Goal: Complete application form: Complete application form

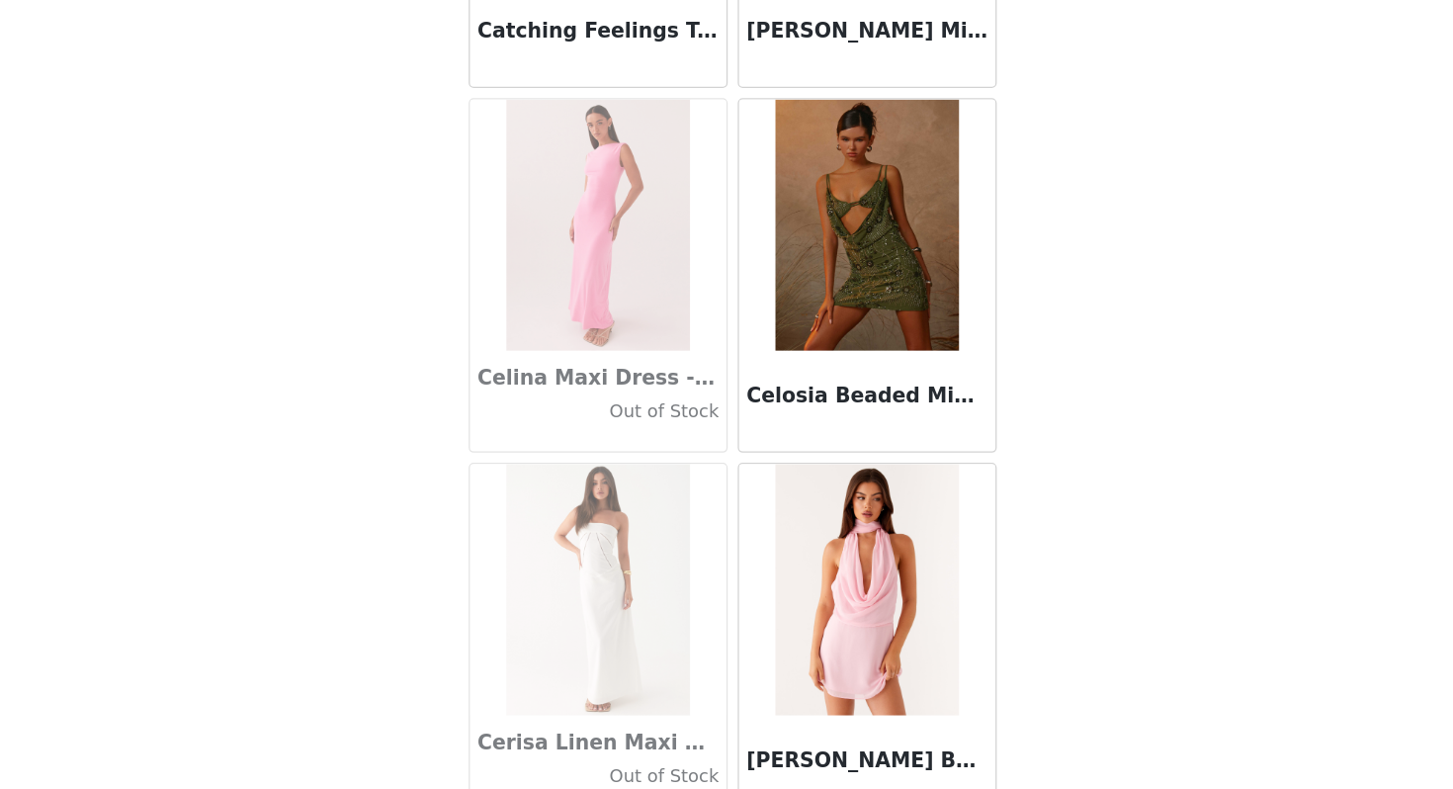
scroll to position [23934, 0]
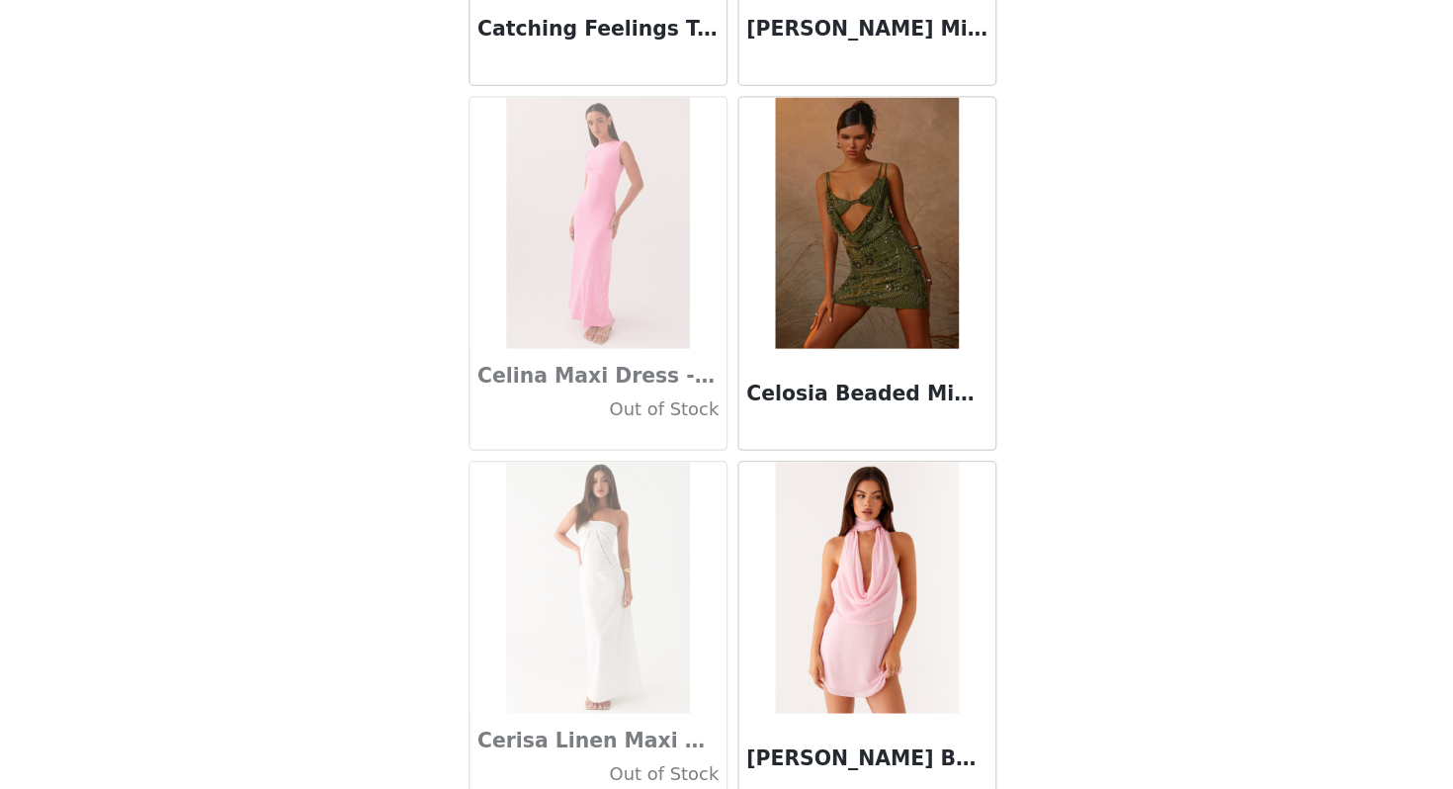
click at [826, 385] on img at bounding box center [831, 343] width 143 height 198
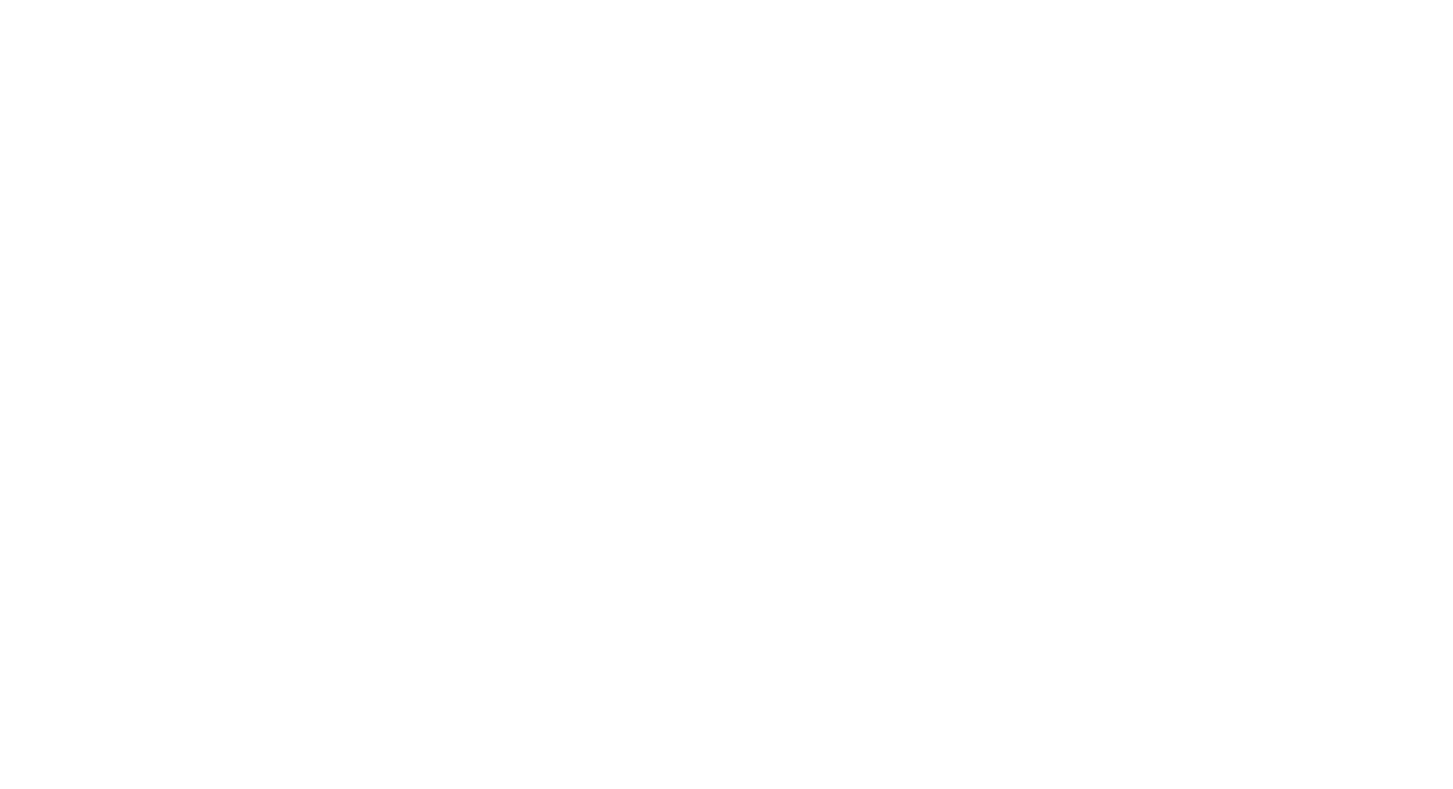
scroll to position [0, 0]
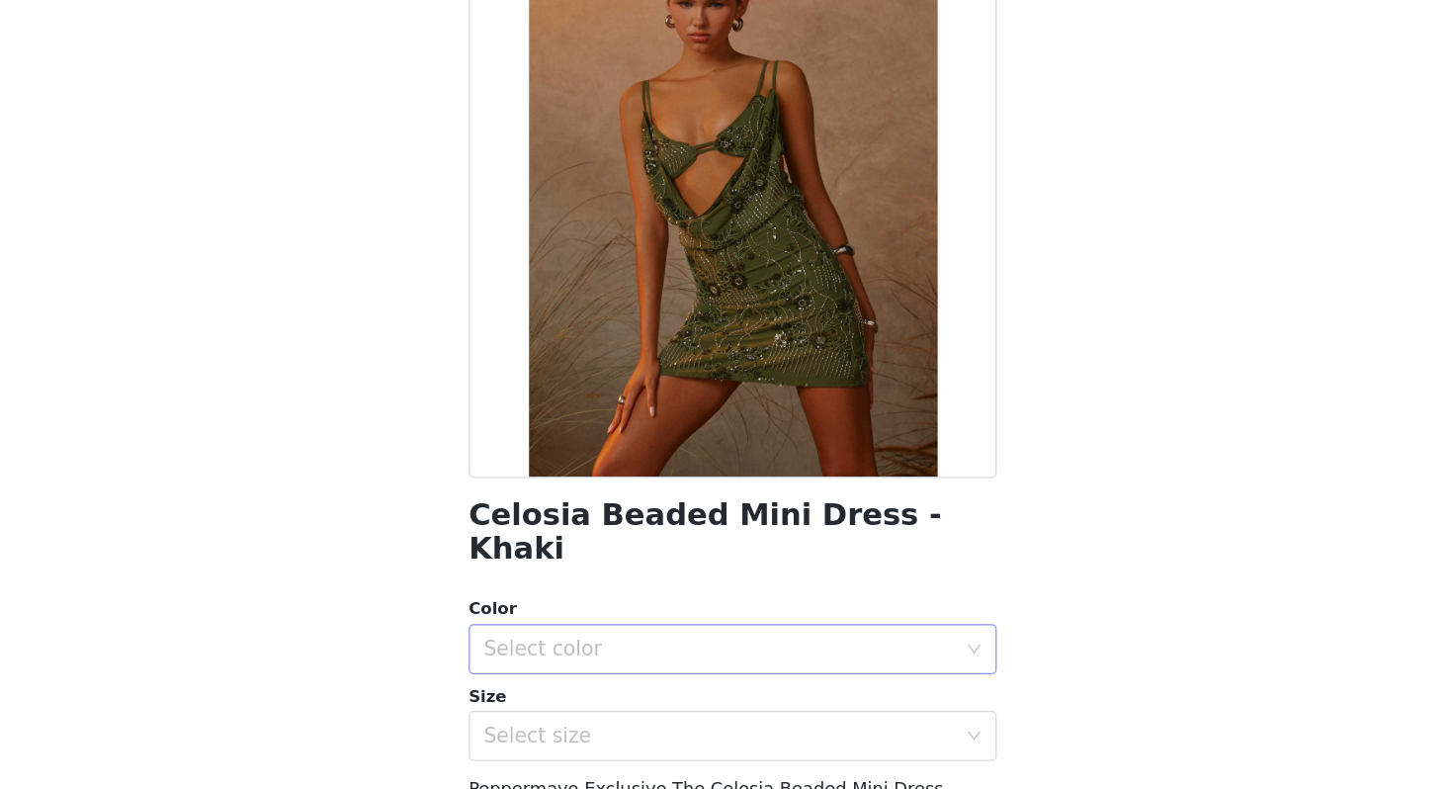
click at [583, 668] on div "Select color" at bounding box center [716, 678] width 370 height 20
click at [576, 691] on li "Khaki" at bounding box center [726, 695] width 415 height 32
click at [578, 736] on div "Select size" at bounding box center [716, 746] width 370 height 20
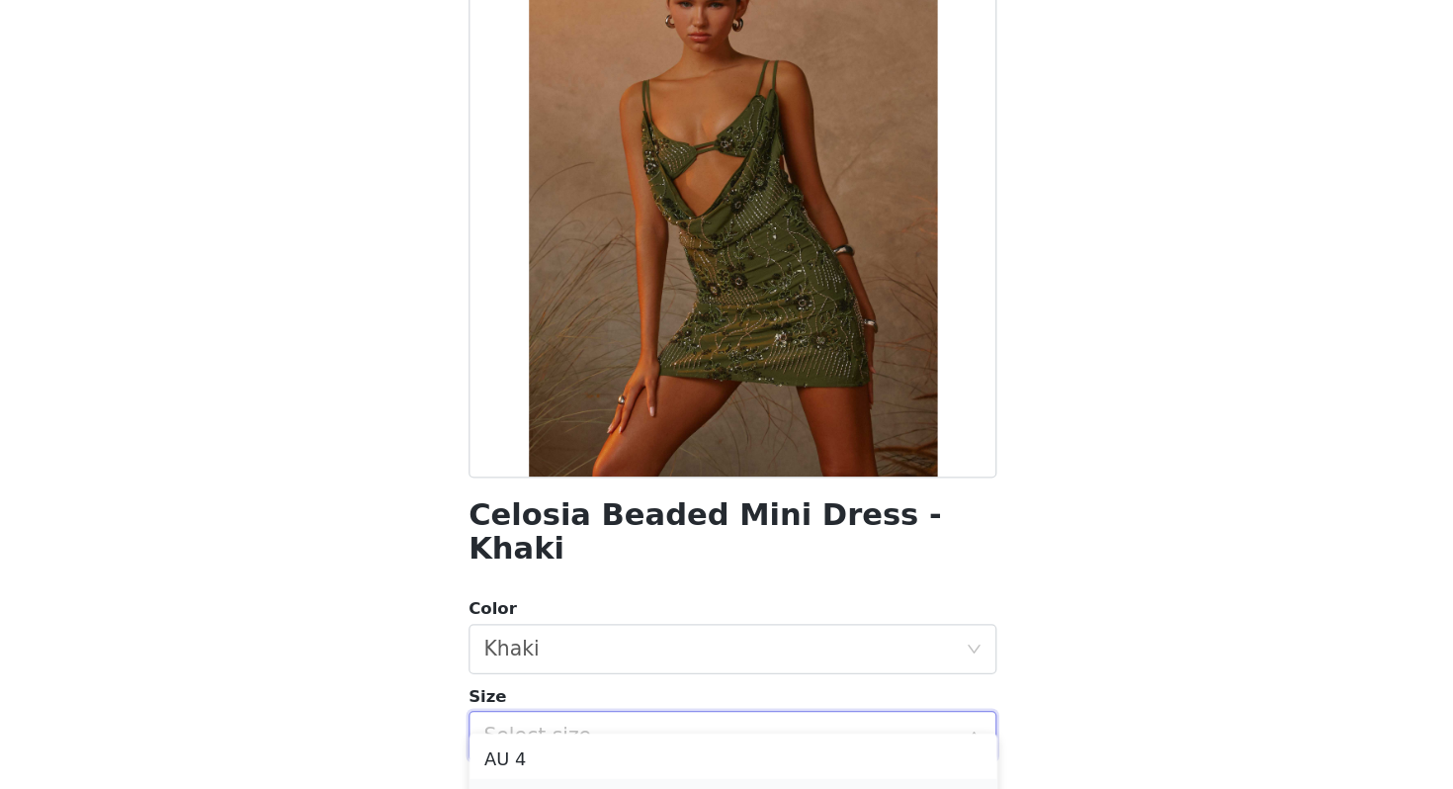
click at [570, 788] on li "AU 6" at bounding box center [726, 796] width 415 height 32
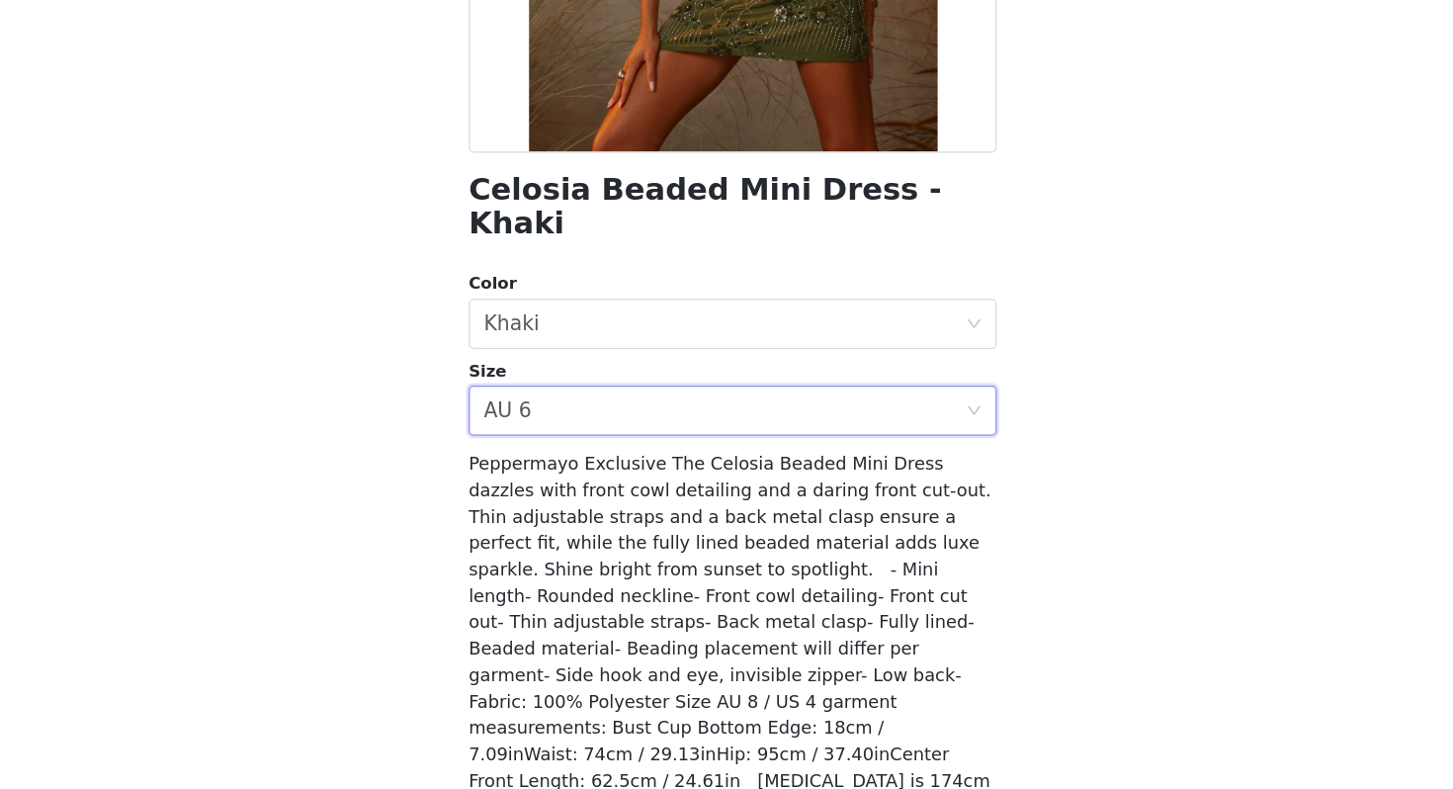
scroll to position [336, 0]
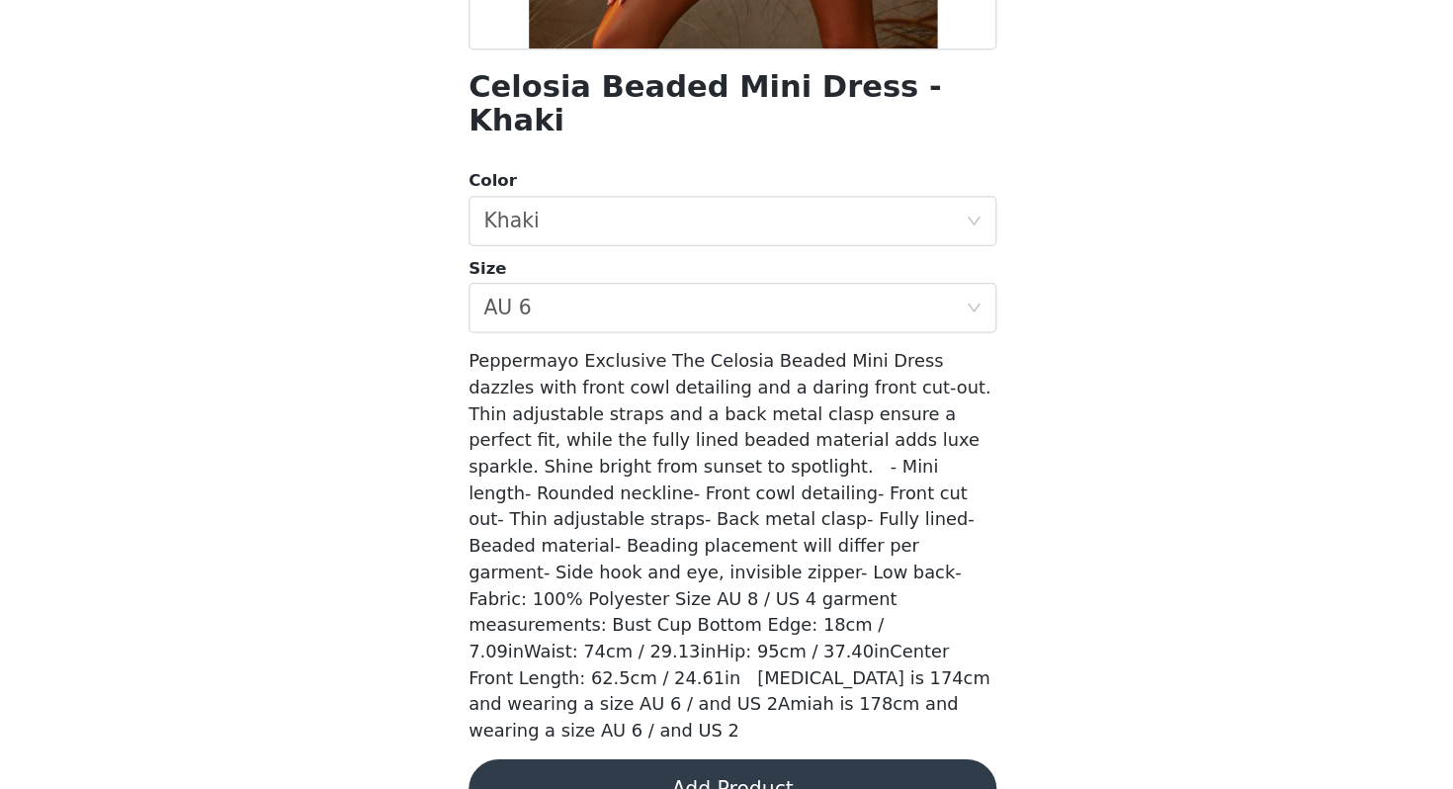
click at [678, 765] on button "Add Product" at bounding box center [726, 788] width 415 height 47
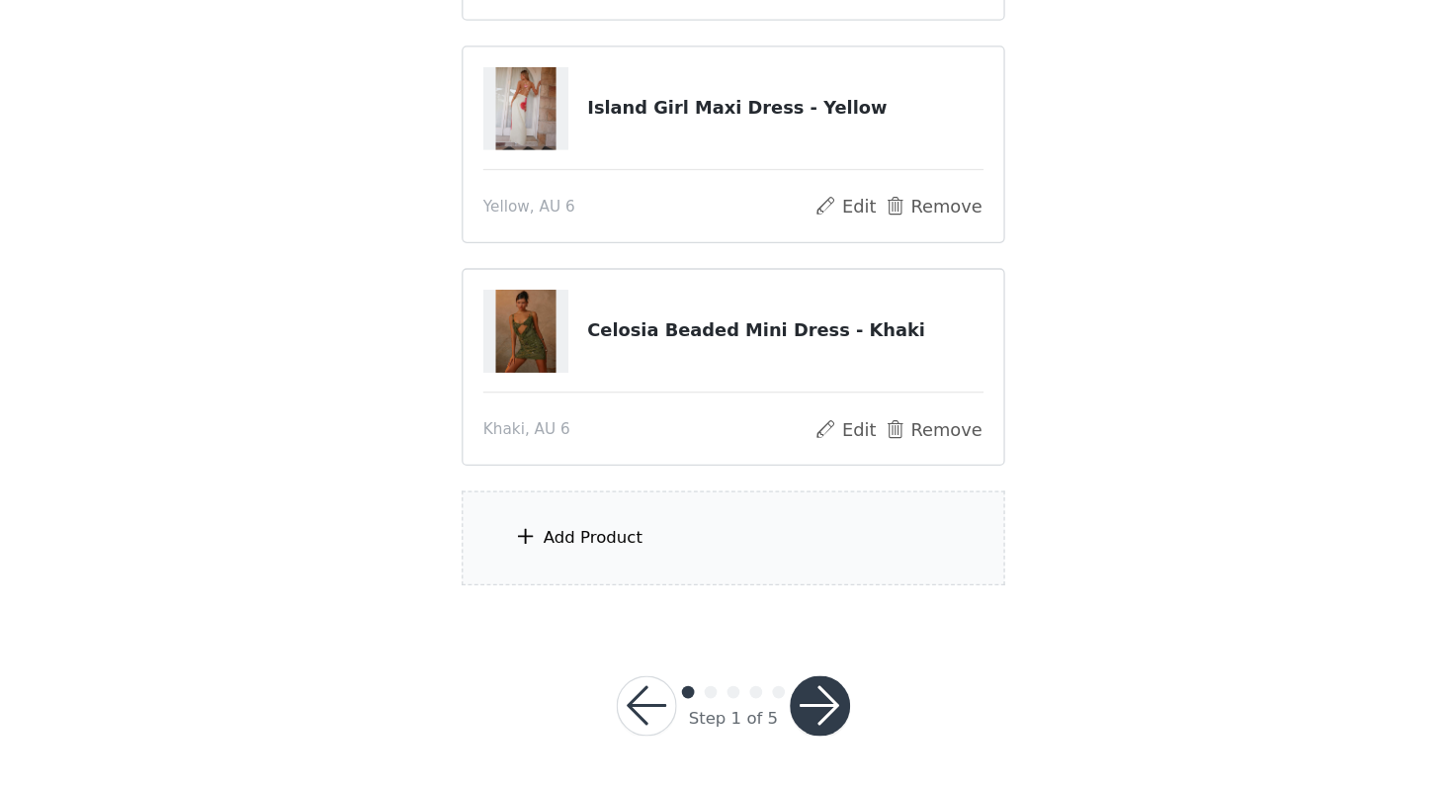
scroll to position [246, 0]
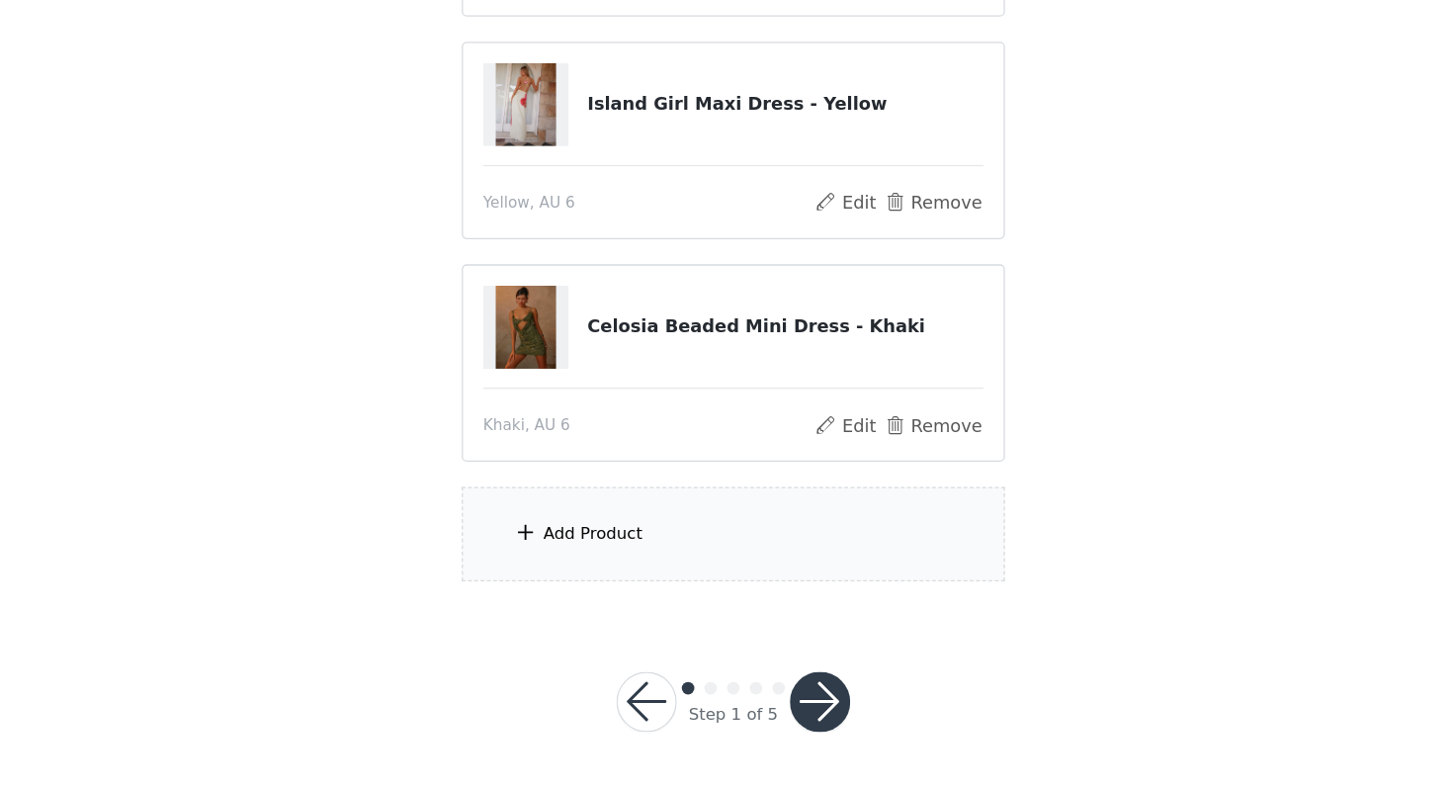
click at [649, 601] on div "Add Product" at bounding box center [726, 589] width 427 height 74
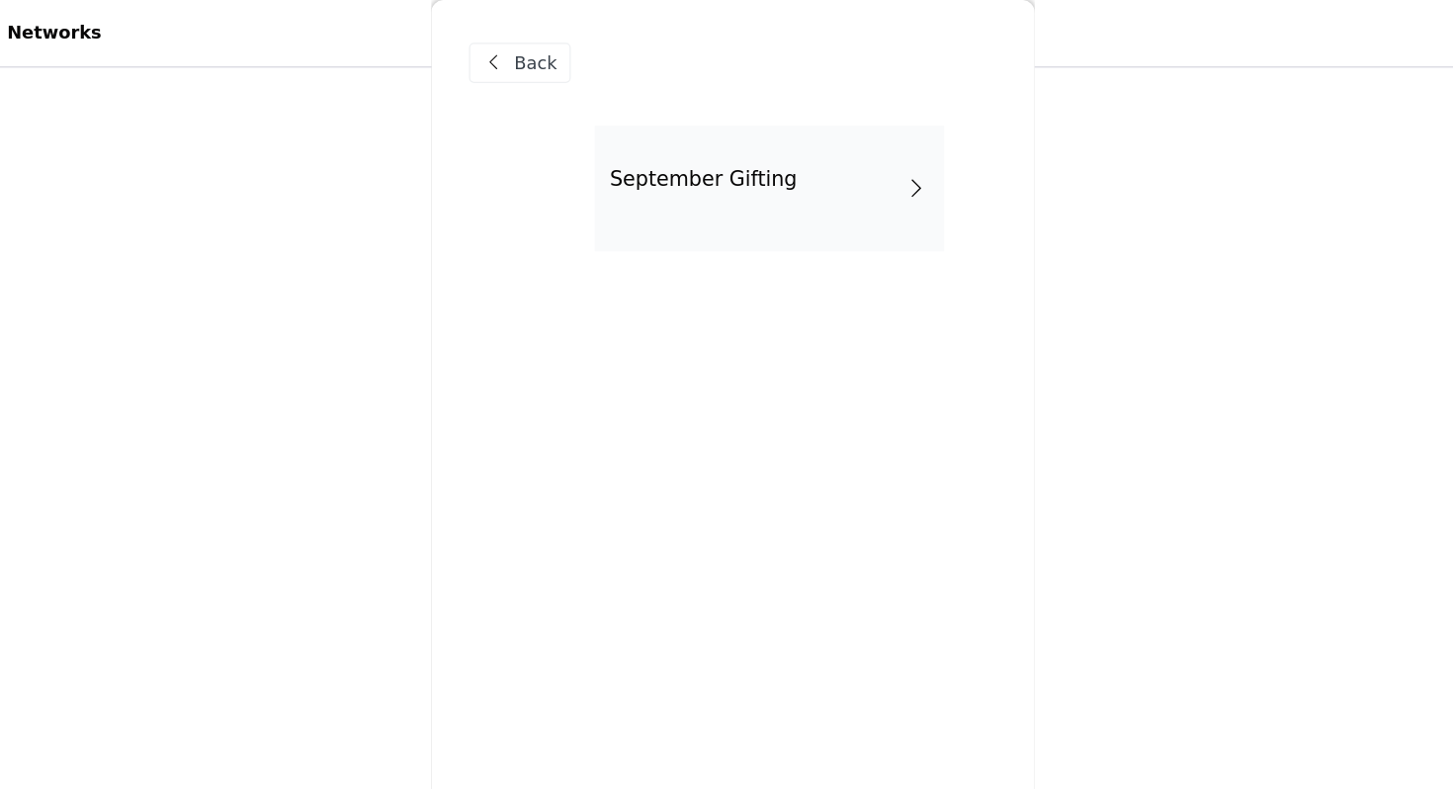
scroll to position [238, 0]
click at [704, 156] on div "September Gifting" at bounding box center [755, 148] width 275 height 99
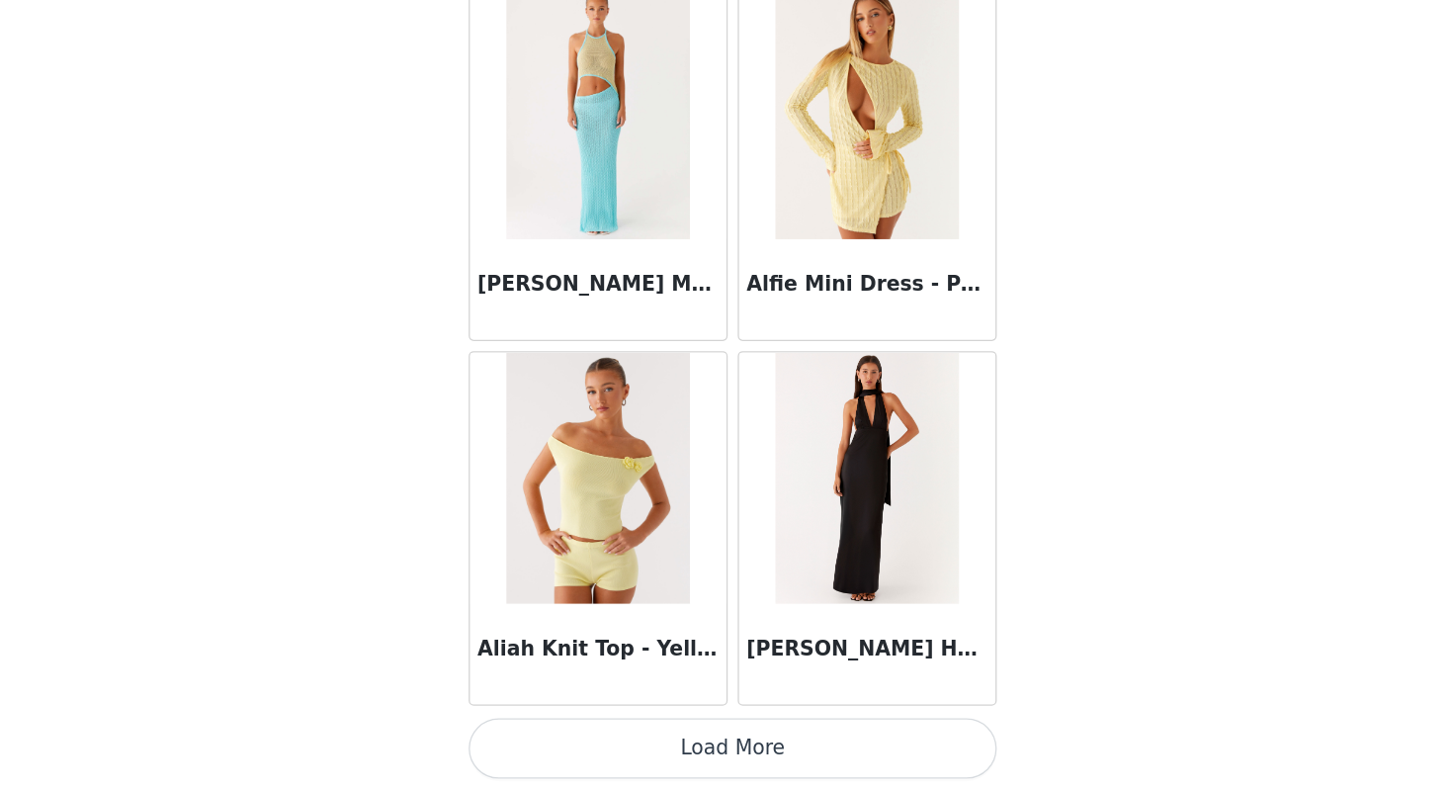
scroll to position [248, 0]
click at [709, 758] on button "Load More" at bounding box center [726, 754] width 415 height 47
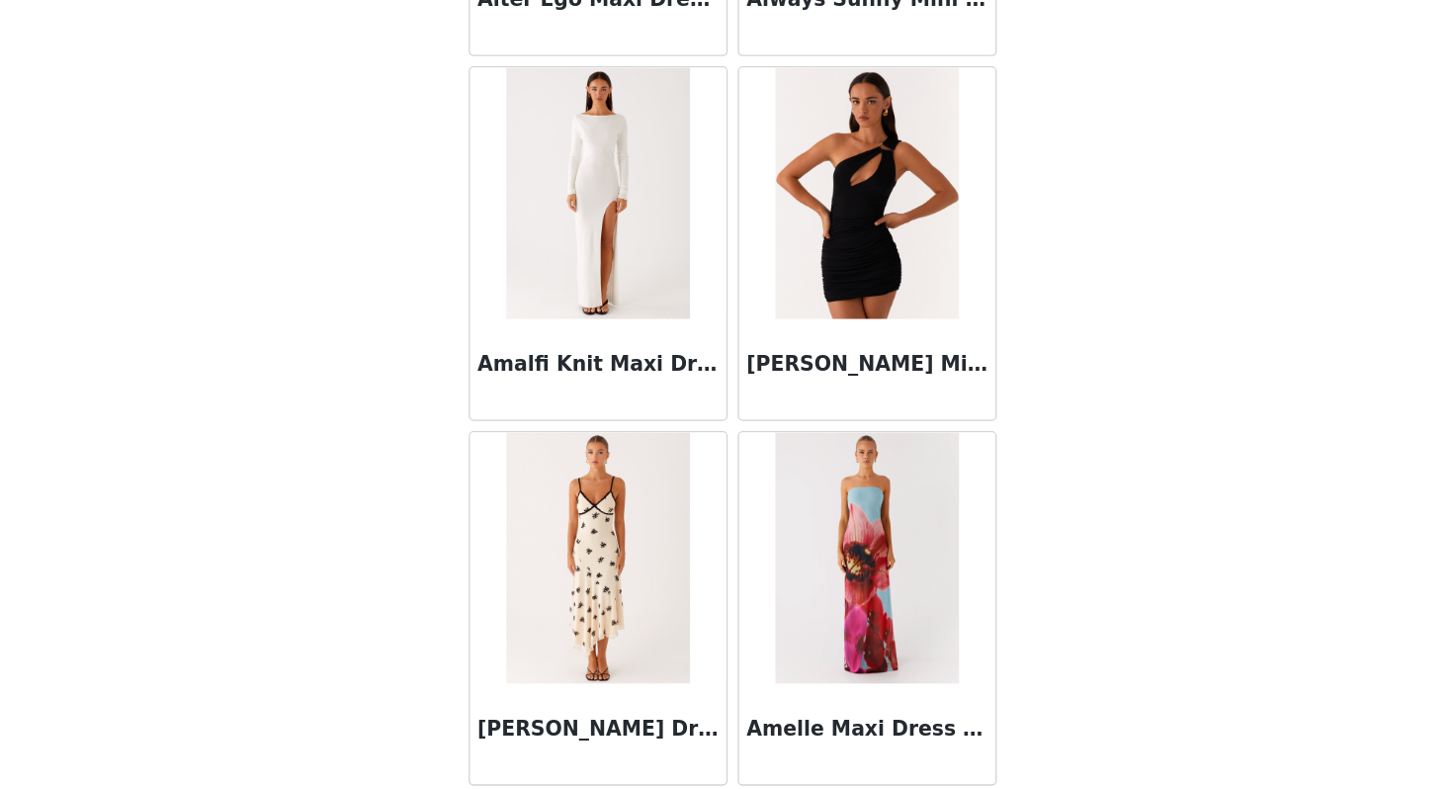
scroll to position [5102, 0]
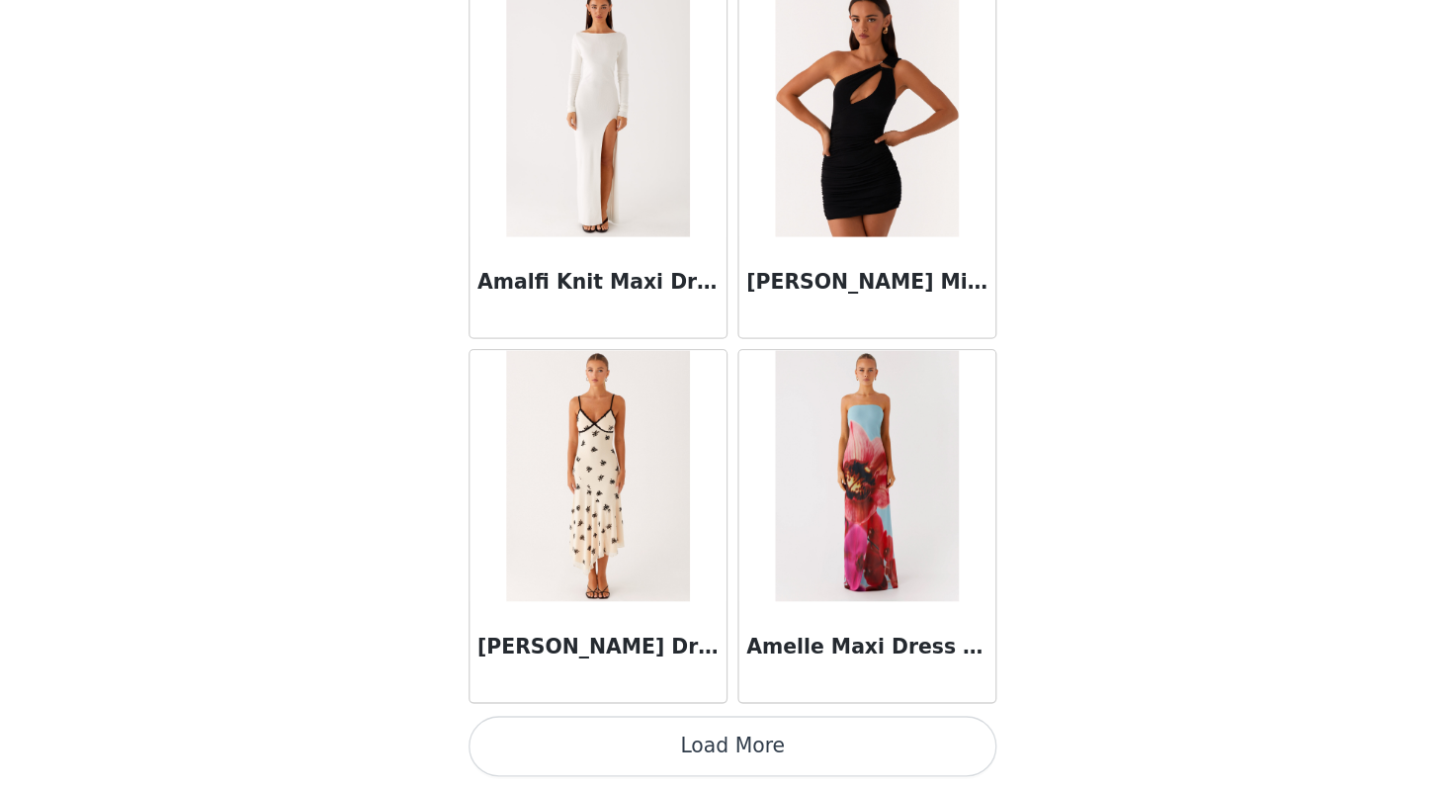
click at [694, 763] on button "Load More" at bounding box center [726, 754] width 415 height 47
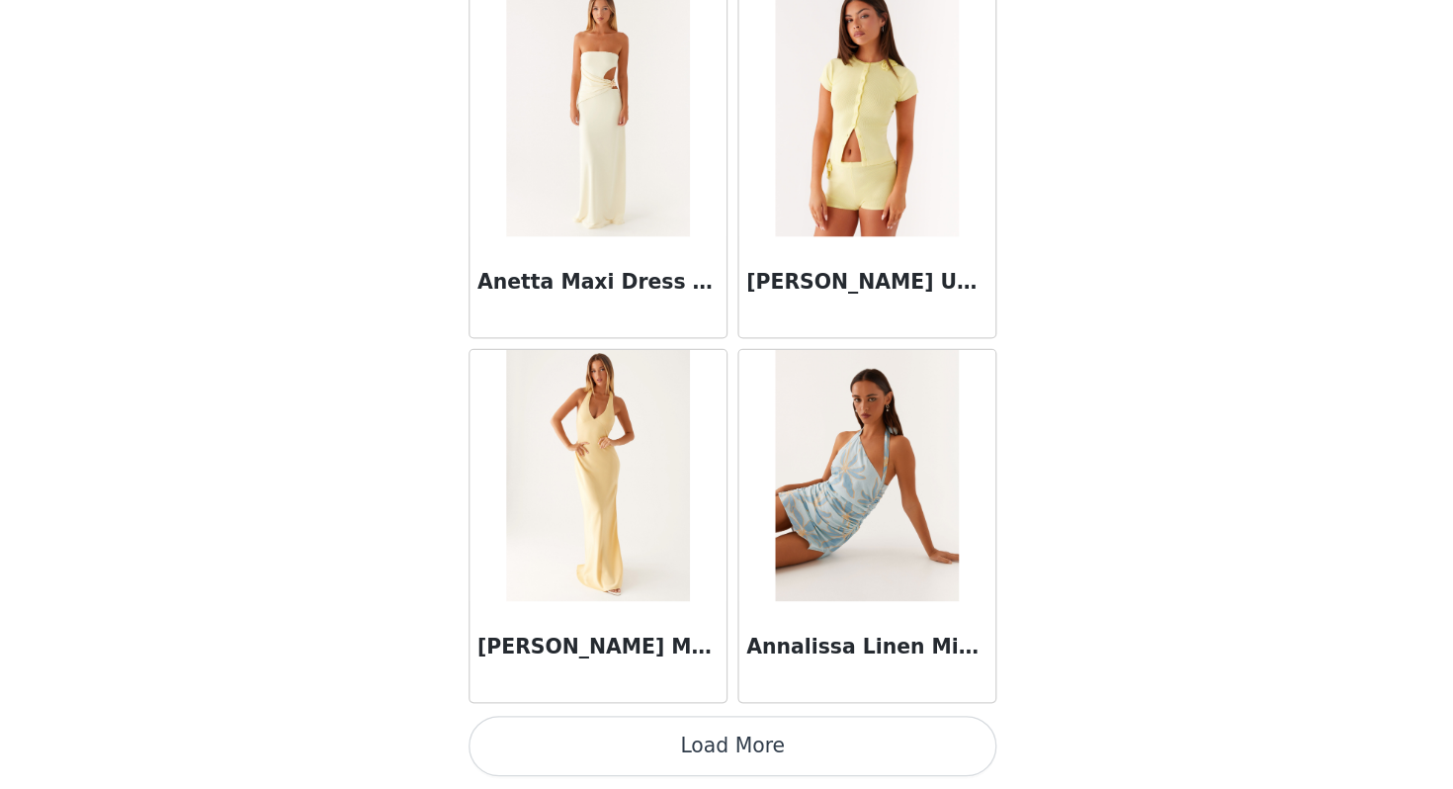
scroll to position [248, 0]
click at [705, 769] on button "Load More" at bounding box center [726, 754] width 415 height 47
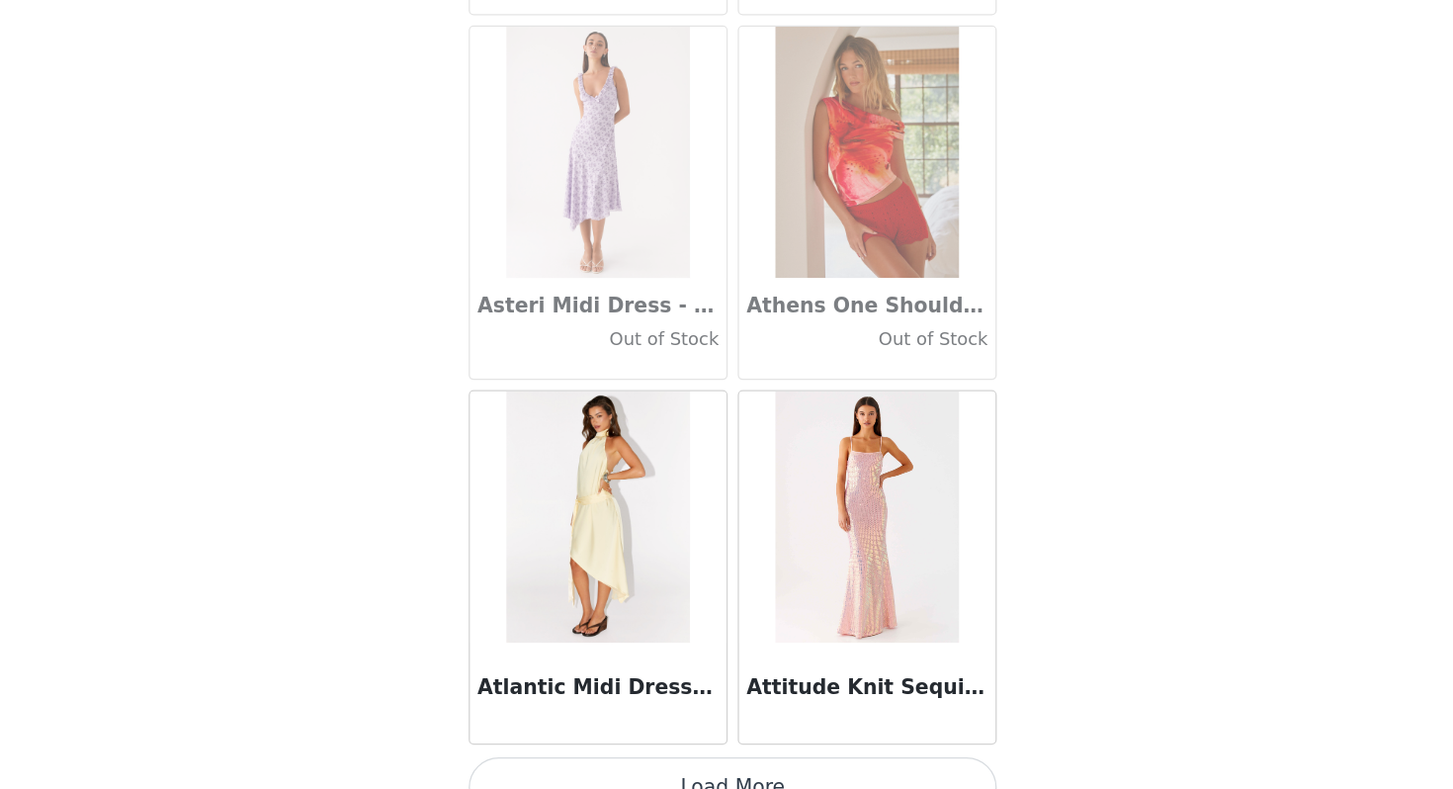
scroll to position [10835, 0]
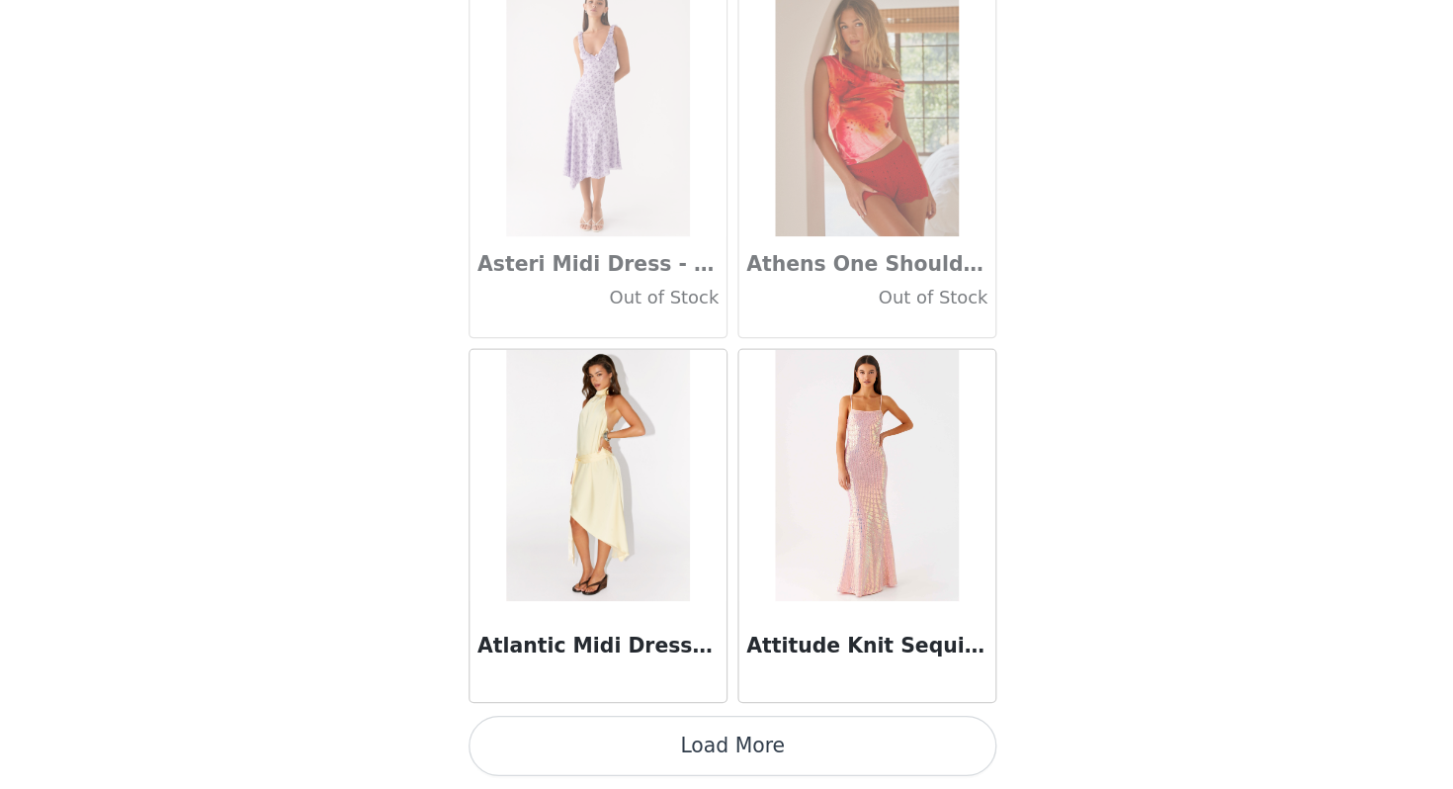
click at [707, 767] on button "Load More" at bounding box center [726, 754] width 415 height 47
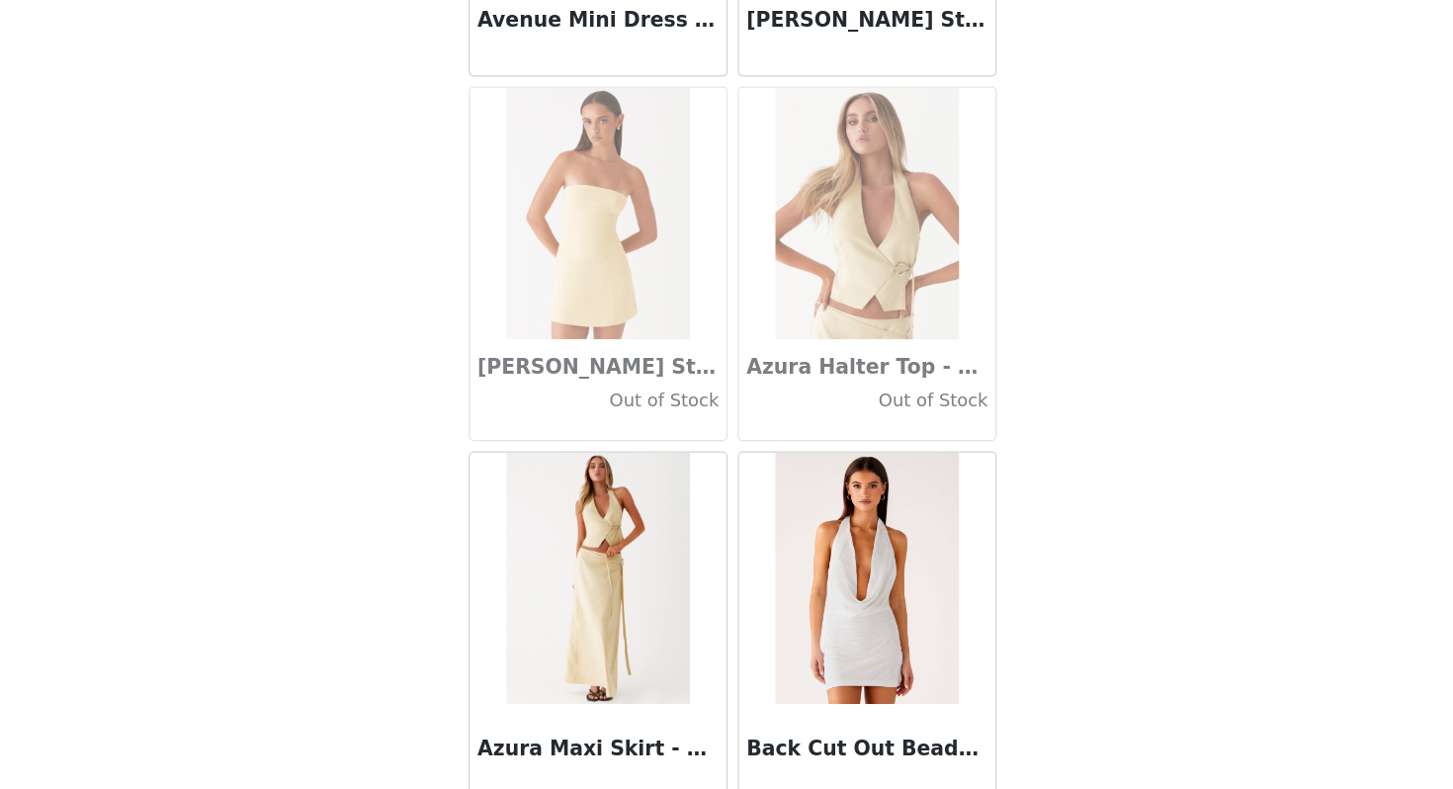
scroll to position [13702, 0]
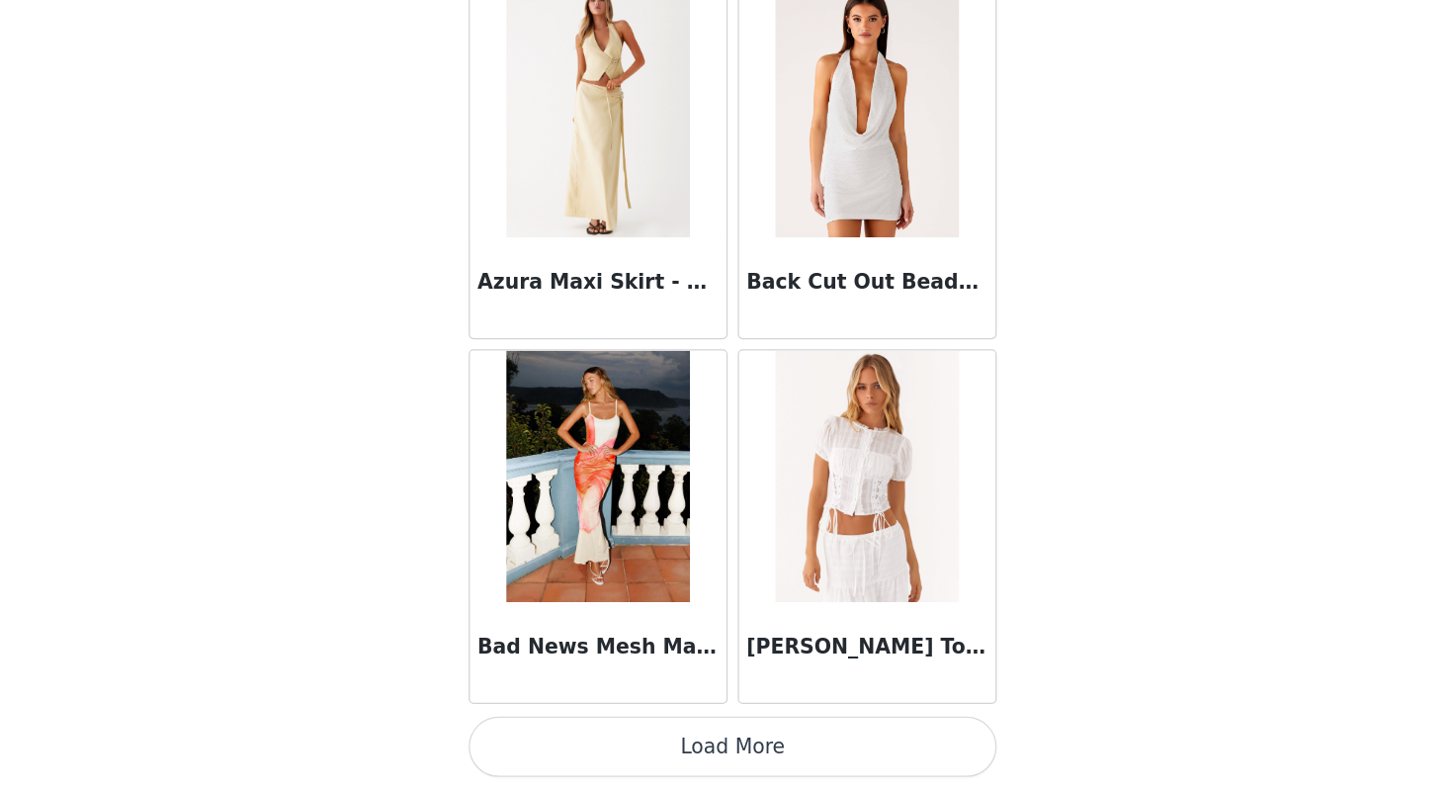
click at [707, 743] on button "Load More" at bounding box center [726, 754] width 415 height 47
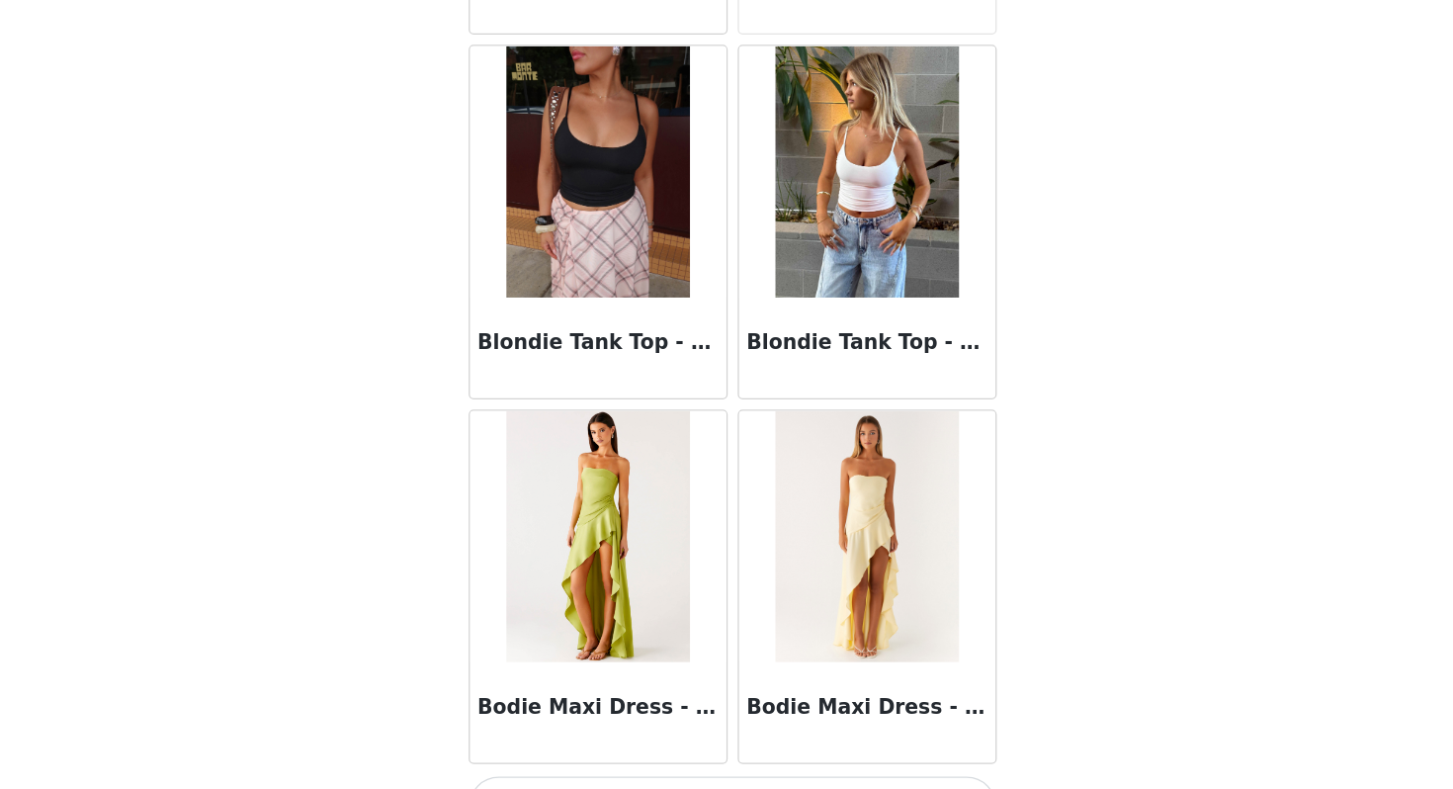
scroll to position [16568, 0]
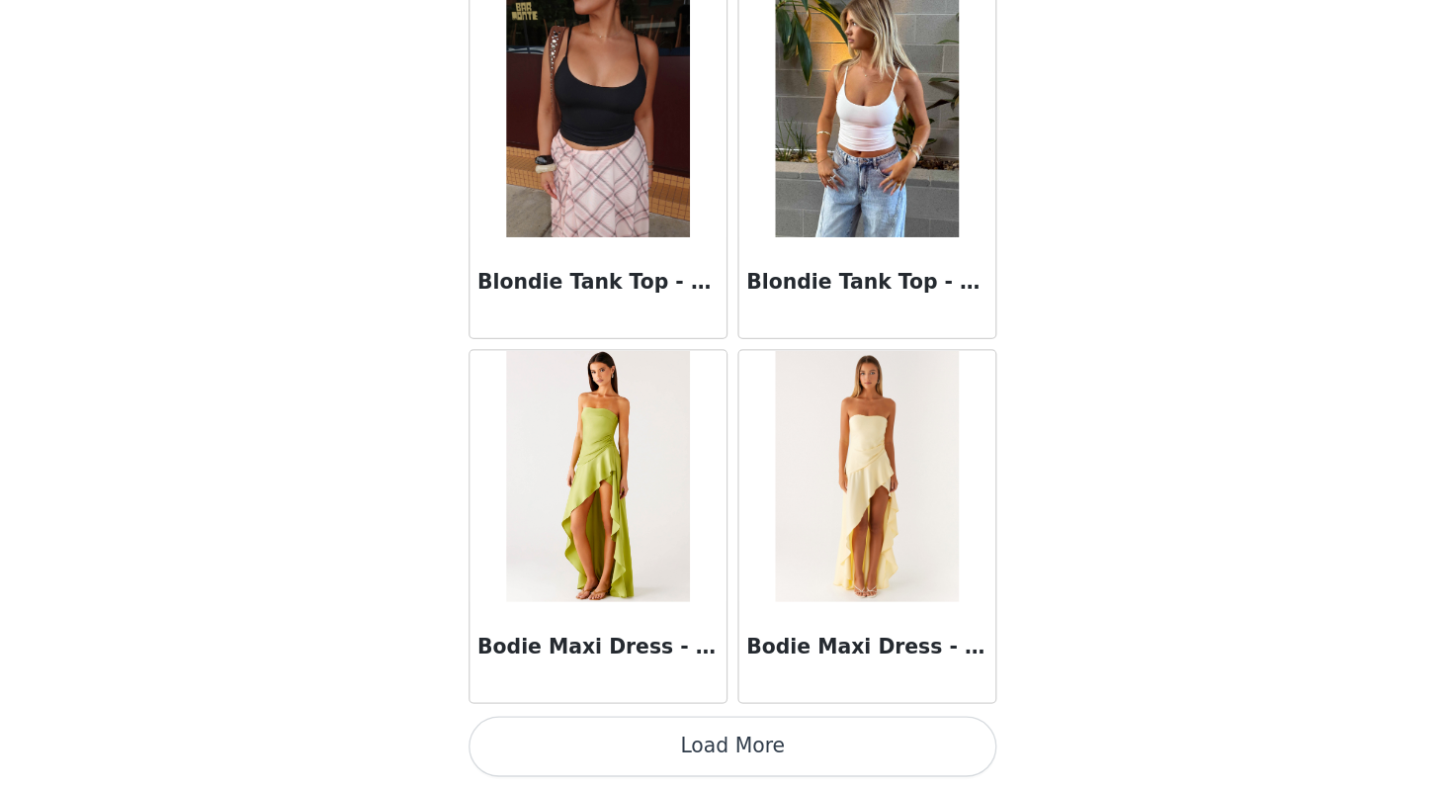
click at [728, 761] on button "Load More" at bounding box center [726, 754] width 415 height 47
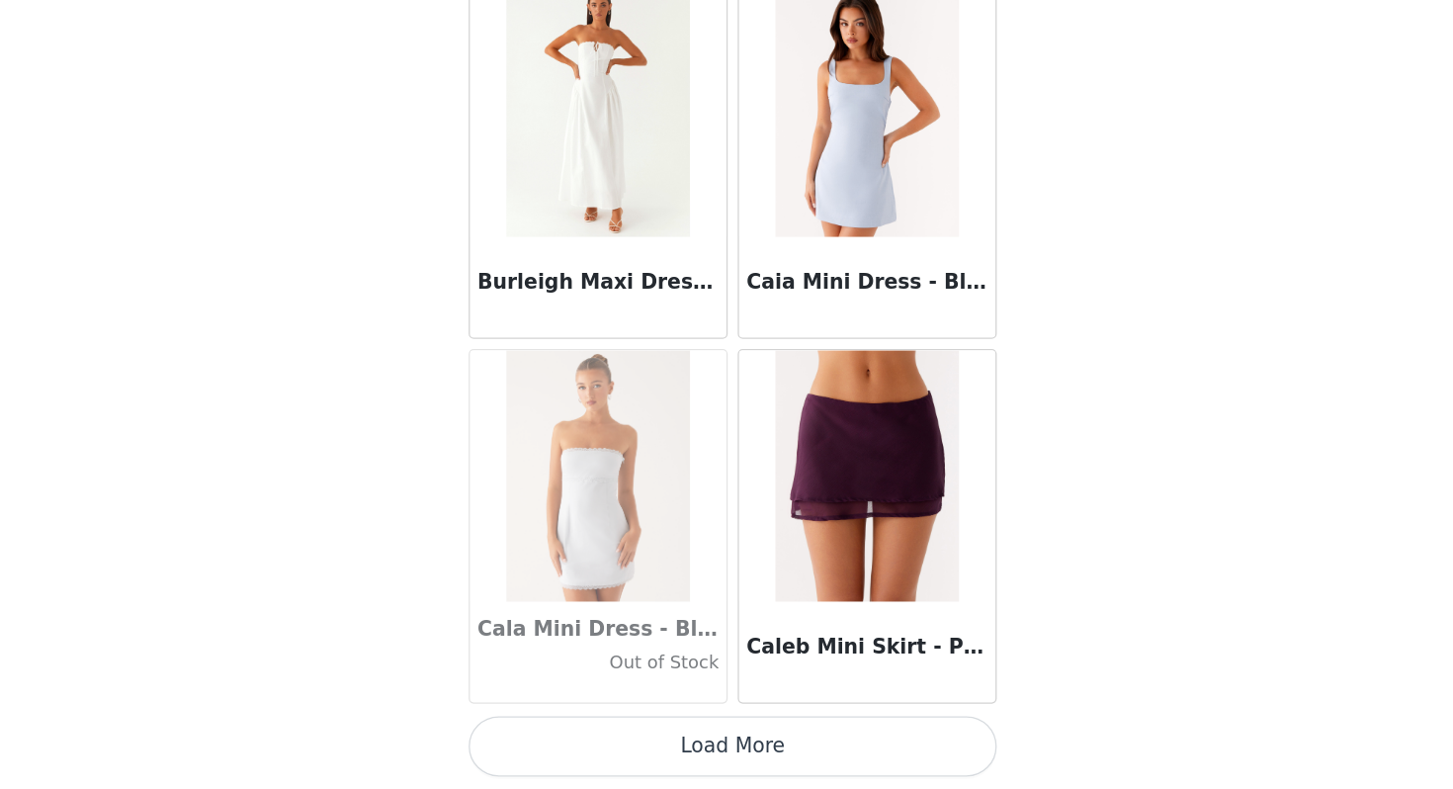
click at [728, 761] on button "Load More" at bounding box center [726, 754] width 415 height 47
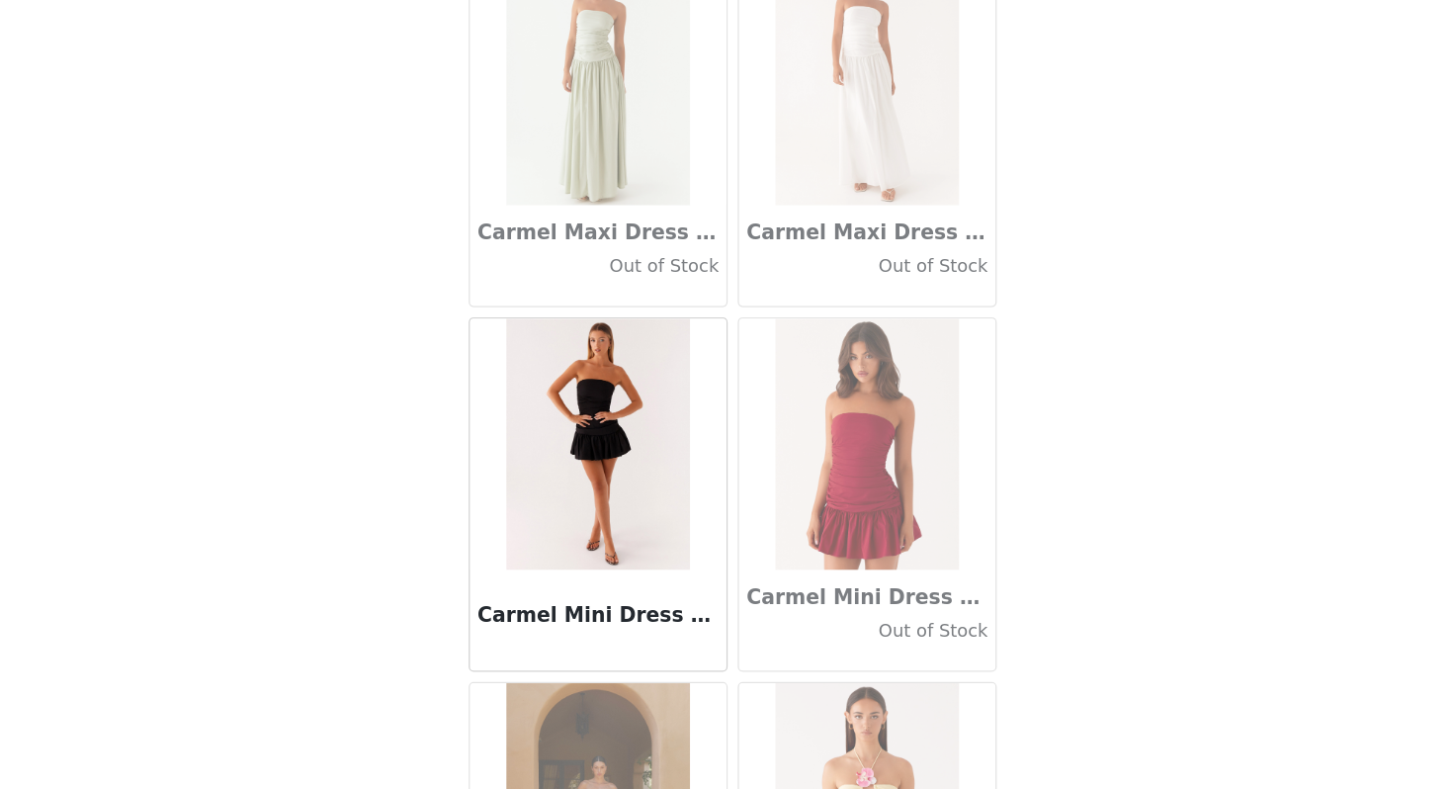
scroll to position [22301, 0]
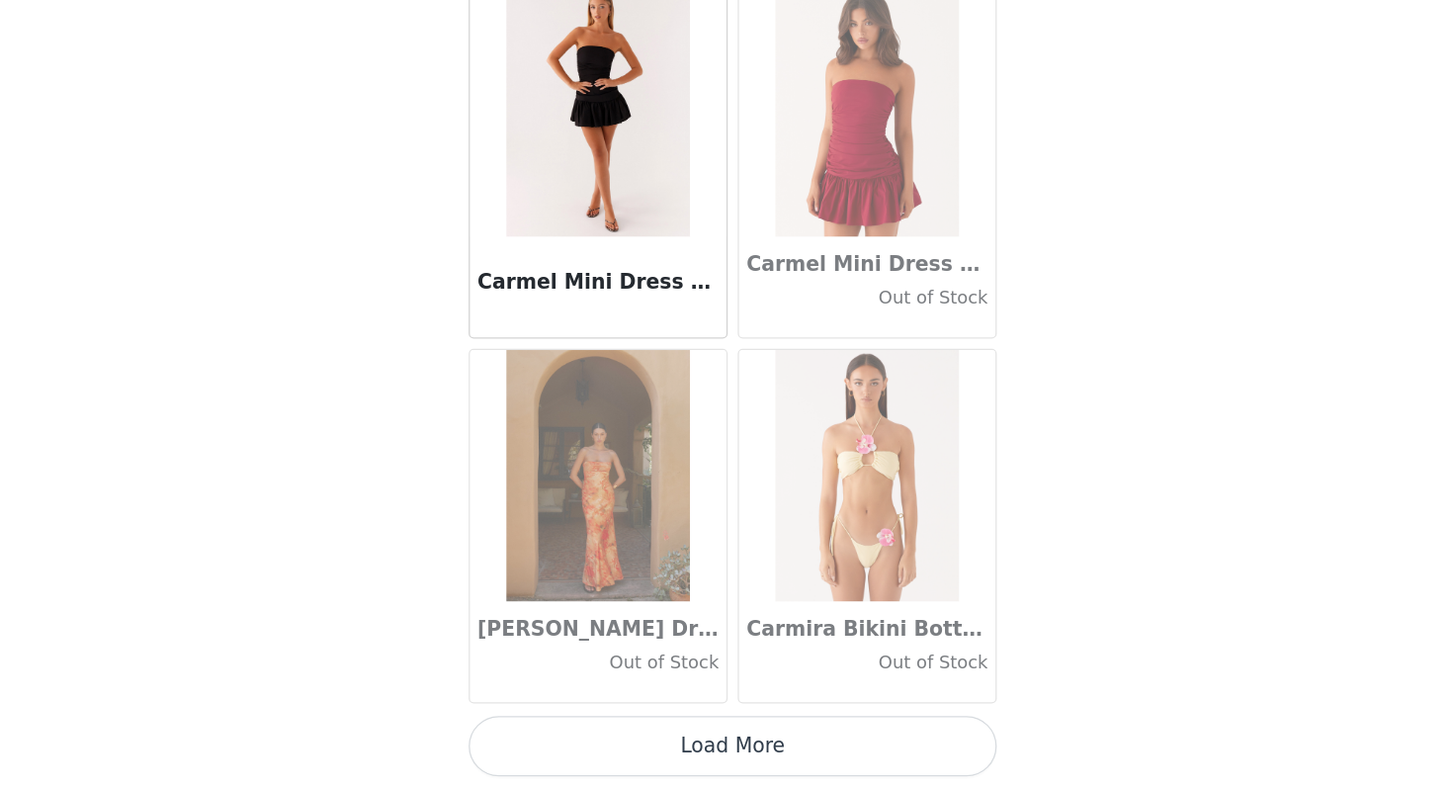
click at [728, 761] on button "Load More" at bounding box center [726, 754] width 415 height 47
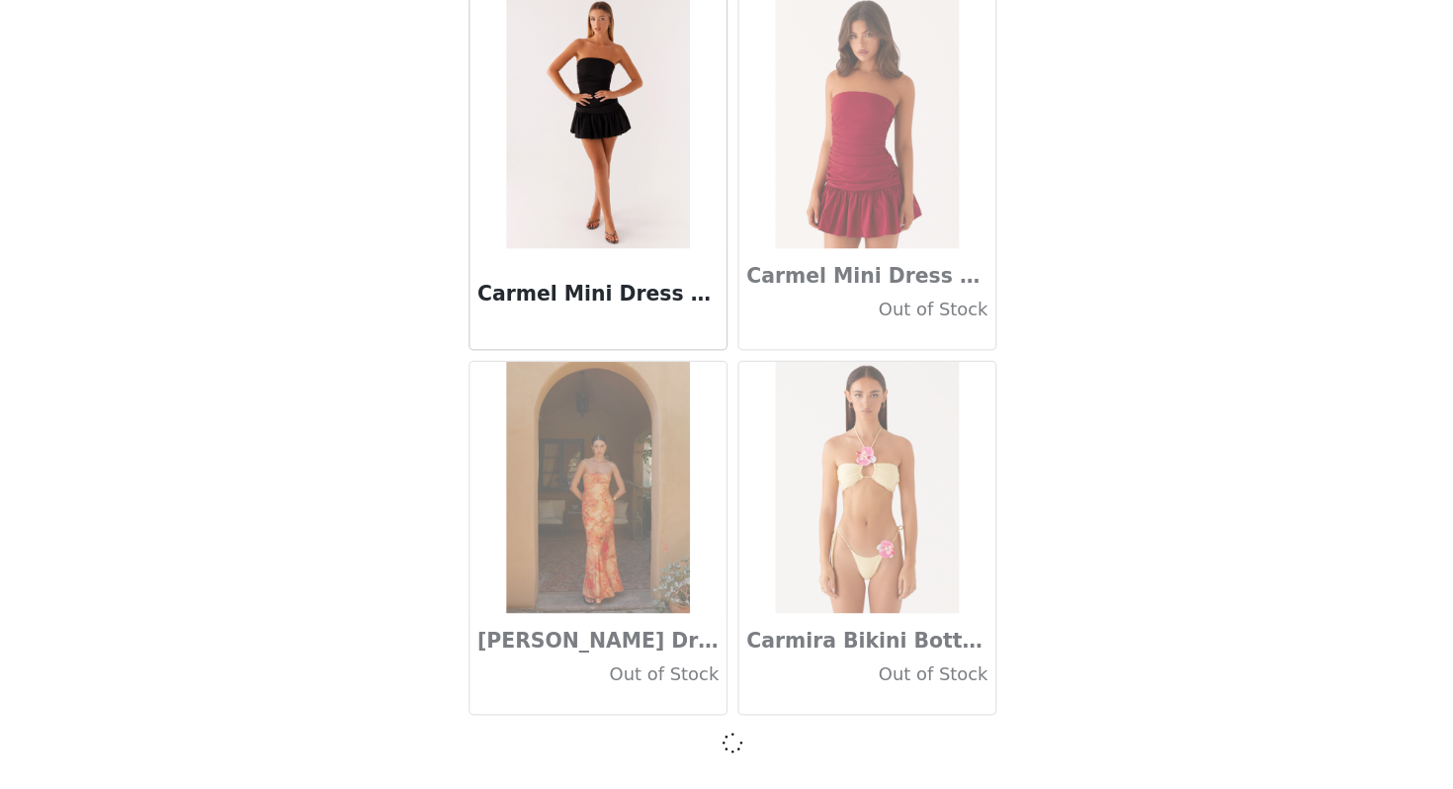
scroll to position [22292, 0]
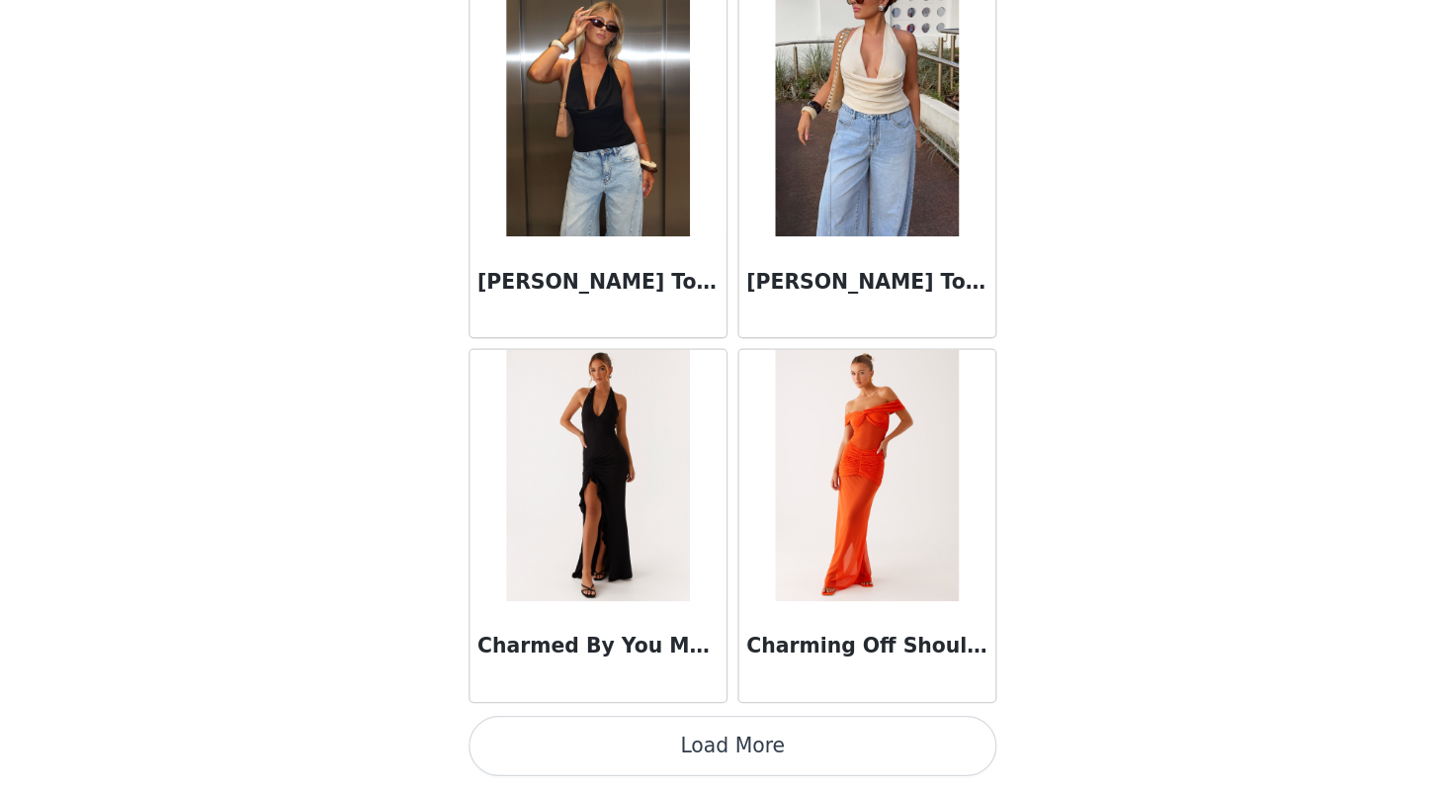
click at [728, 761] on button "Load More" at bounding box center [726, 754] width 415 height 47
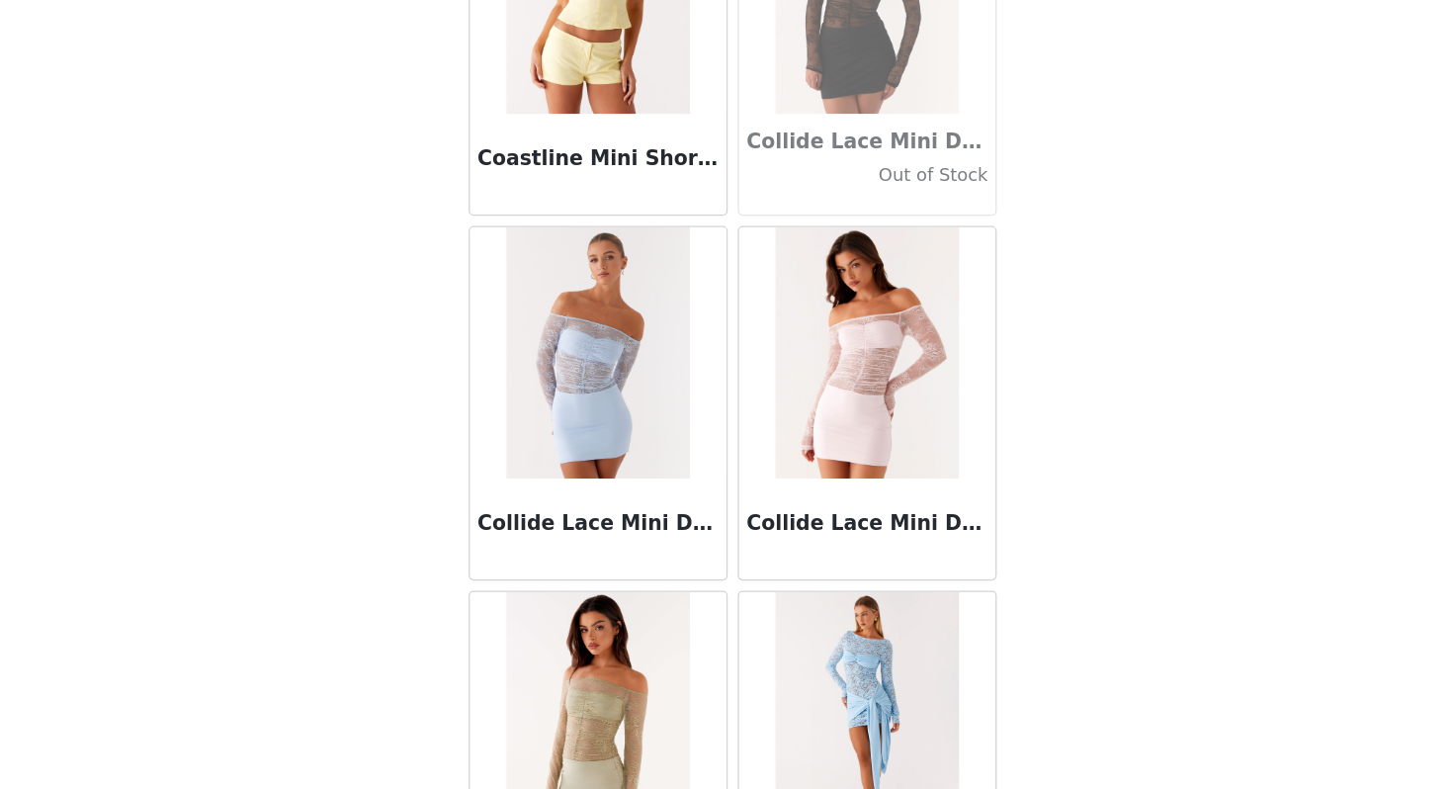
scroll to position [28034, 0]
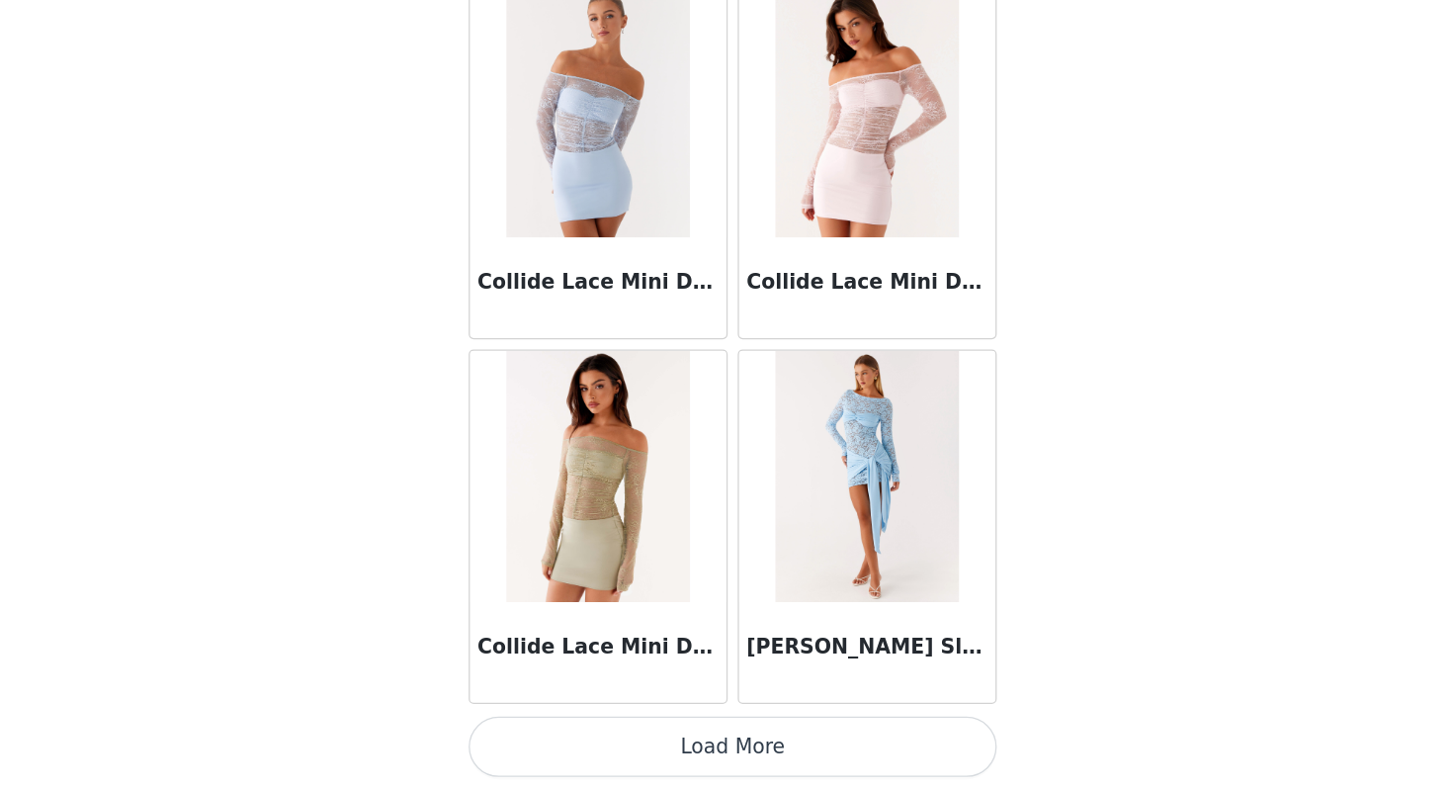
click at [772, 755] on button "Load More" at bounding box center [726, 754] width 415 height 47
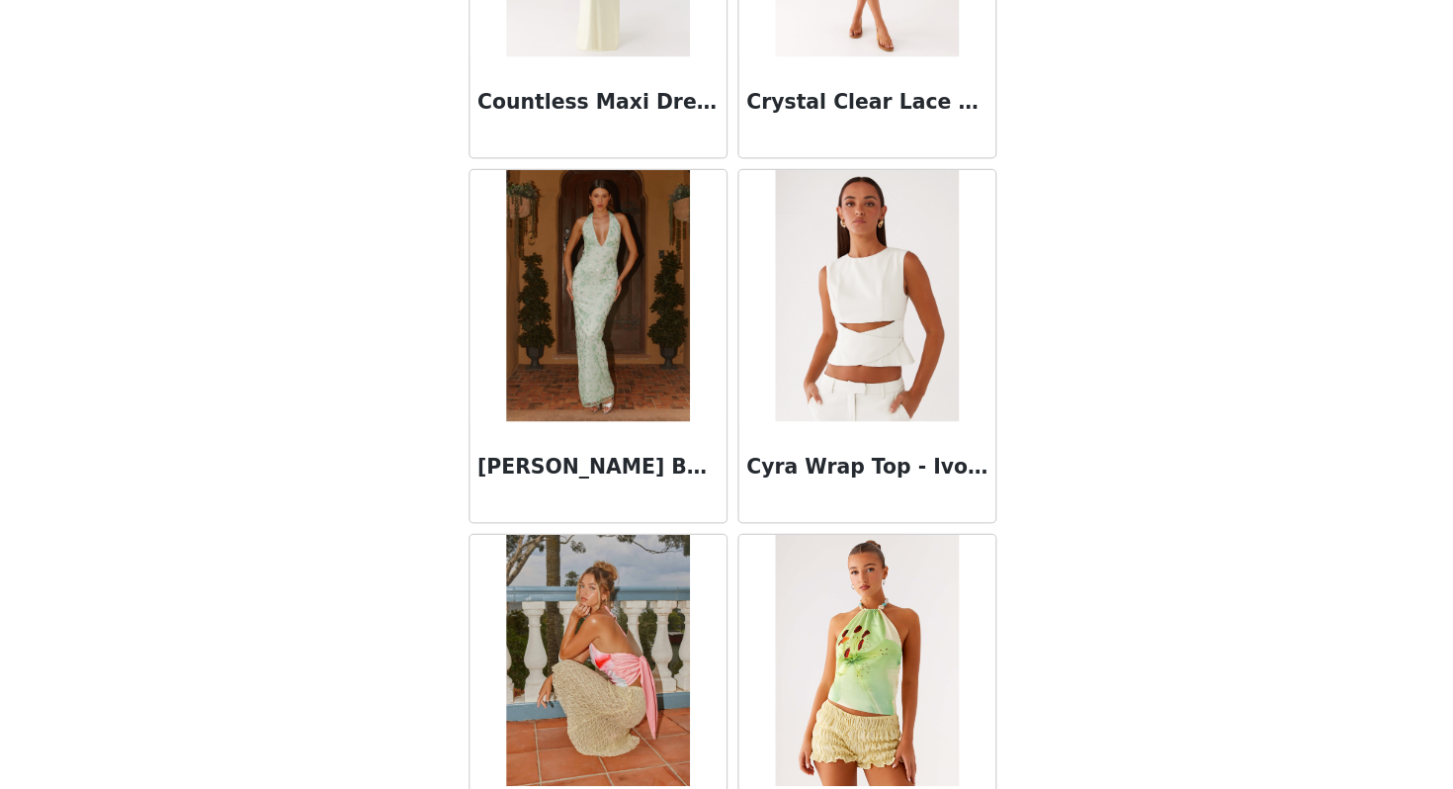
scroll to position [29611, 0]
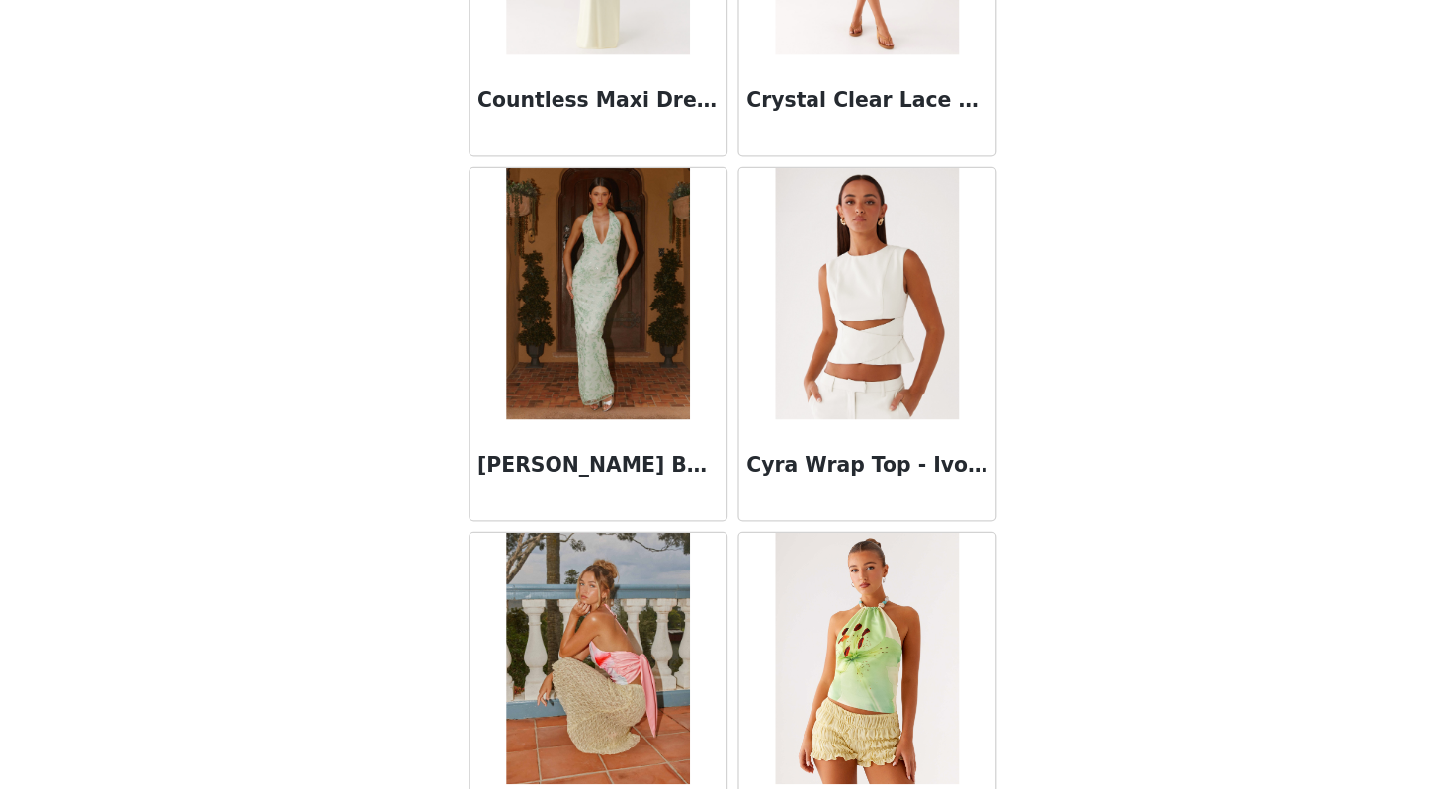
click at [648, 456] on img at bounding box center [620, 399] width 143 height 198
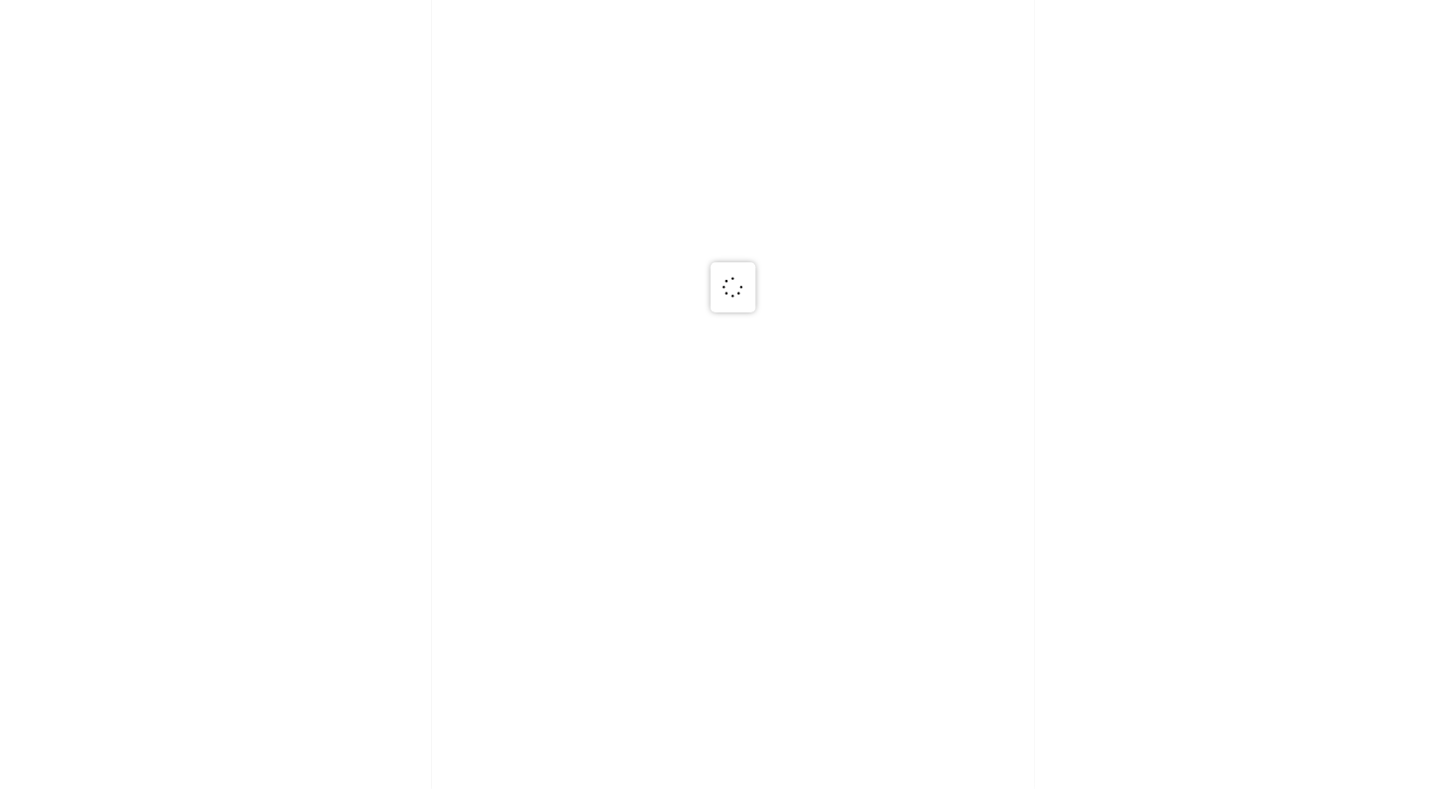
scroll to position [0, 0]
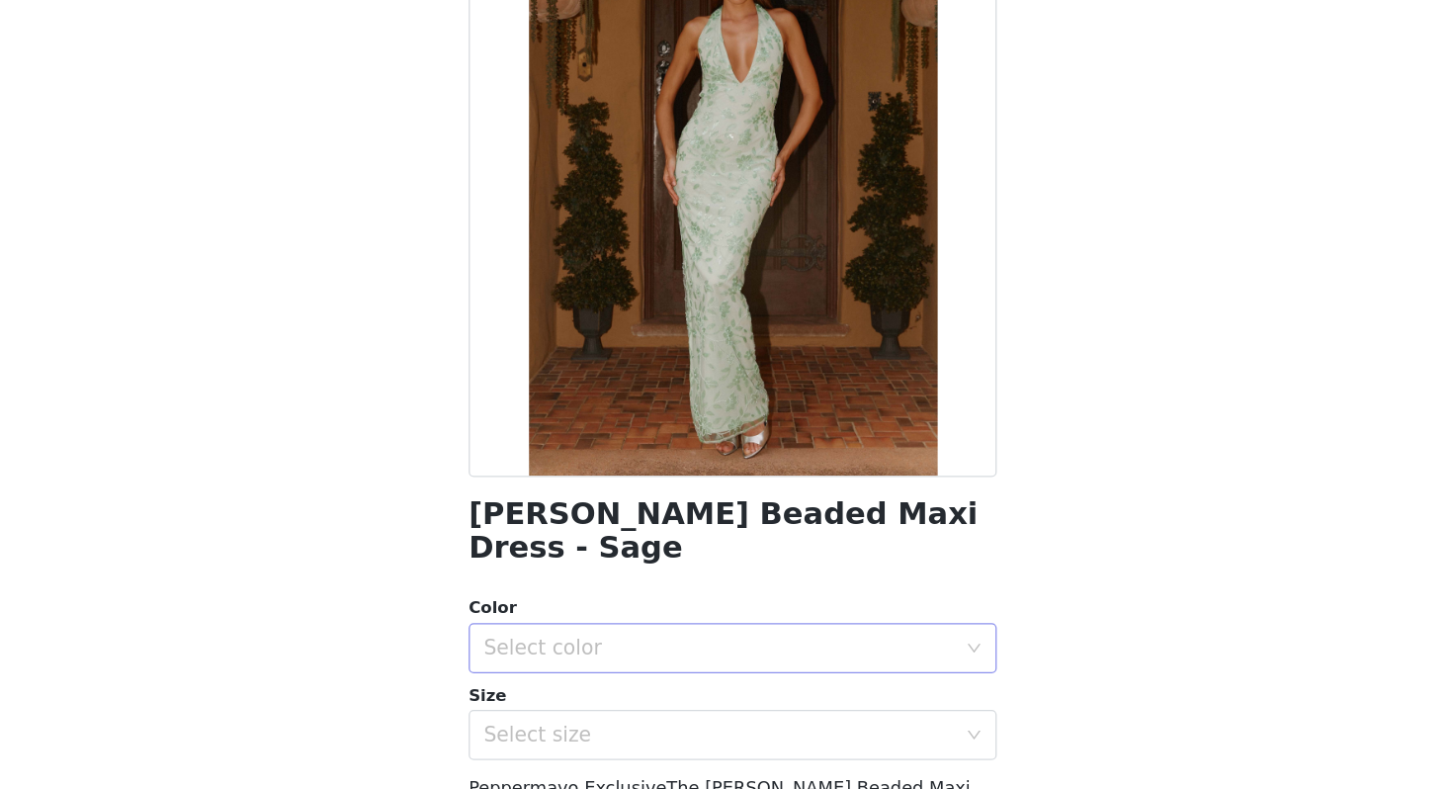
click at [574, 668] on div "Select color" at bounding box center [716, 678] width 370 height 20
click at [585, 691] on li "Sage" at bounding box center [726, 695] width 415 height 32
click at [584, 736] on div "Select size" at bounding box center [716, 746] width 370 height 20
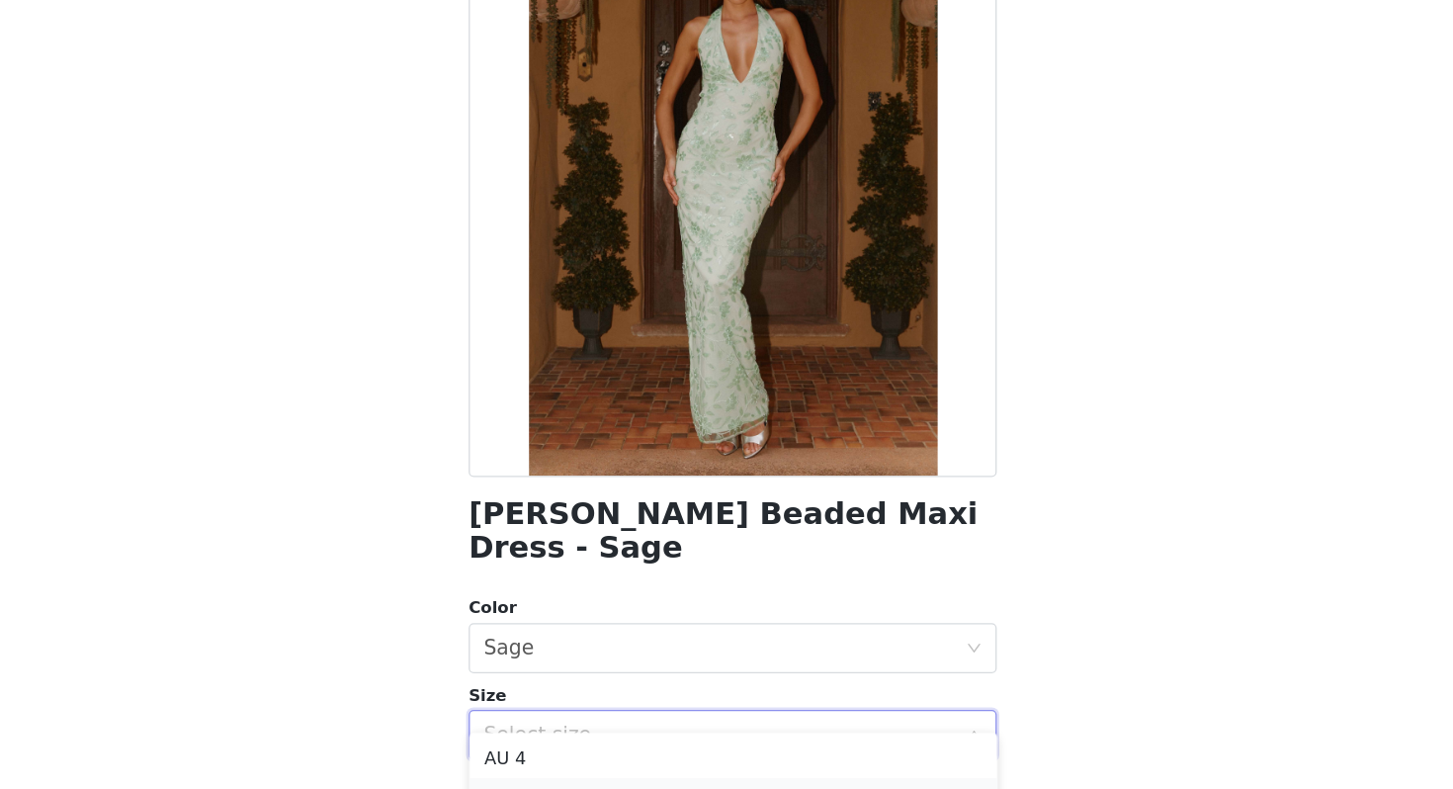
click at [573, 786] on li "AU 6" at bounding box center [726, 796] width 415 height 32
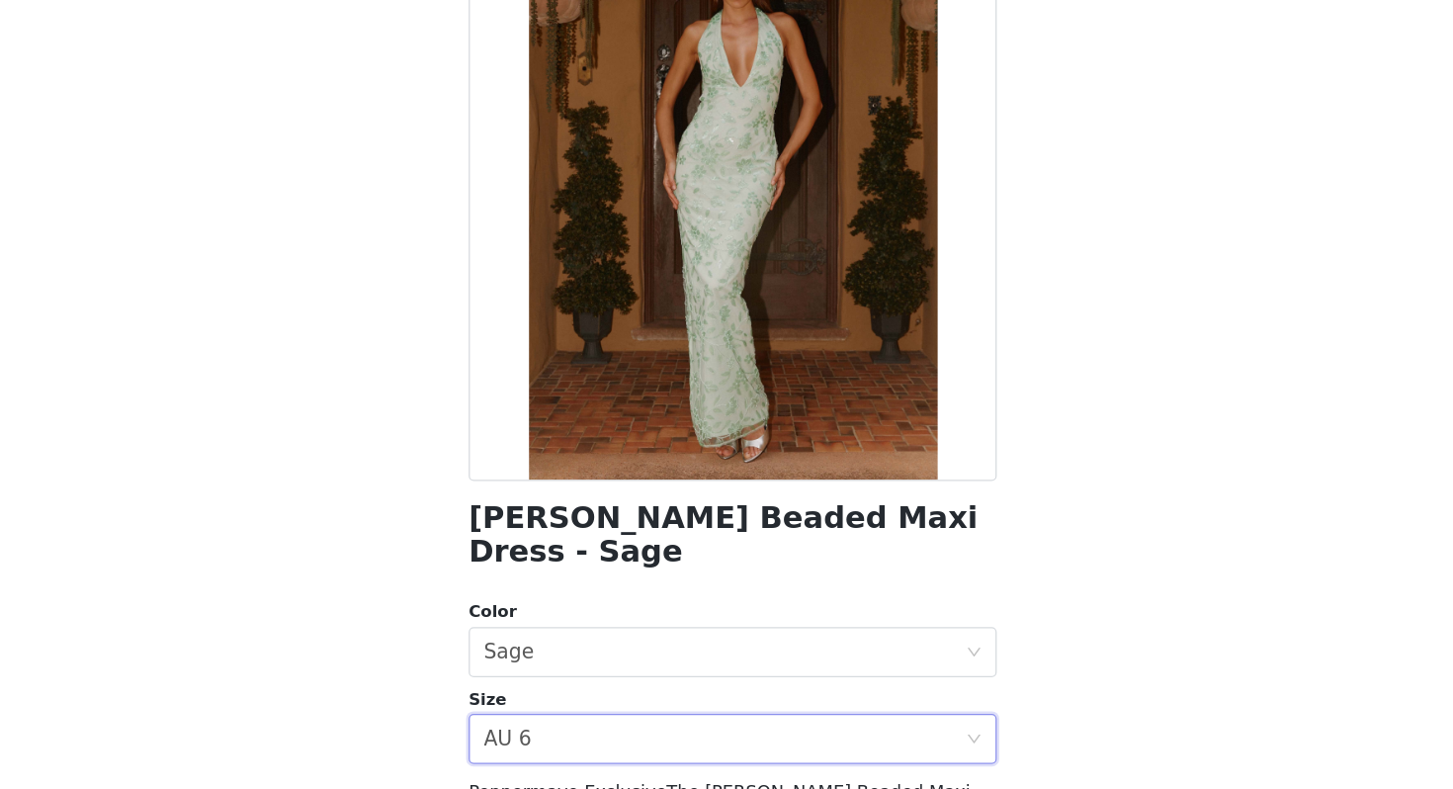
scroll to position [295, 0]
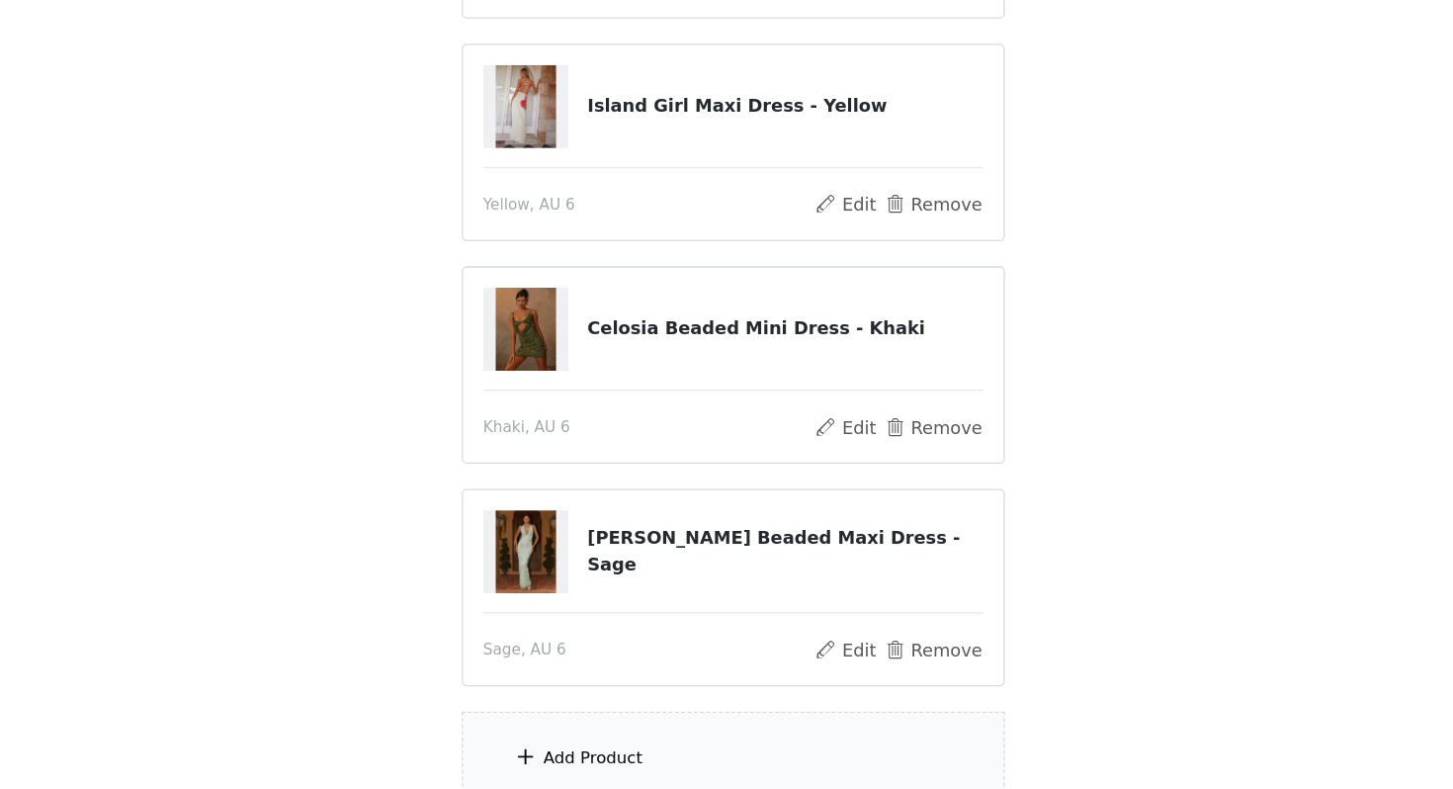
scroll to position [423, 0]
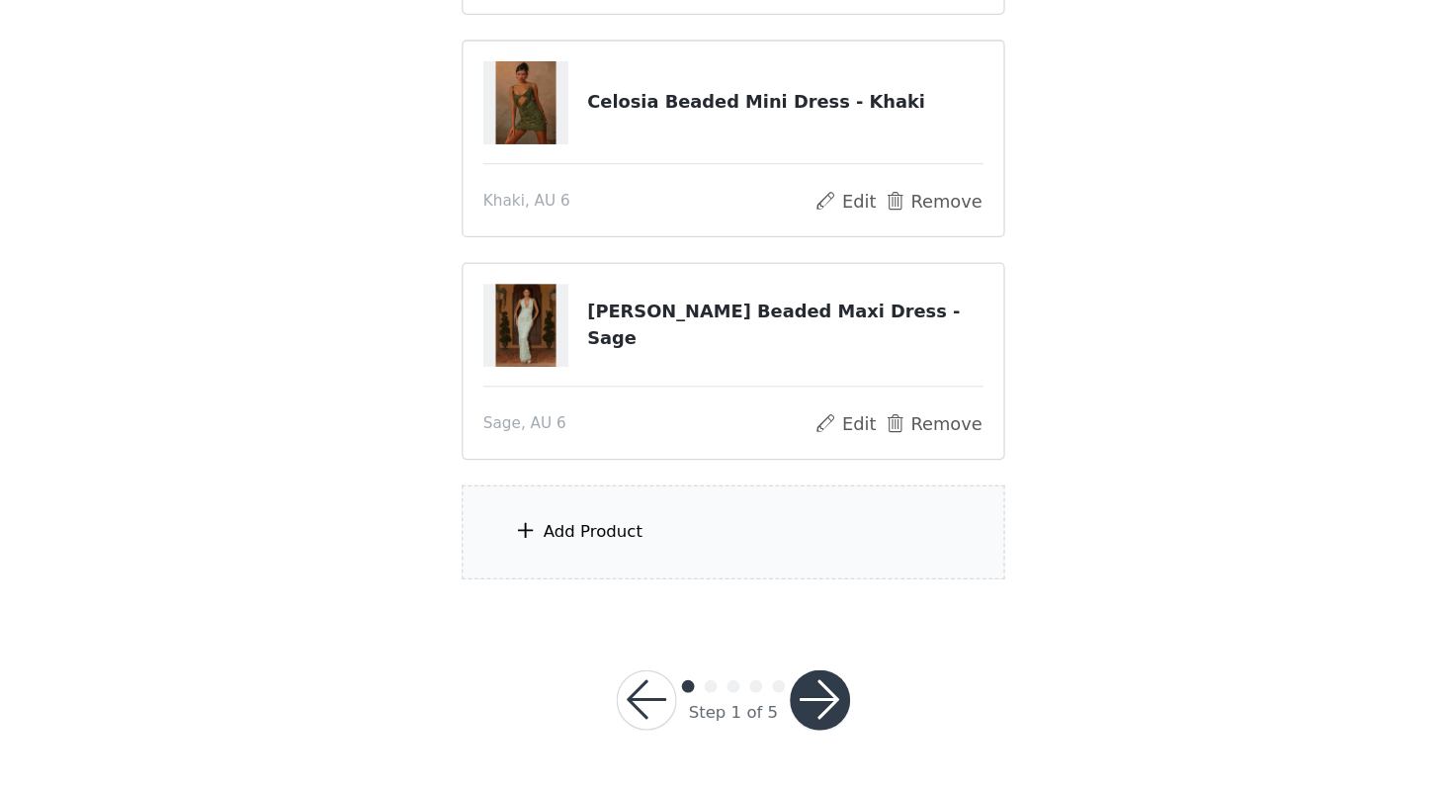
click at [663, 568] on div "Add Product" at bounding box center [726, 587] width 427 height 74
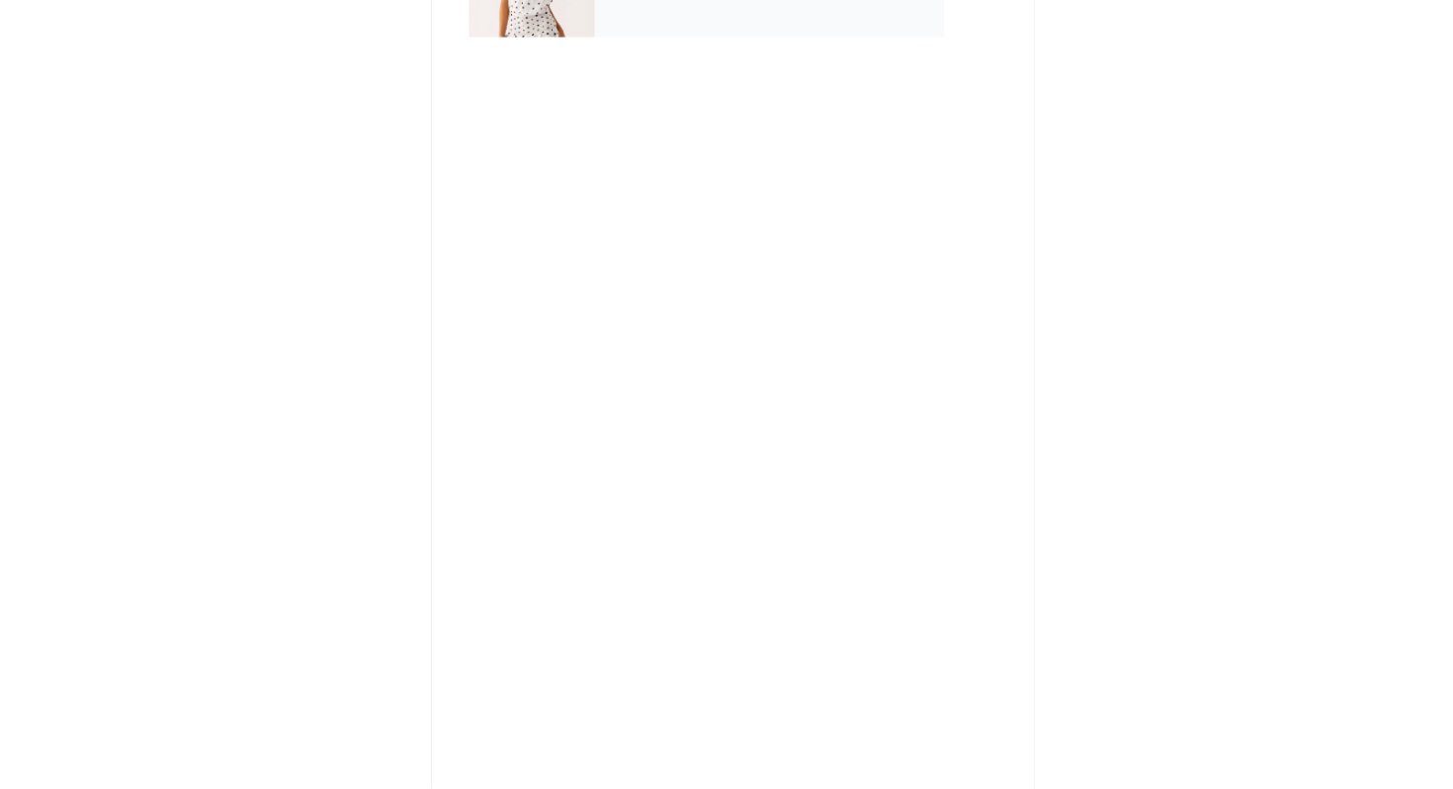
click at [613, 176] on div at bounding box center [568, 148] width 99 height 99
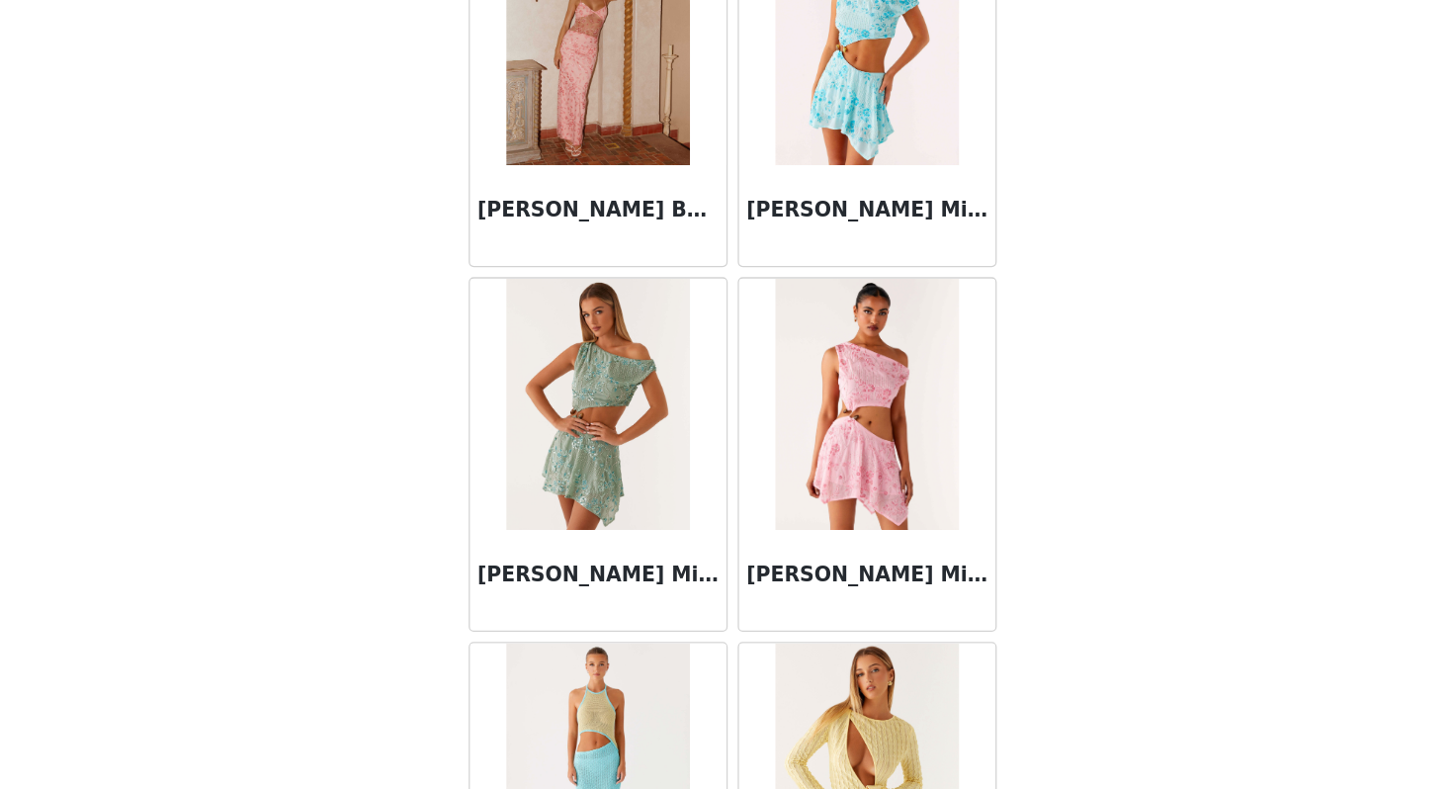
scroll to position [2236, 0]
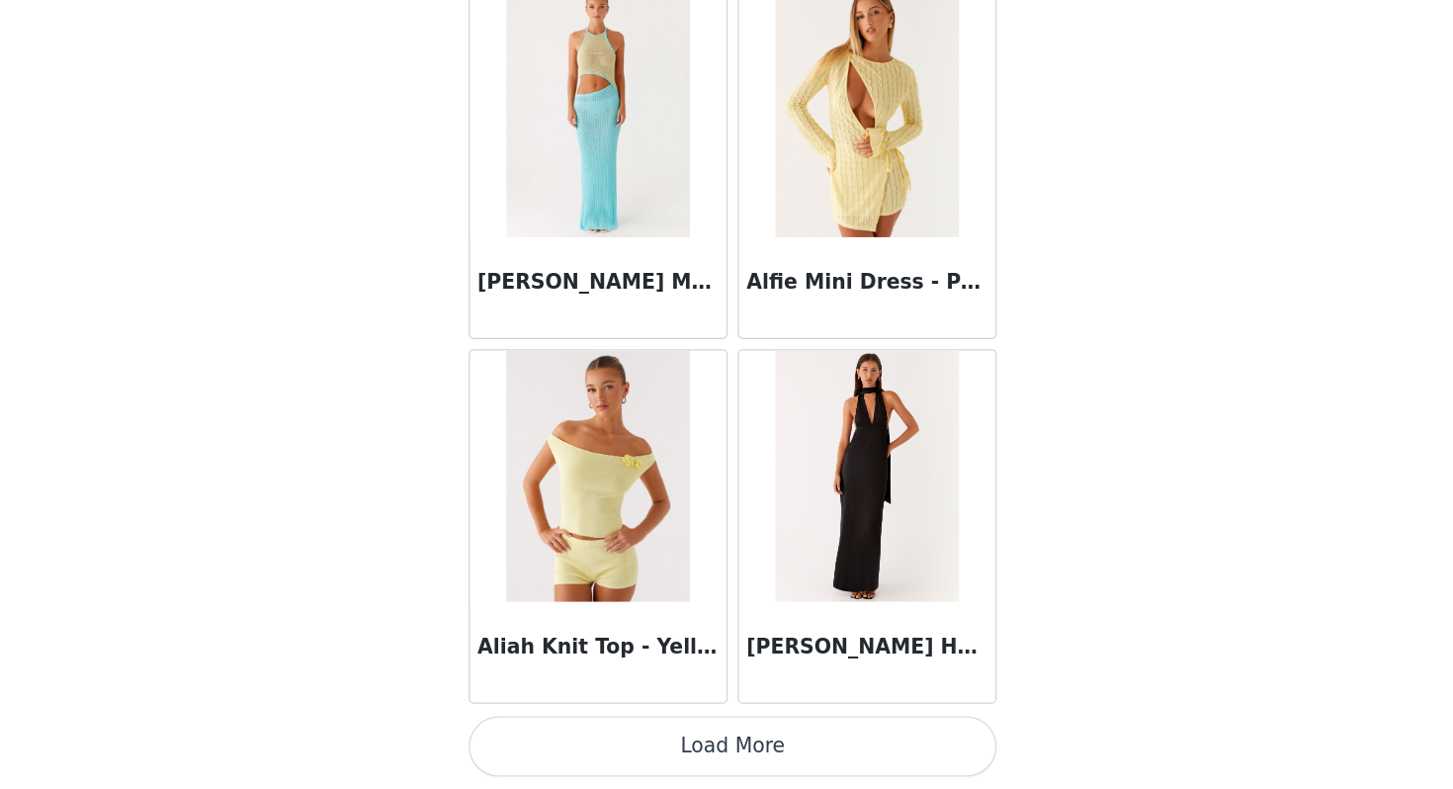
click at [767, 765] on button "Load More" at bounding box center [726, 754] width 415 height 47
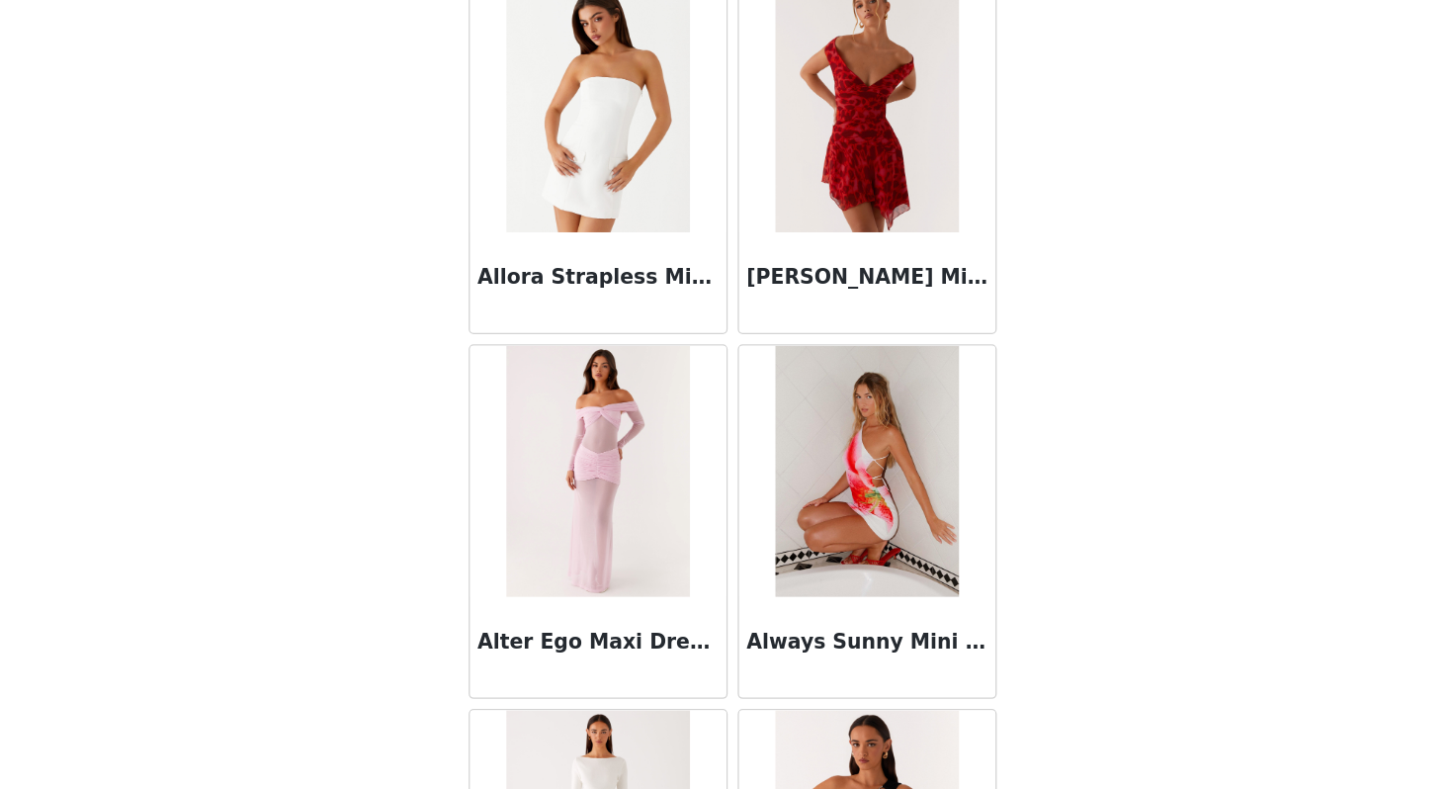
scroll to position [5102, 0]
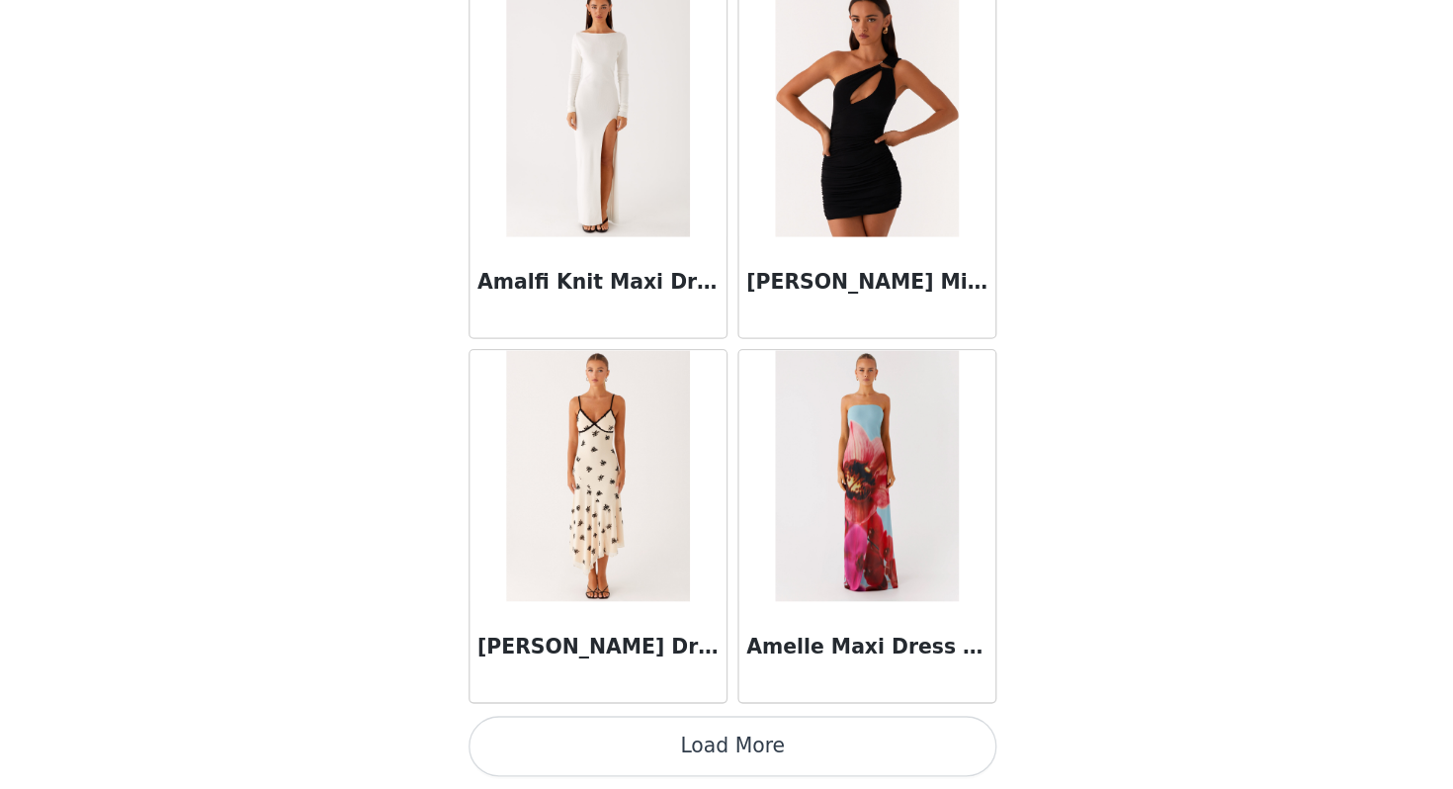
click at [763, 696] on div "Amelle Maxi Dress - Turquoise Bloom" at bounding box center [832, 681] width 202 height 79
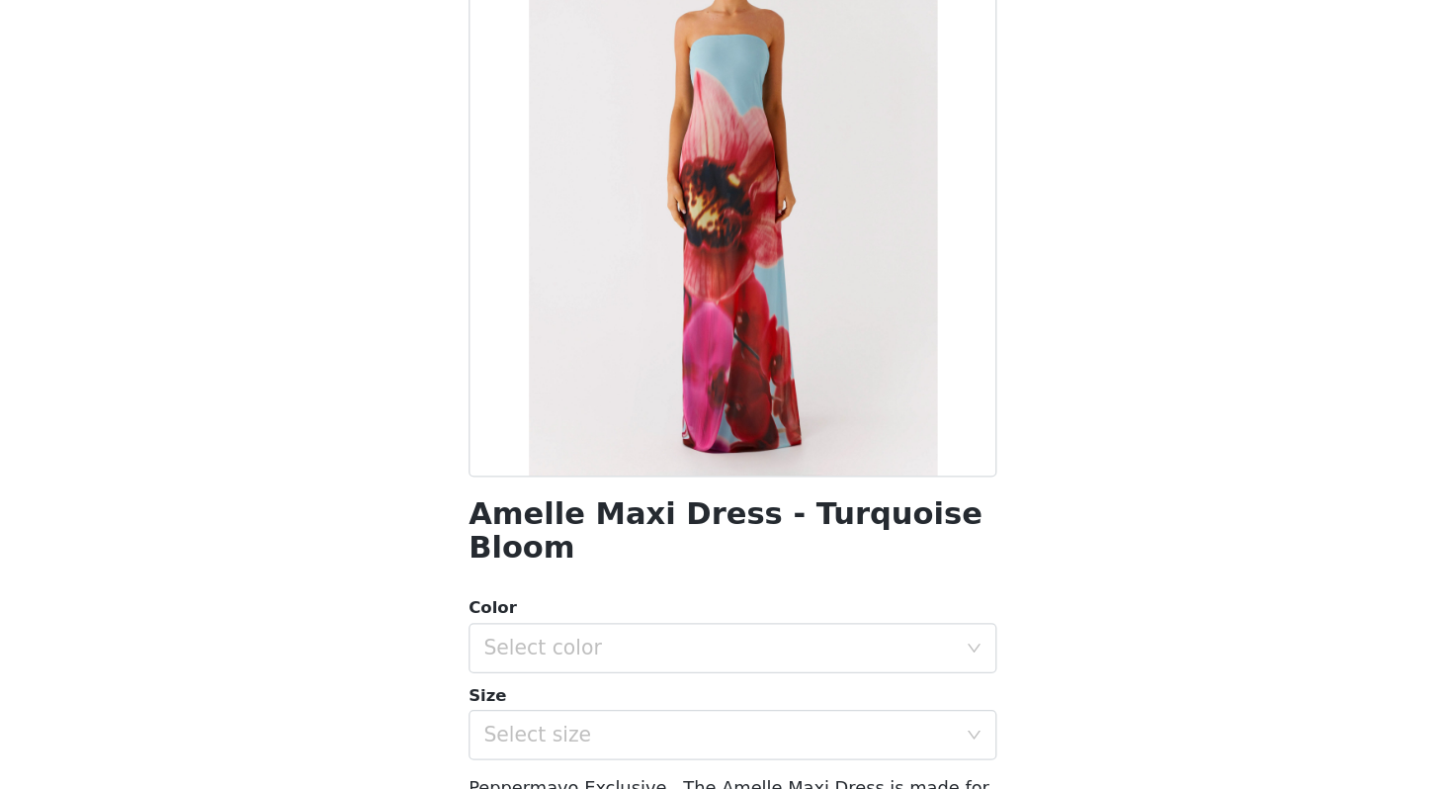
scroll to position [0, 0]
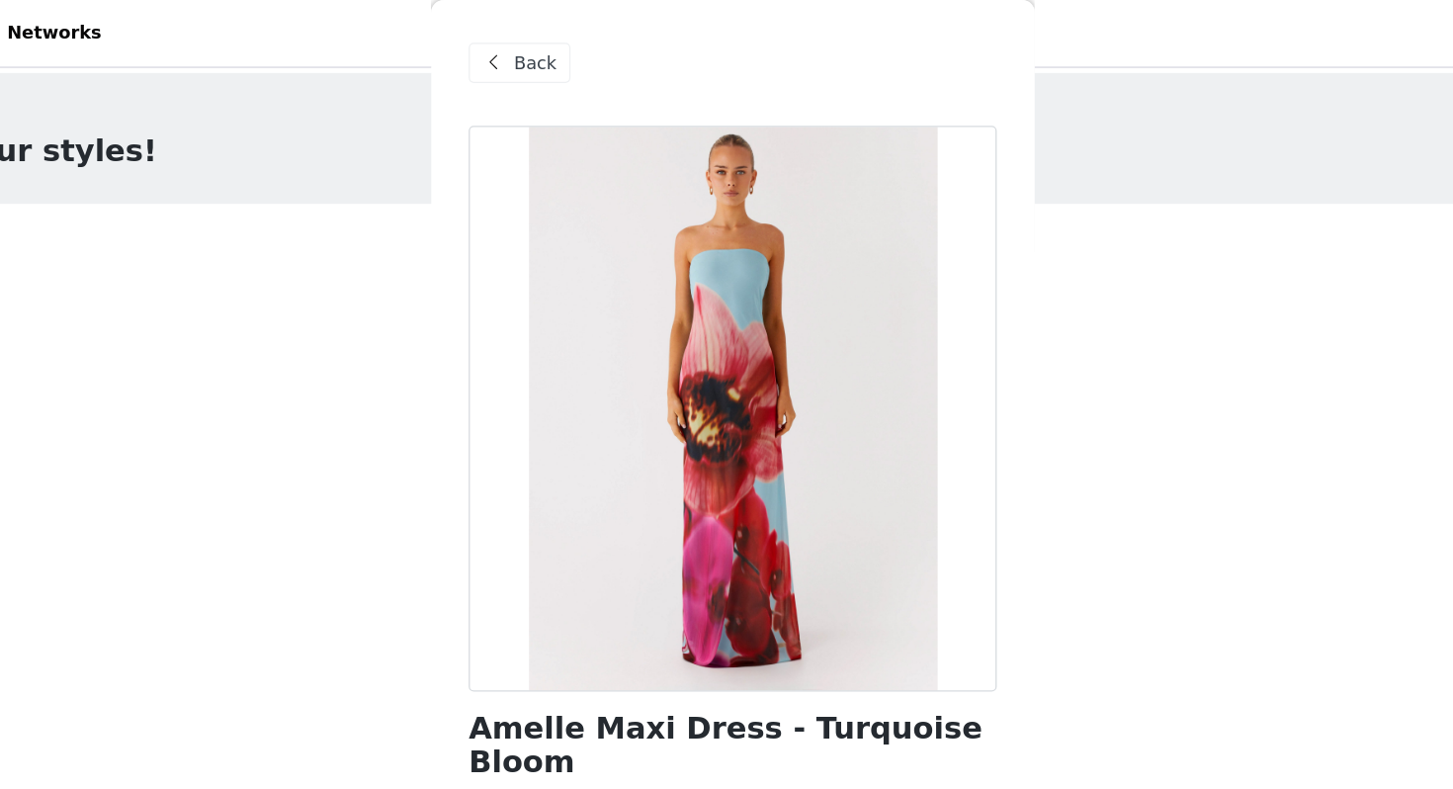
click at [559, 48] on span "Back" at bounding box center [572, 50] width 34 height 21
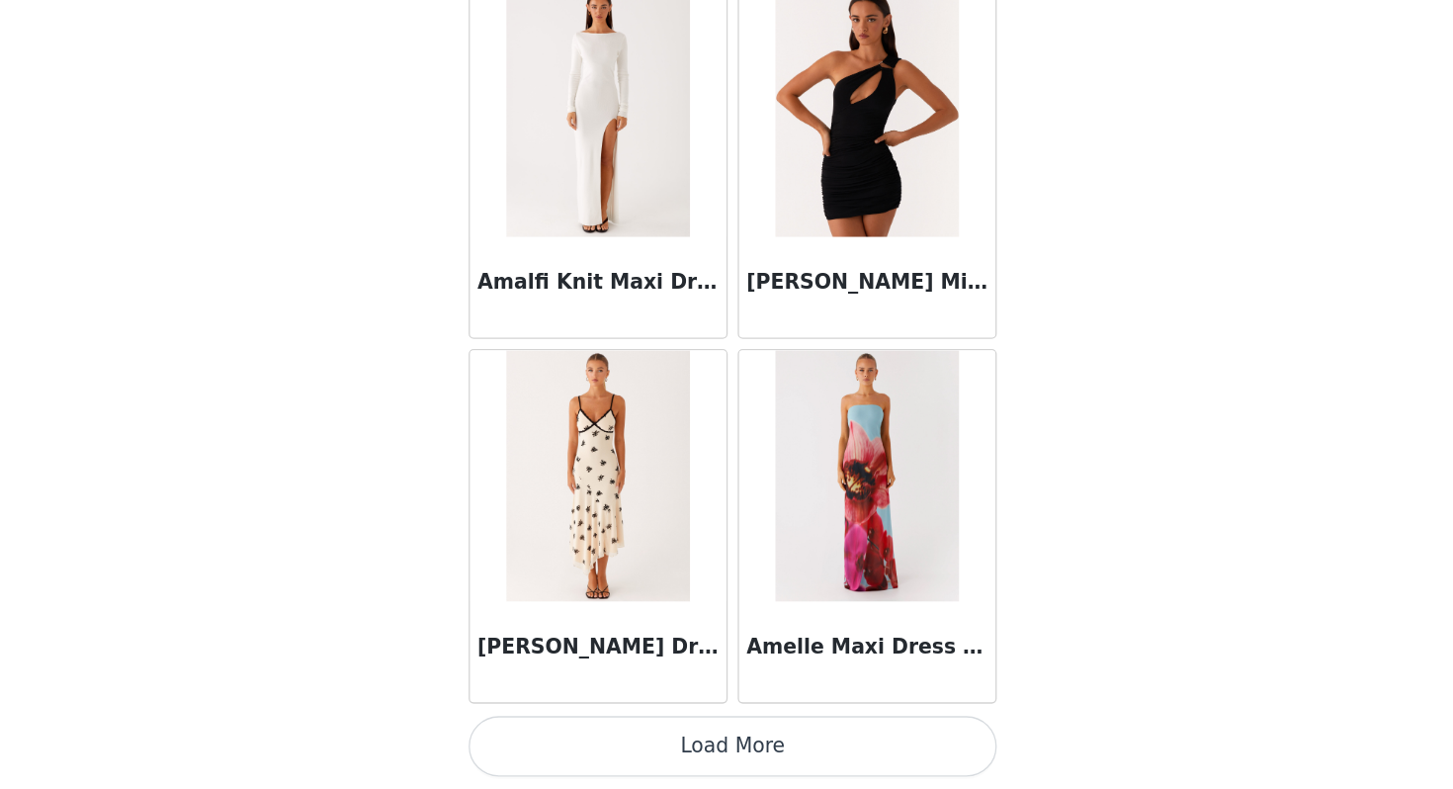
scroll to position [423, 0]
click at [763, 751] on button "Load More" at bounding box center [726, 754] width 415 height 47
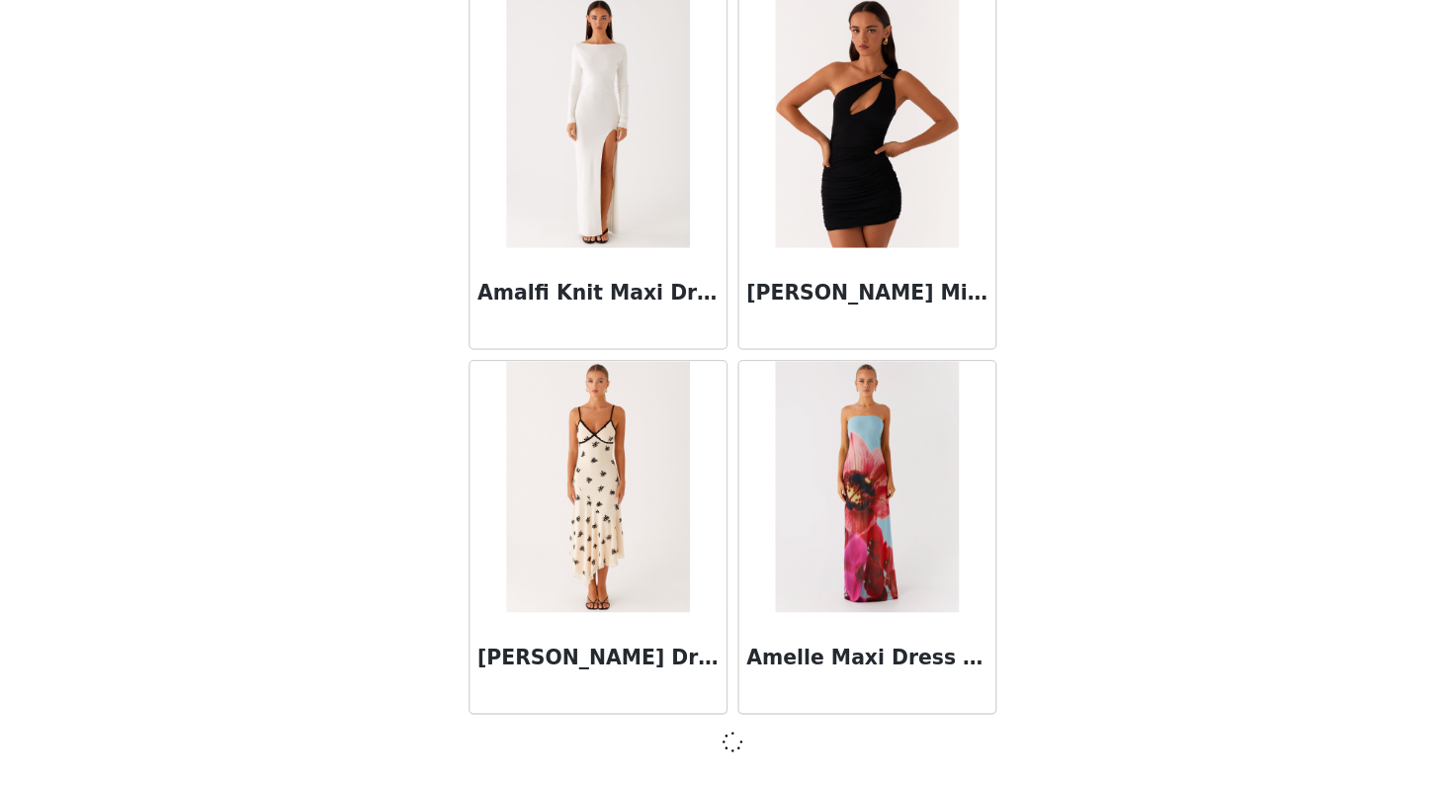
scroll to position [5093, 0]
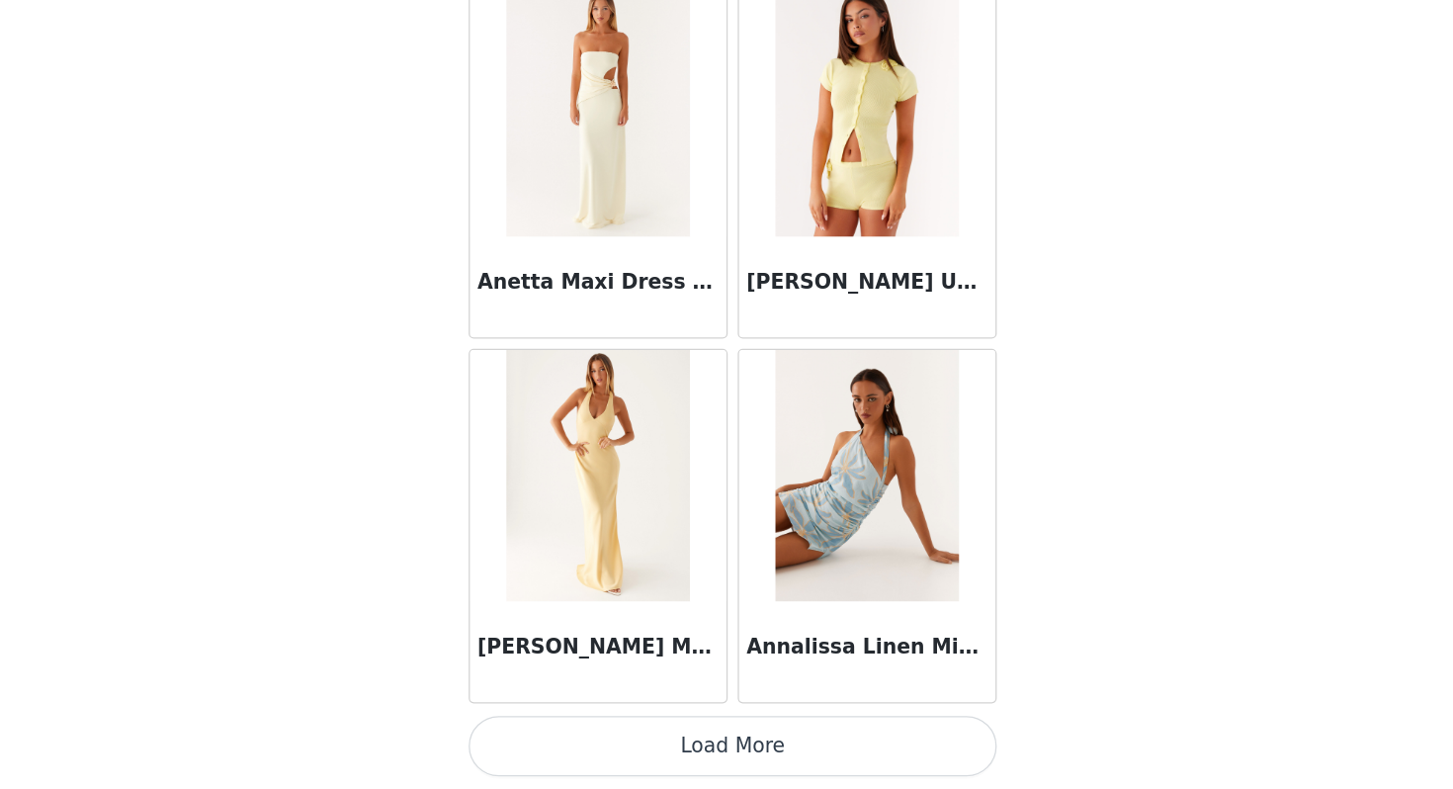
click at [763, 751] on button "Load More" at bounding box center [726, 754] width 415 height 47
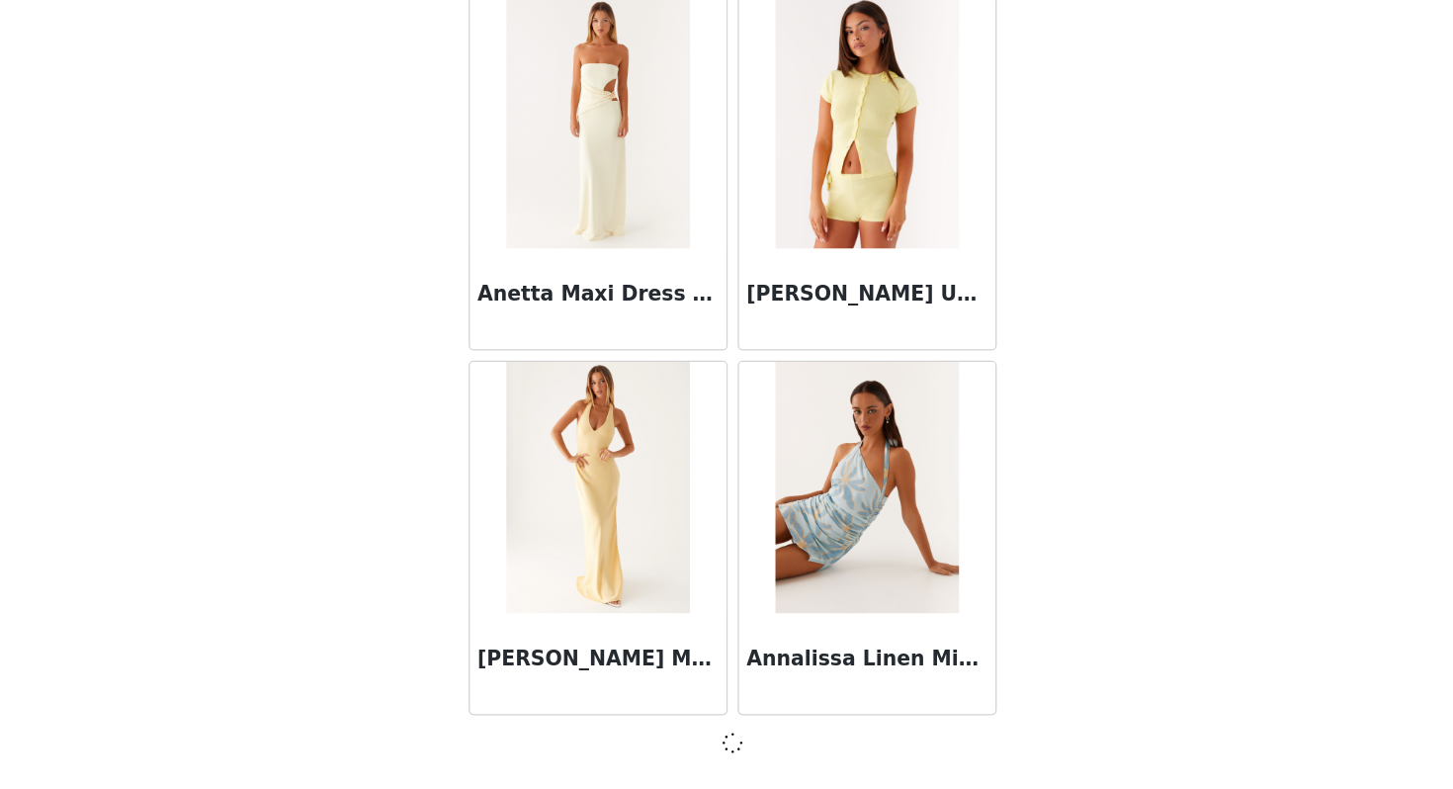
scroll to position [7960, 0]
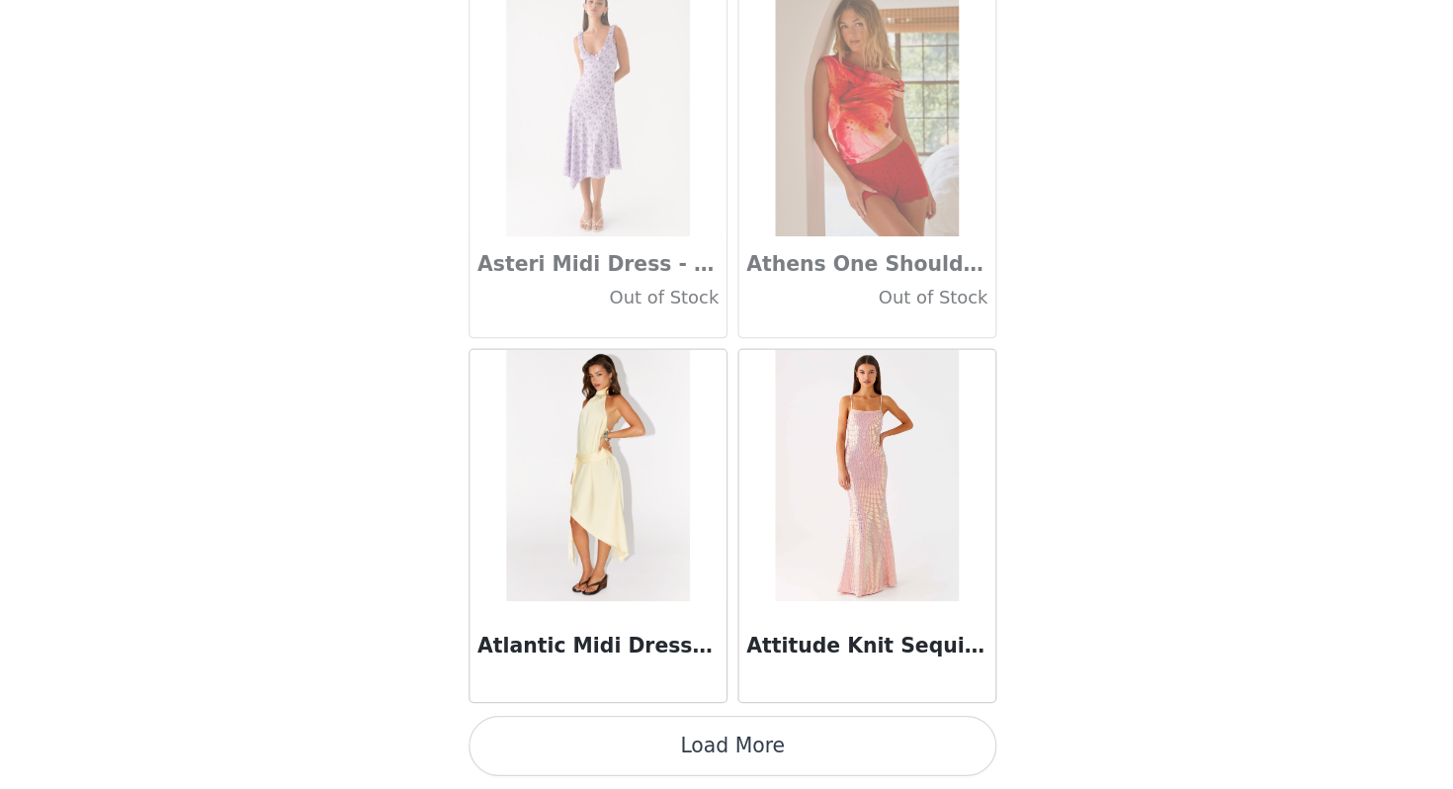
click at [763, 747] on button "Load More" at bounding box center [726, 754] width 415 height 47
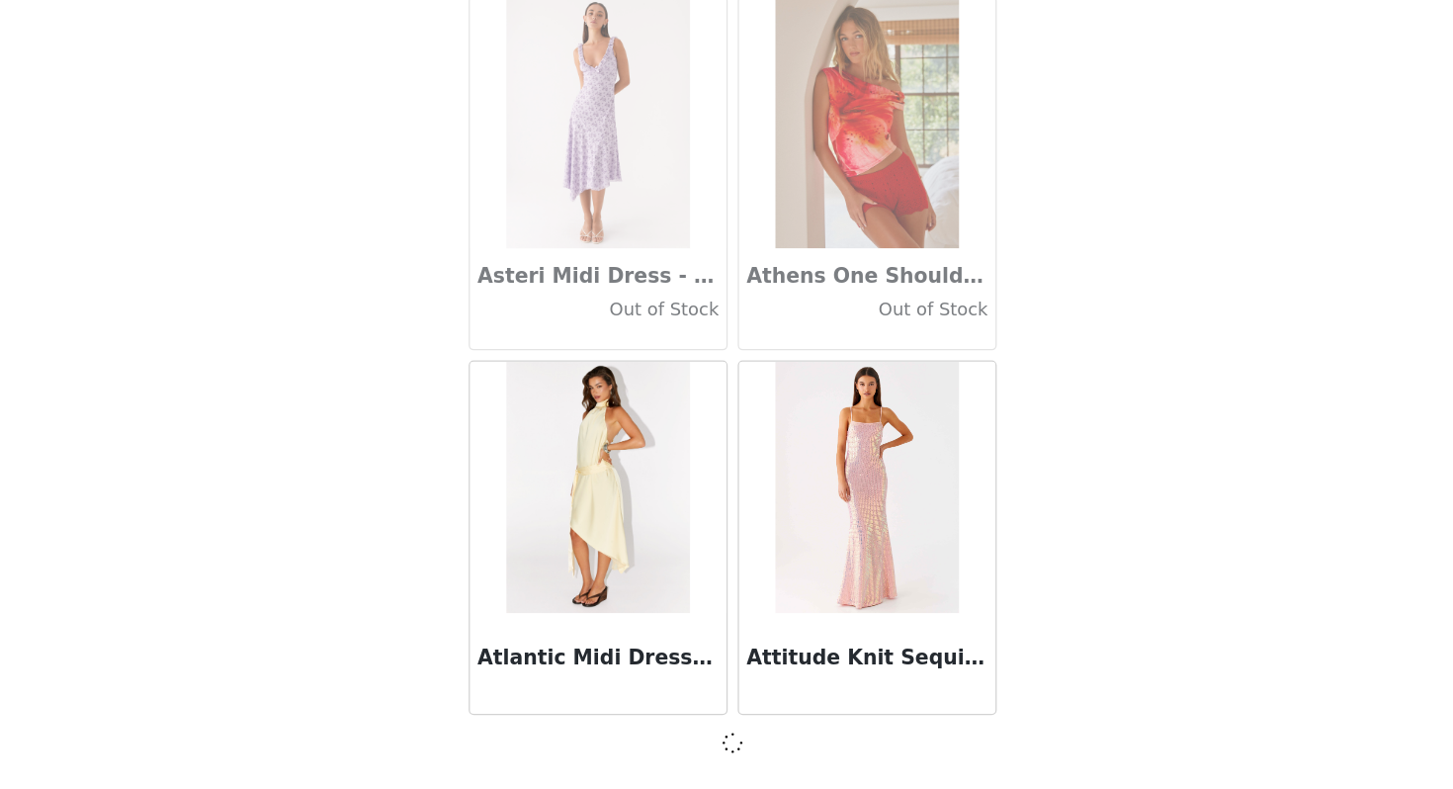
scroll to position [10826, 0]
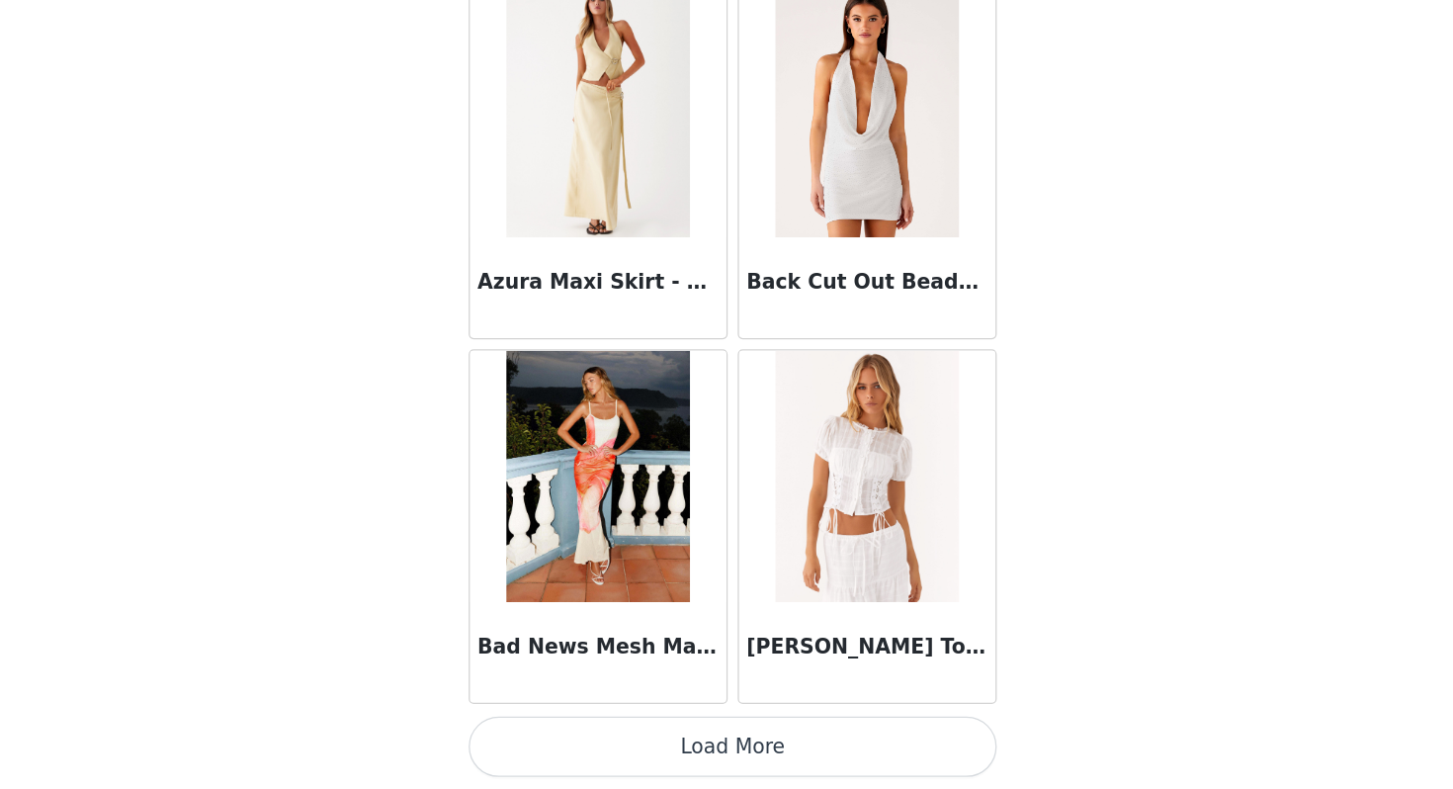
click at [763, 747] on button "Load More" at bounding box center [726, 754] width 415 height 47
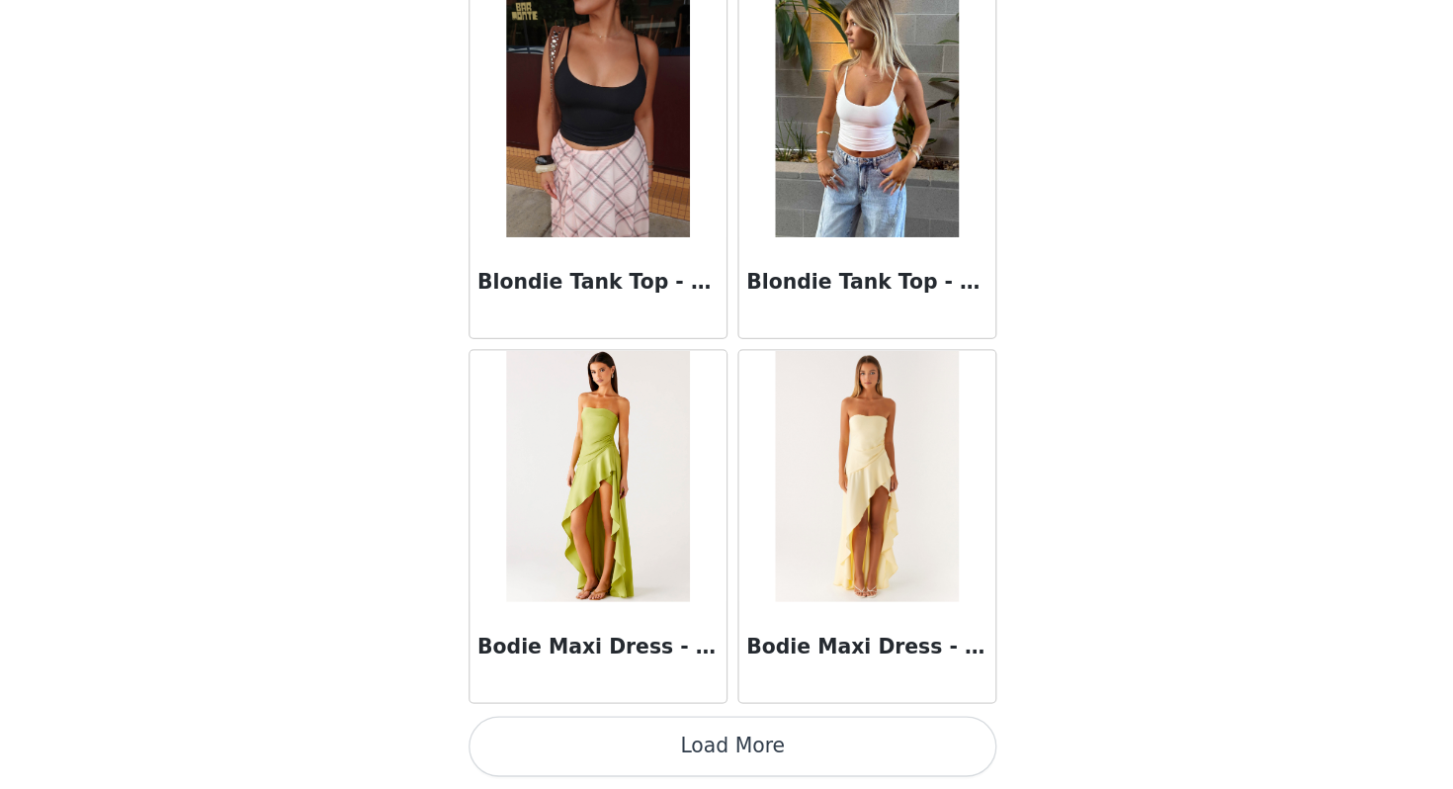
click at [763, 747] on button "Load More" at bounding box center [726, 754] width 415 height 47
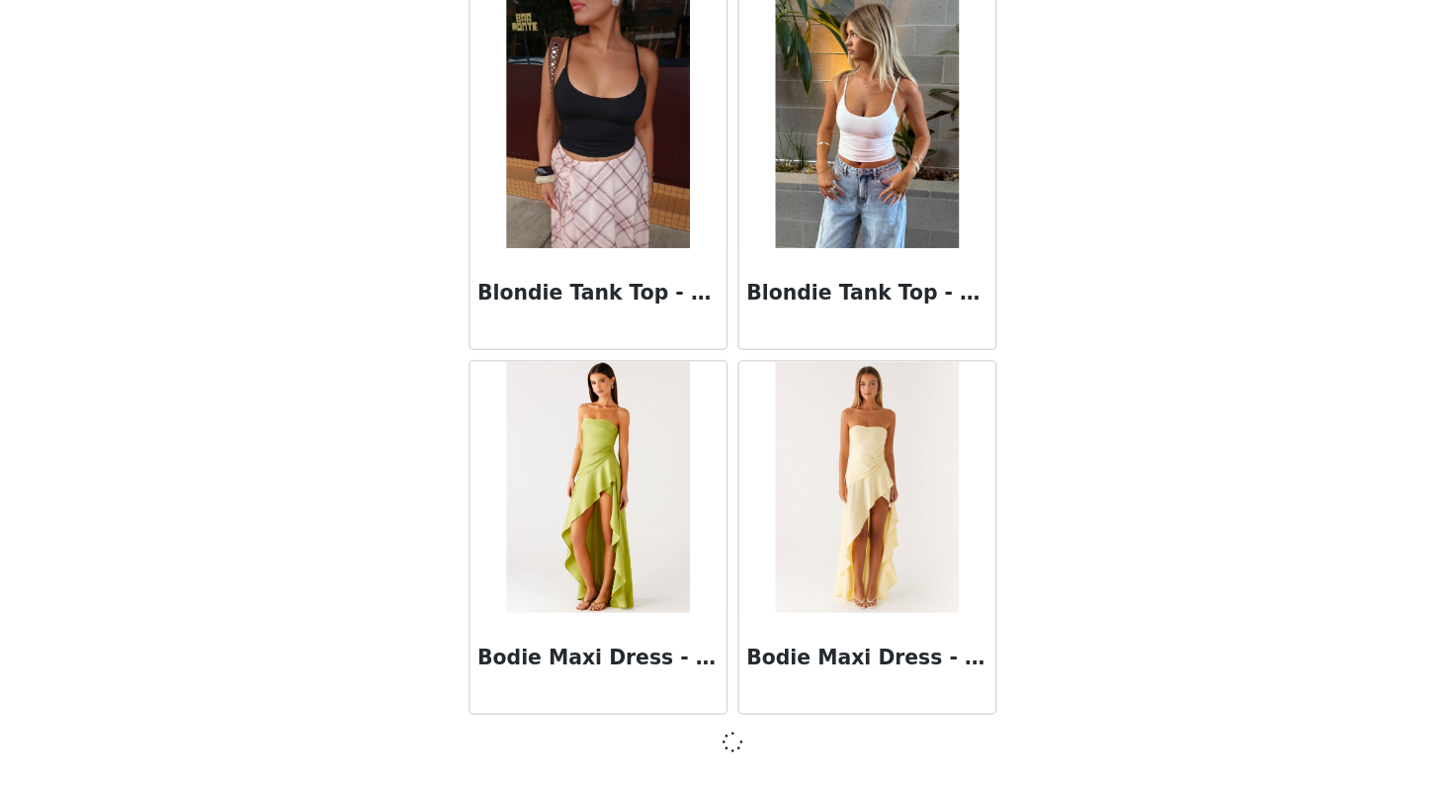
scroll to position [16559, 0]
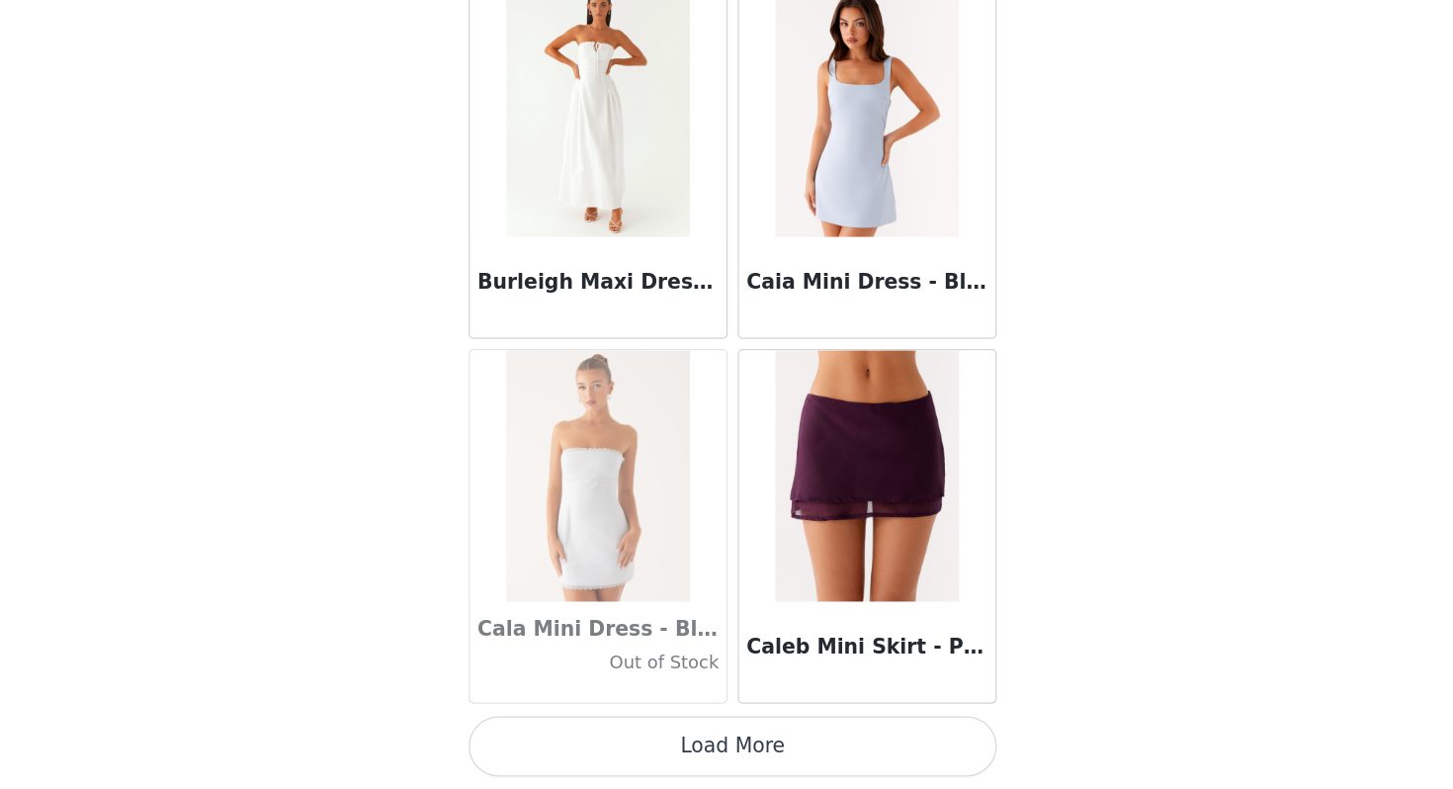
click at [763, 745] on button "Load More" at bounding box center [726, 754] width 415 height 47
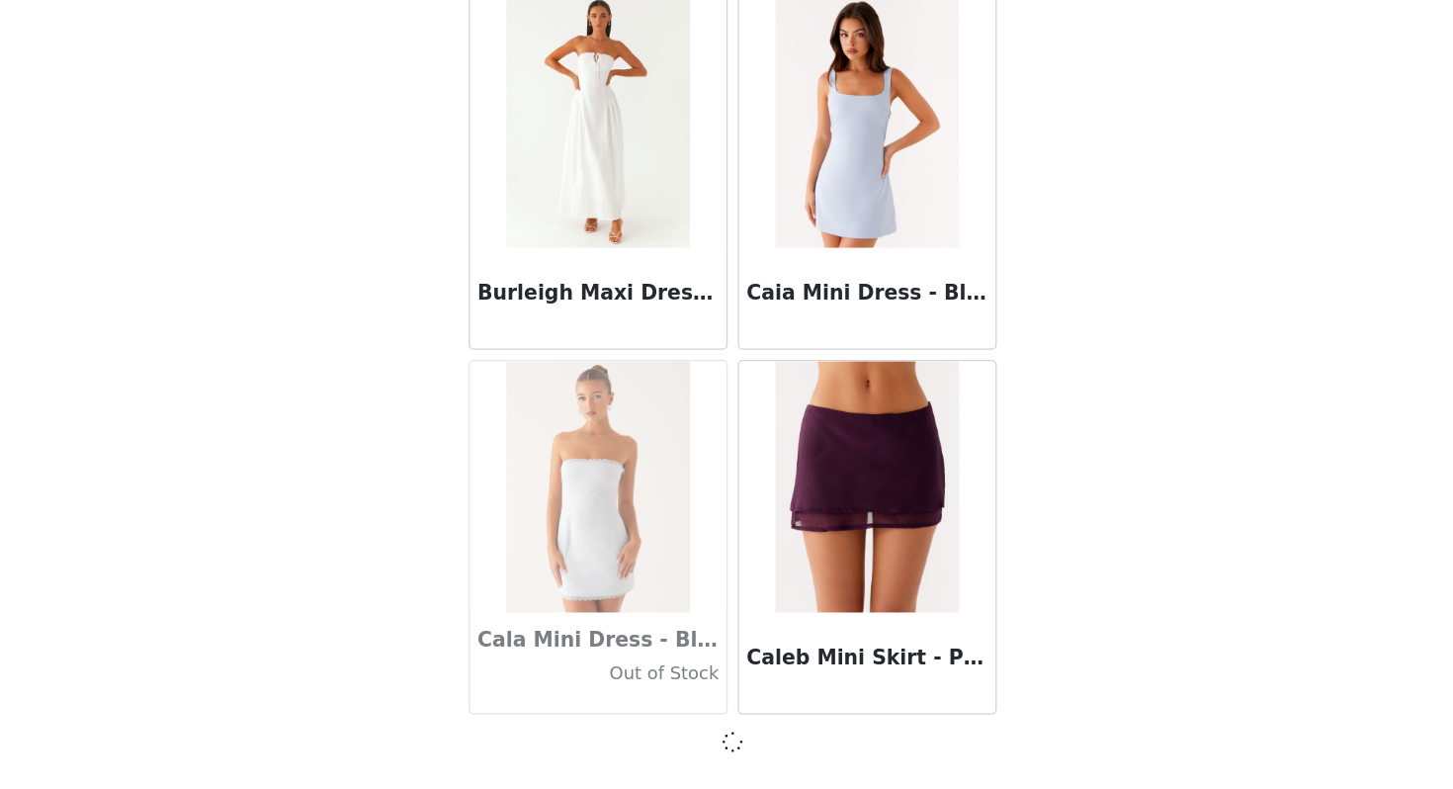
scroll to position [19426, 0]
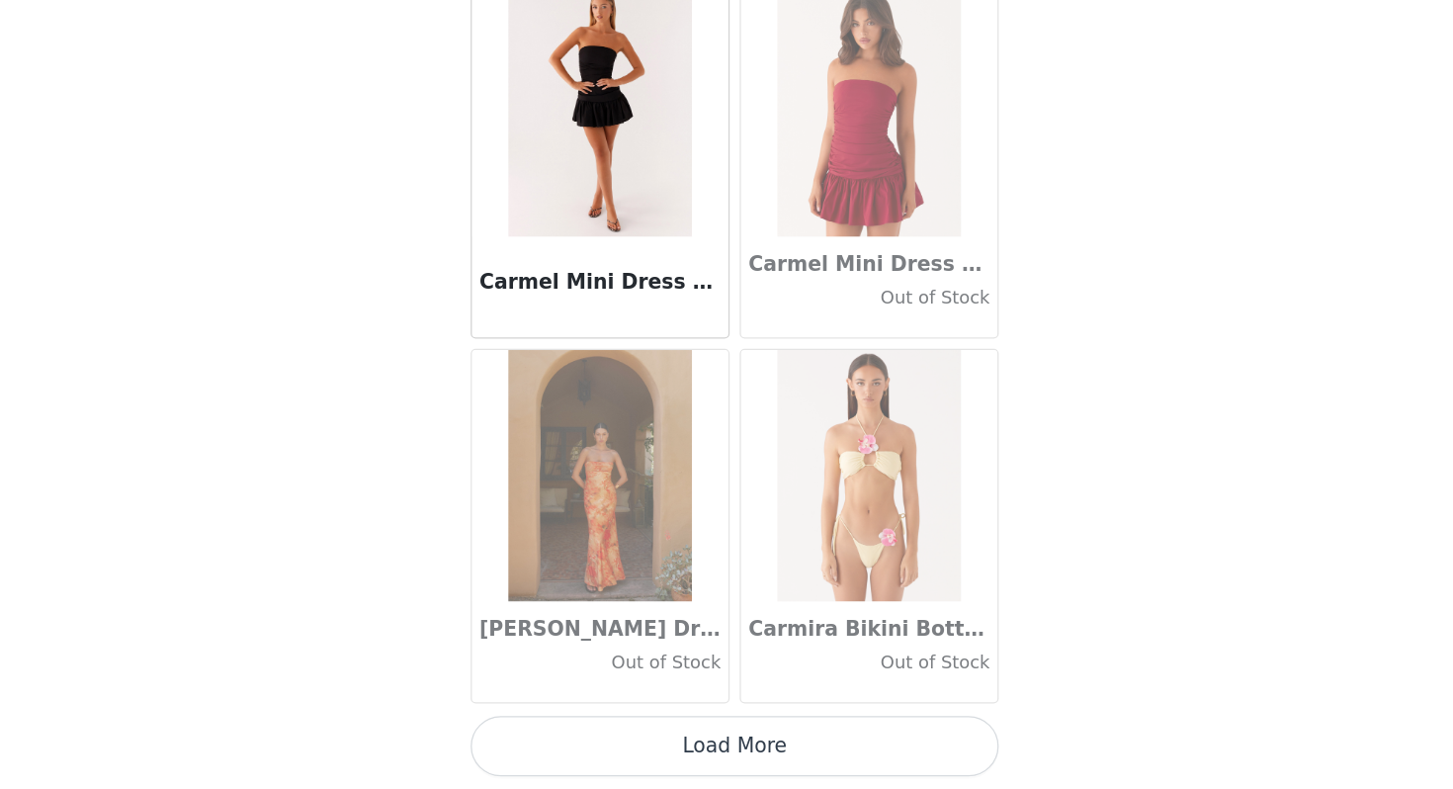
click at [762, 745] on button "Load More" at bounding box center [726, 754] width 415 height 47
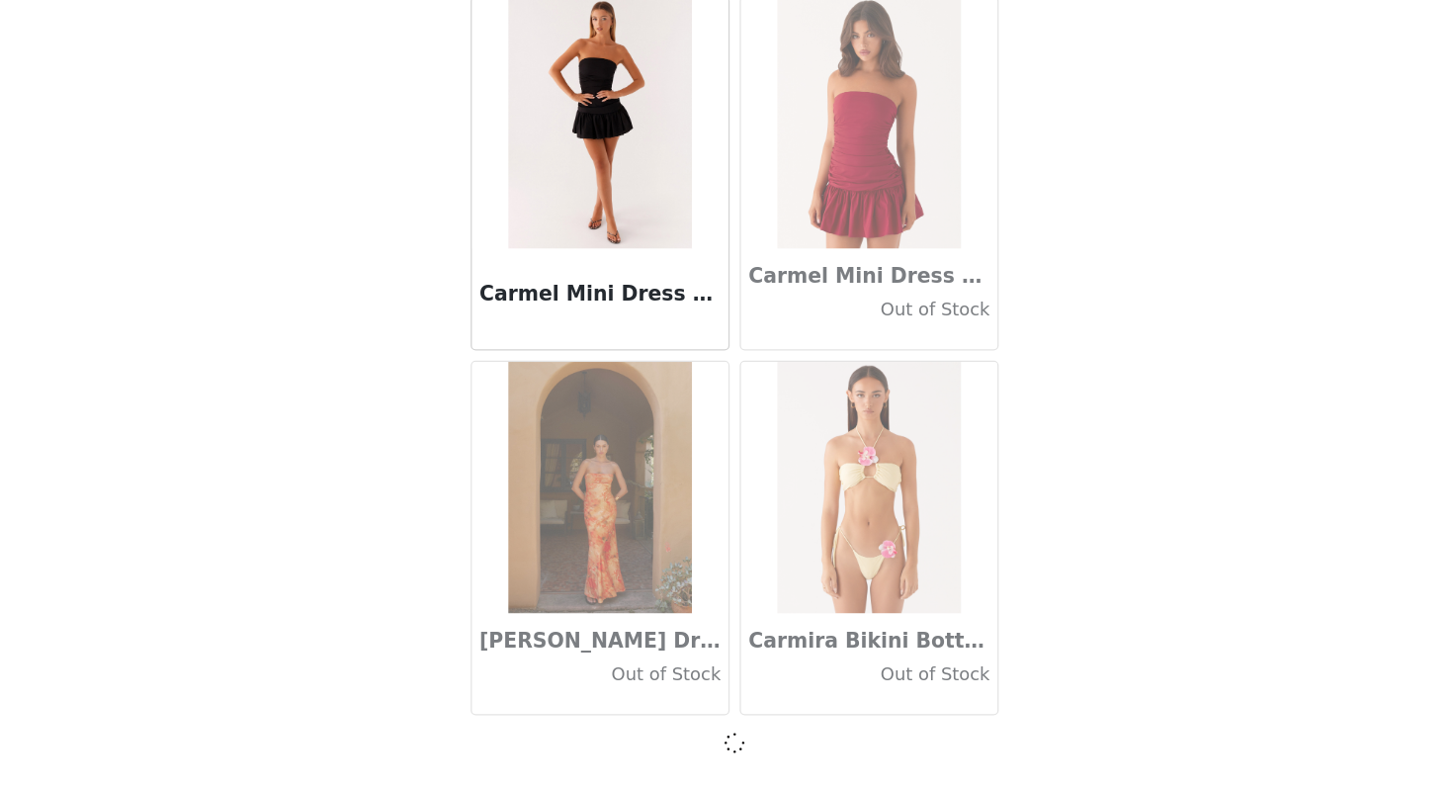
scroll to position [22292, 0]
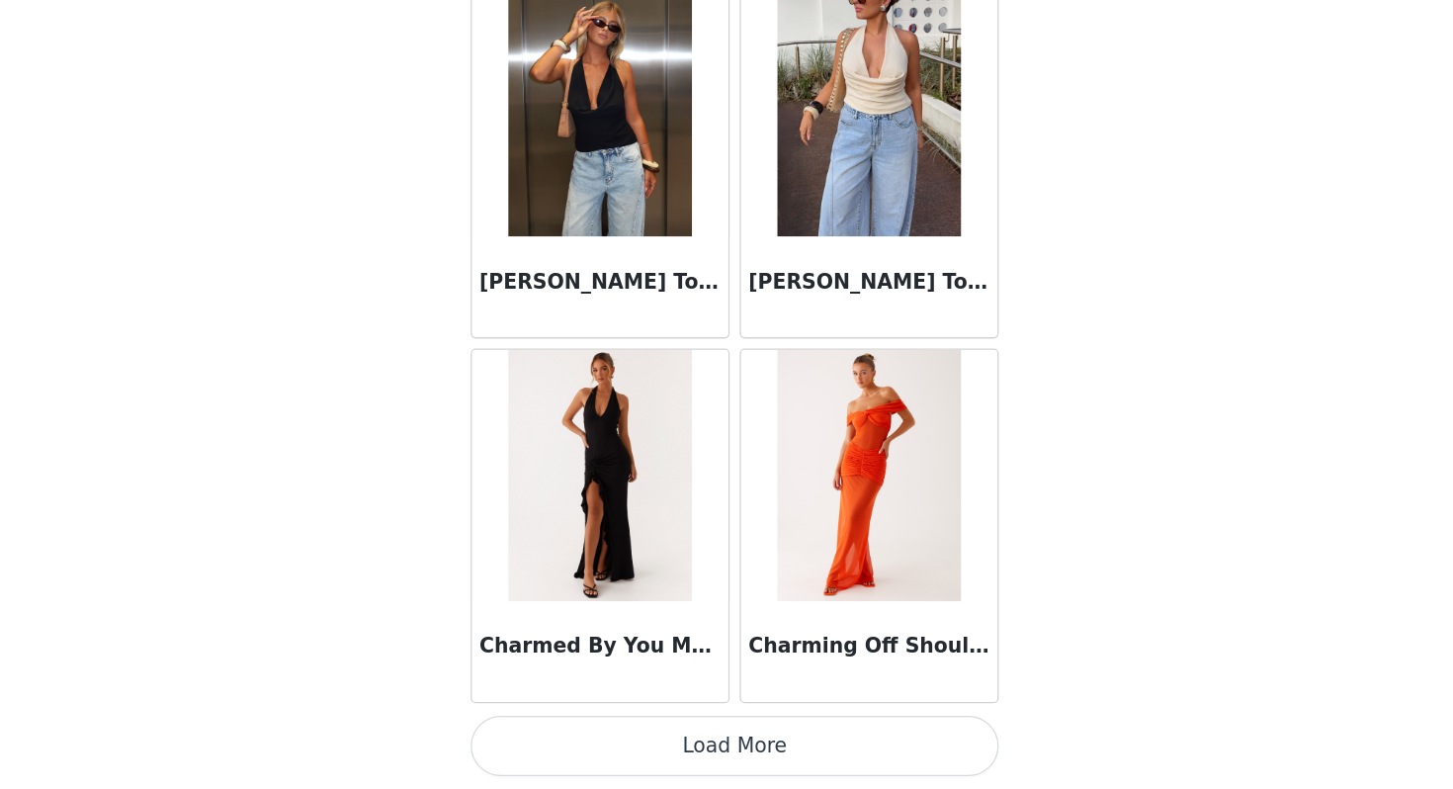
click at [762, 745] on button "Load More" at bounding box center [726, 754] width 415 height 47
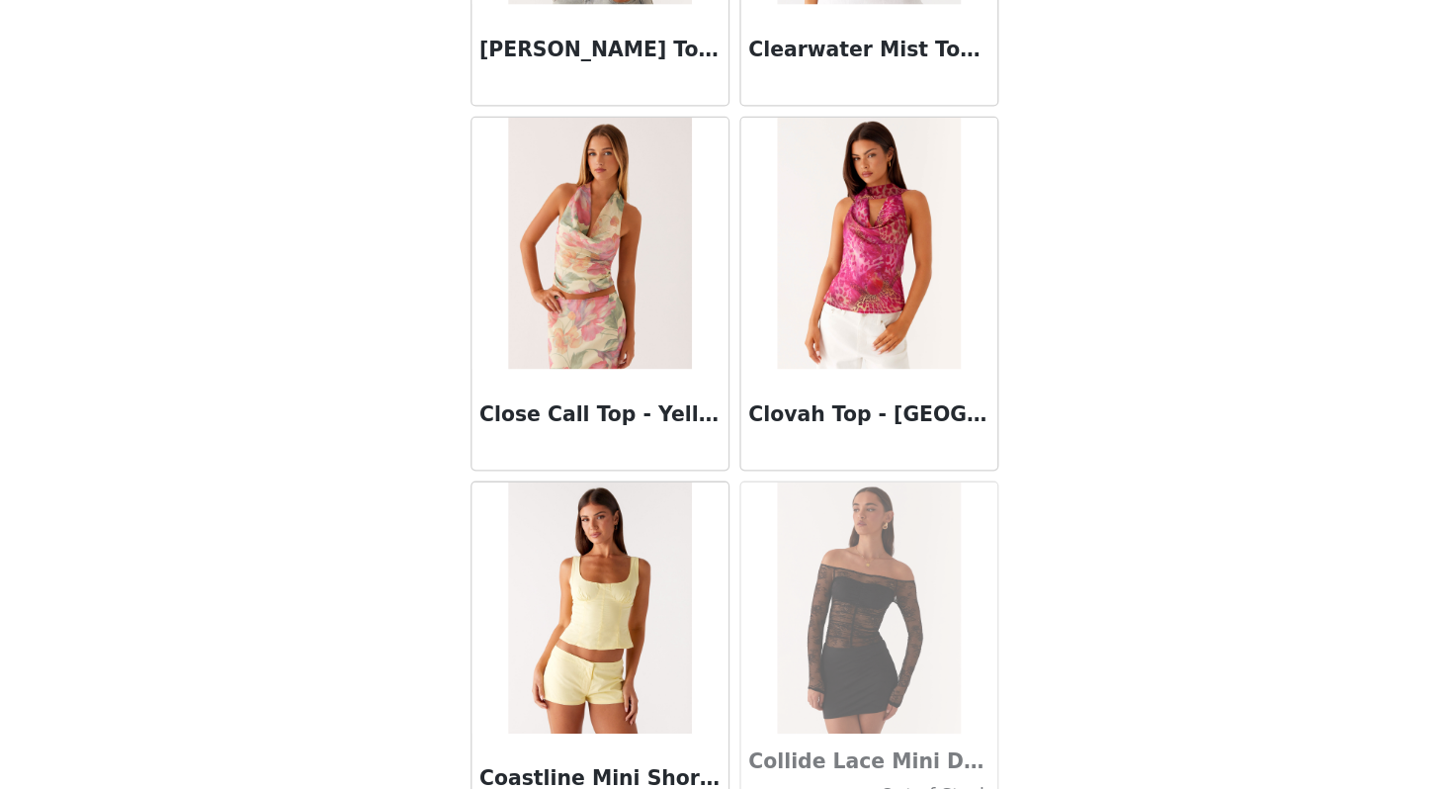
scroll to position [28034, 0]
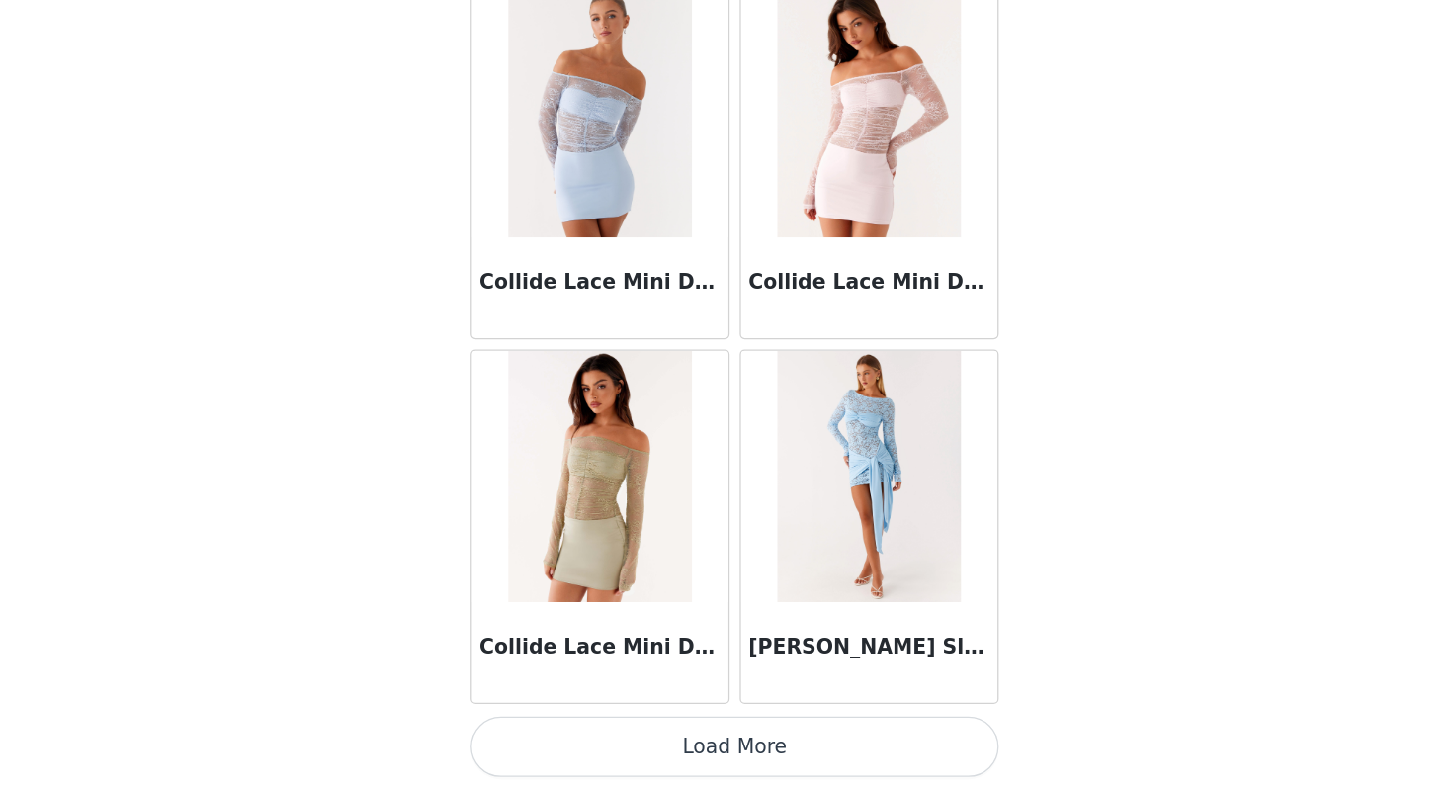
click at [761, 695] on div "[PERSON_NAME] Sleeve Mini Dress - Pale Blue" at bounding box center [832, 681] width 202 height 79
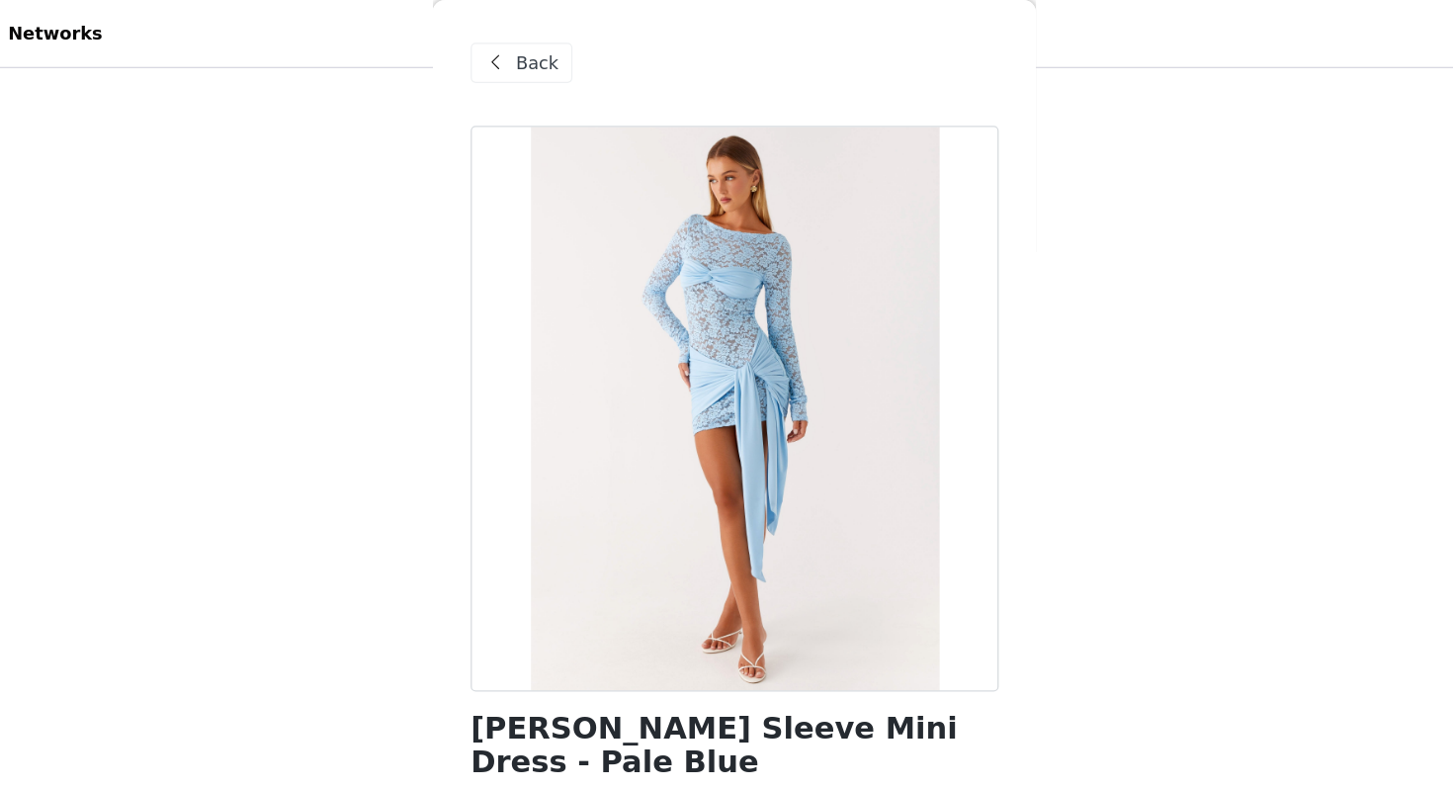
scroll to position [0, 0]
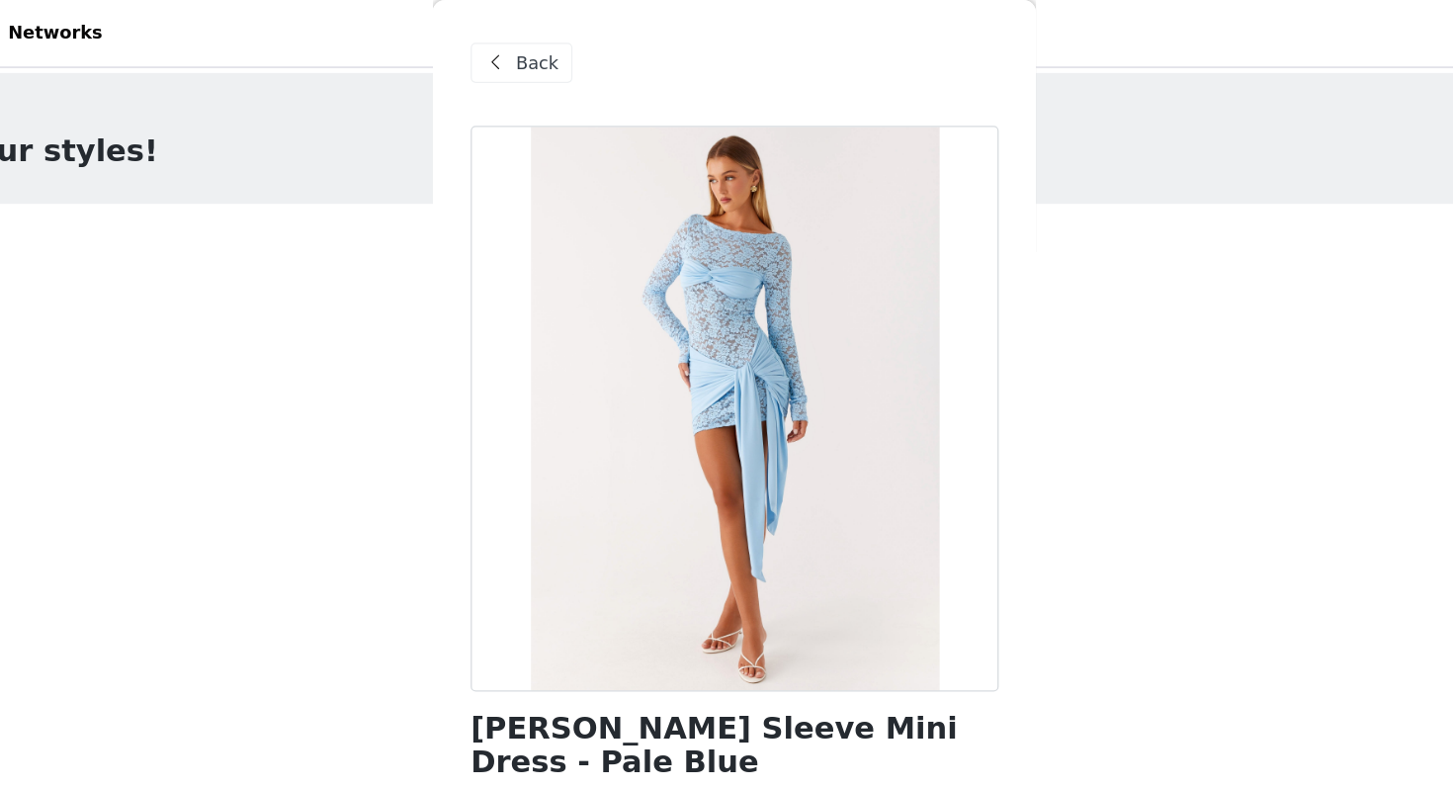
click at [552, 57] on div "Back" at bounding box center [559, 50] width 80 height 32
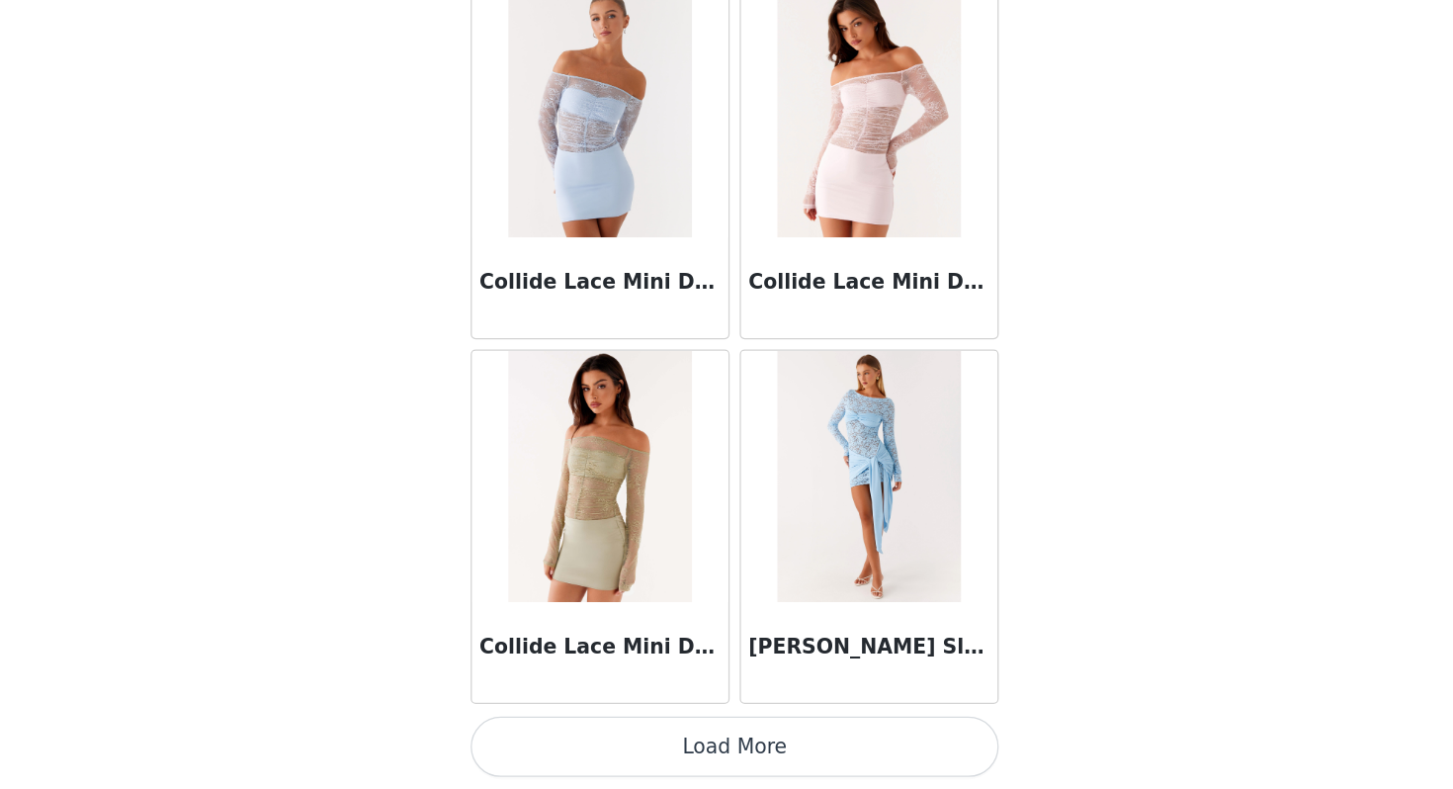
scroll to position [423, 0]
click at [795, 755] on button "Load More" at bounding box center [726, 754] width 415 height 47
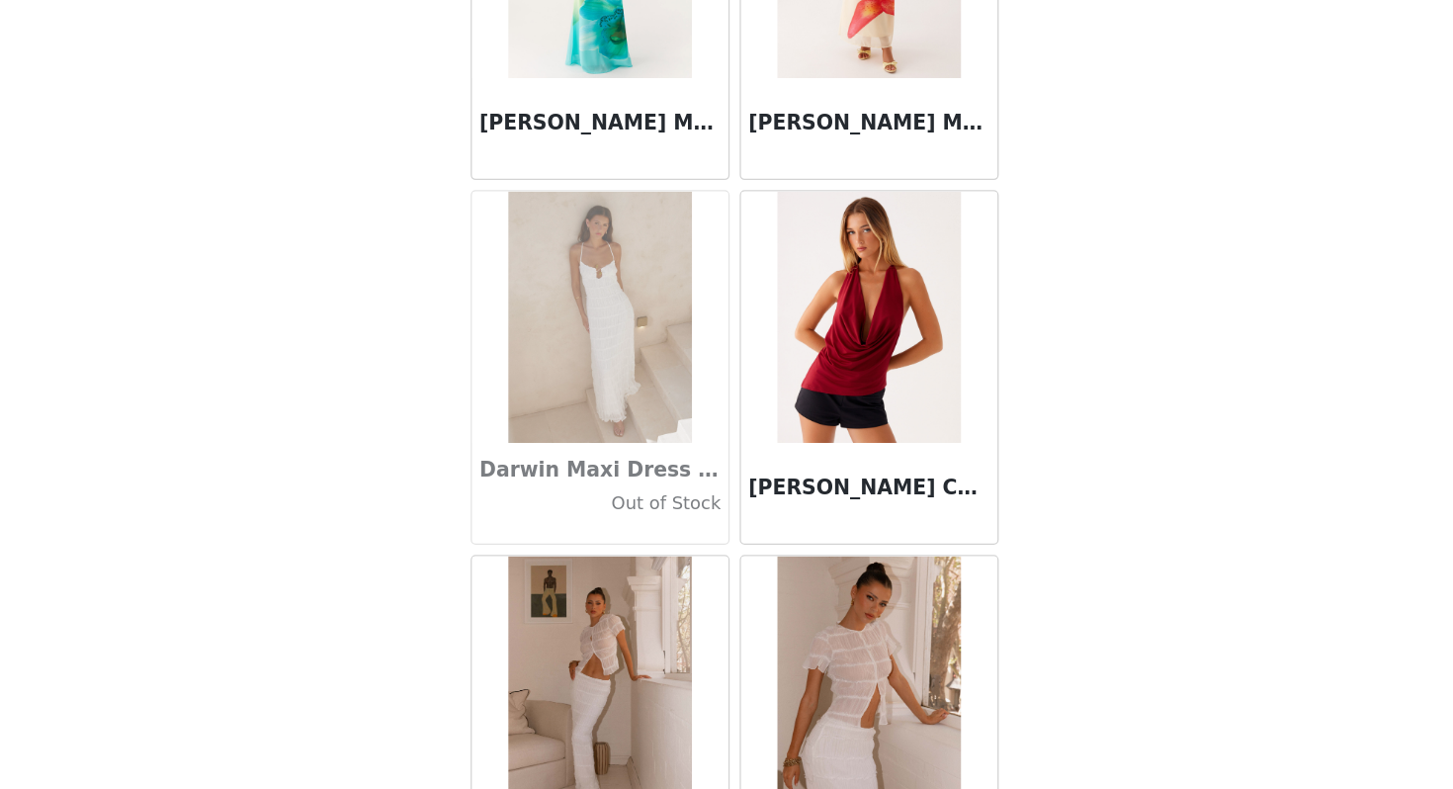
scroll to position [30901, 0]
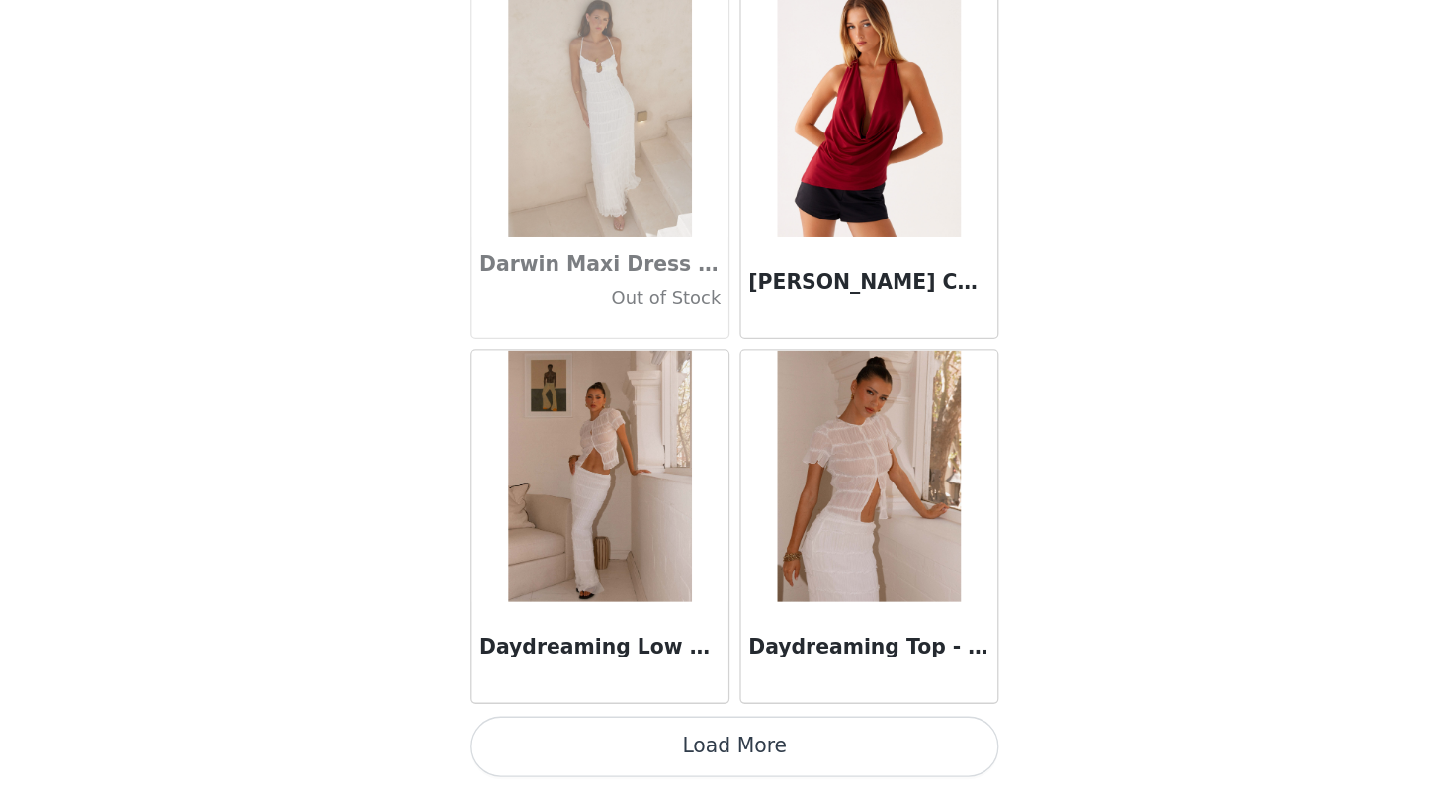
click at [767, 754] on button "Load More" at bounding box center [726, 754] width 415 height 47
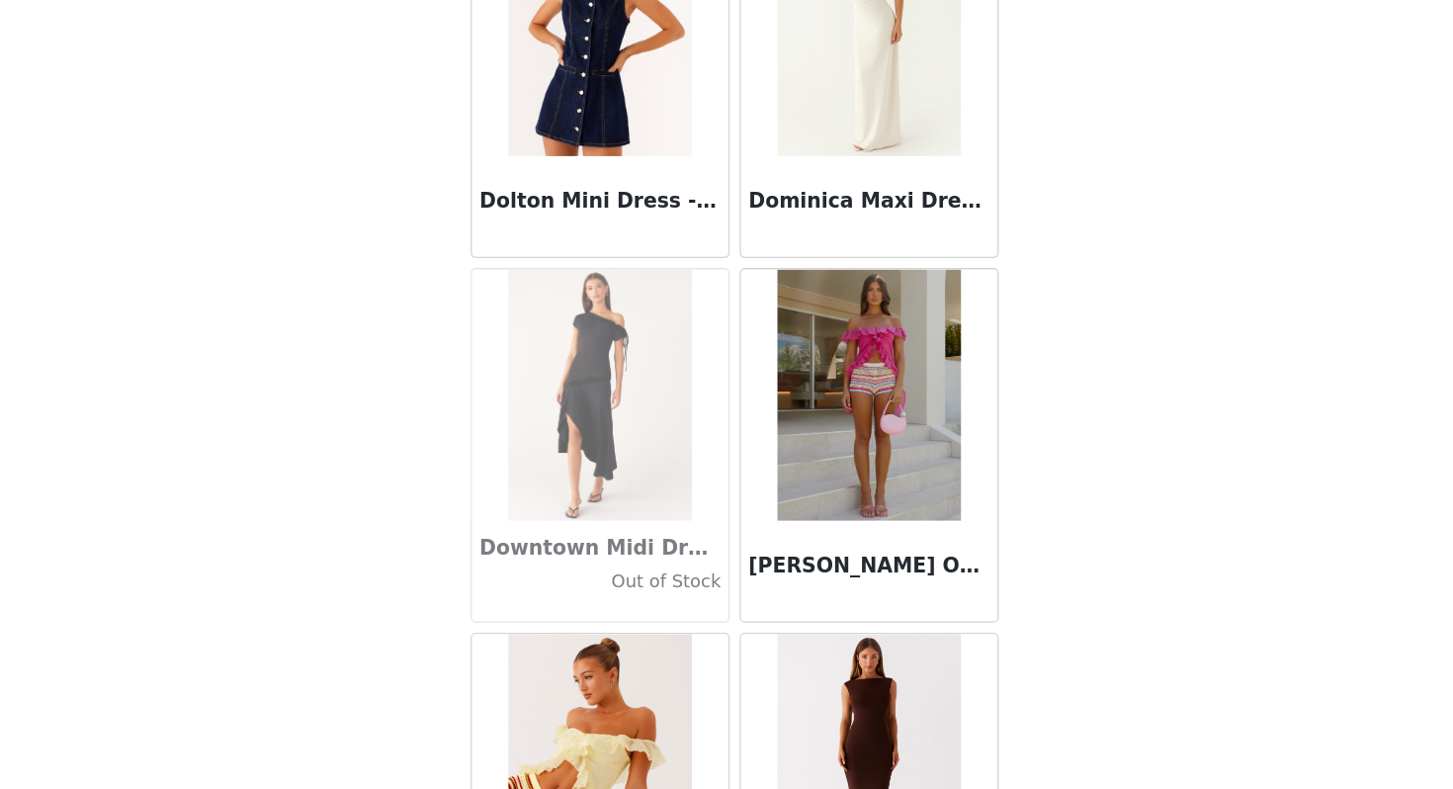
scroll to position [33767, 0]
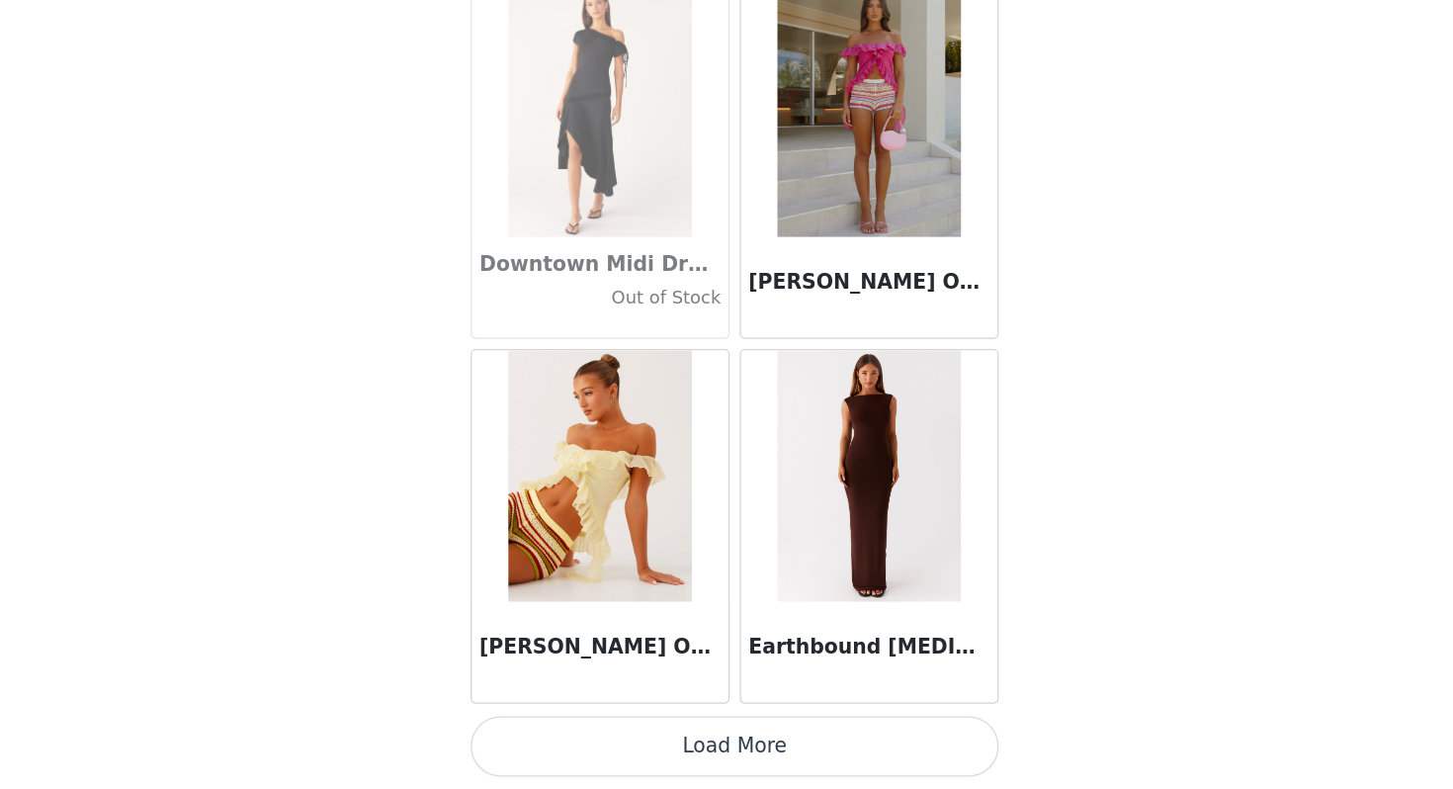
click at [738, 759] on button "Load More" at bounding box center [726, 754] width 415 height 47
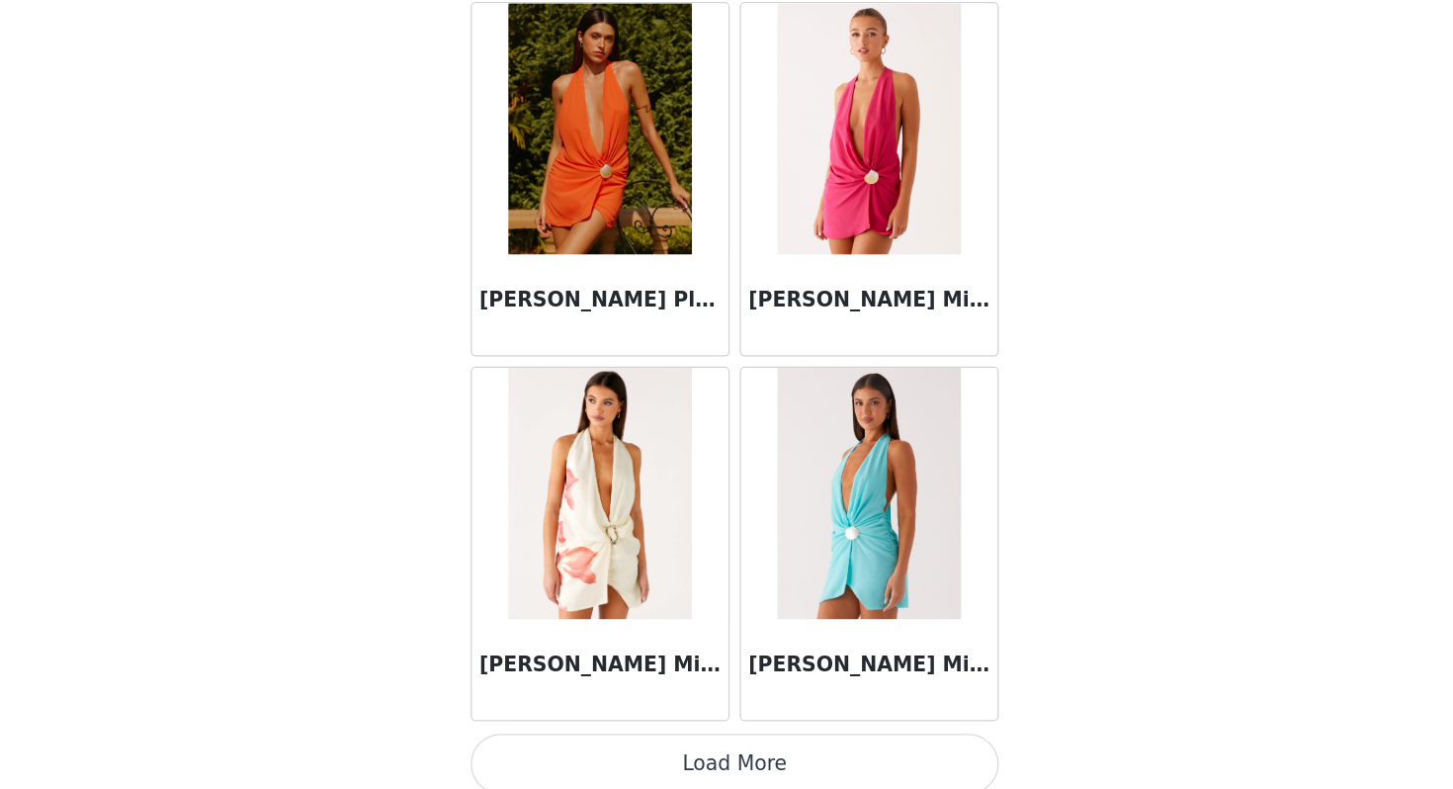
scroll to position [36634, 0]
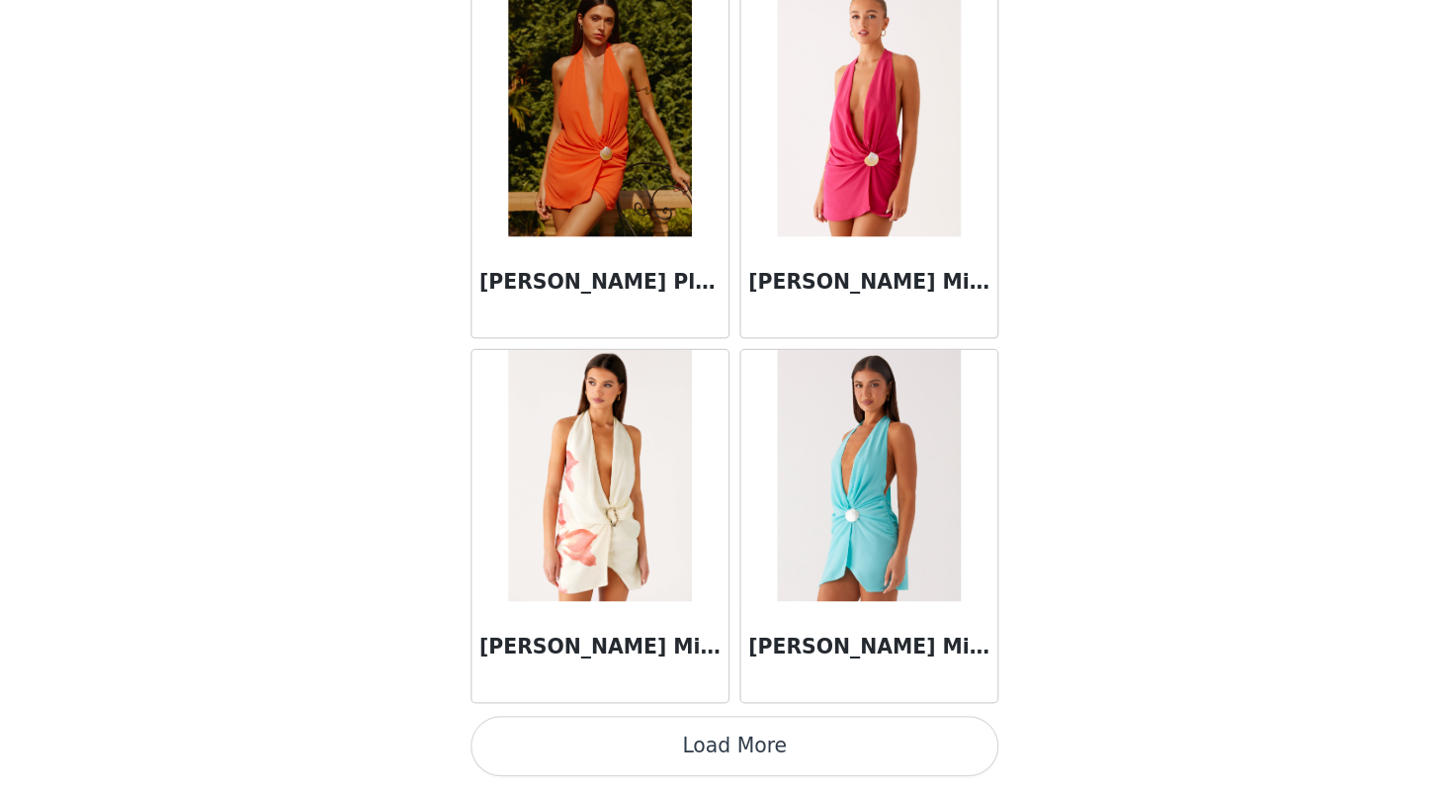
click at [690, 748] on button "Load More" at bounding box center [726, 754] width 415 height 47
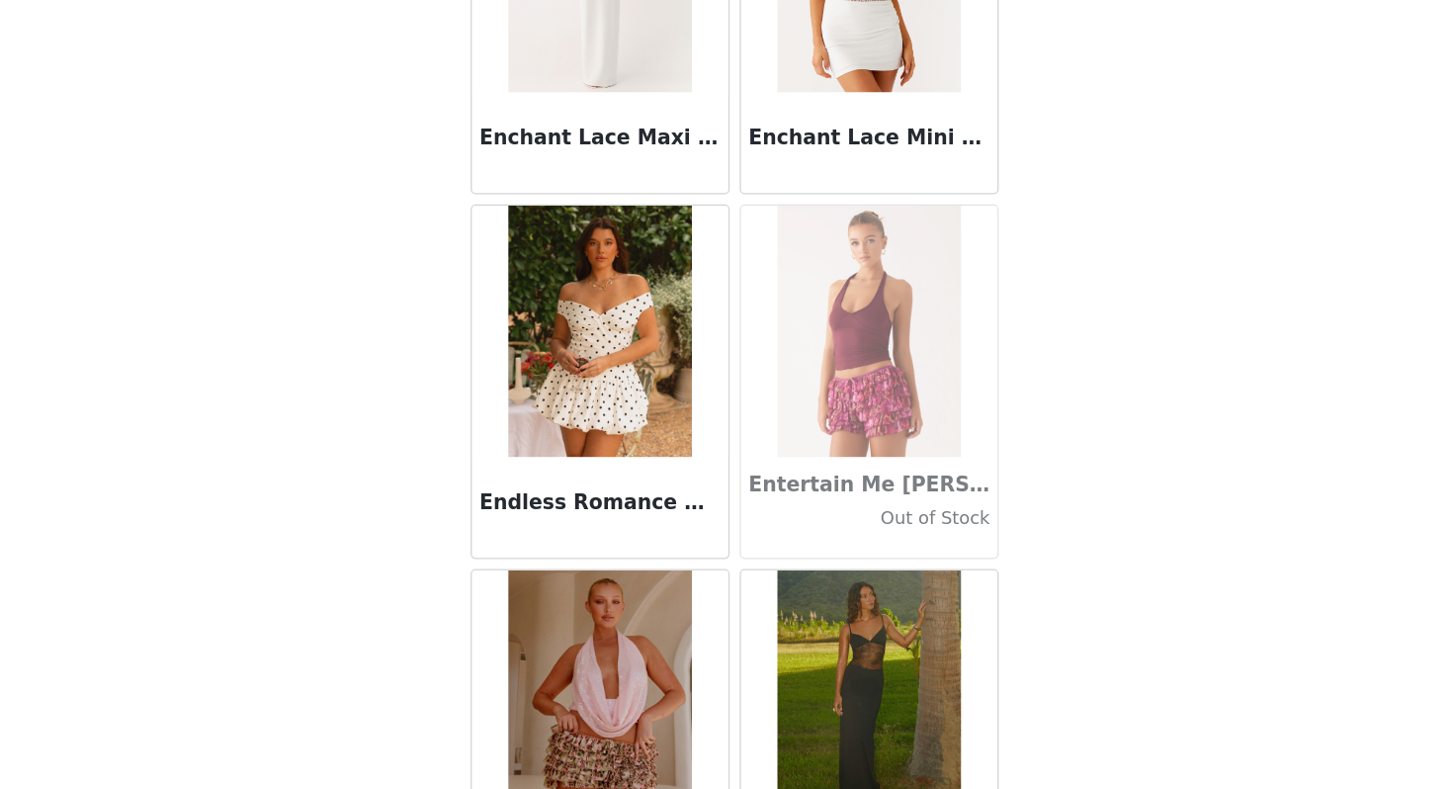
scroll to position [39500, 0]
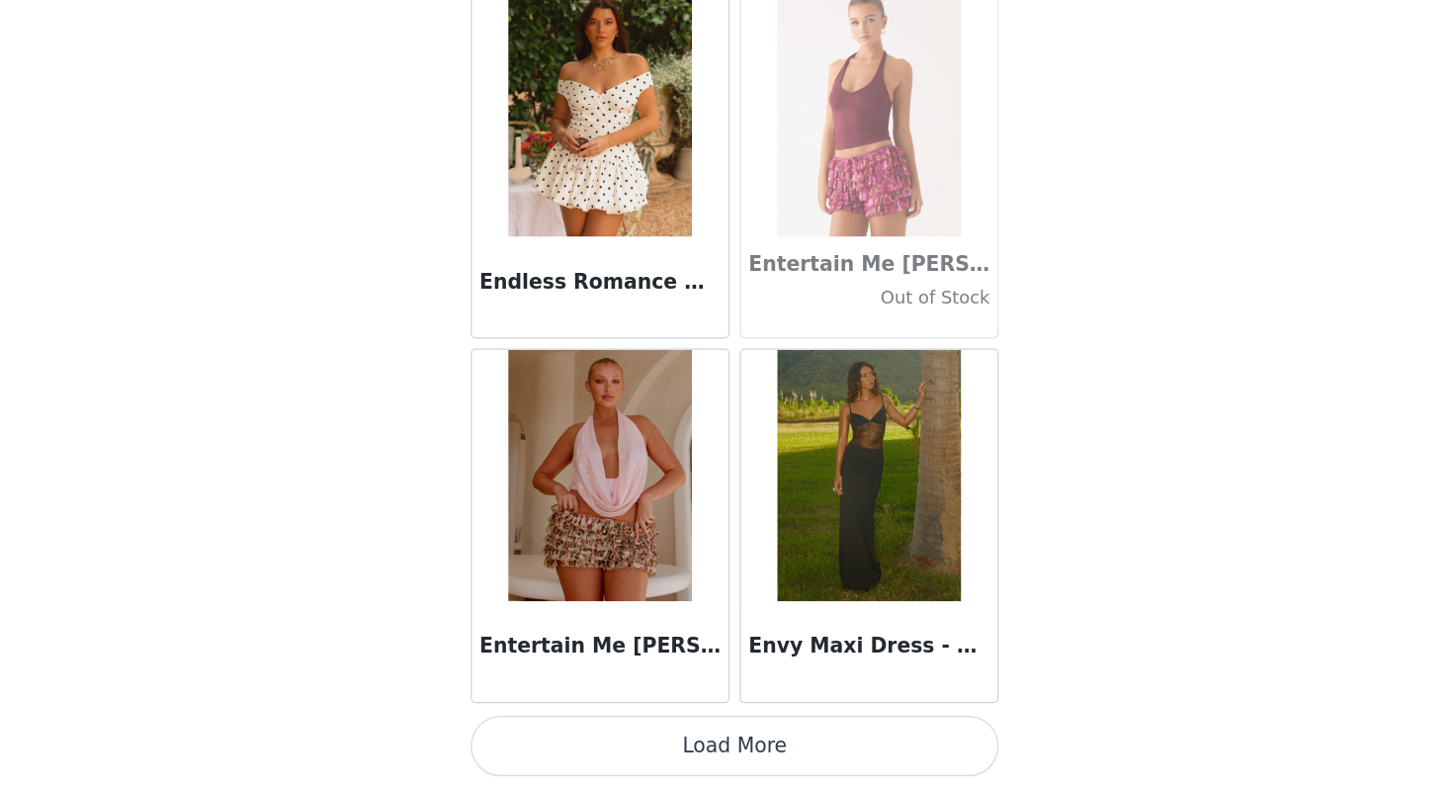
click at [649, 758] on button "Load More" at bounding box center [726, 754] width 415 height 47
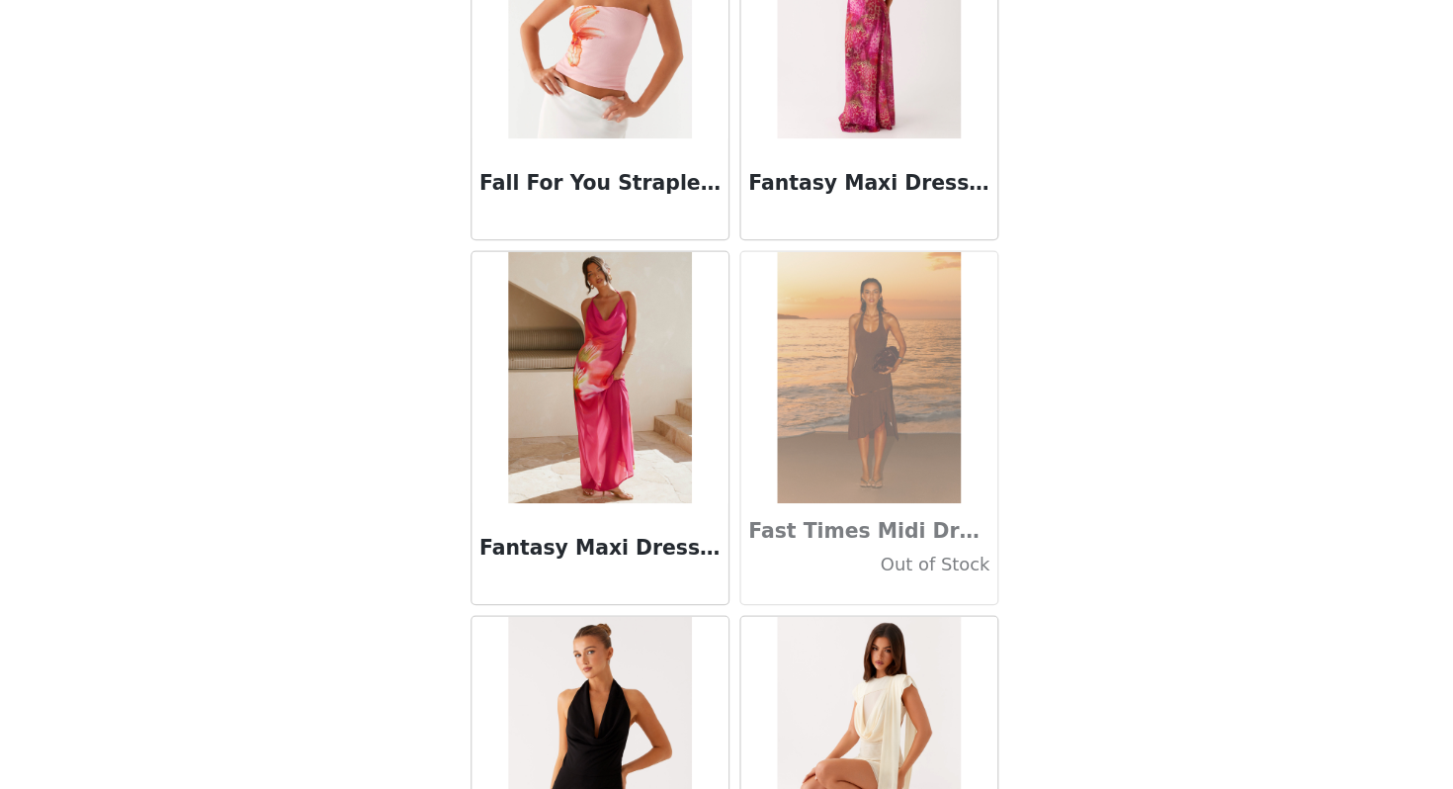
scroll to position [42367, 0]
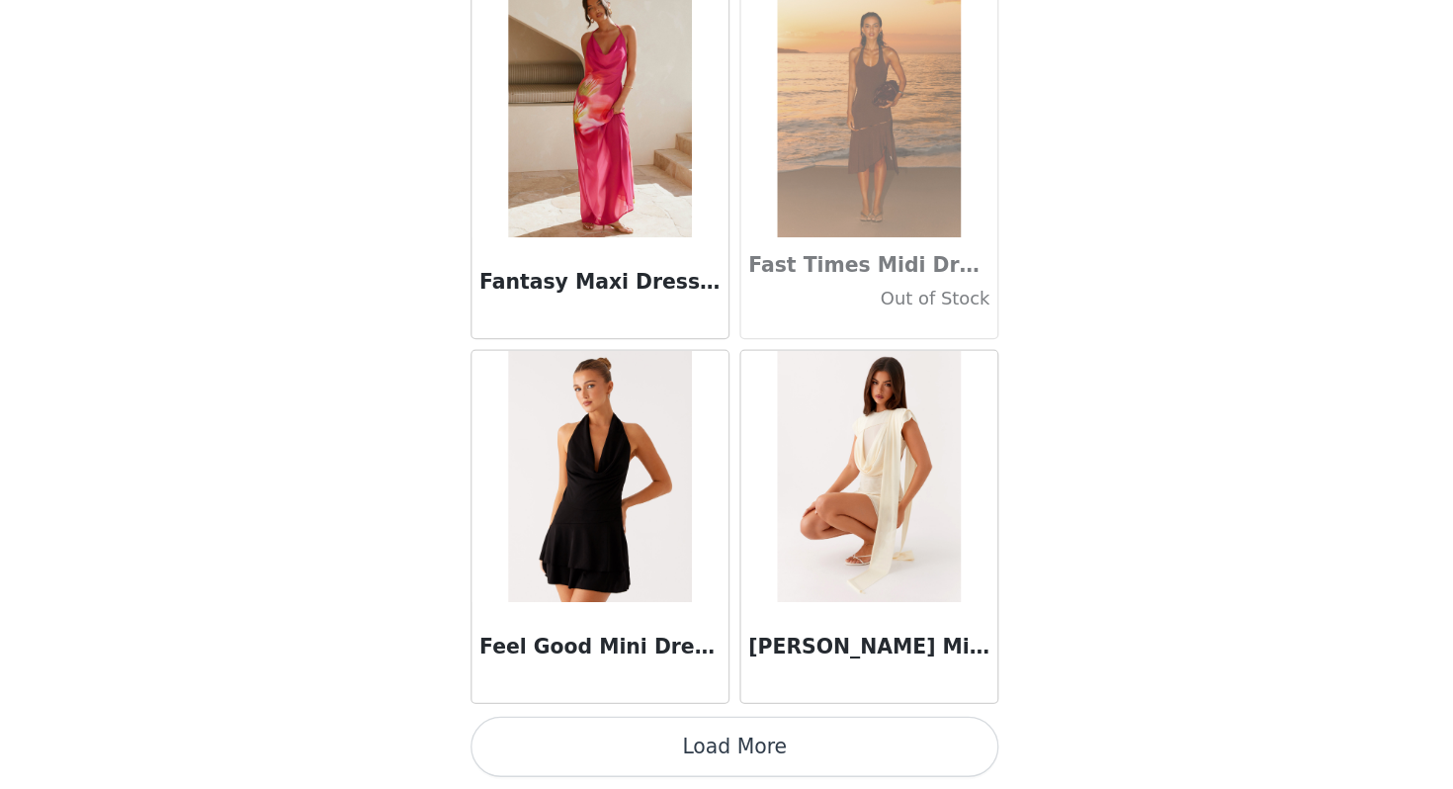
click at [720, 758] on button "Load More" at bounding box center [726, 754] width 415 height 47
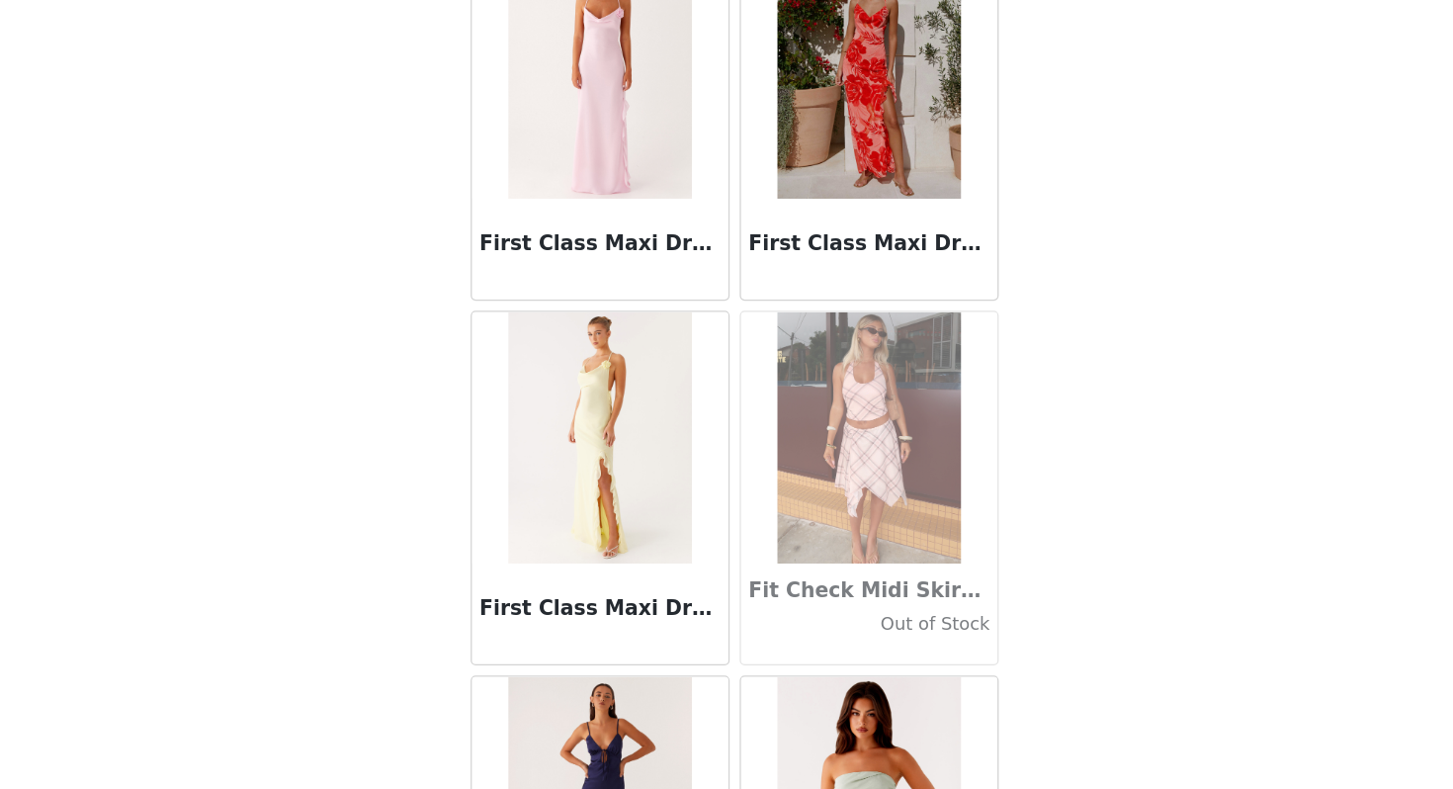
scroll to position [45233, 0]
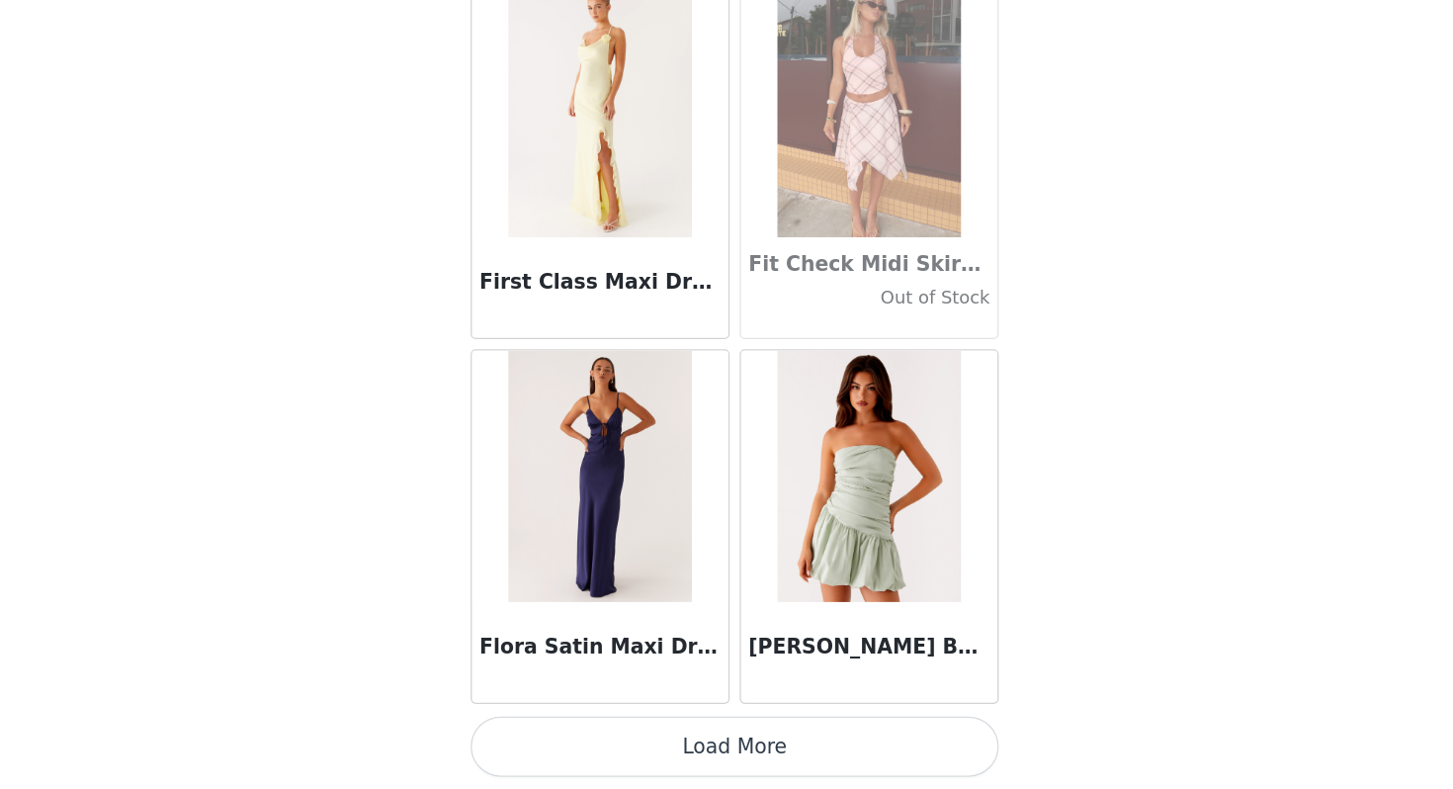
click at [654, 770] on button "Load More" at bounding box center [726, 754] width 415 height 47
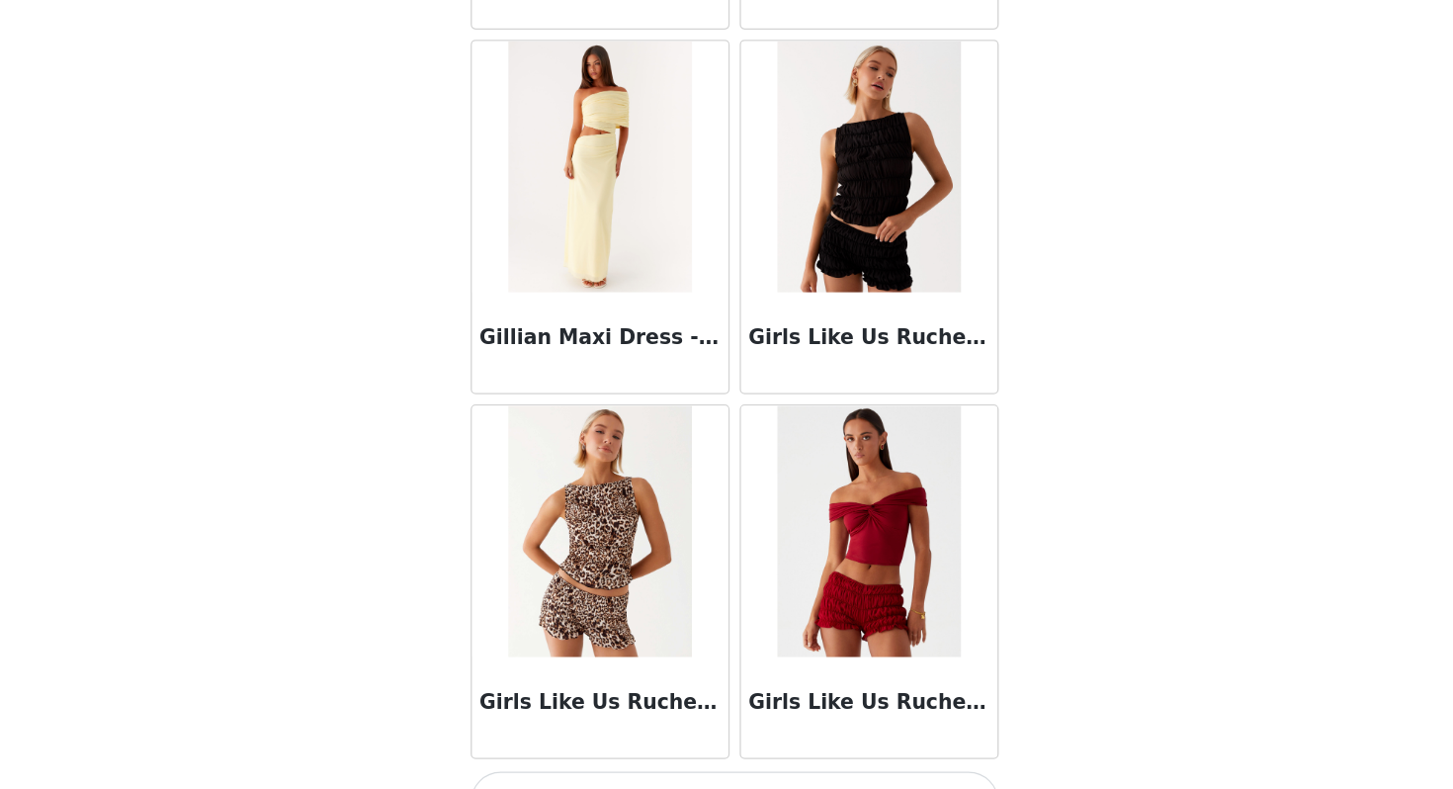
scroll to position [48100, 0]
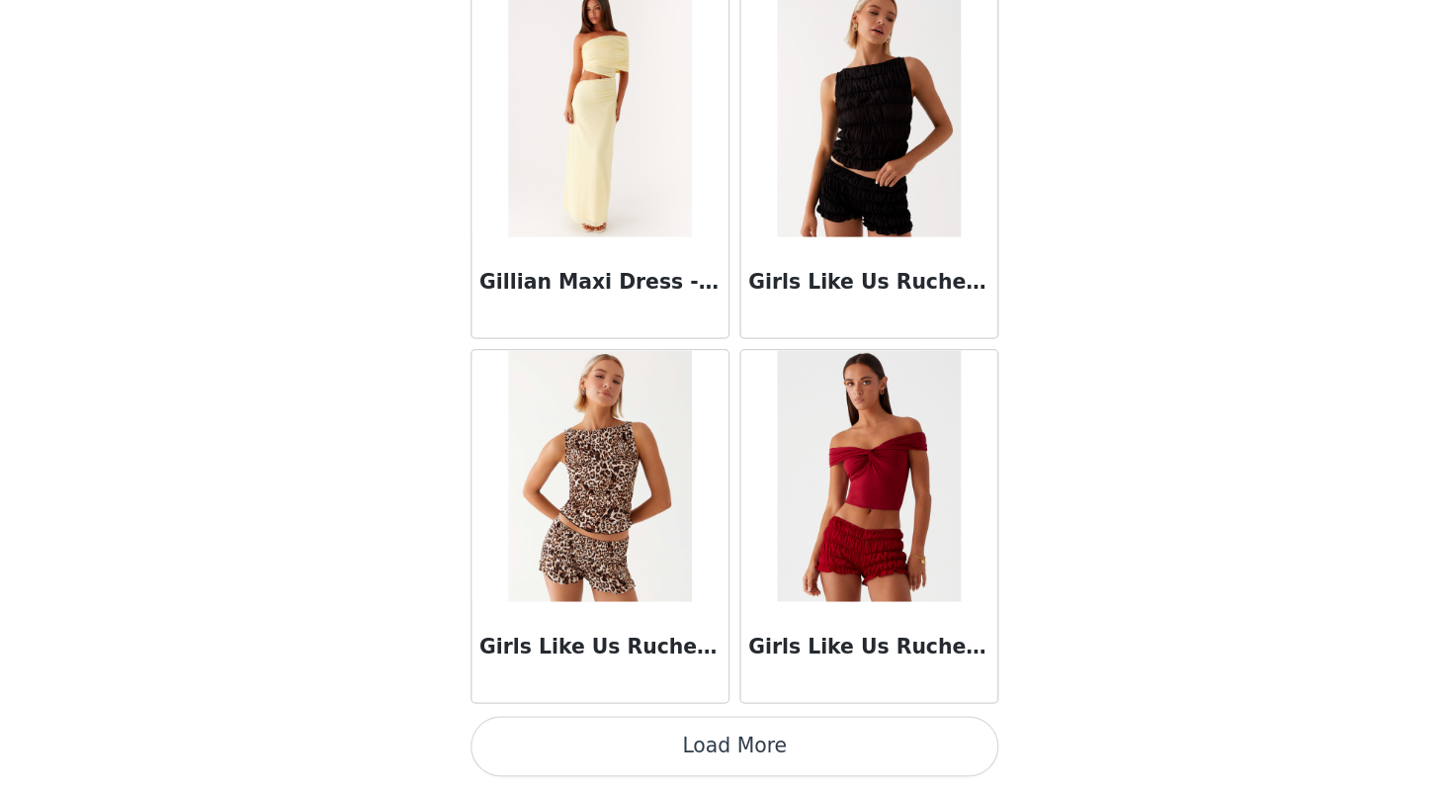
click at [737, 745] on button "Load More" at bounding box center [726, 754] width 415 height 47
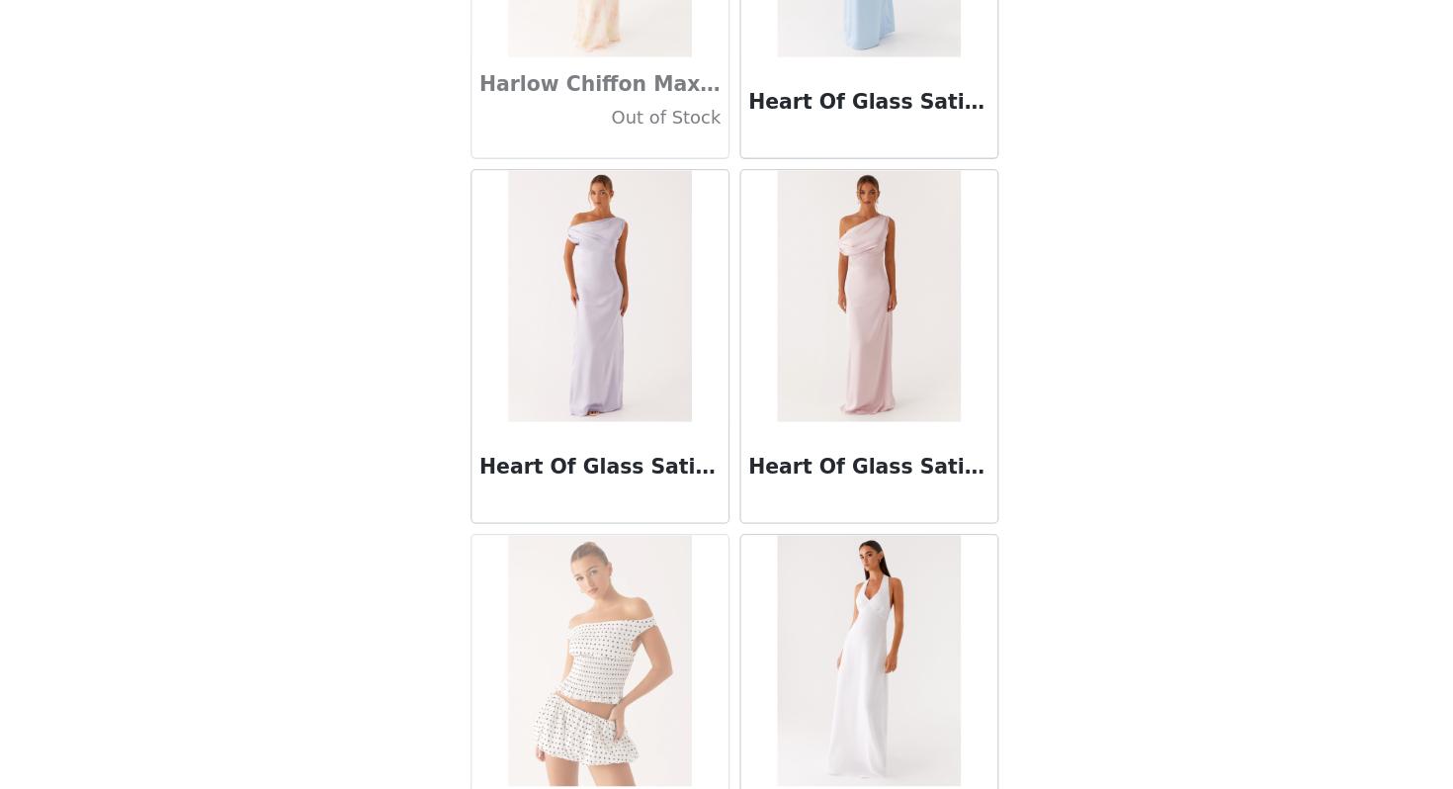
scroll to position [50966, 0]
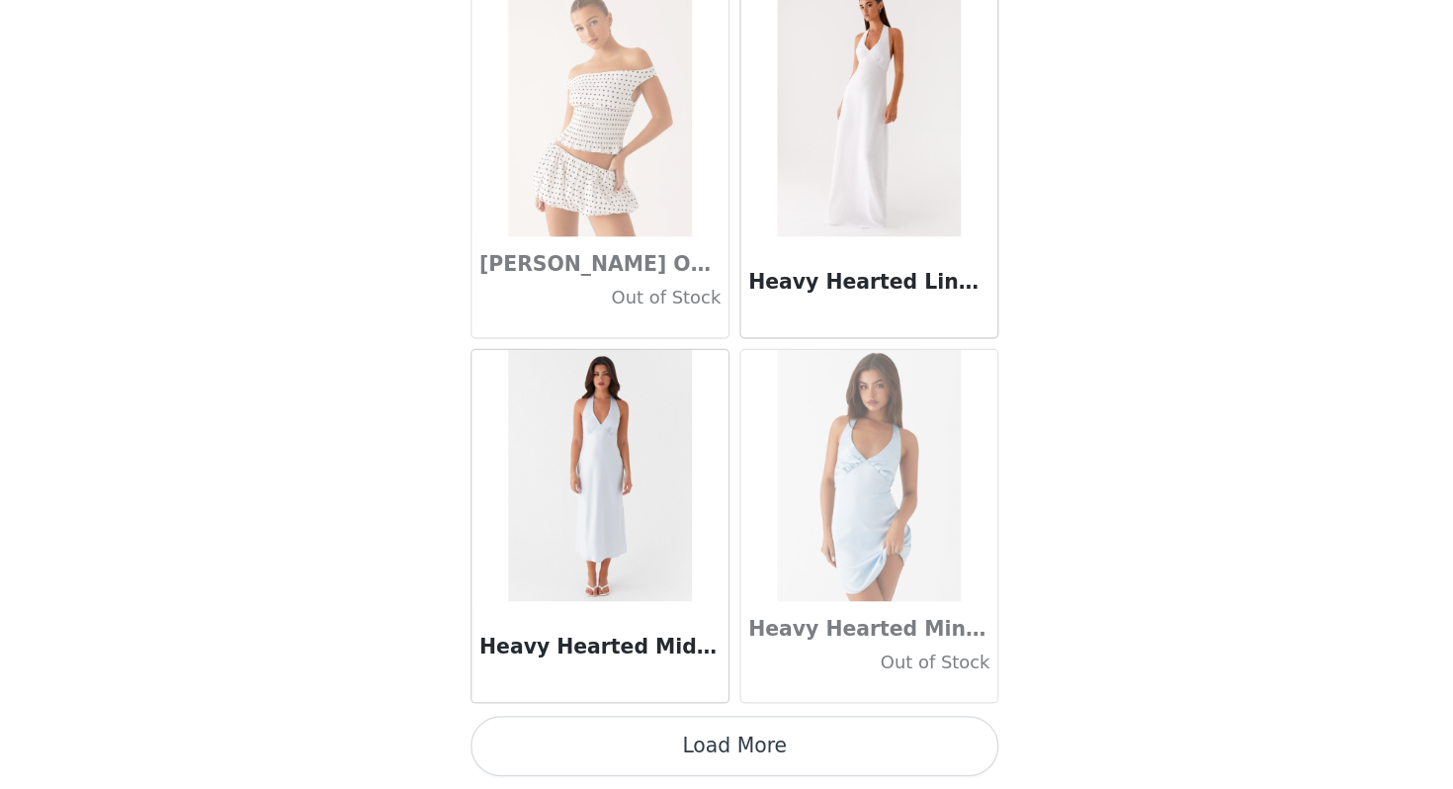
click at [727, 759] on button "Load More" at bounding box center [726, 754] width 415 height 47
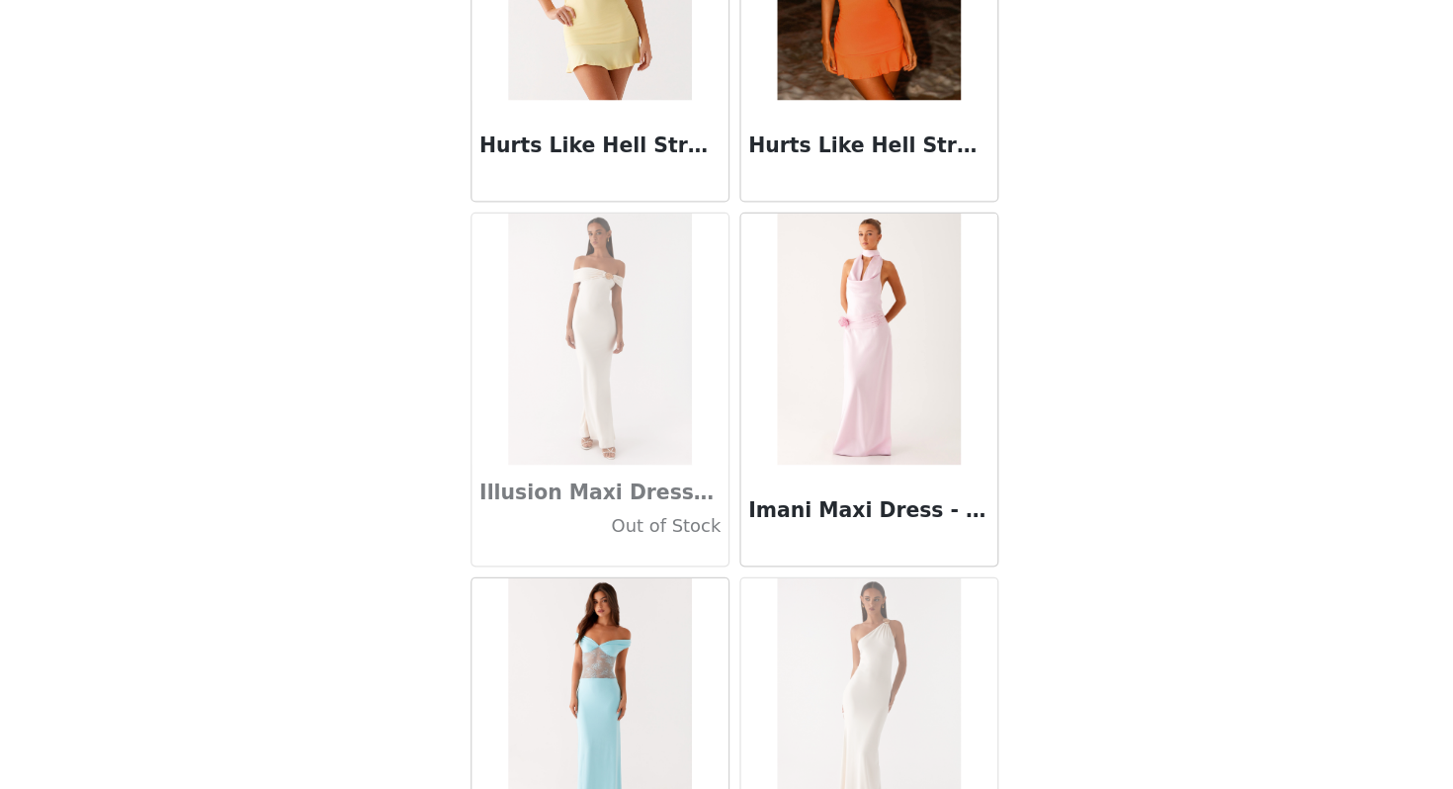
scroll to position [53833, 0]
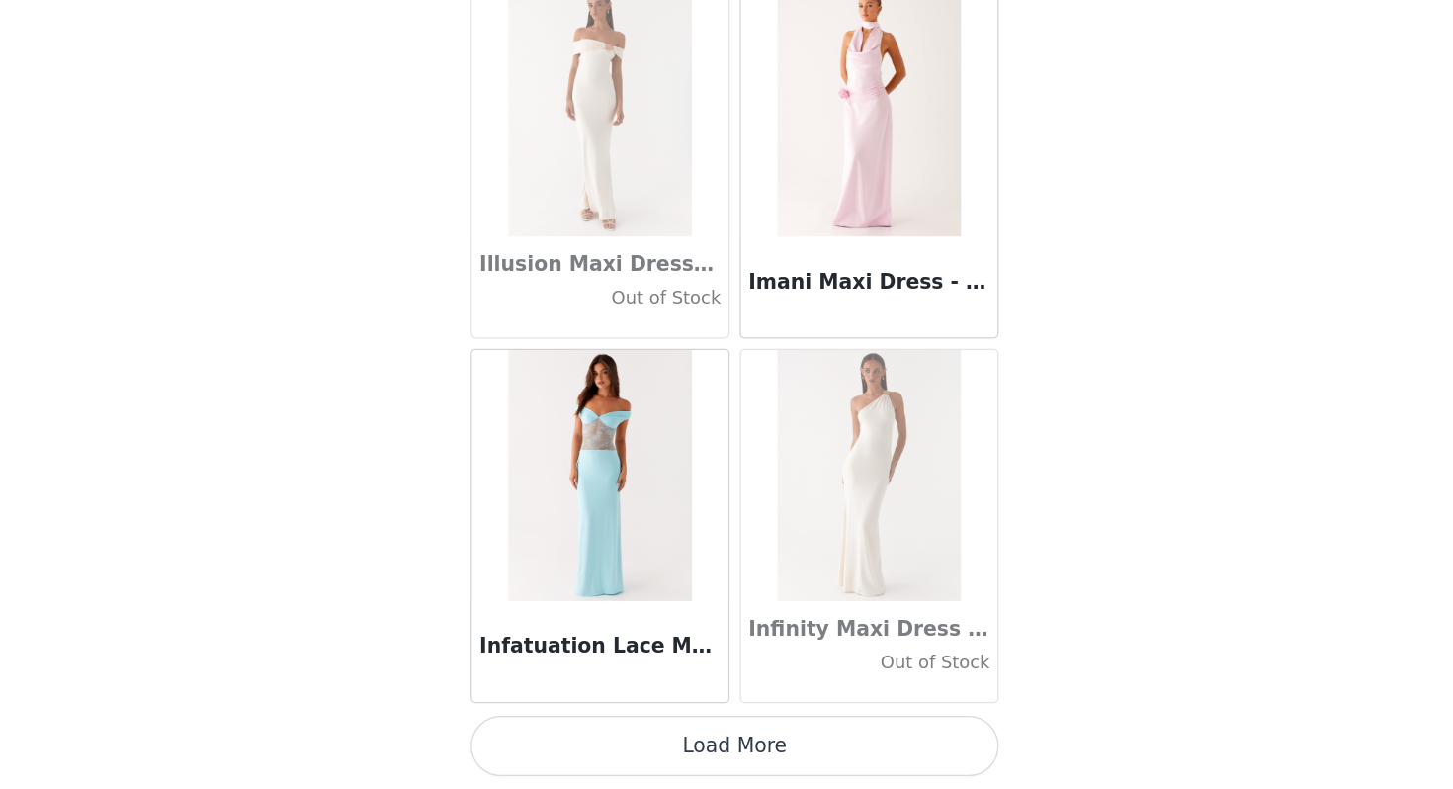
click at [807, 739] on button "Load More" at bounding box center [726, 754] width 415 height 47
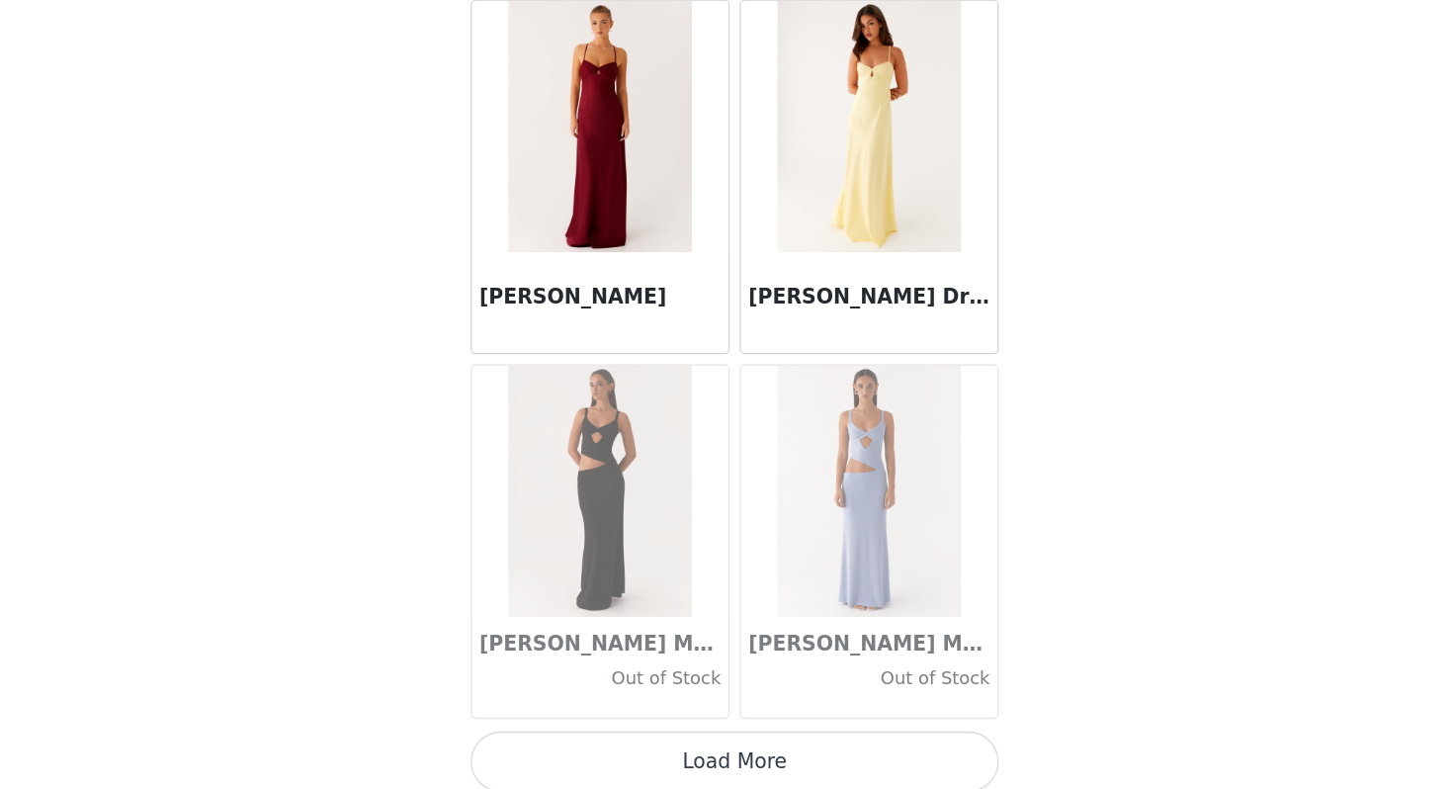
scroll to position [56699, 0]
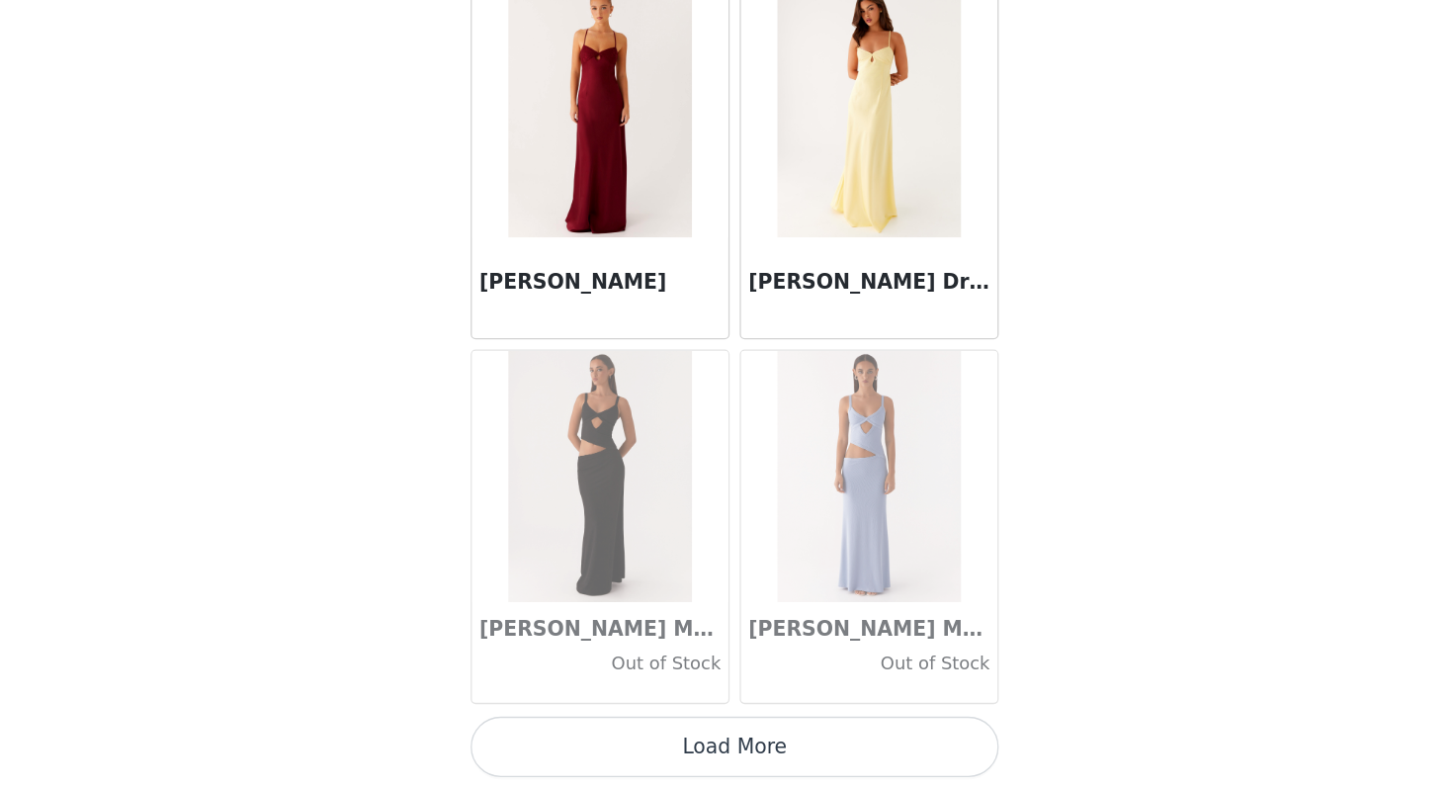
click at [732, 768] on button "Load More" at bounding box center [726, 754] width 415 height 47
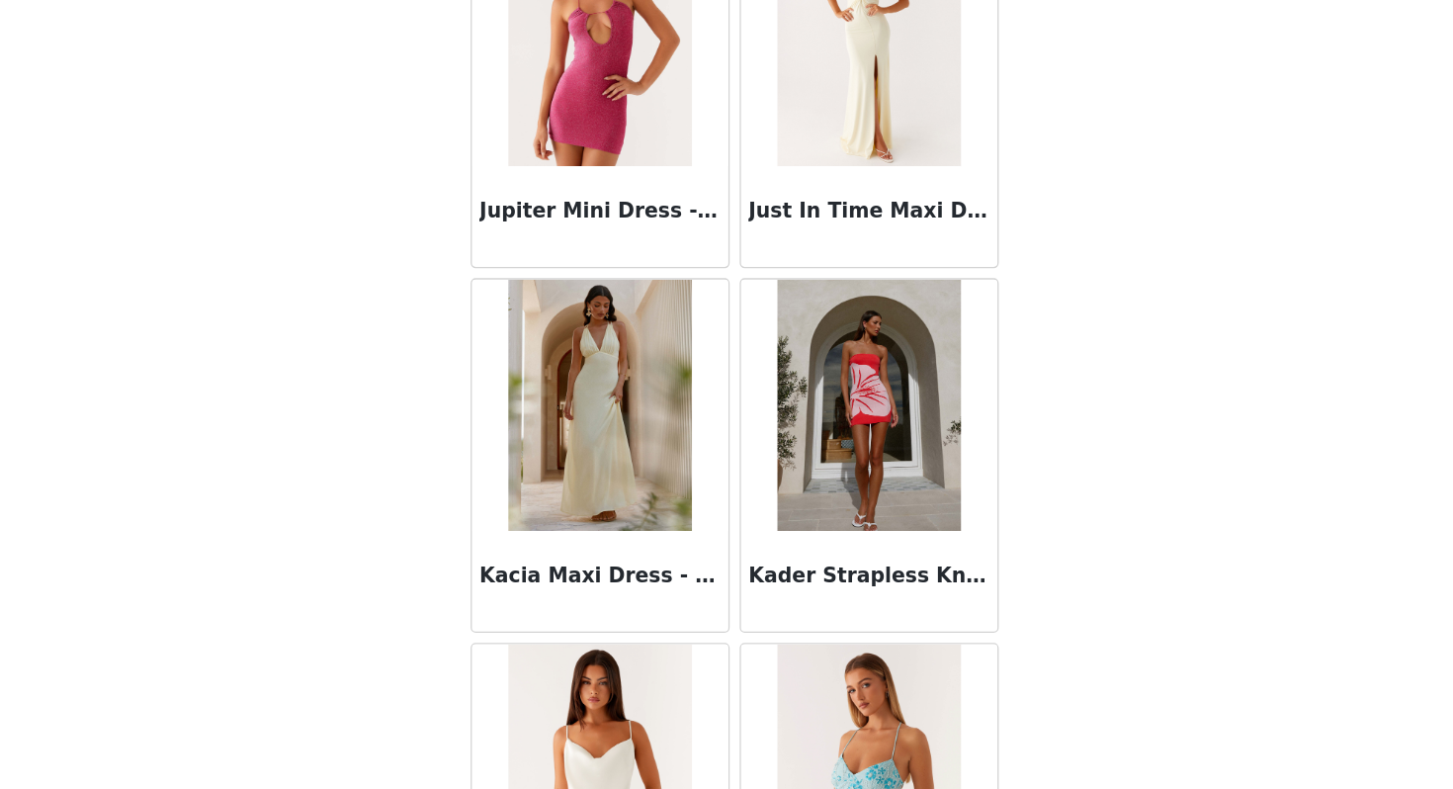
scroll to position [59566, 0]
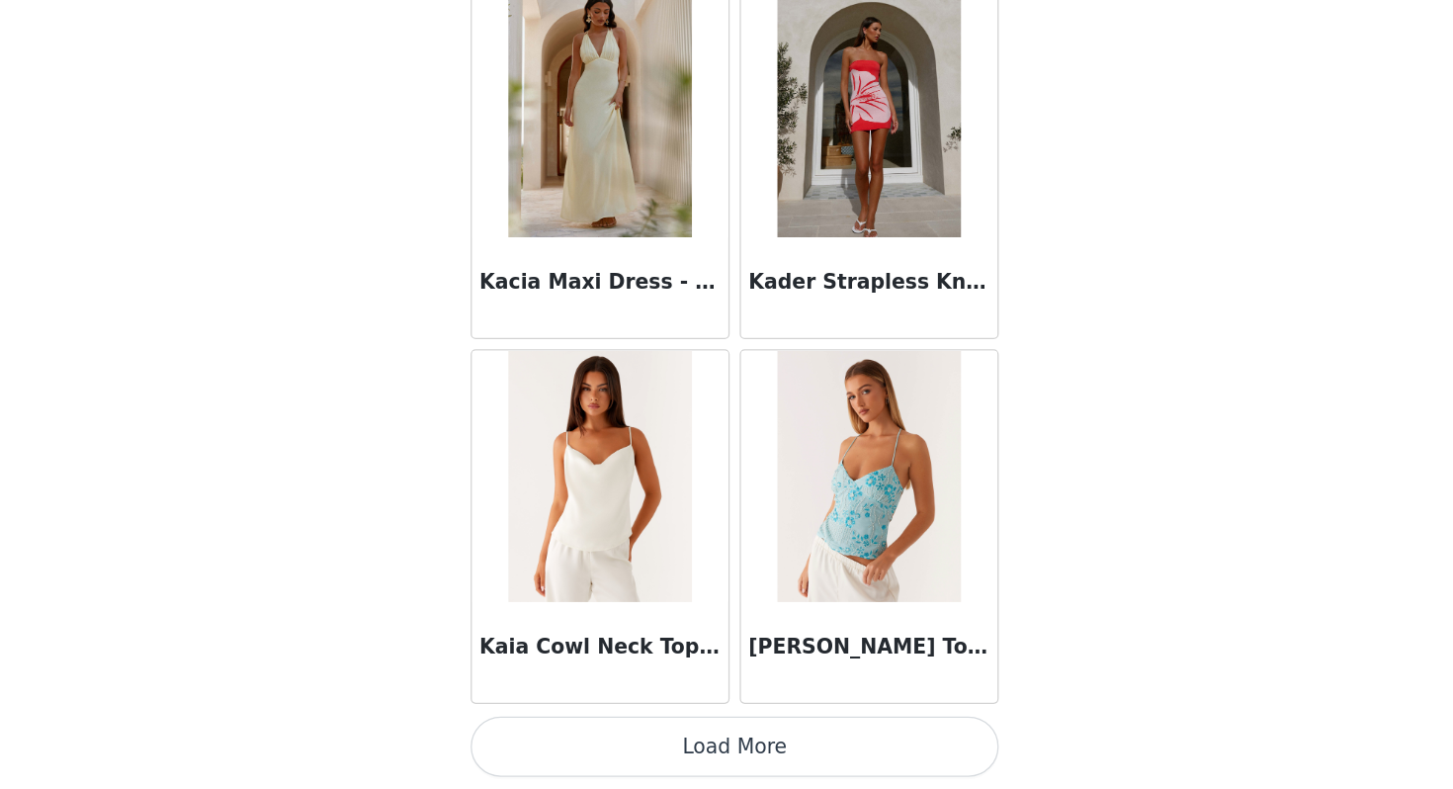
click at [750, 754] on button "Load More" at bounding box center [726, 754] width 415 height 47
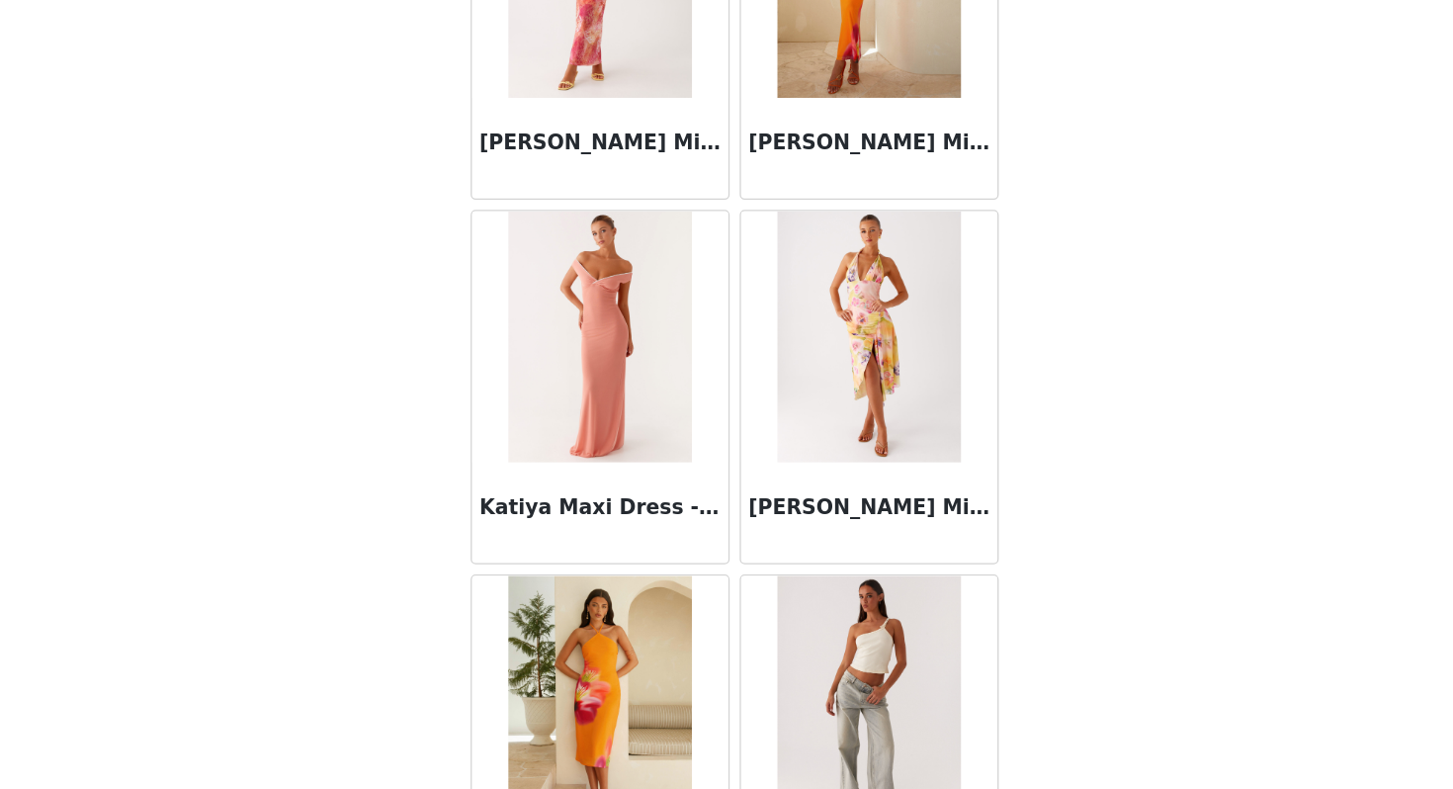
scroll to position [62432, 0]
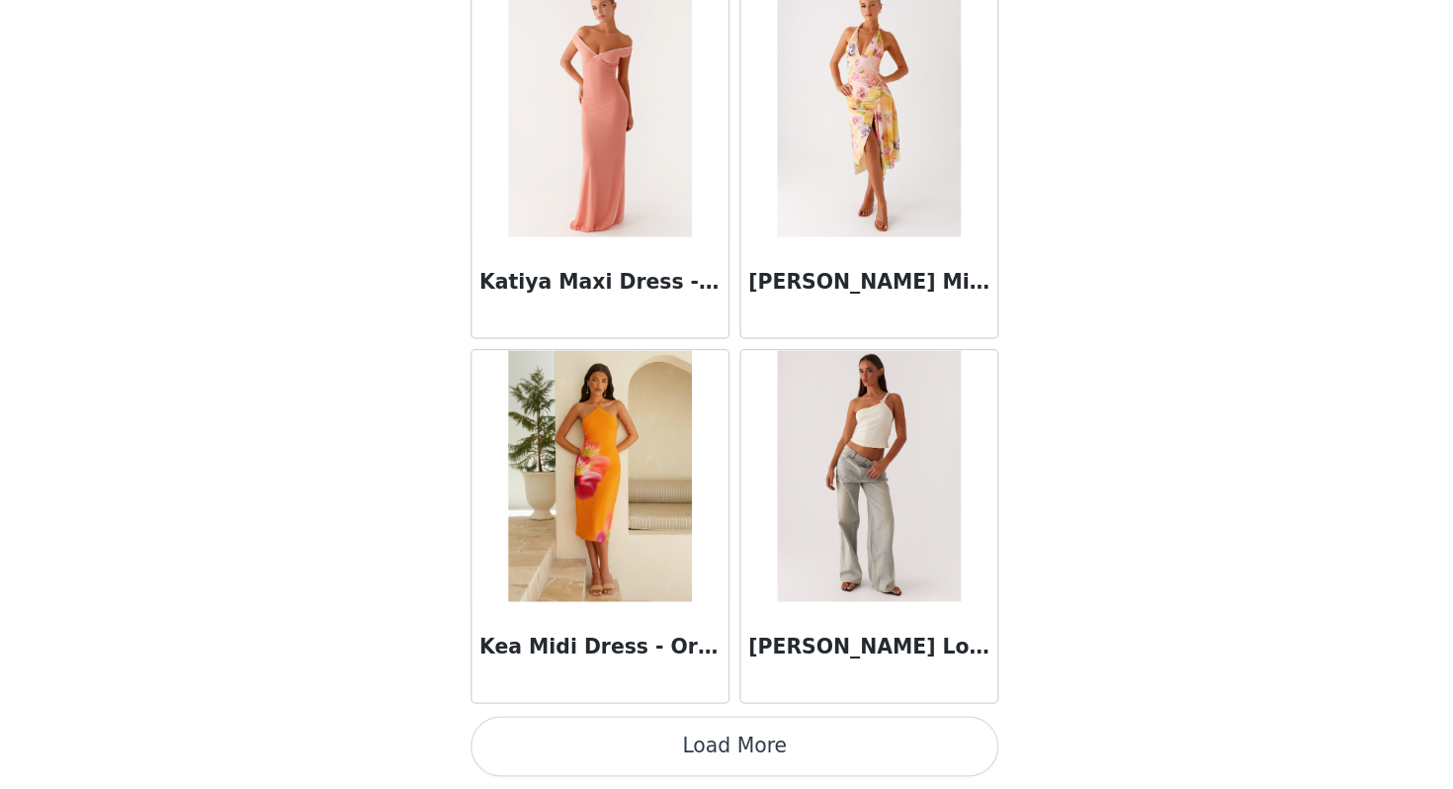
click at [691, 761] on button "Load More" at bounding box center [726, 754] width 415 height 47
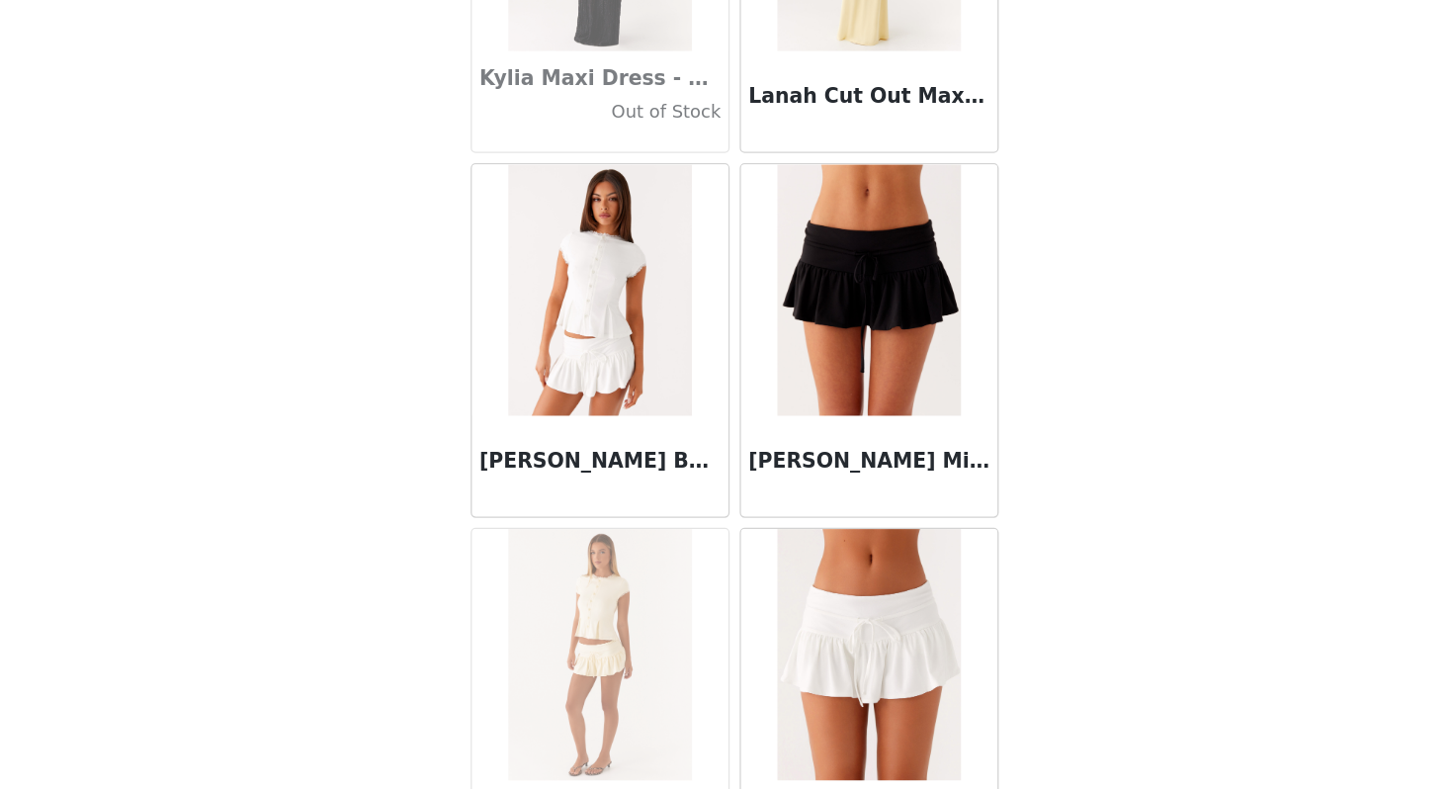
scroll to position [65299, 0]
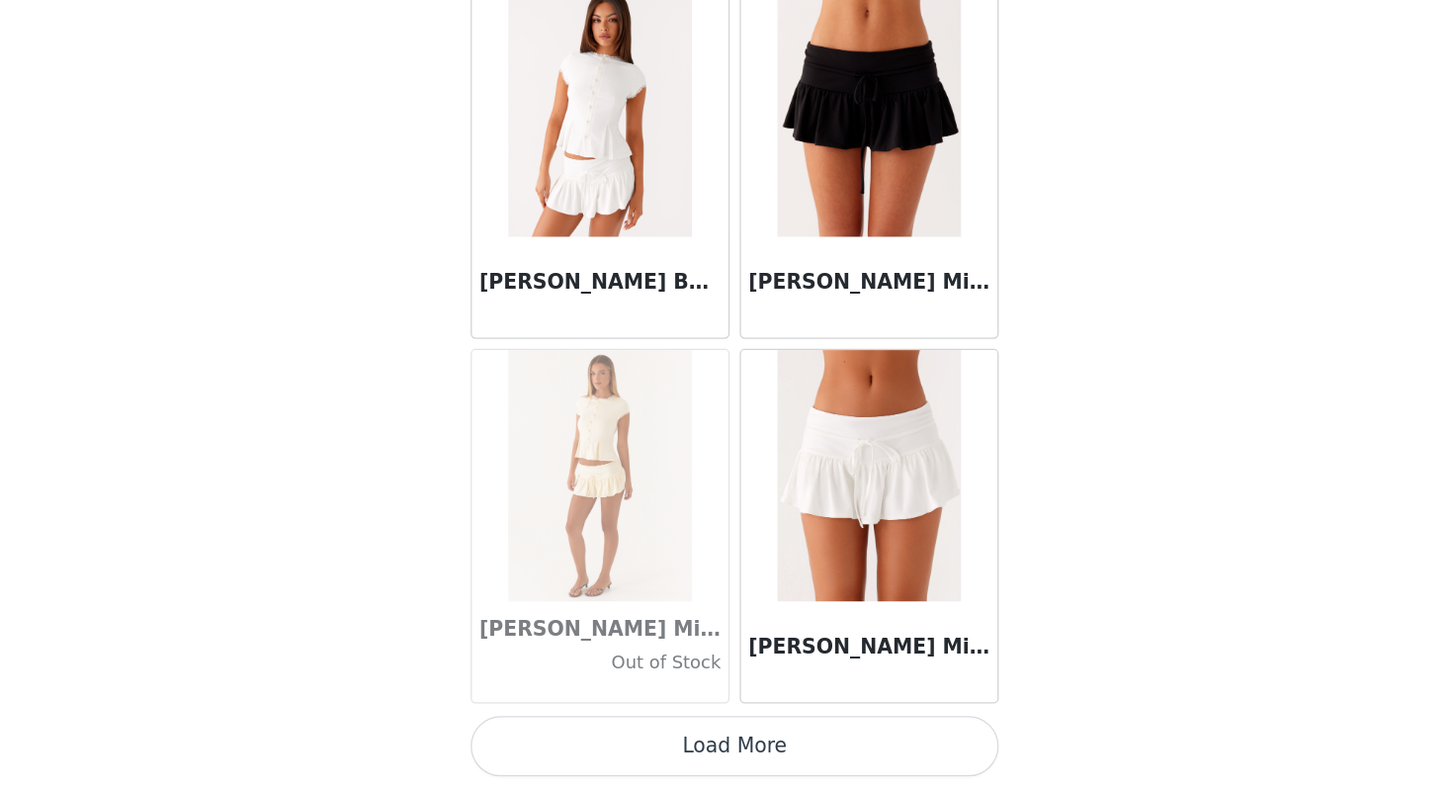
click at [787, 758] on button "Load More" at bounding box center [726, 754] width 415 height 47
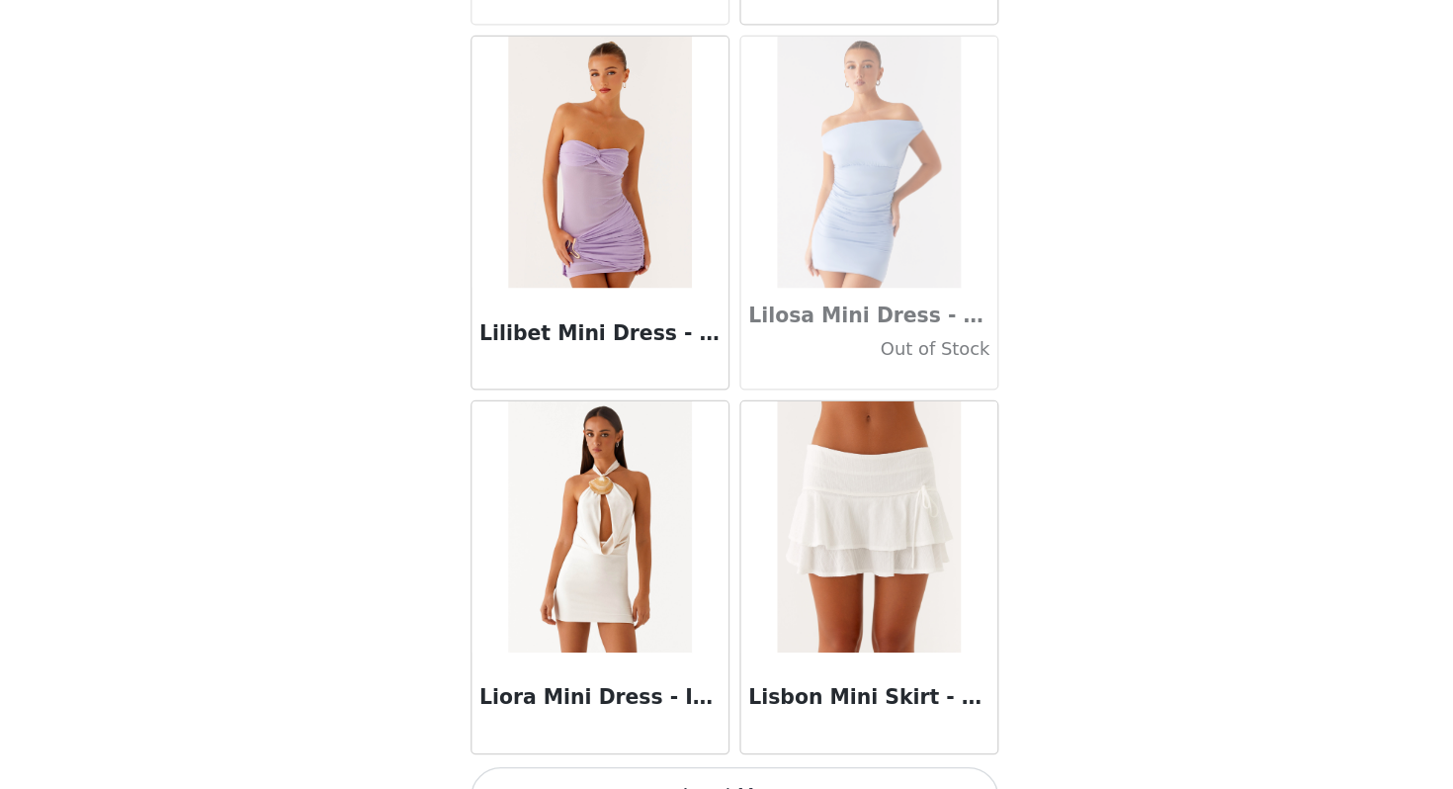
scroll to position [68165, 0]
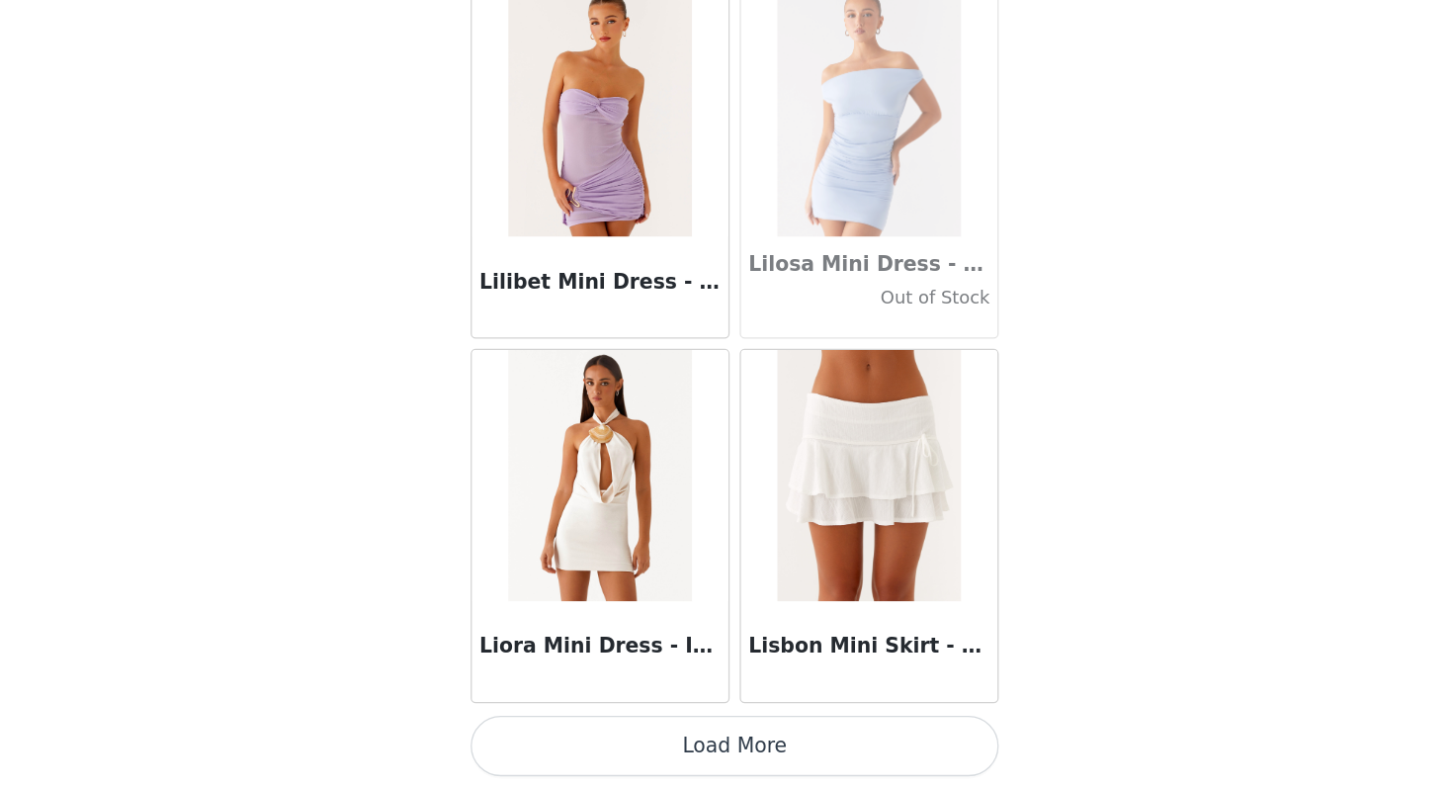
click at [722, 763] on button "Load More" at bounding box center [726, 754] width 415 height 47
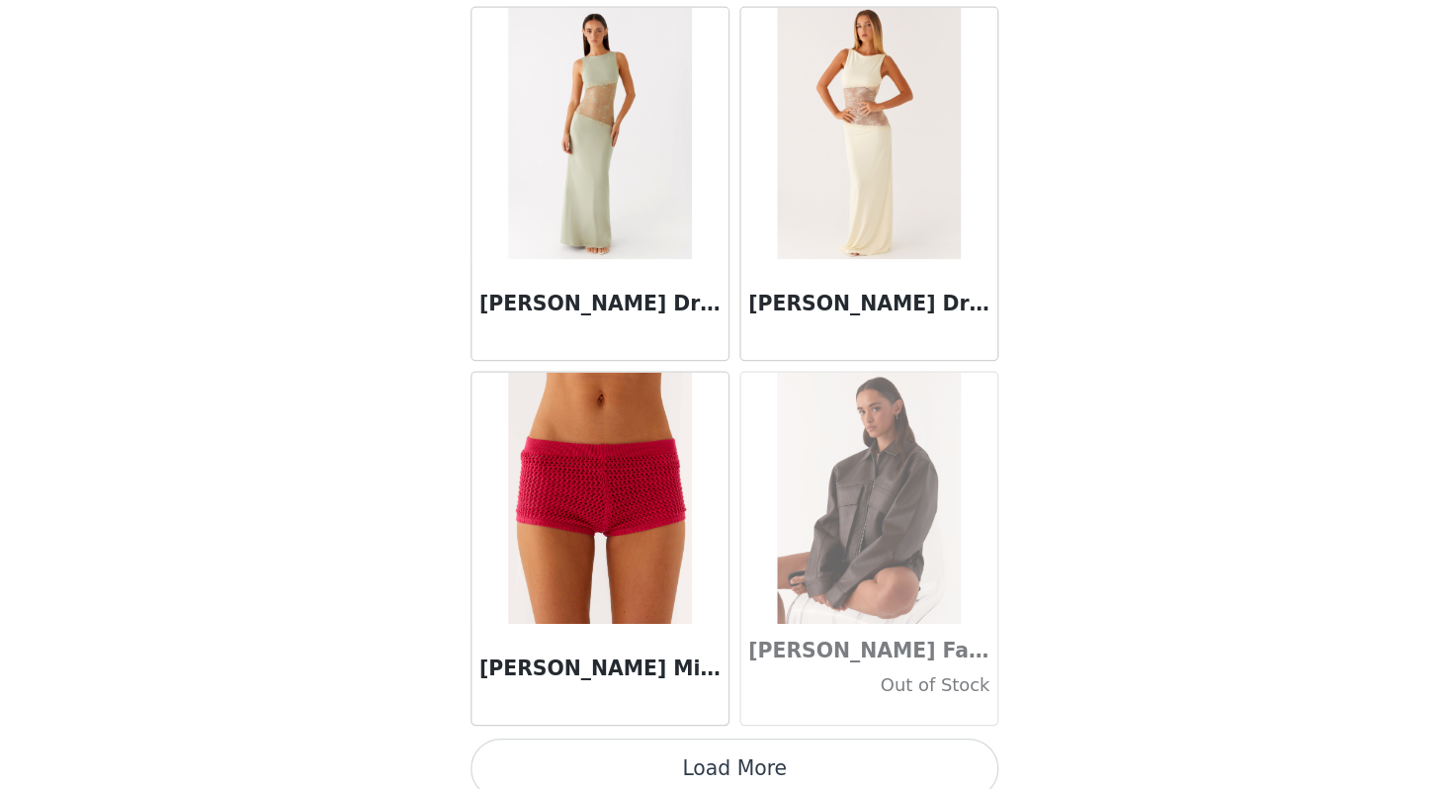
scroll to position [71032, 0]
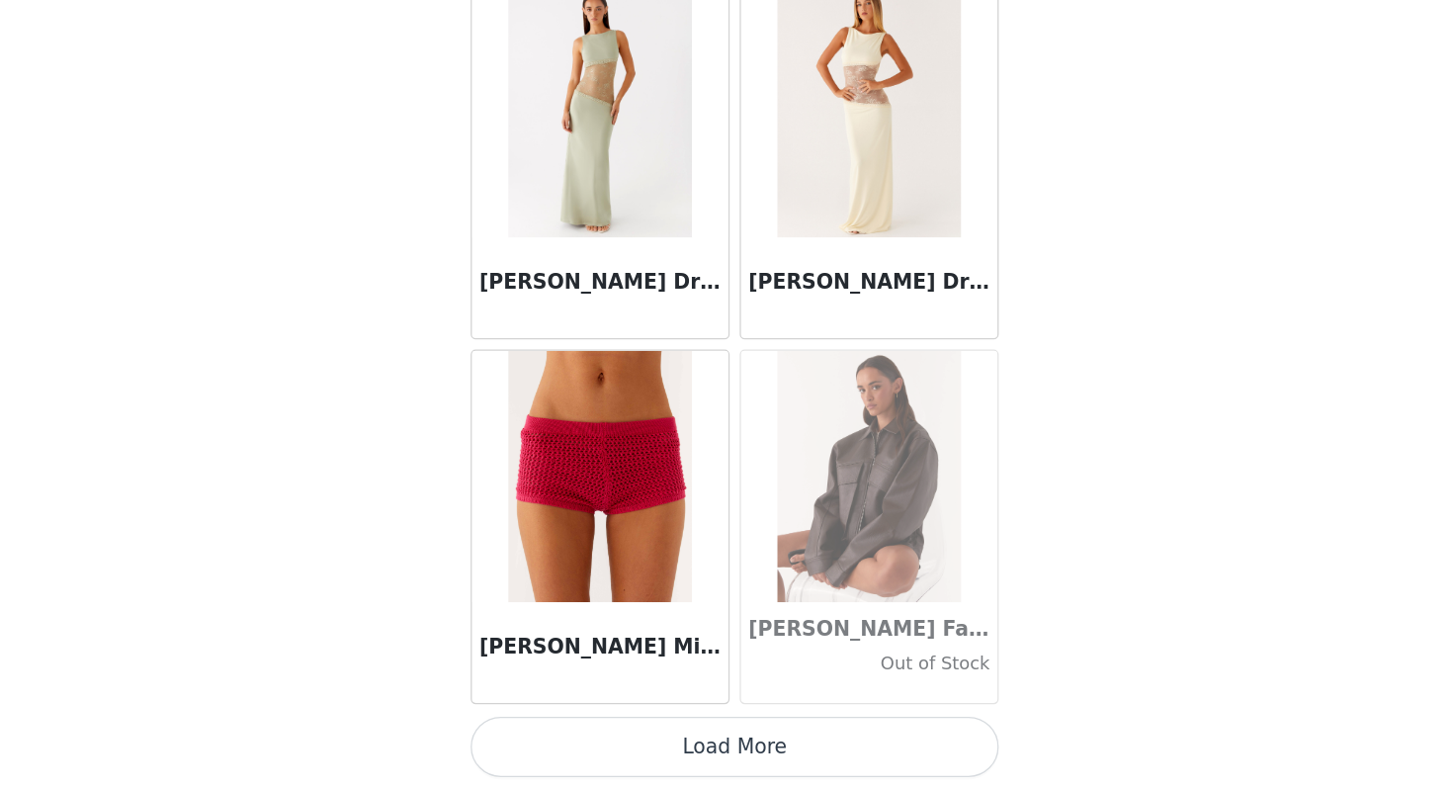
click at [745, 772] on button "Load More" at bounding box center [726, 754] width 415 height 47
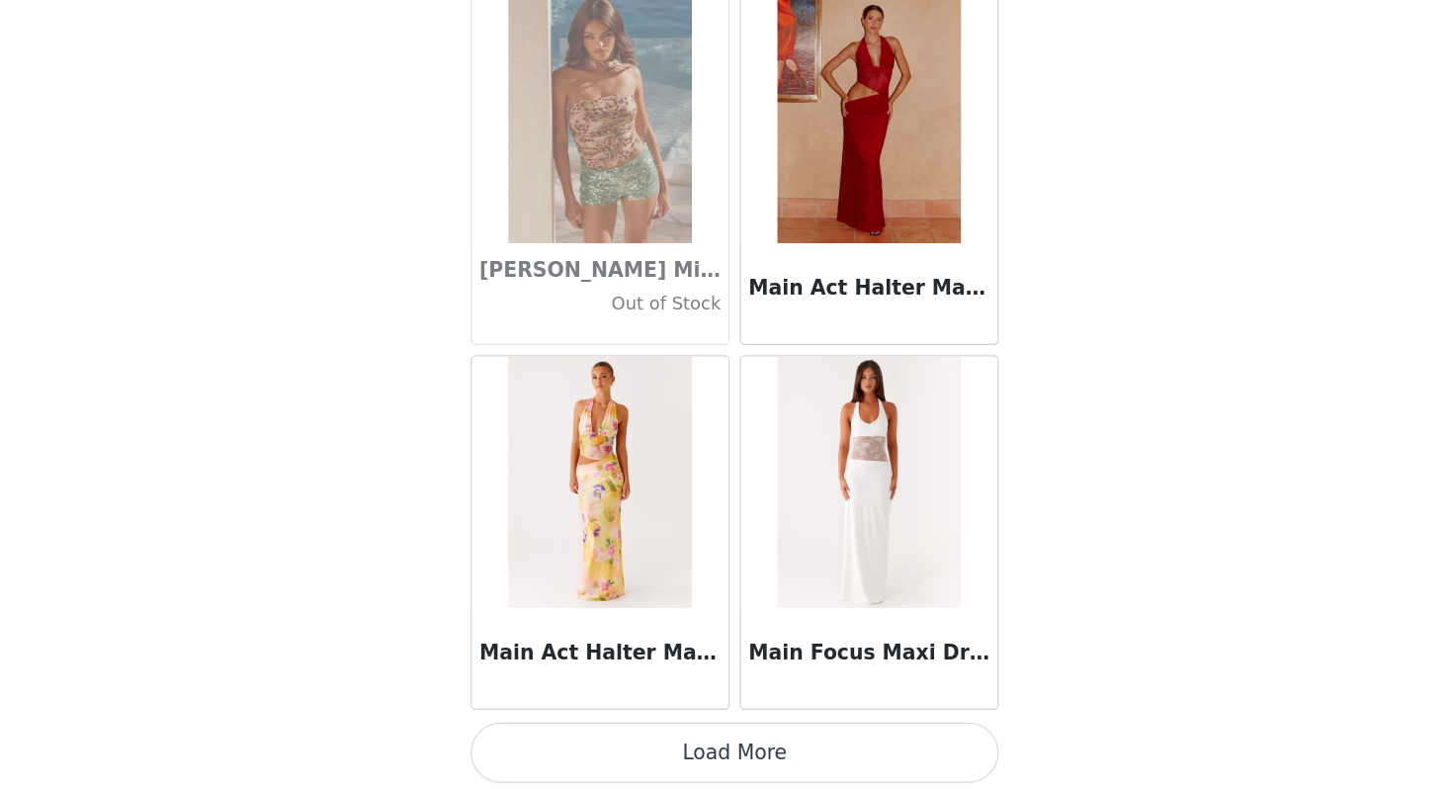
scroll to position [73898, 0]
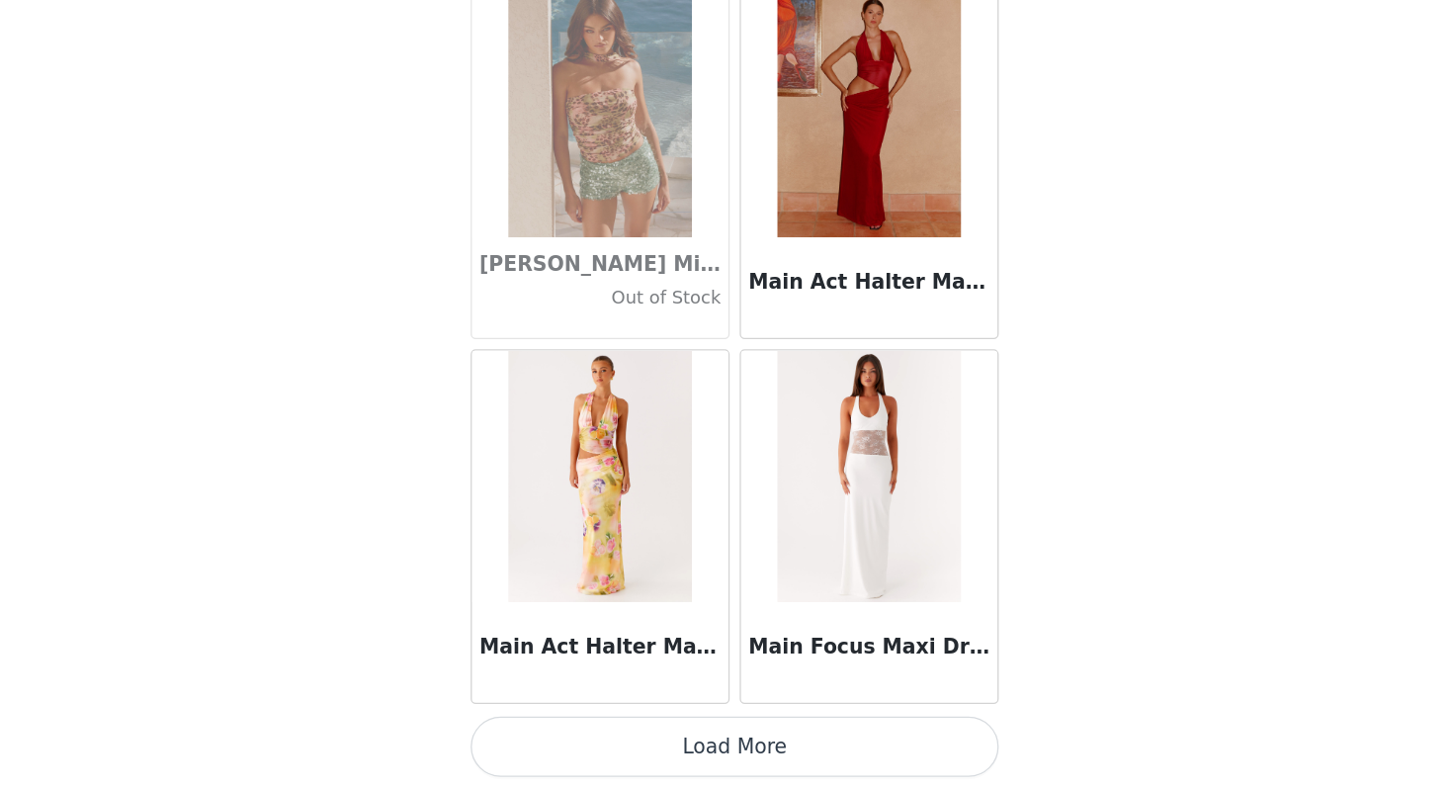
click at [748, 767] on button "Load More" at bounding box center [726, 754] width 415 height 47
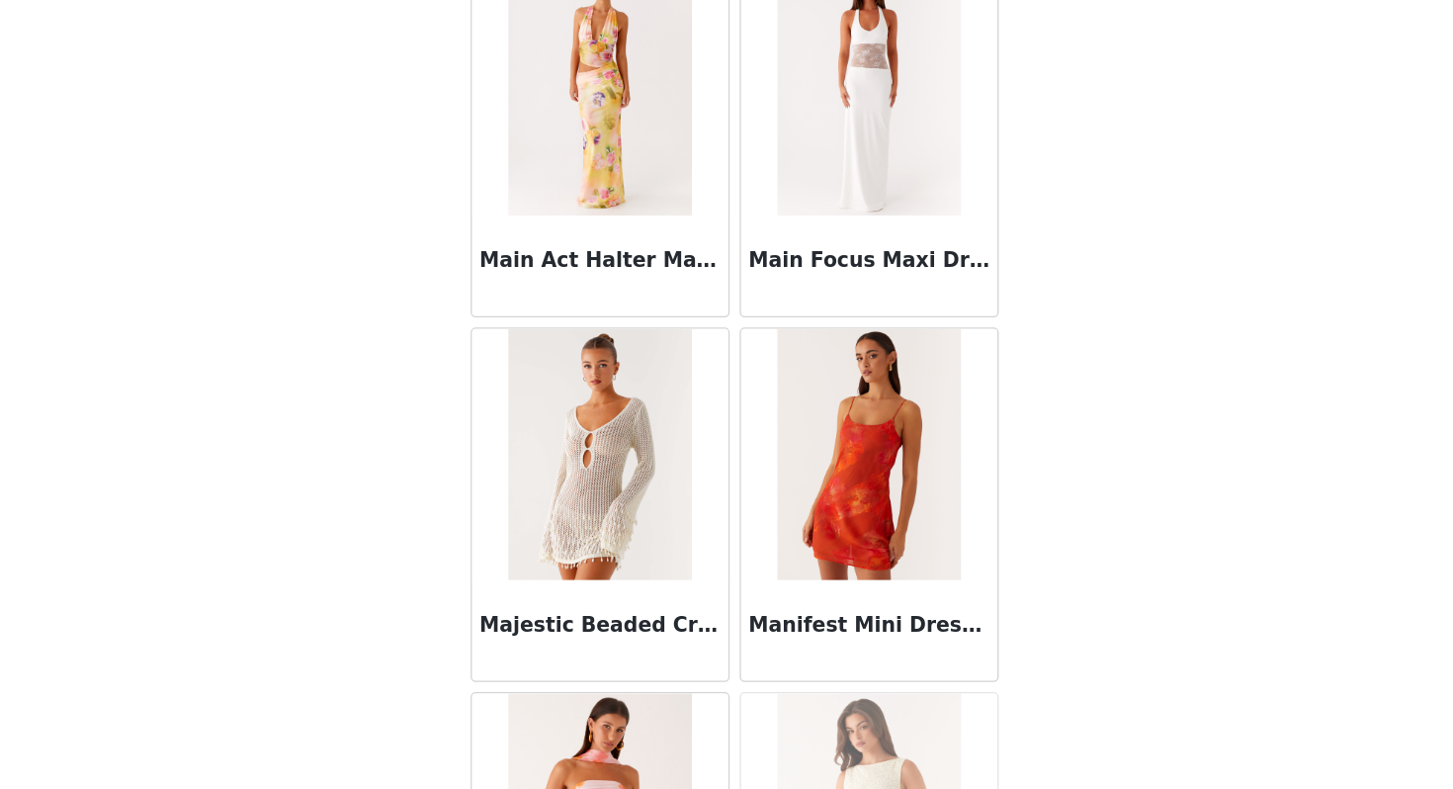
scroll to position [74207, 0]
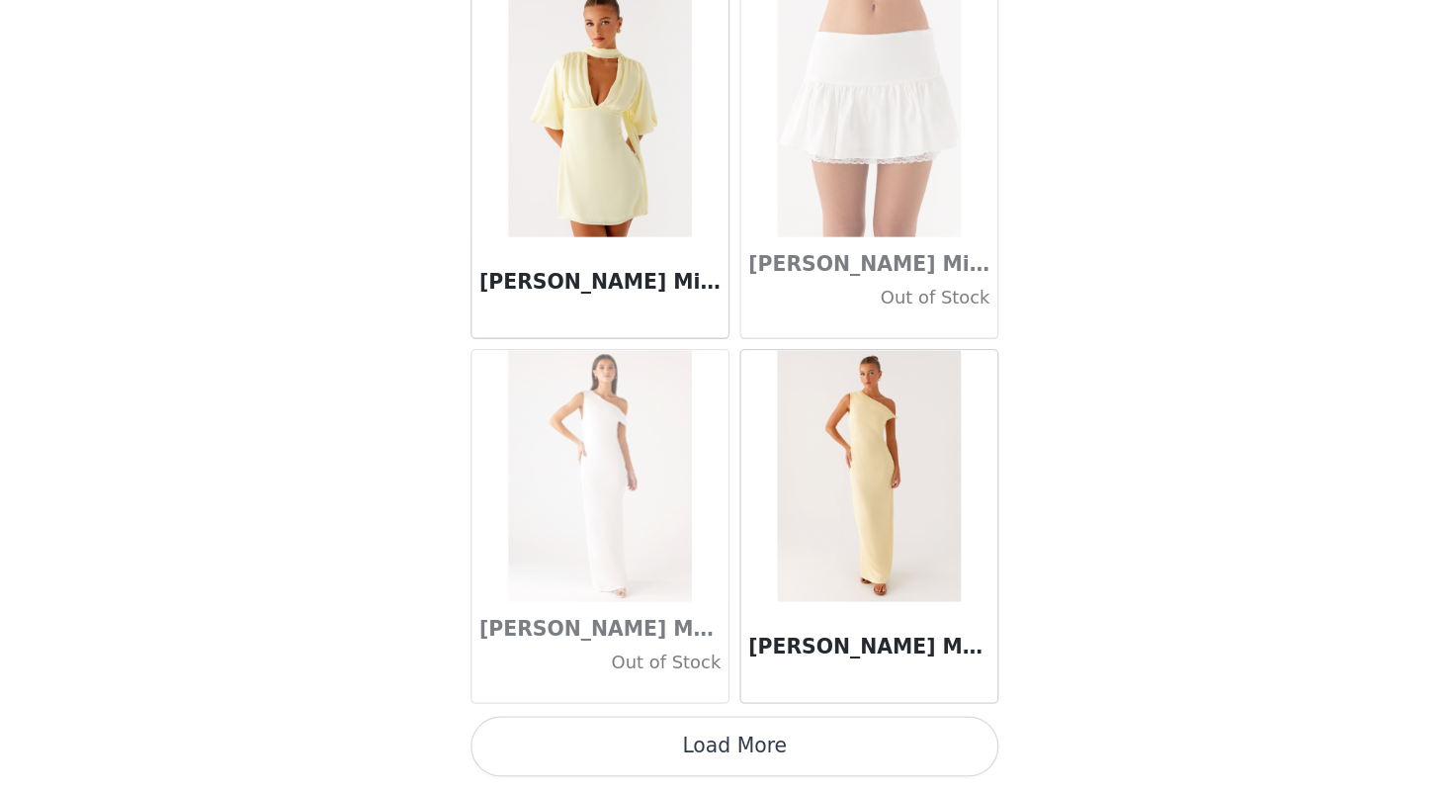
click at [748, 767] on button "Load More" at bounding box center [726, 754] width 415 height 47
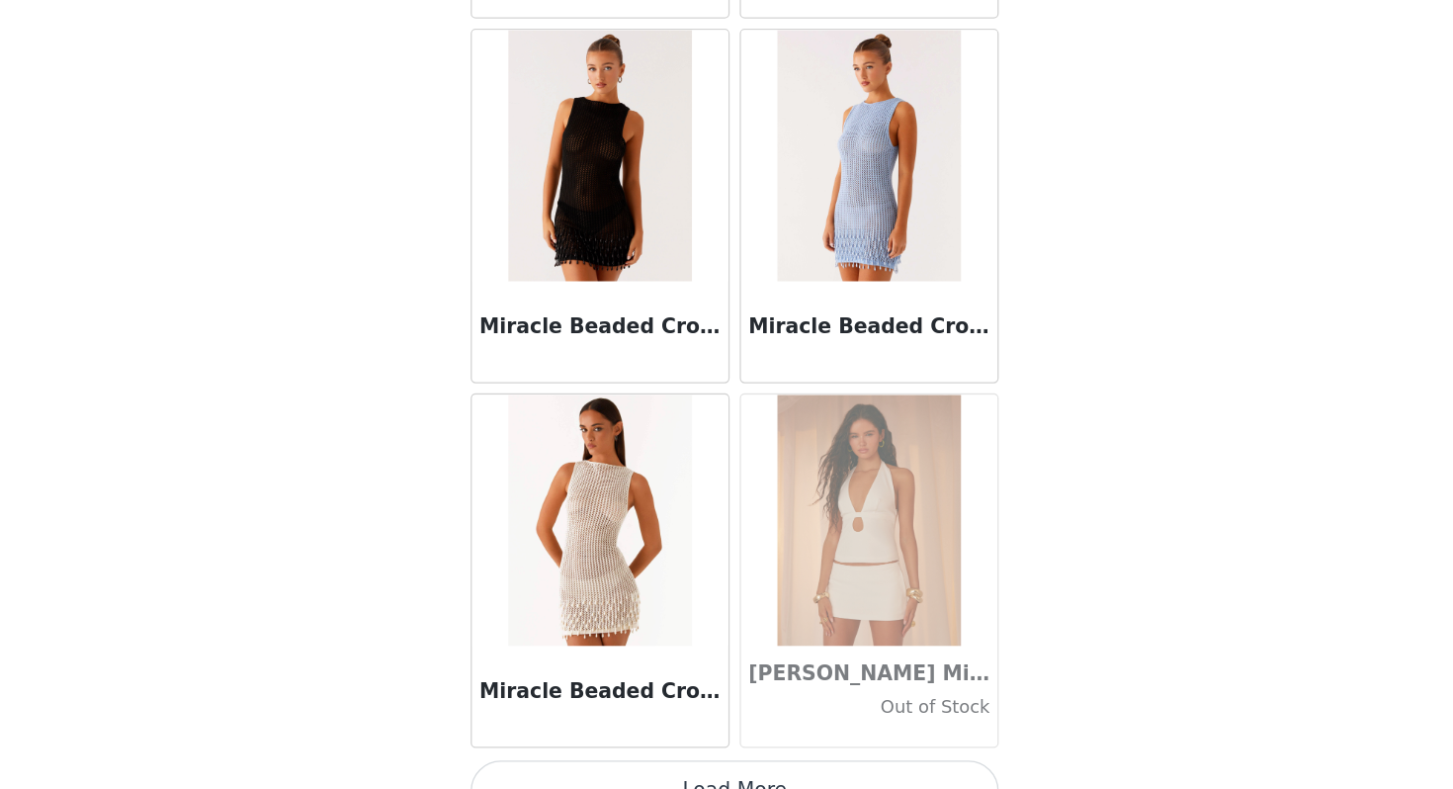
scroll to position [79631, 0]
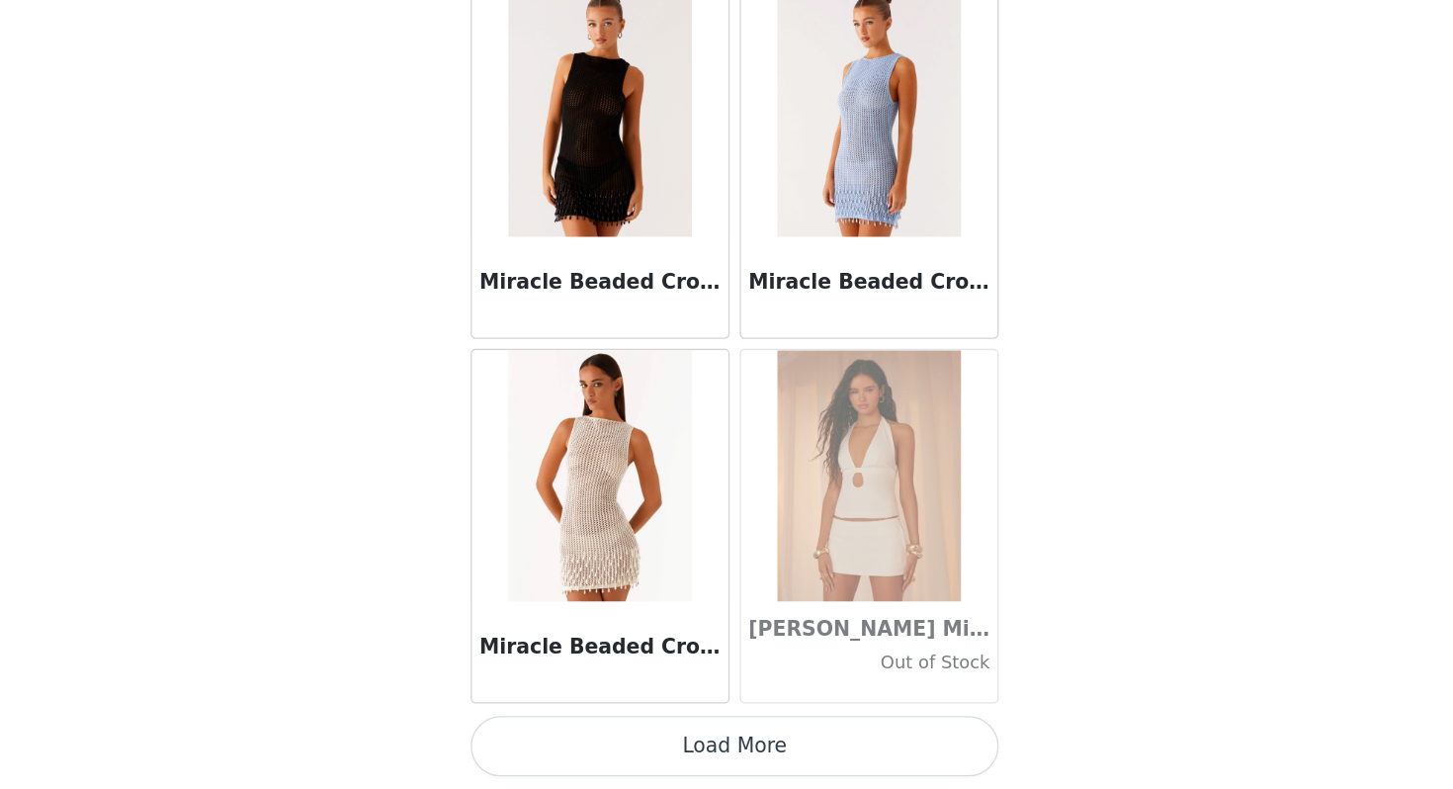
click at [748, 767] on button "Load More" at bounding box center [726, 754] width 415 height 47
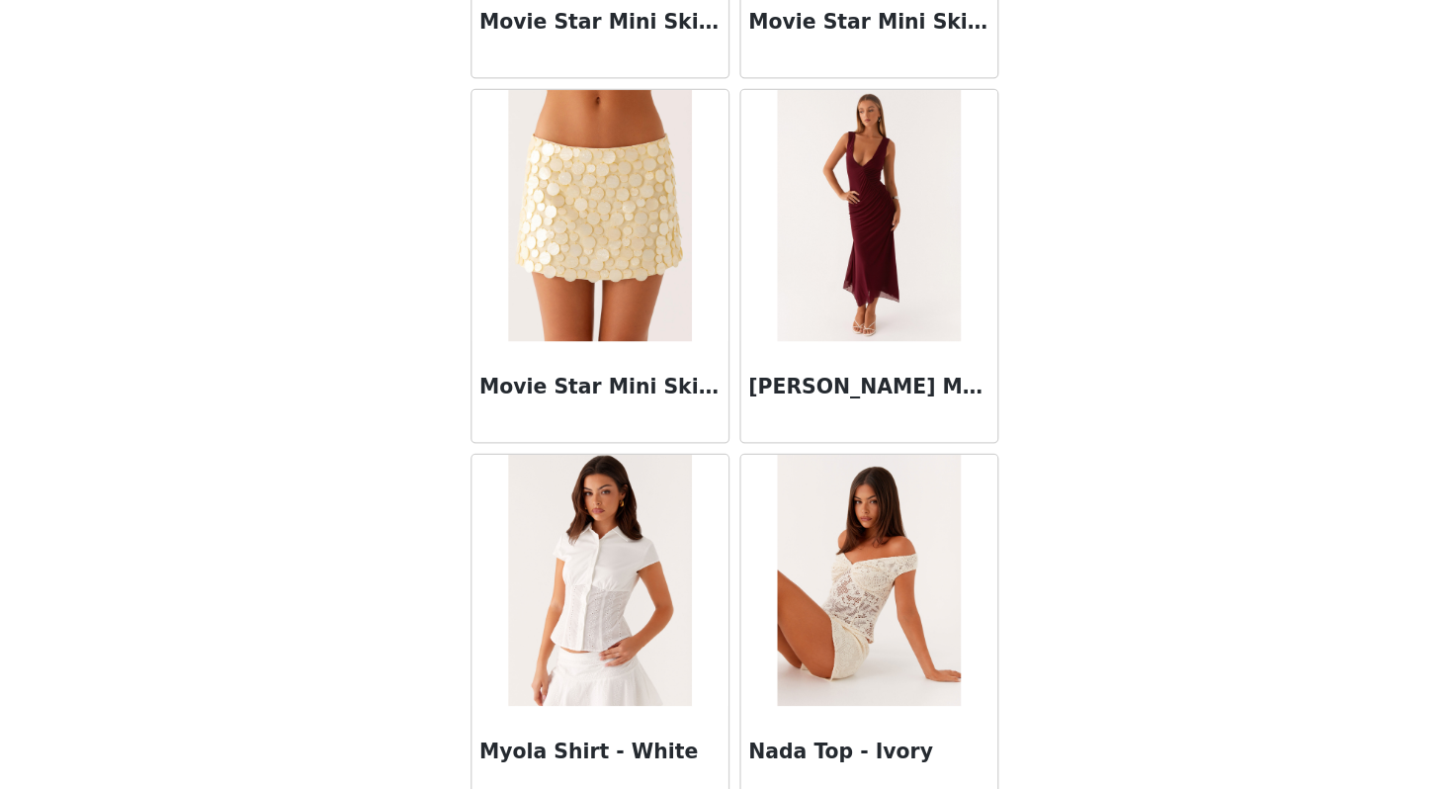
scroll to position [82498, 0]
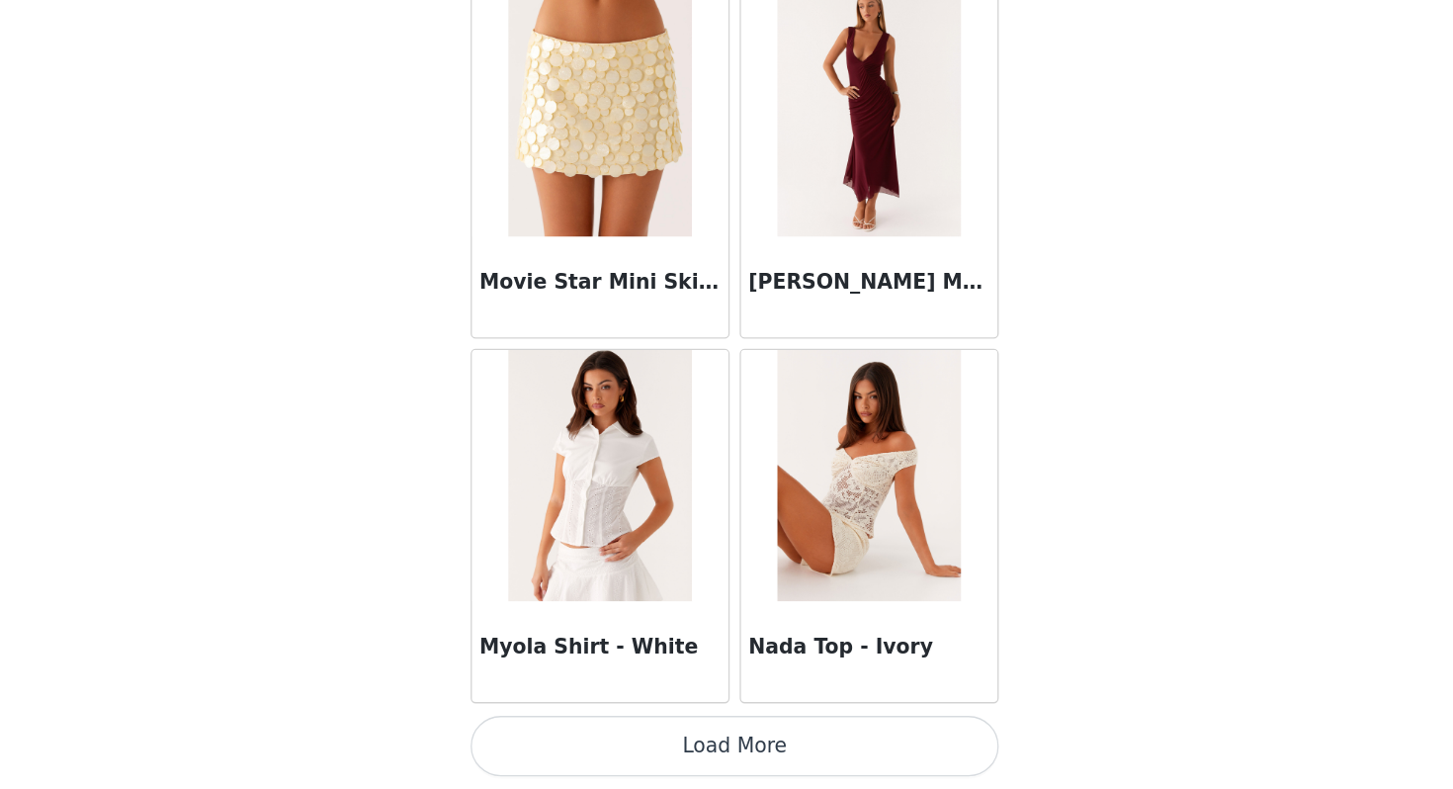
click at [731, 743] on button "Load More" at bounding box center [726, 754] width 415 height 47
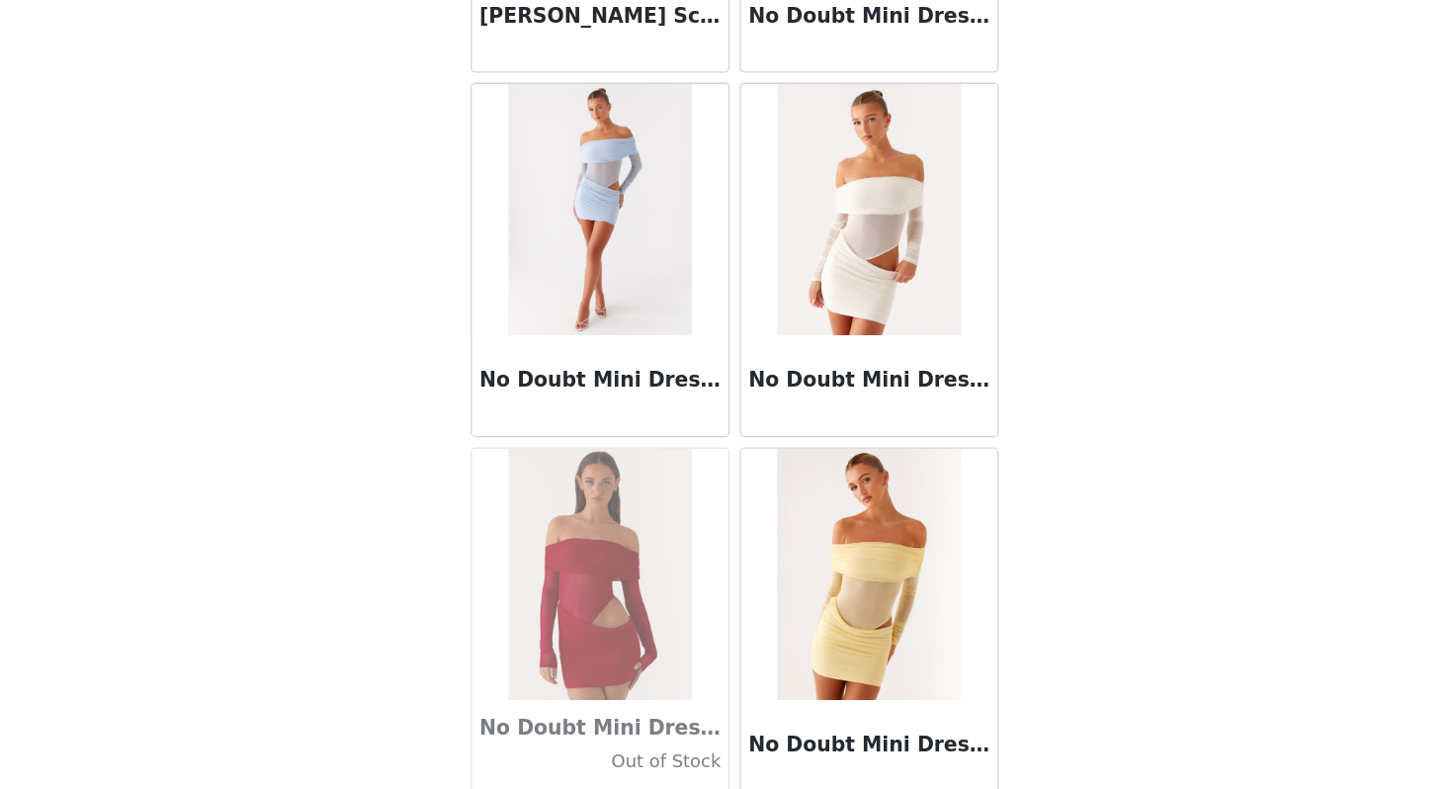
scroll to position [85364, 0]
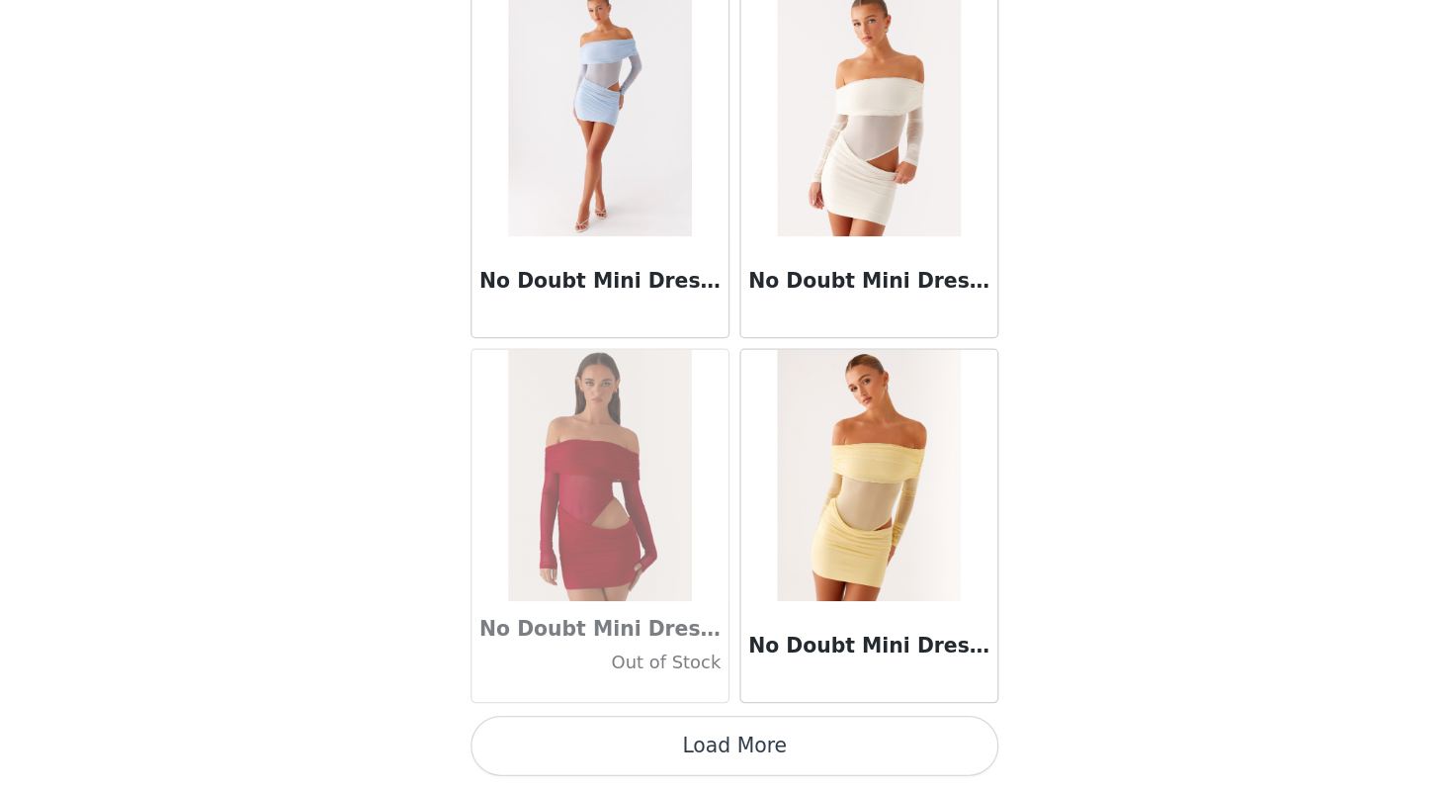
click at [731, 743] on button "Load More" at bounding box center [726, 754] width 415 height 47
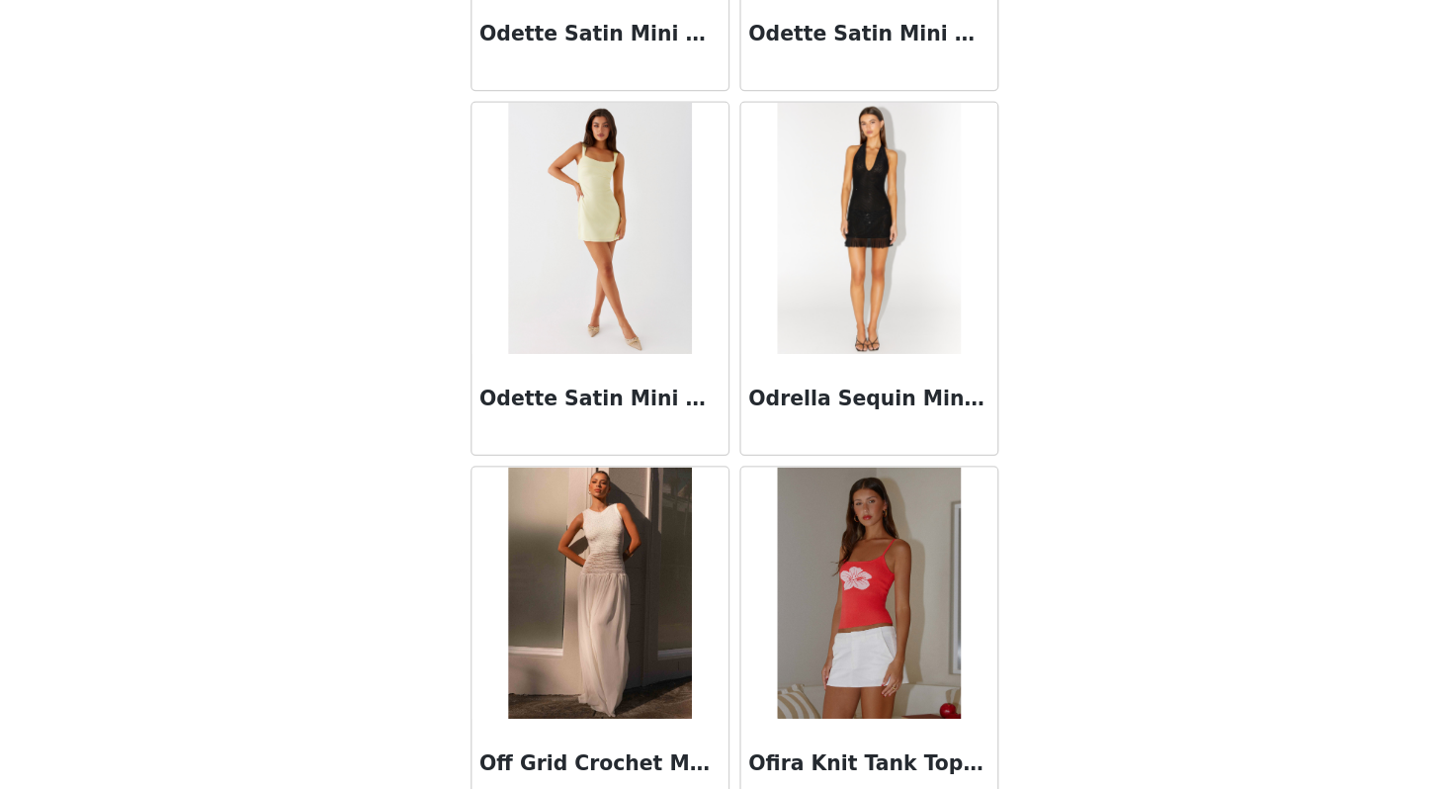
scroll to position [88231, 0]
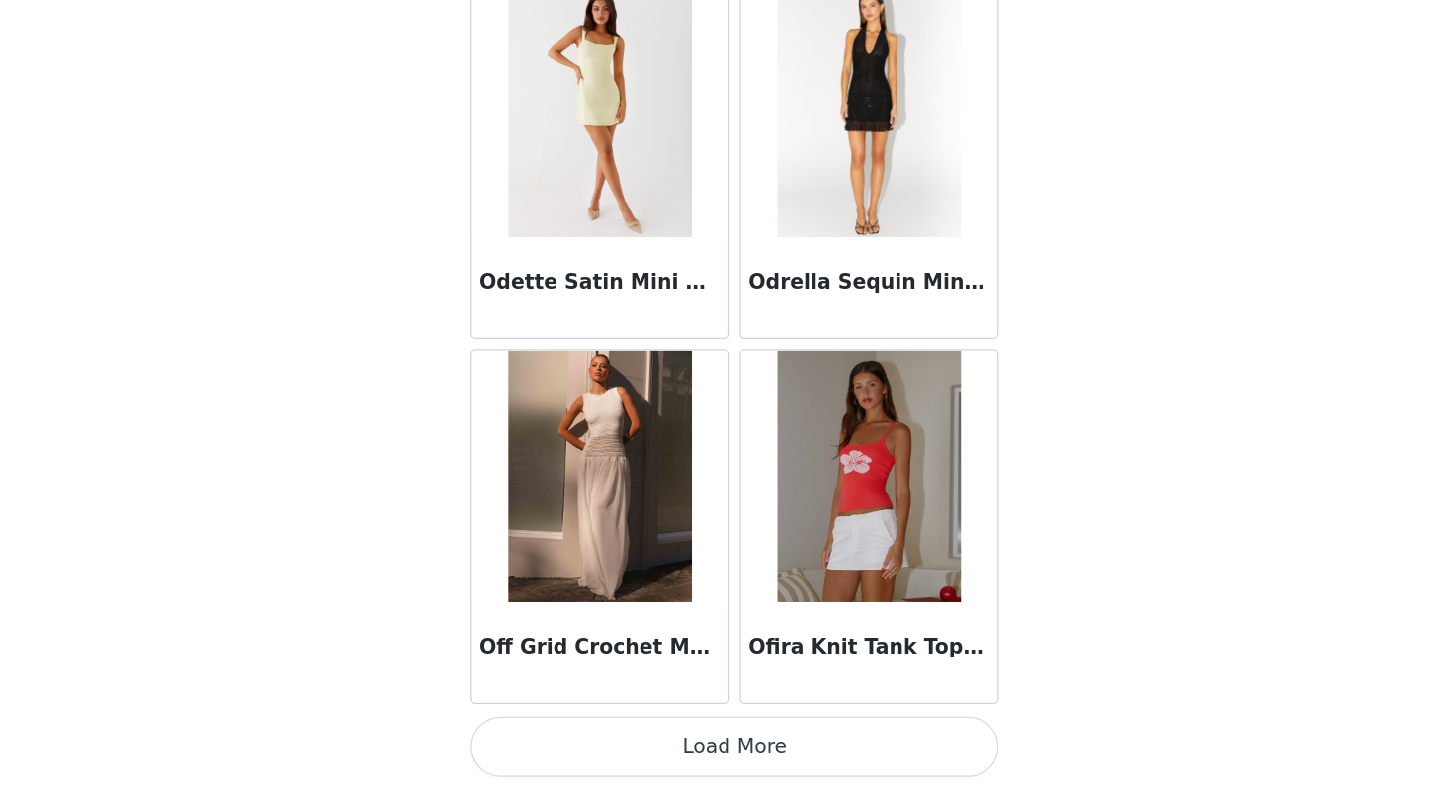
click at [760, 752] on button "Load More" at bounding box center [726, 754] width 415 height 47
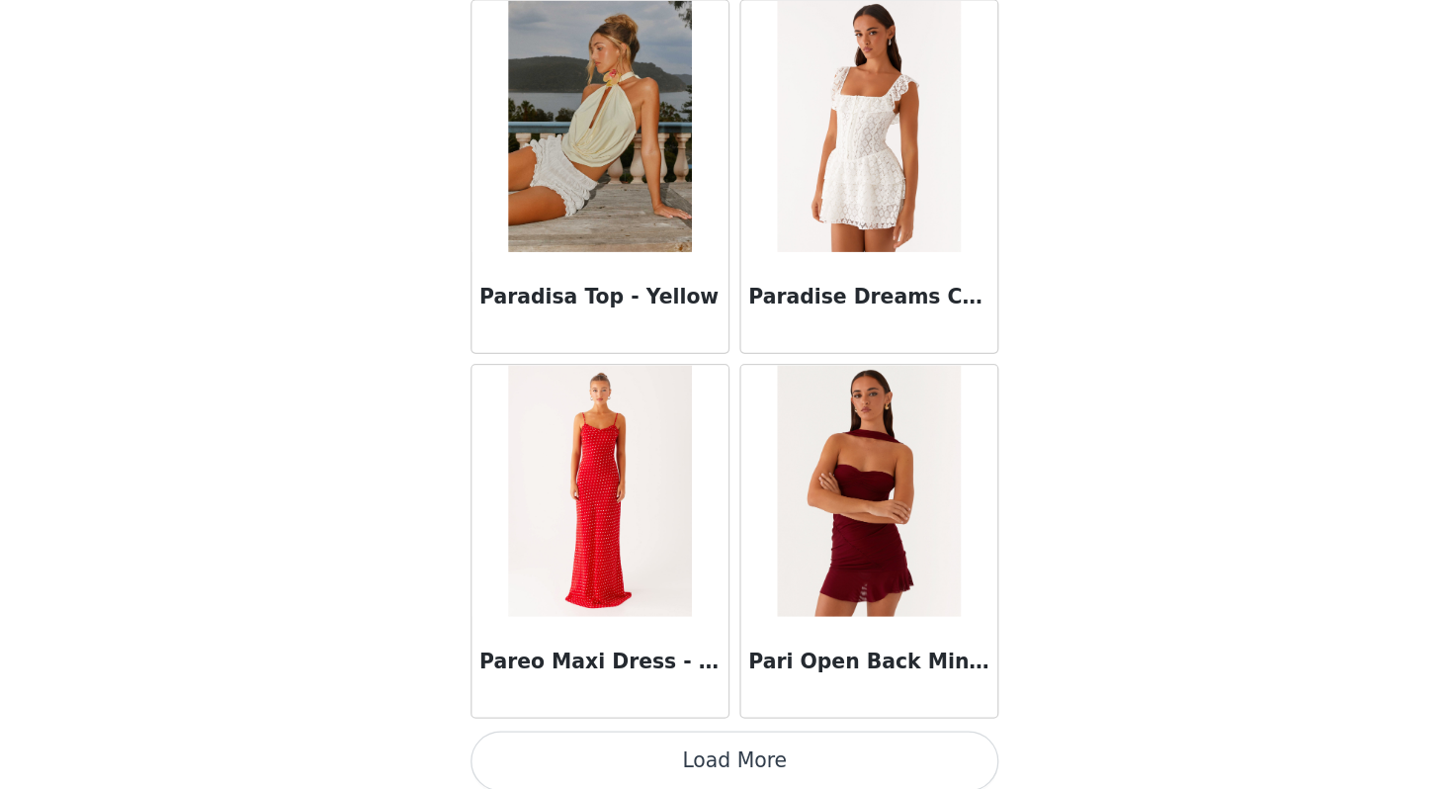
scroll to position [91097, 0]
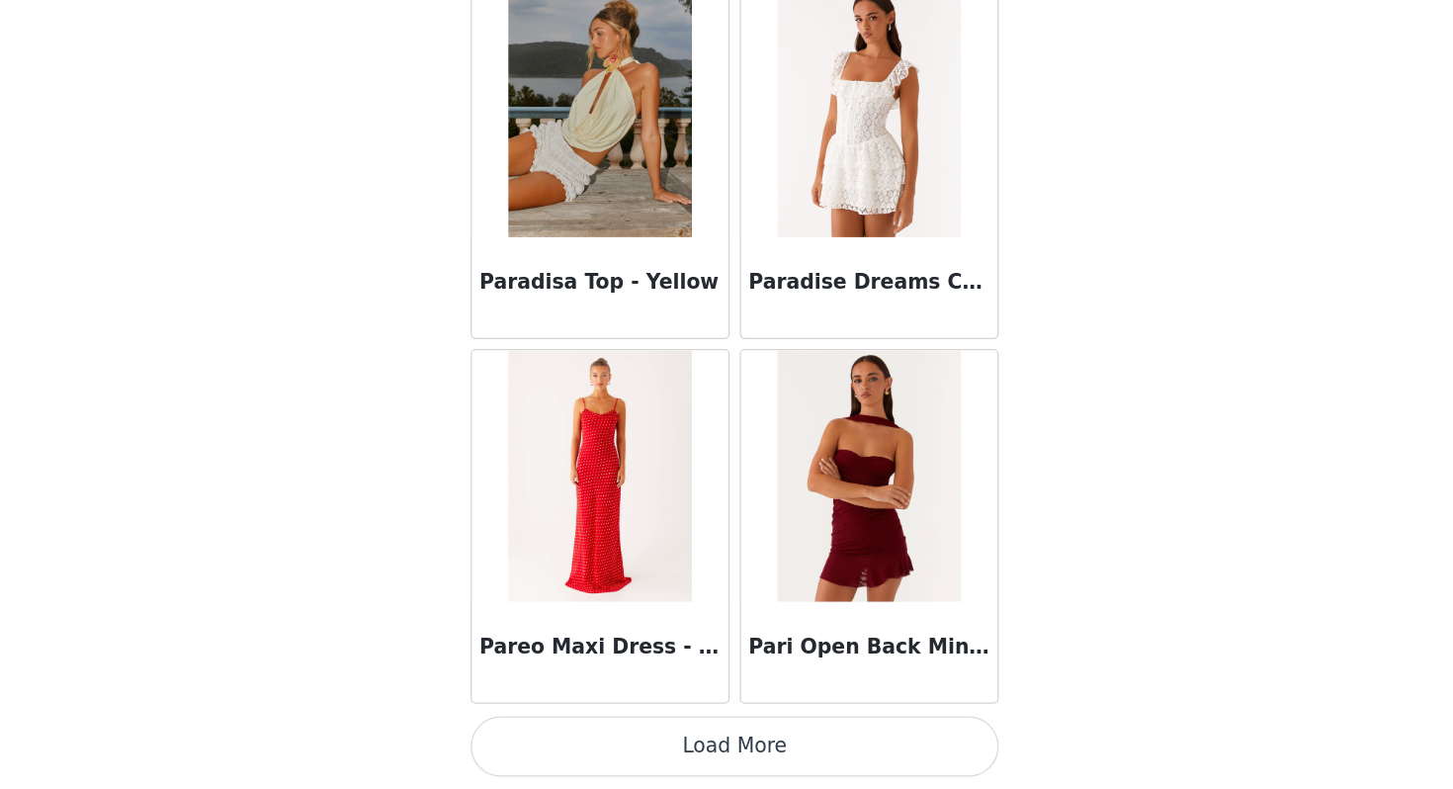
click at [725, 755] on button "Load More" at bounding box center [726, 754] width 415 height 47
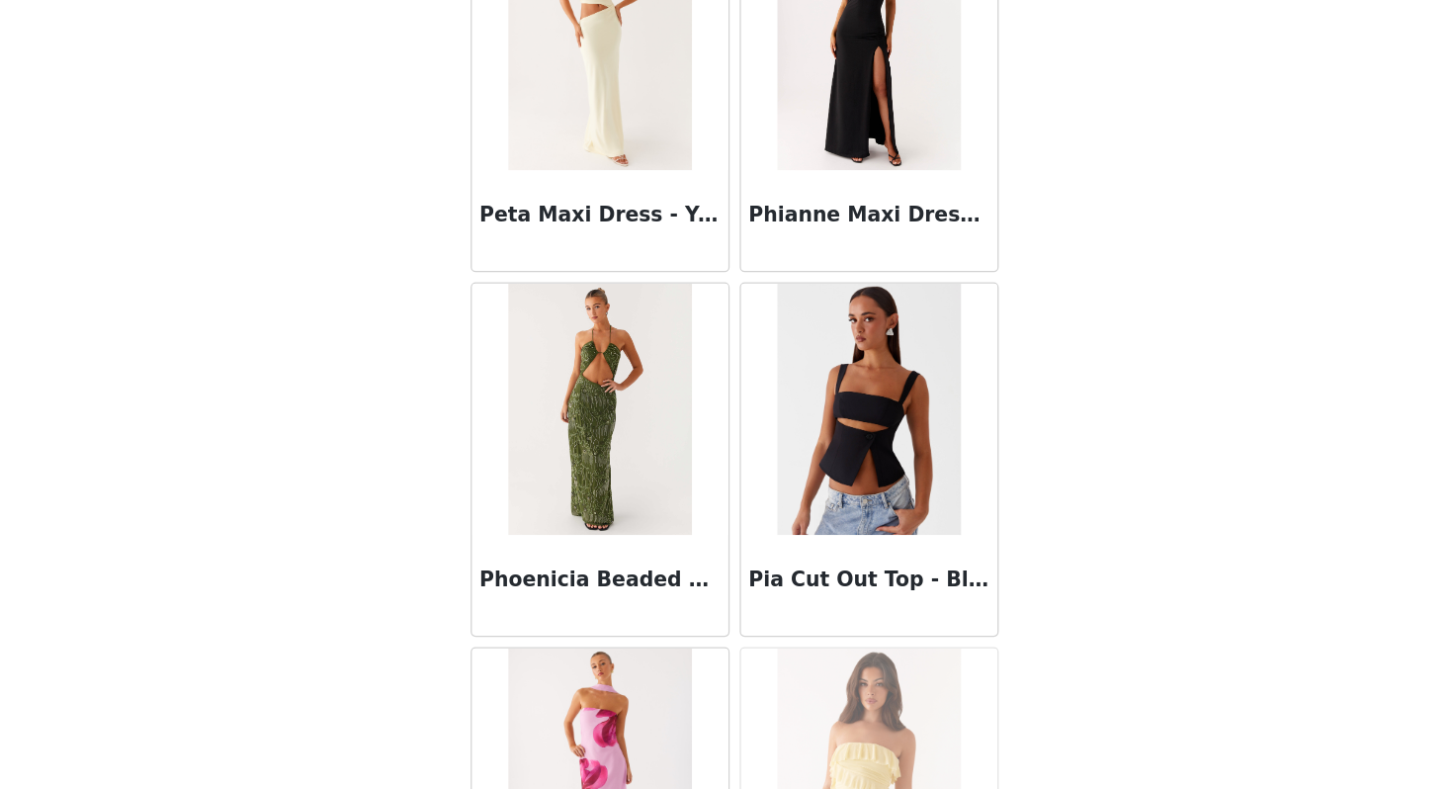
scroll to position [92600, 0]
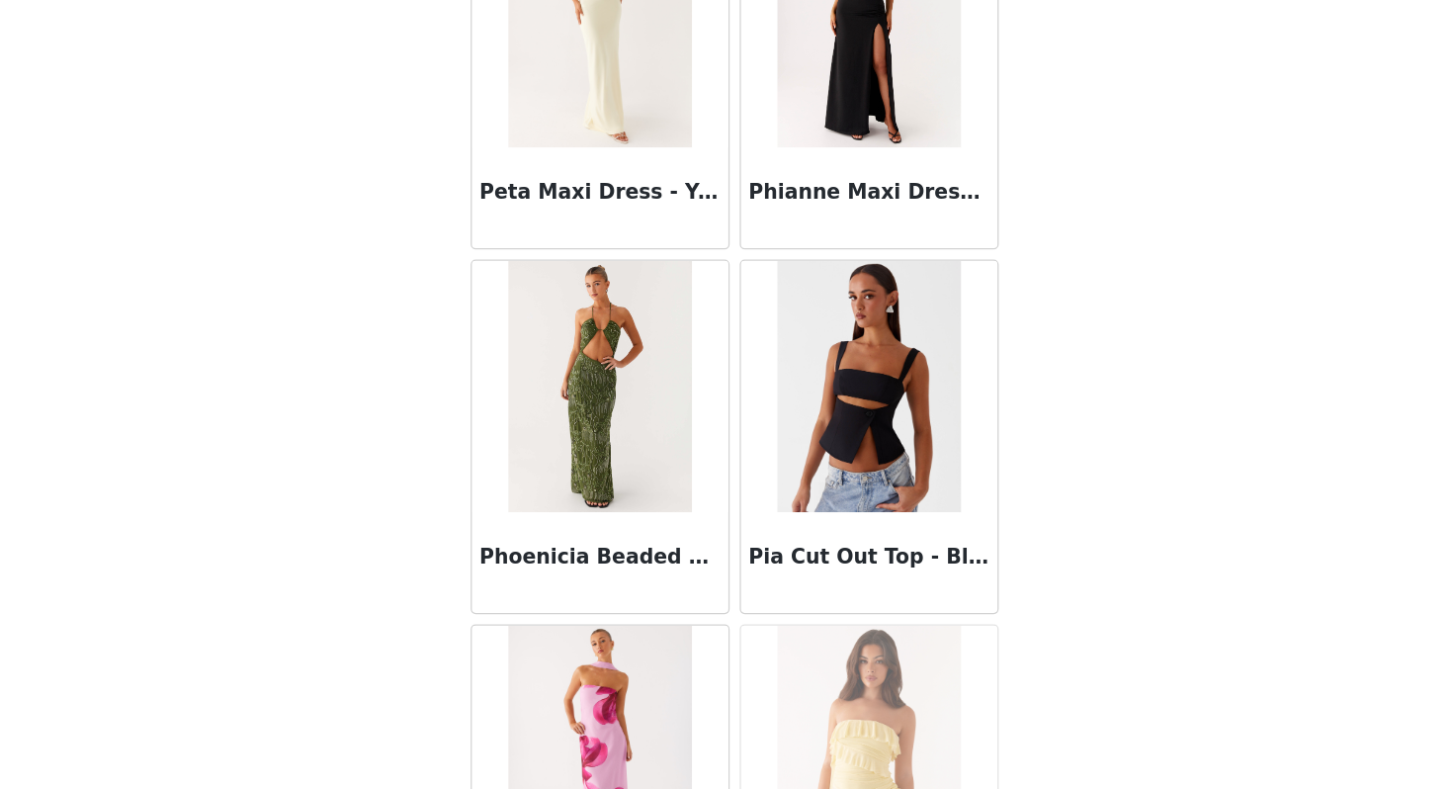
click at [653, 487] on img at bounding box center [620, 473] width 143 height 198
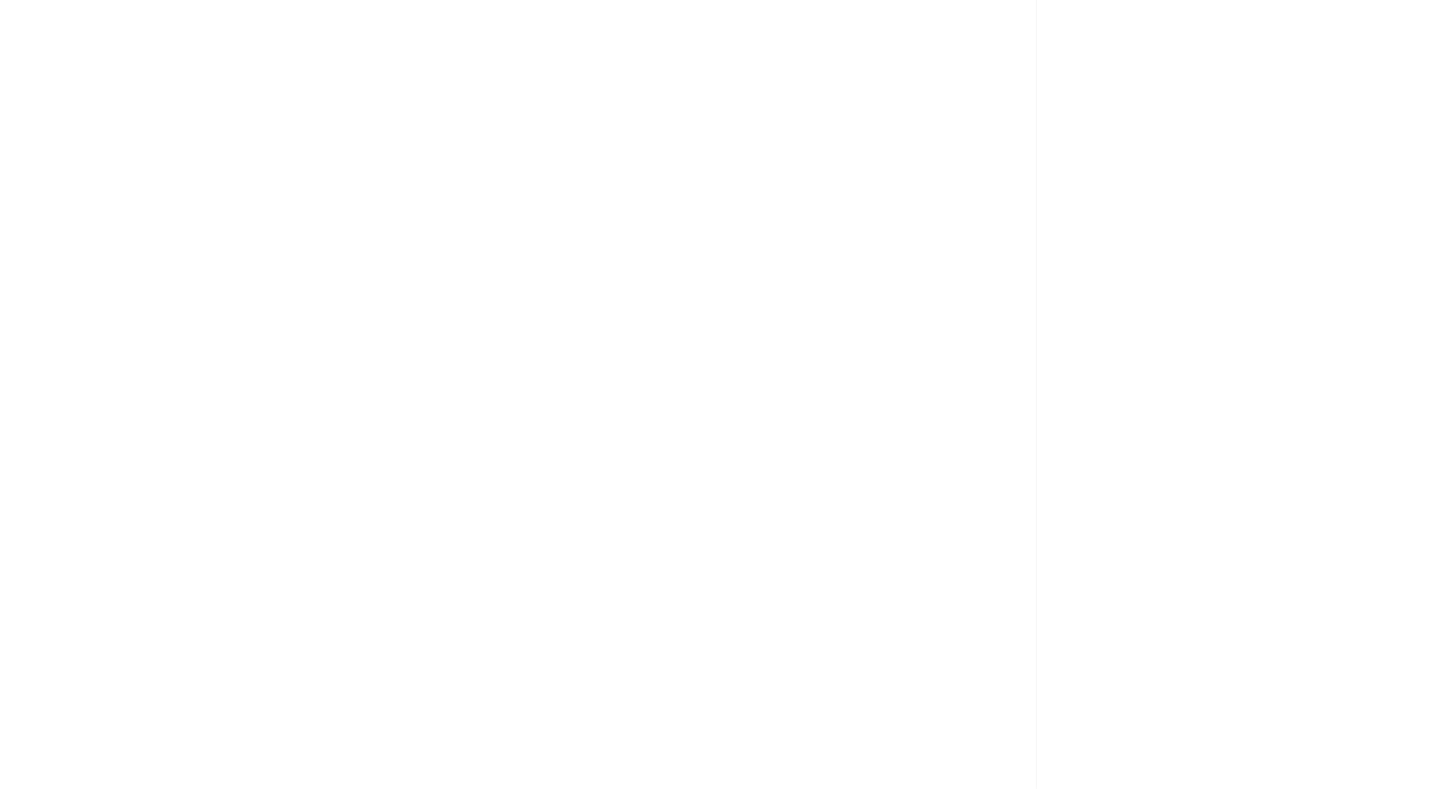
scroll to position [0, 0]
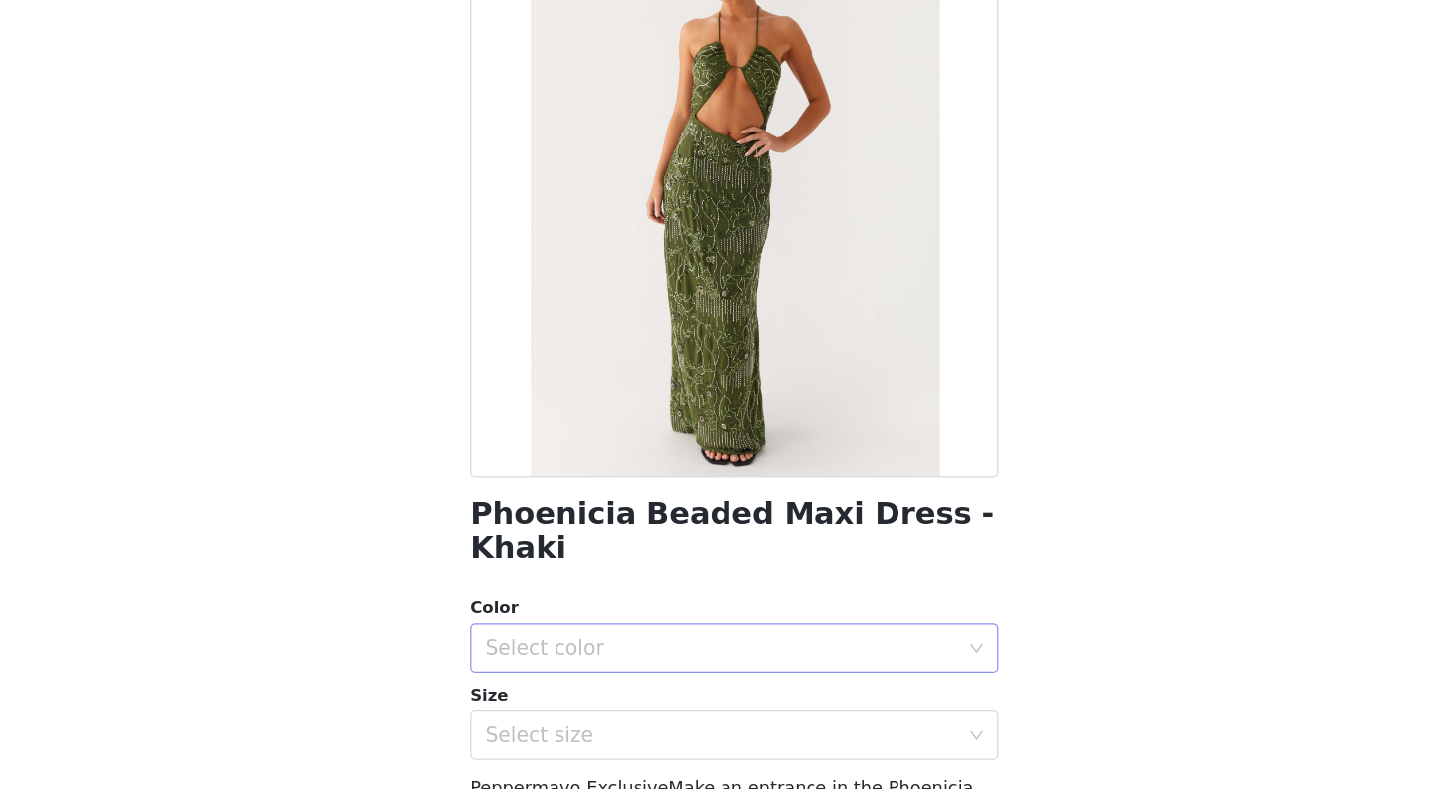
click at [617, 668] on div "Select color" at bounding box center [716, 678] width 370 height 20
click at [586, 689] on li "Khaki" at bounding box center [726, 695] width 415 height 32
click at [584, 736] on div "Select size" at bounding box center [716, 746] width 370 height 20
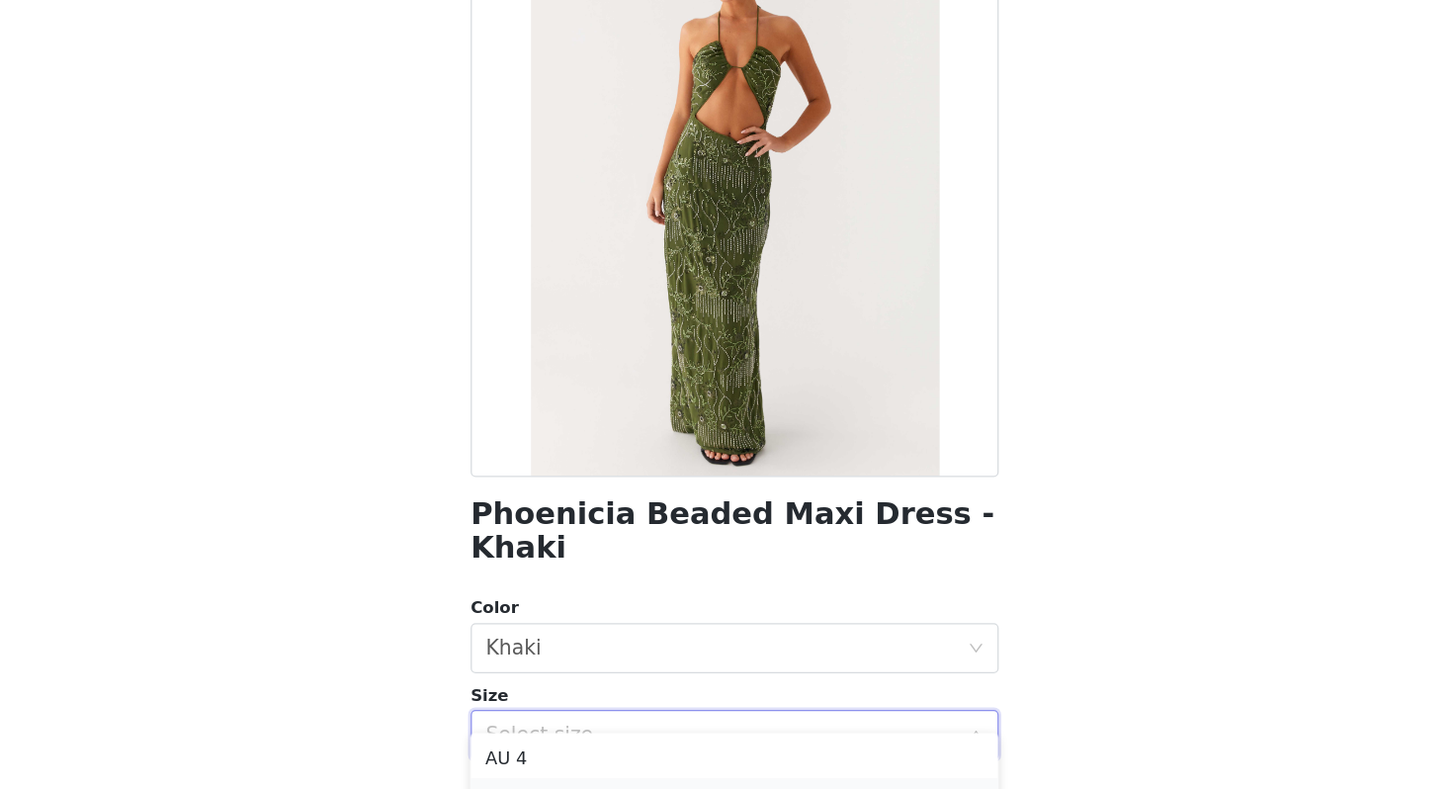
click at [593, 788] on li "AU 6" at bounding box center [726, 796] width 415 height 32
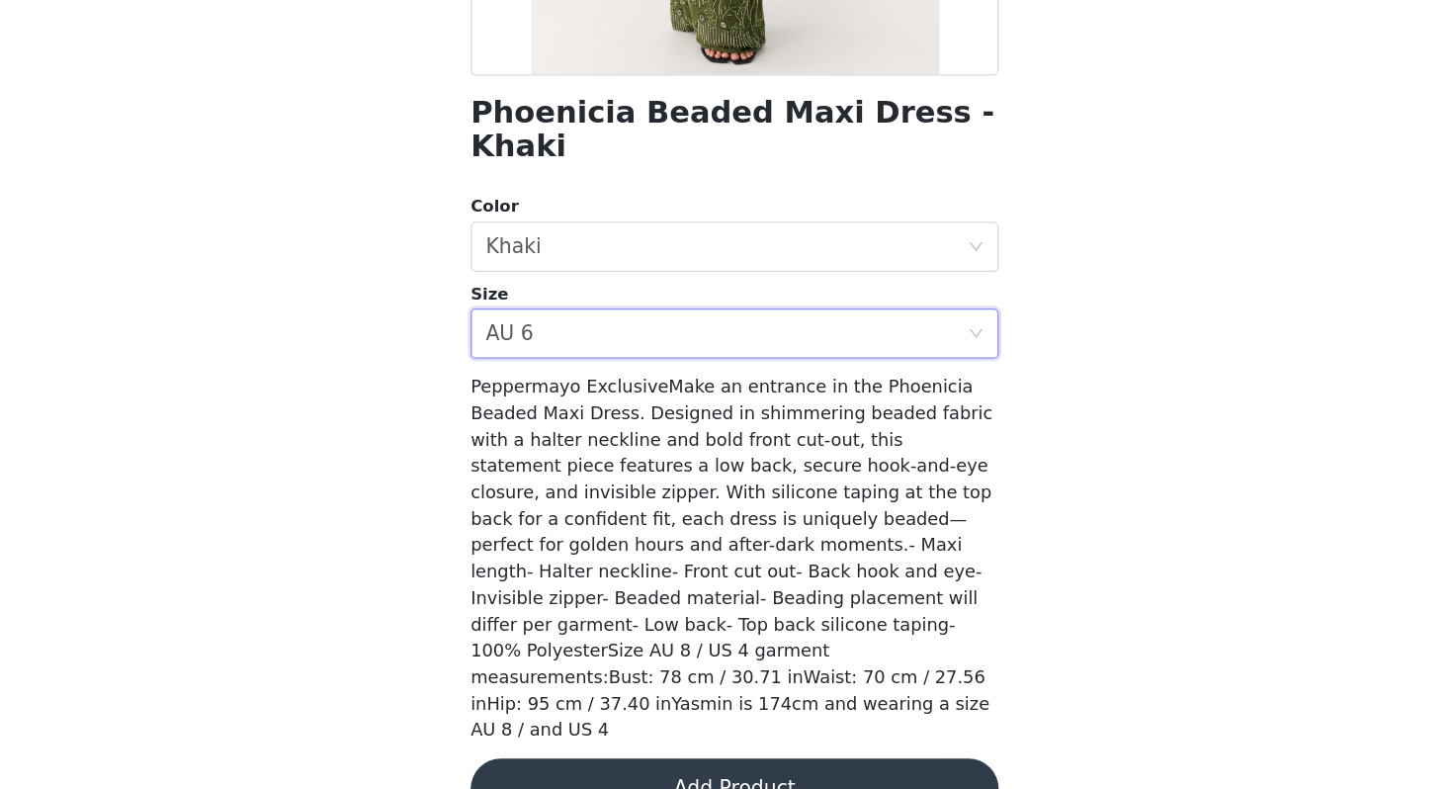
click at [738, 765] on button "Add Product" at bounding box center [726, 788] width 415 height 47
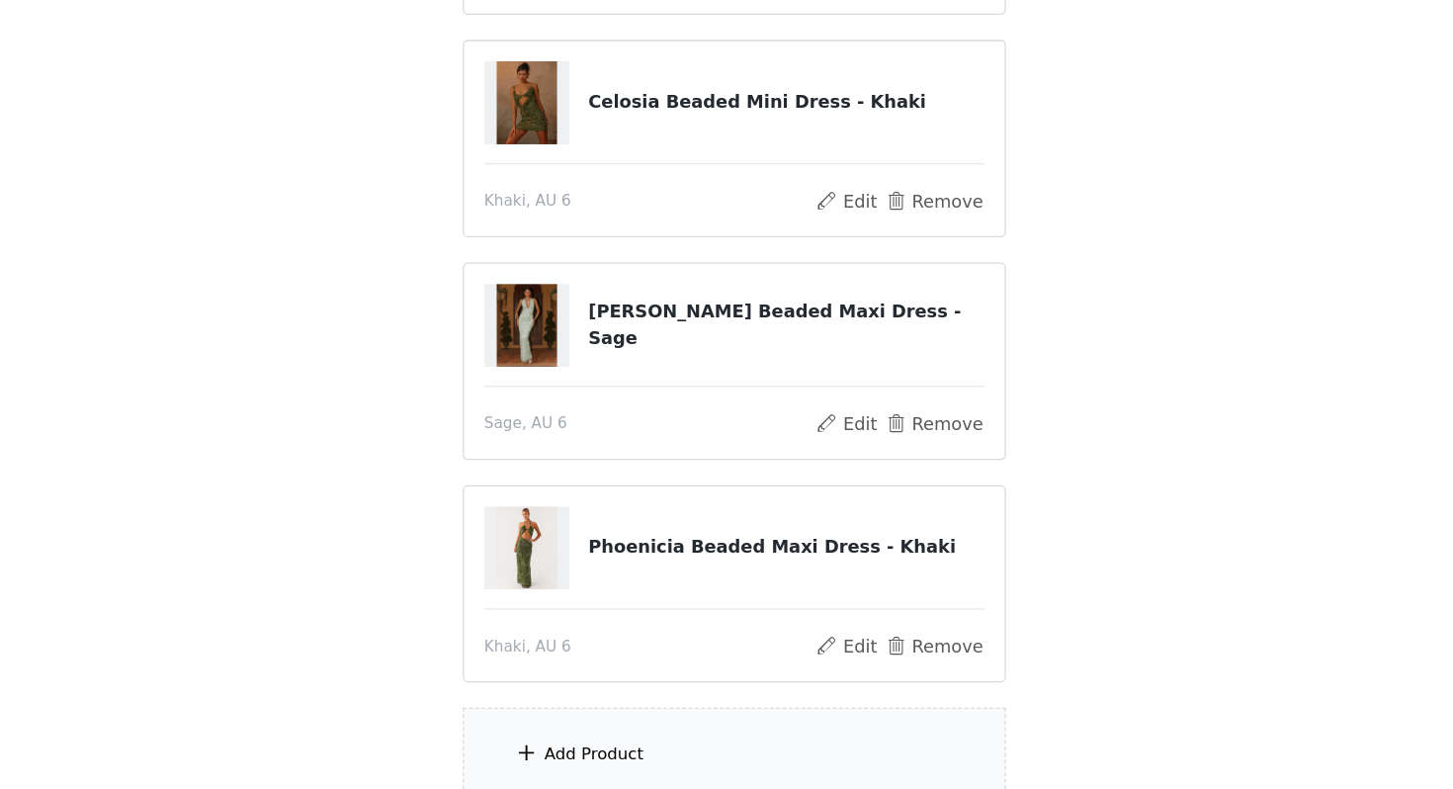
scroll to position [598, 0]
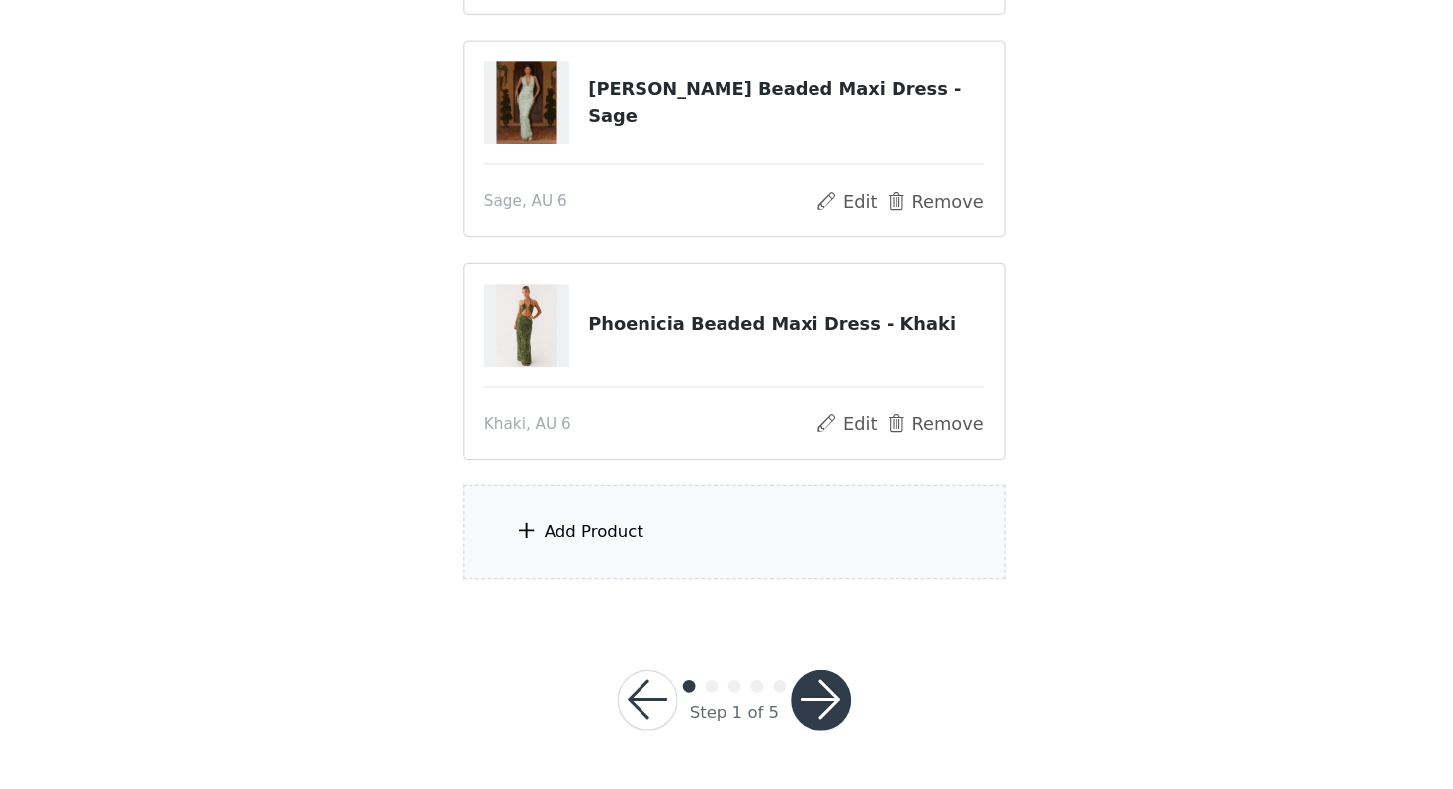
click at [667, 576] on div "Add Product" at bounding box center [726, 587] width 427 height 74
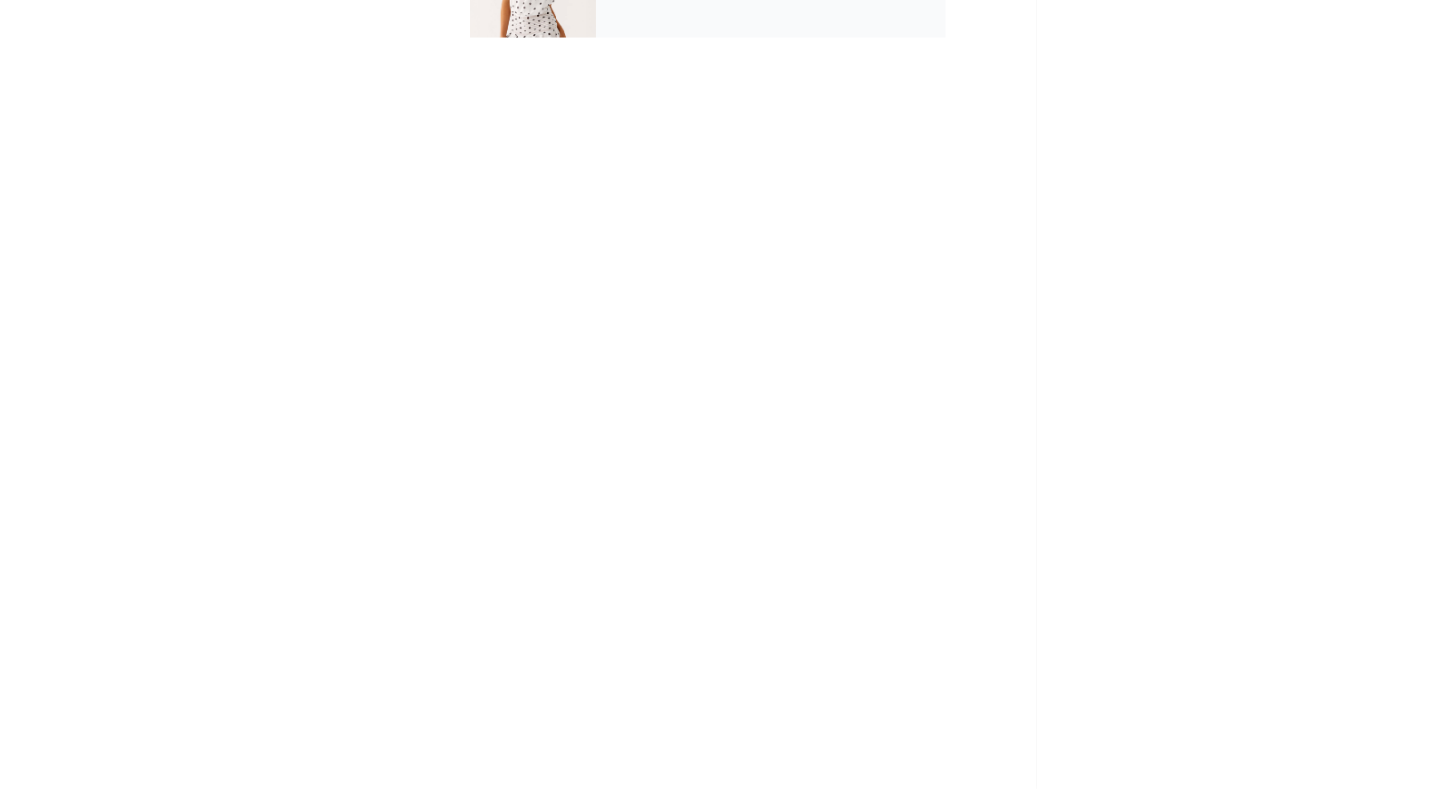
click at [645, 185] on div "September Gifting" at bounding box center [755, 148] width 275 height 99
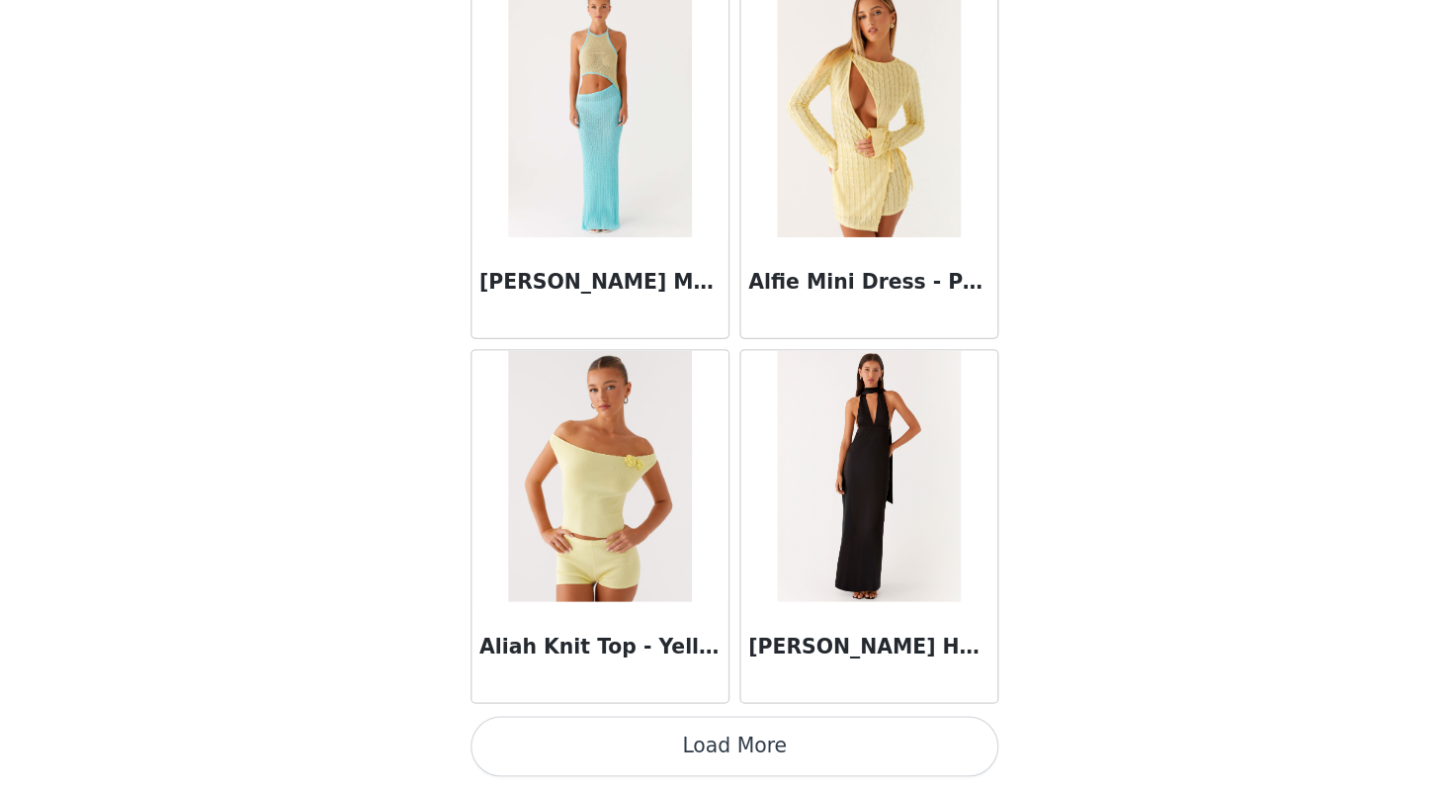
click at [796, 759] on button "Load More" at bounding box center [726, 754] width 415 height 47
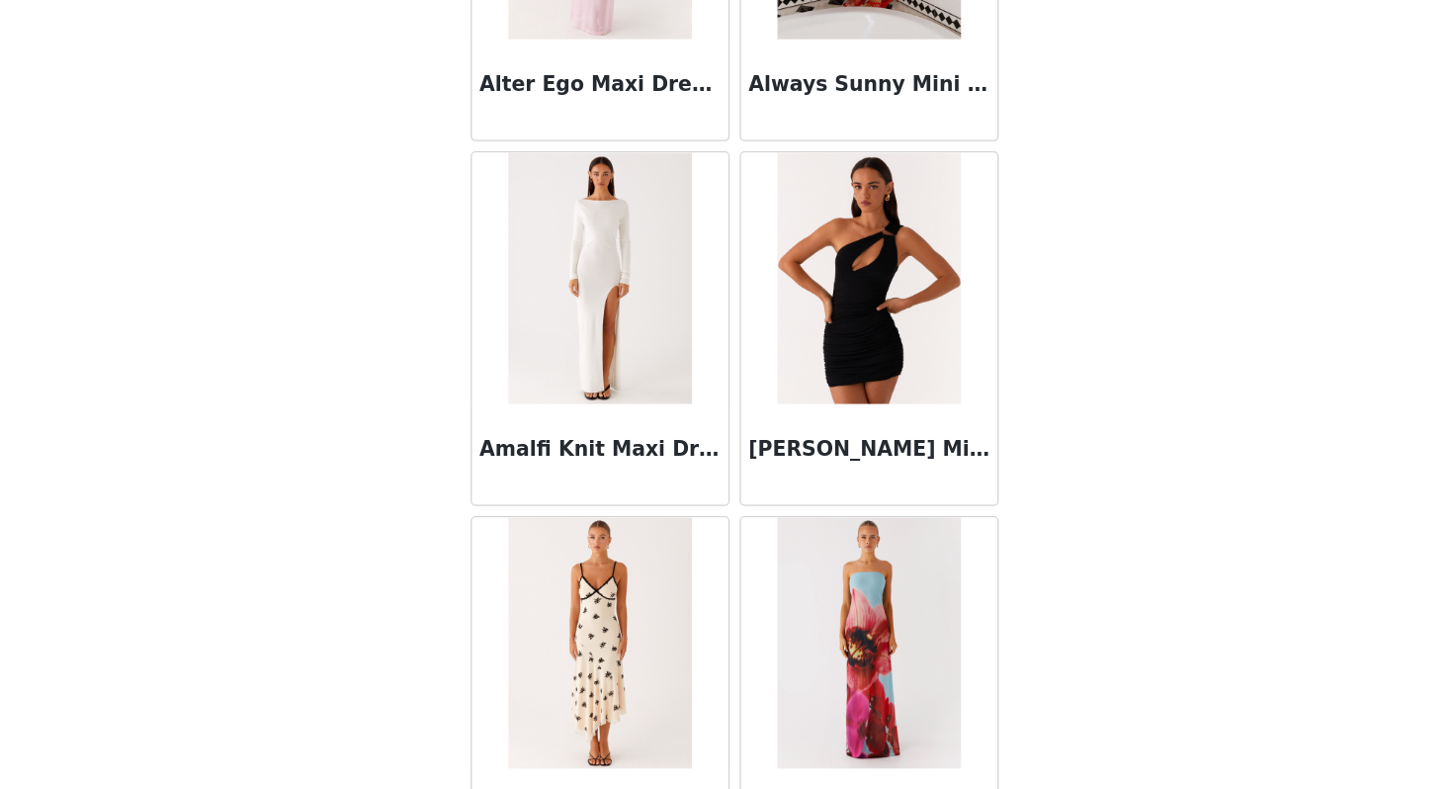
scroll to position [5102, 0]
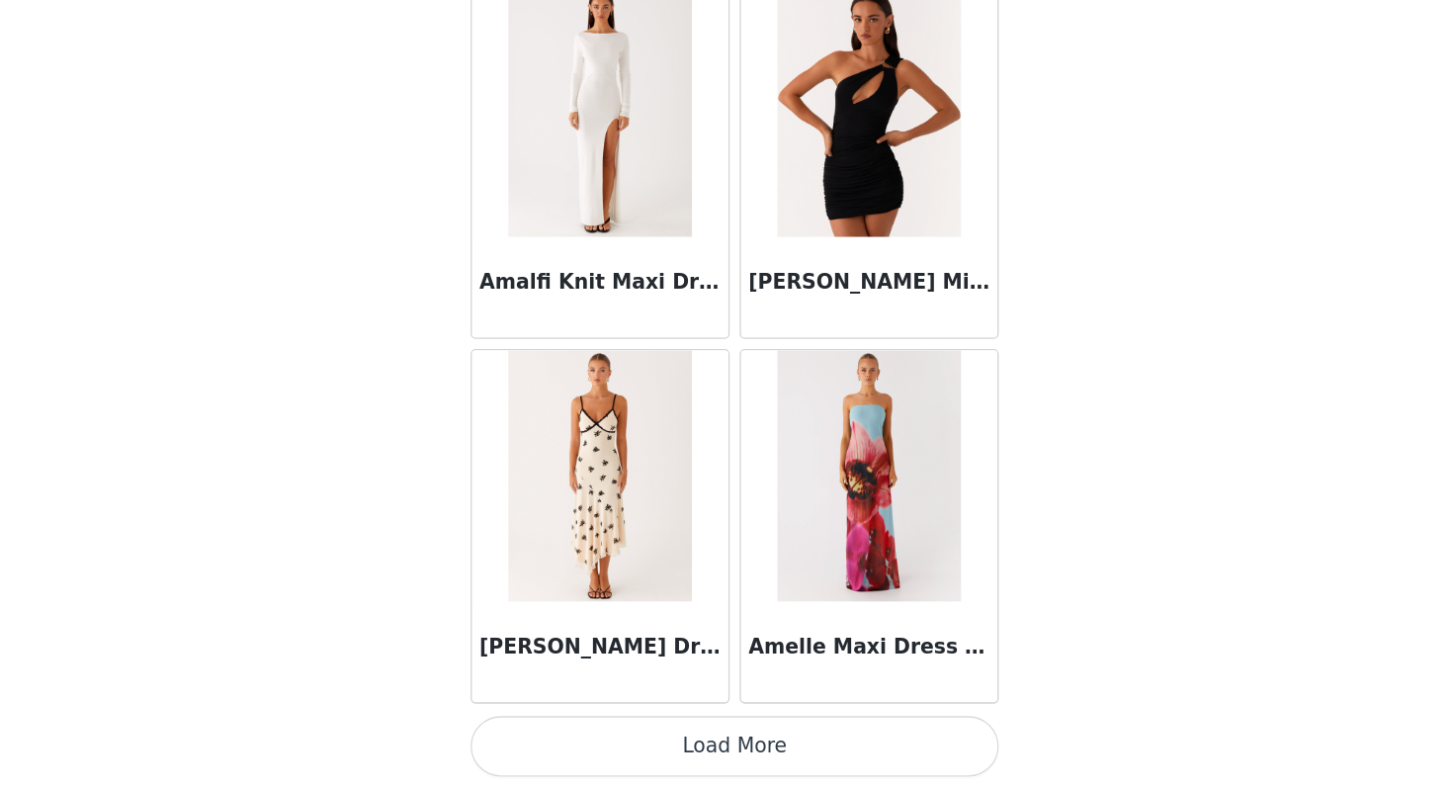
click at [796, 759] on button "Load More" at bounding box center [726, 754] width 415 height 47
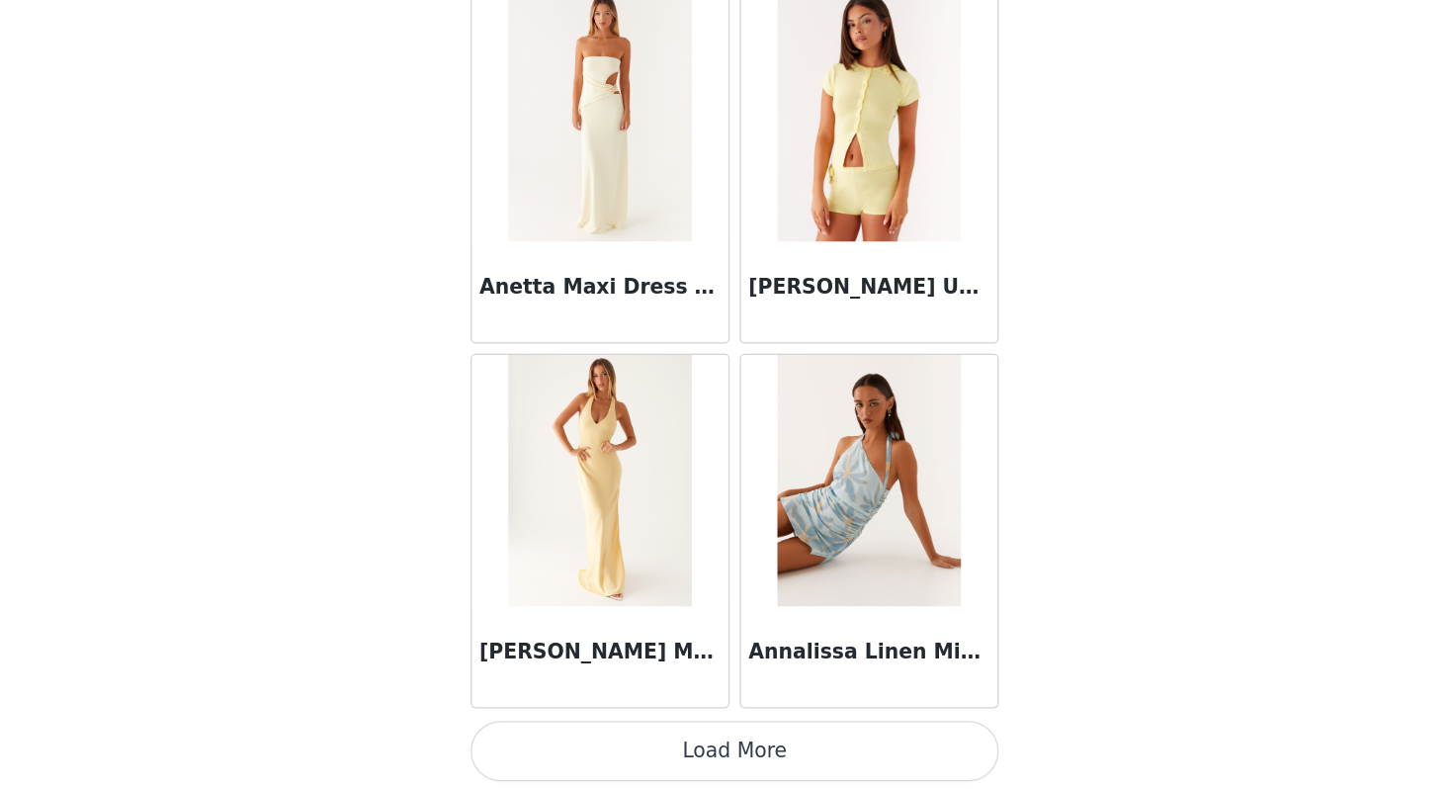
scroll to position [7969, 0]
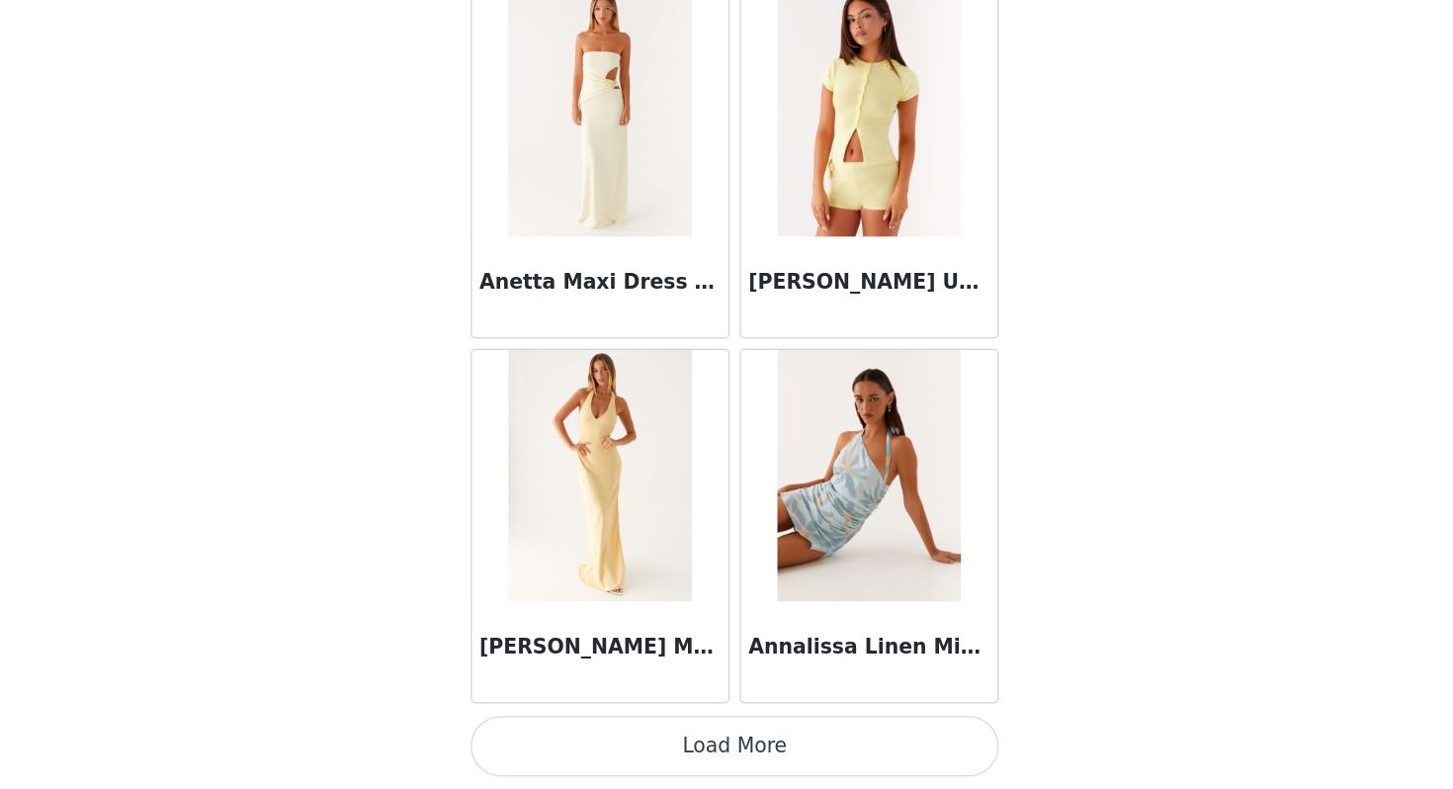
click at [679, 754] on button "Load More" at bounding box center [726, 754] width 415 height 47
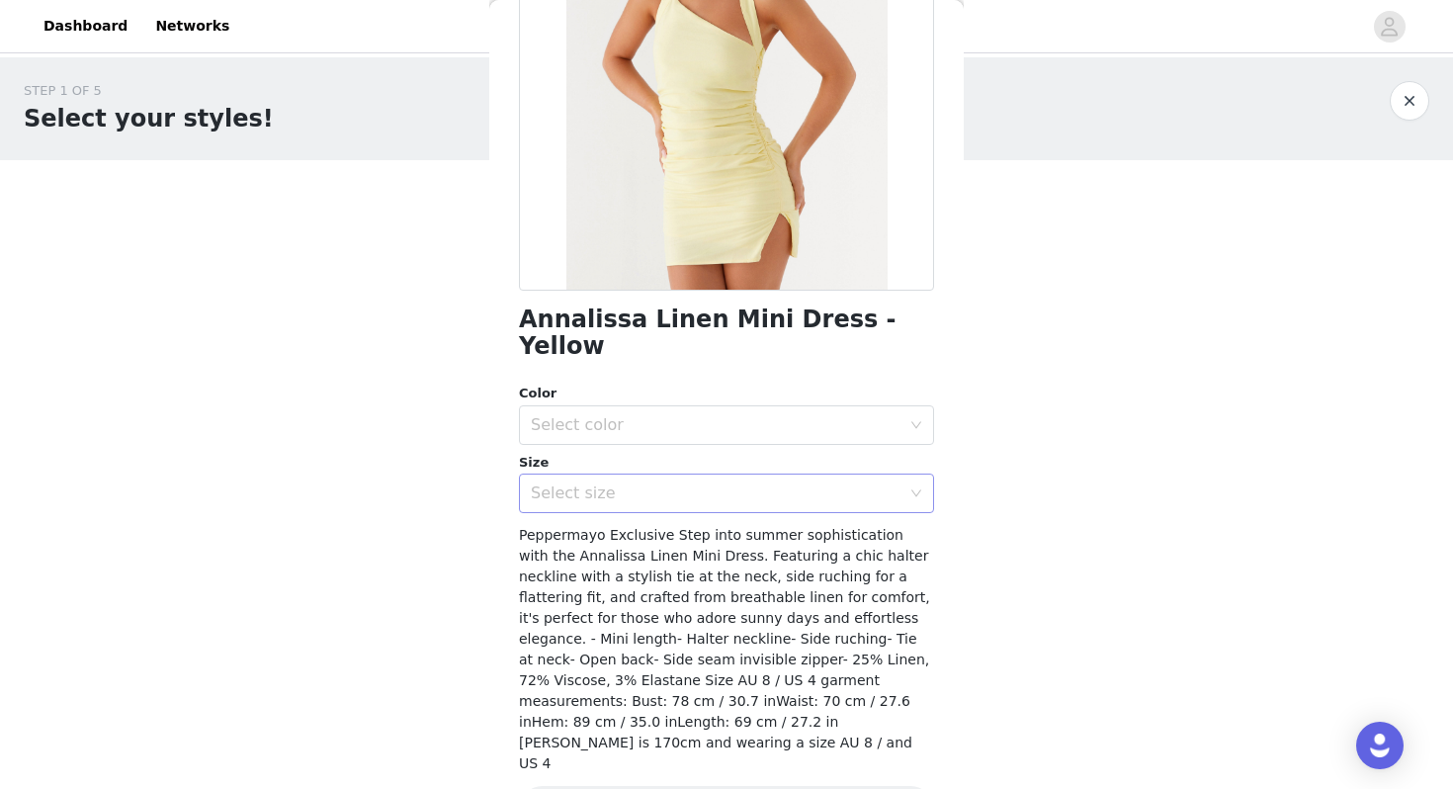
scroll to position [0, 0]
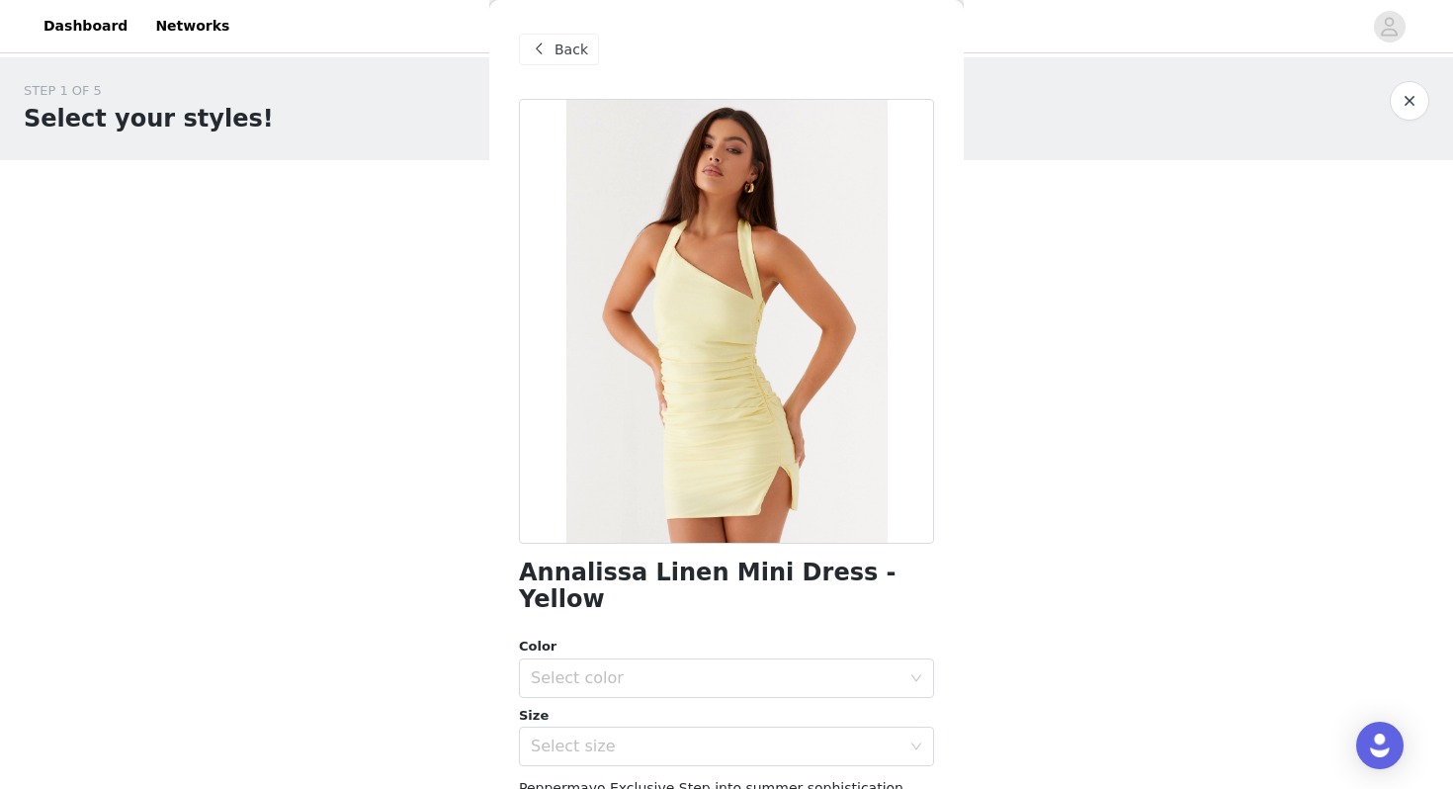
click at [557, 48] on span "Back" at bounding box center [572, 50] width 34 height 21
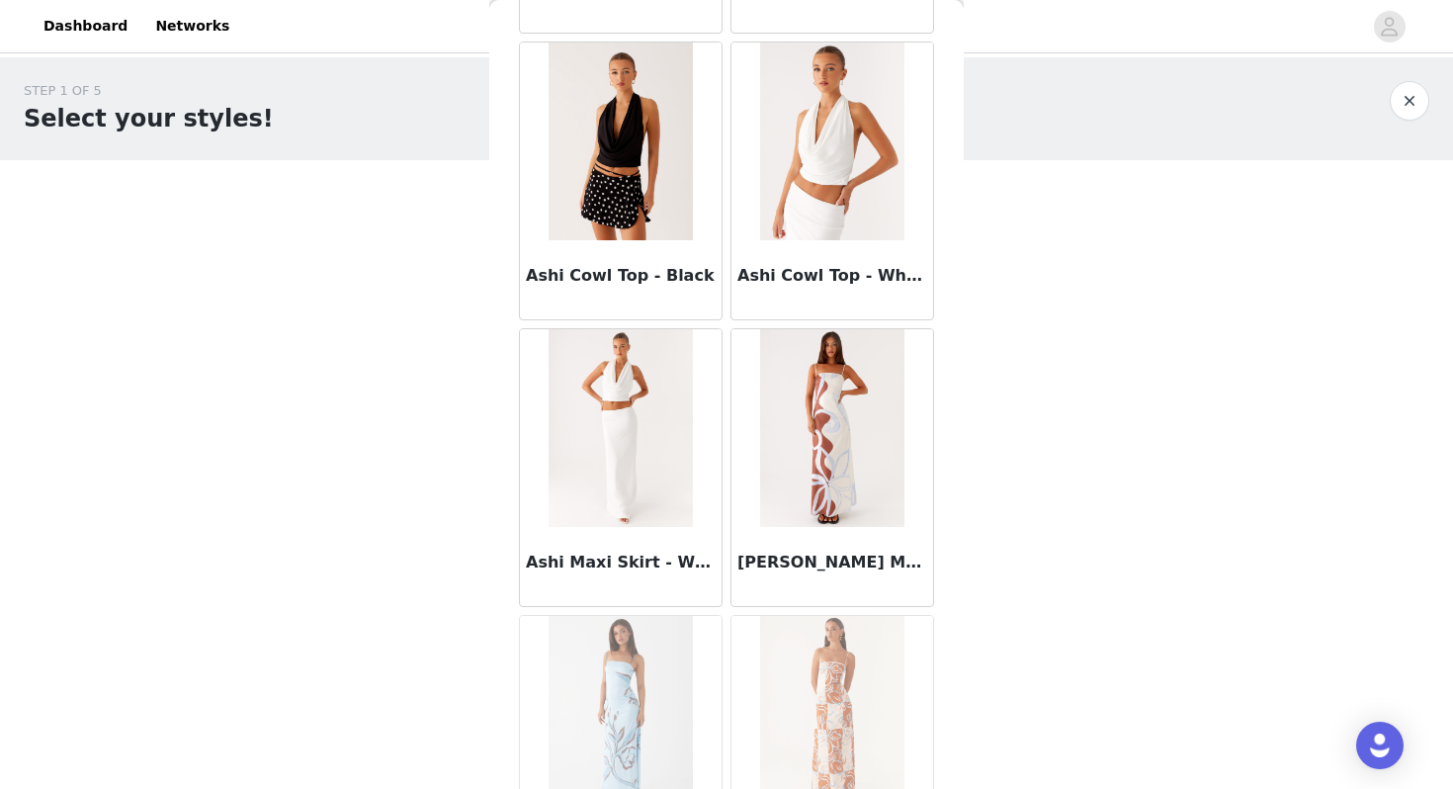
scroll to position [10835, 0]
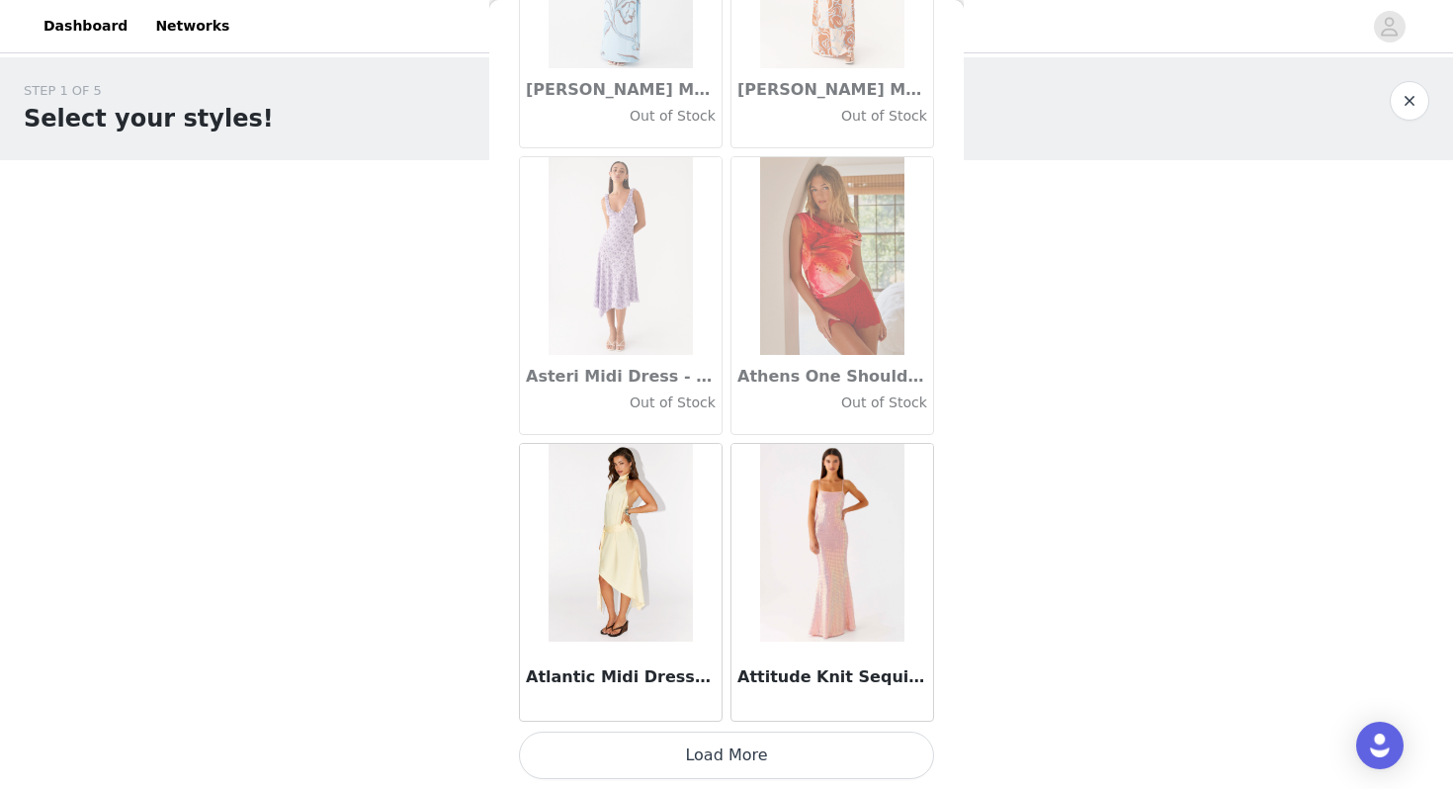
click at [761, 749] on button "Load More" at bounding box center [726, 754] width 415 height 47
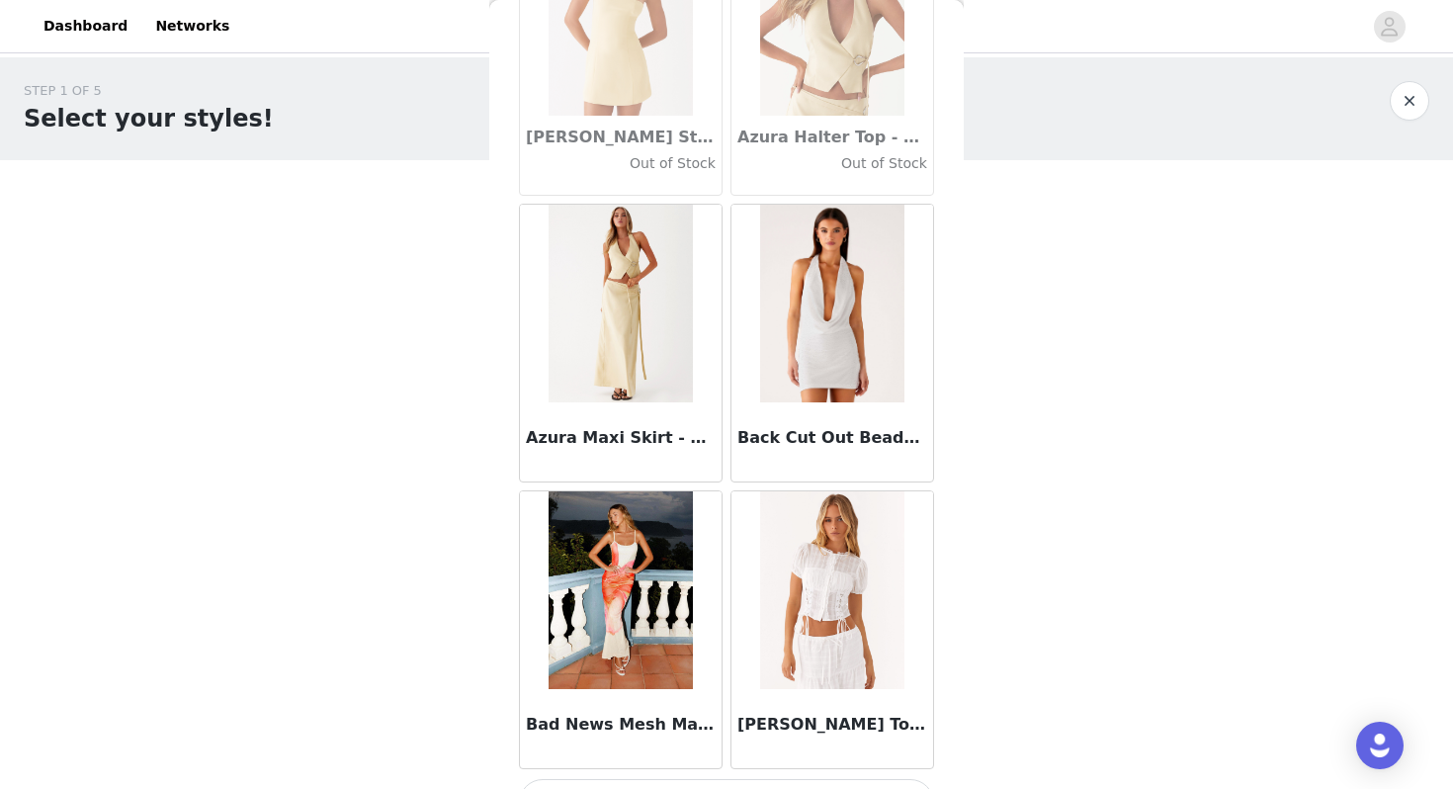
scroll to position [13702, 0]
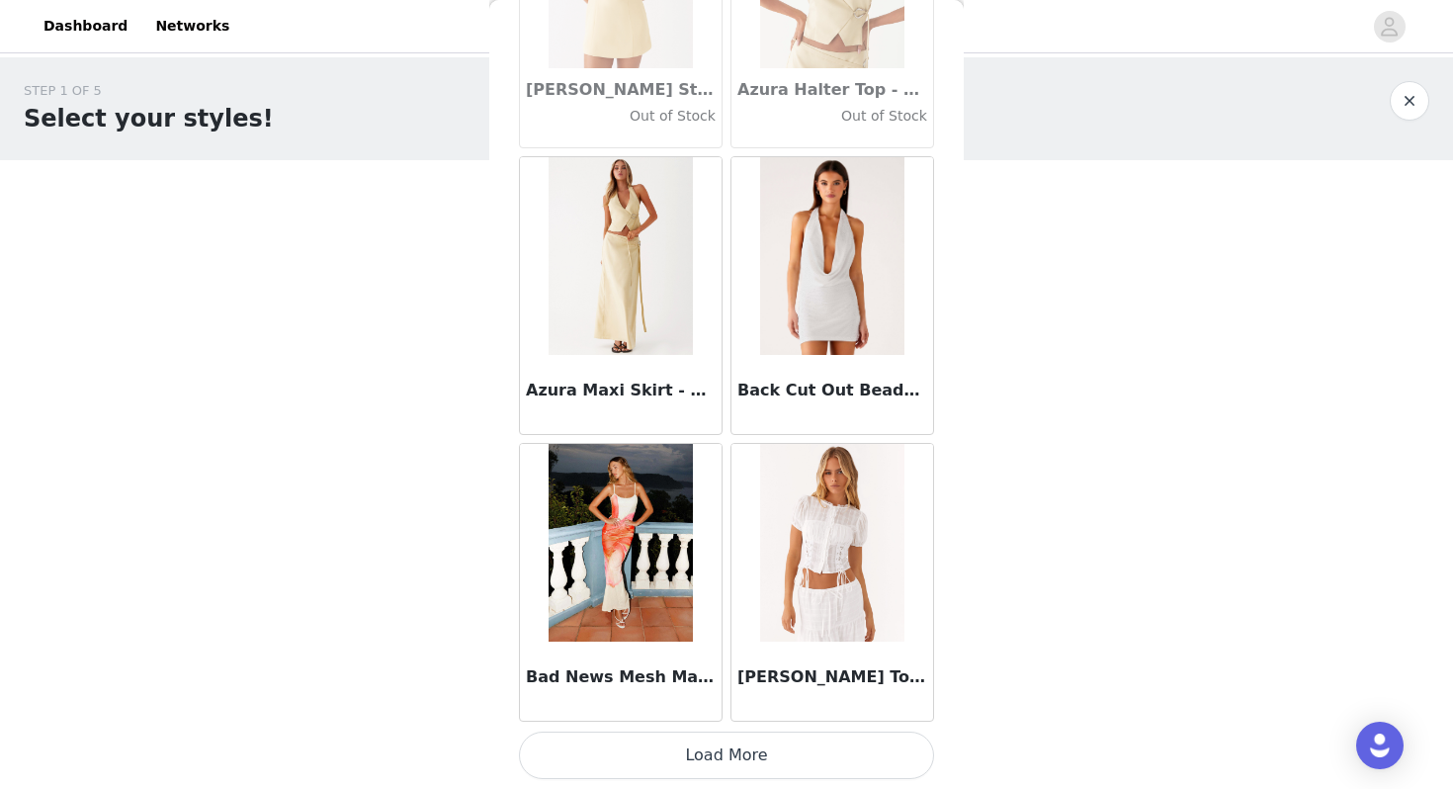
click at [692, 759] on button "Load More" at bounding box center [726, 754] width 415 height 47
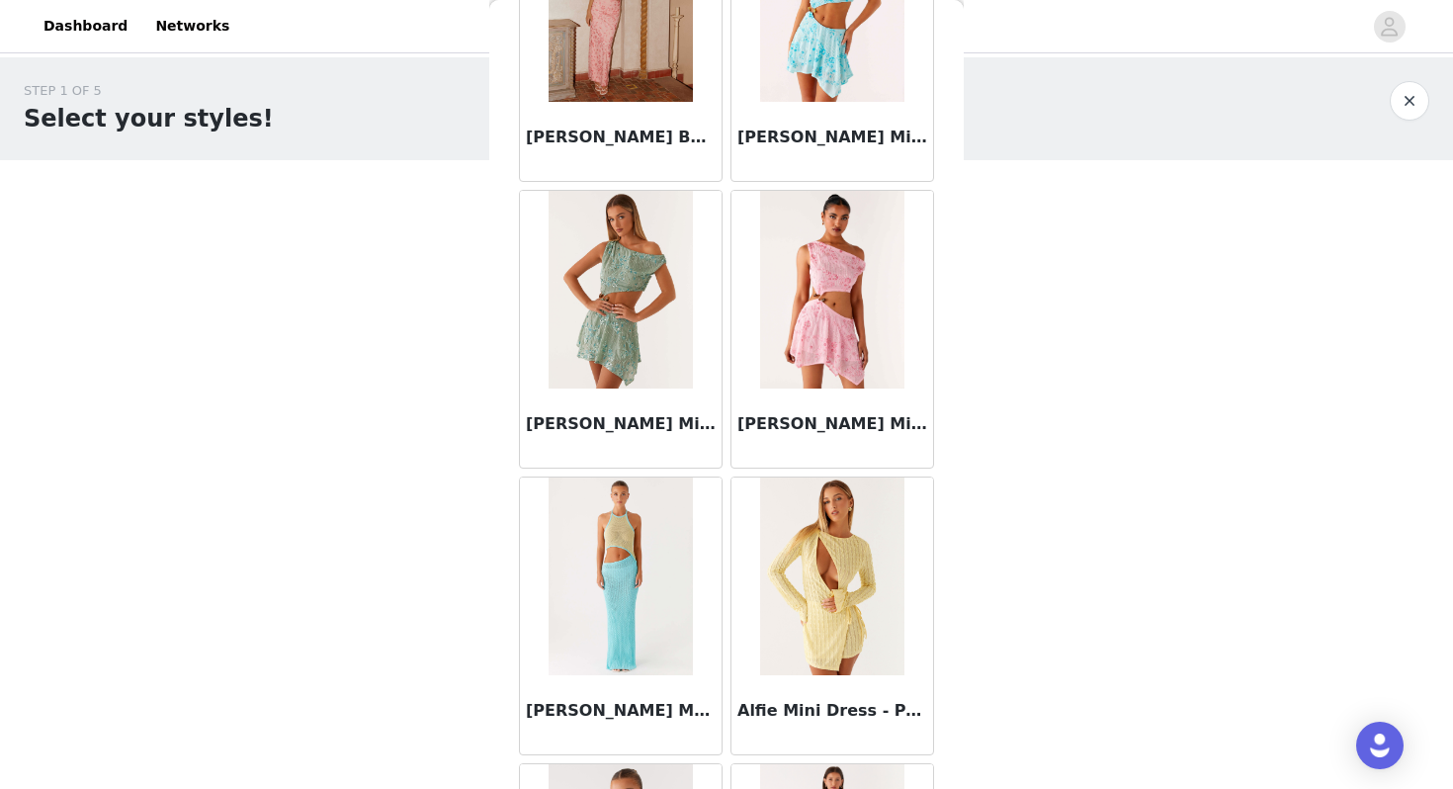
scroll to position [1925, 0]
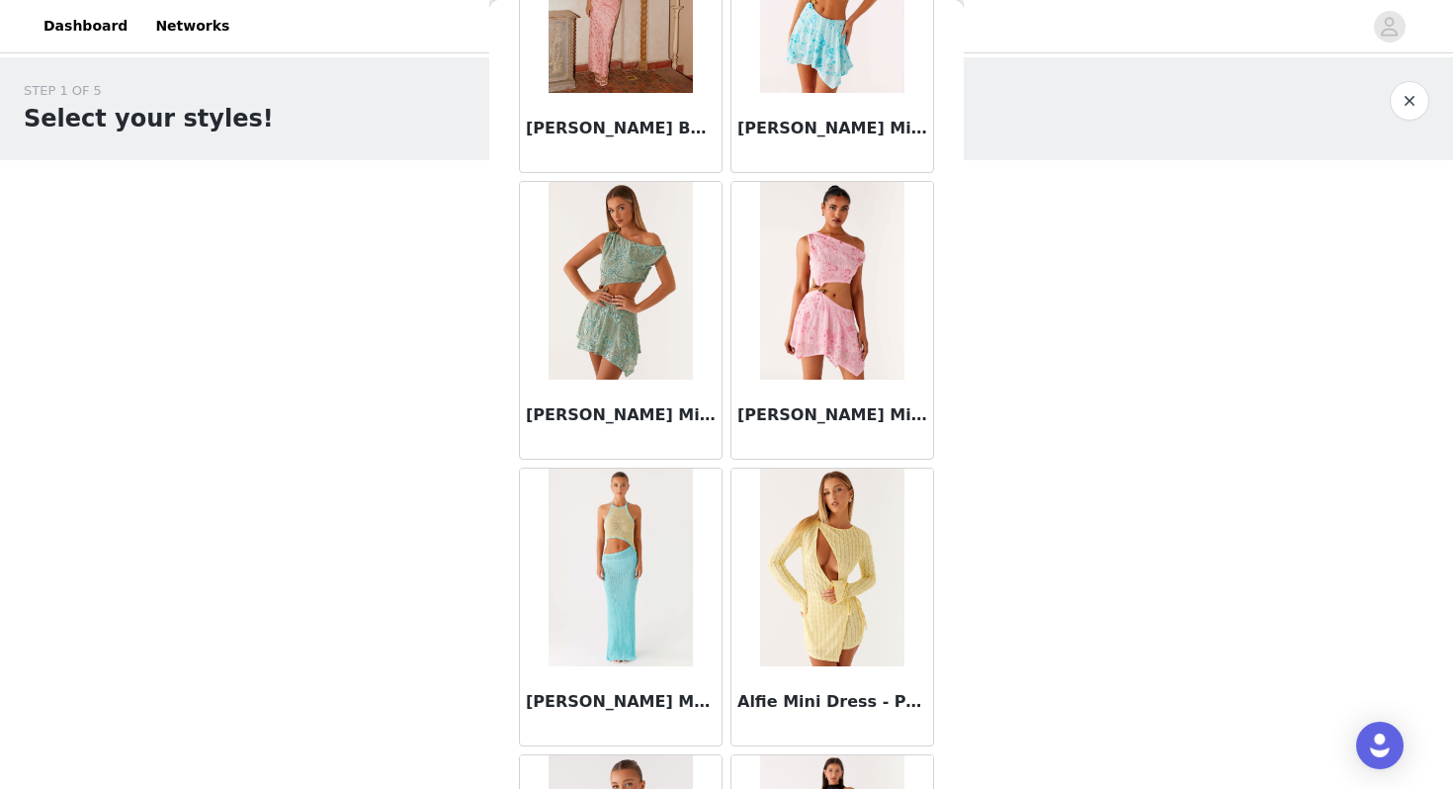
click at [854, 331] on img at bounding box center [831, 281] width 143 height 198
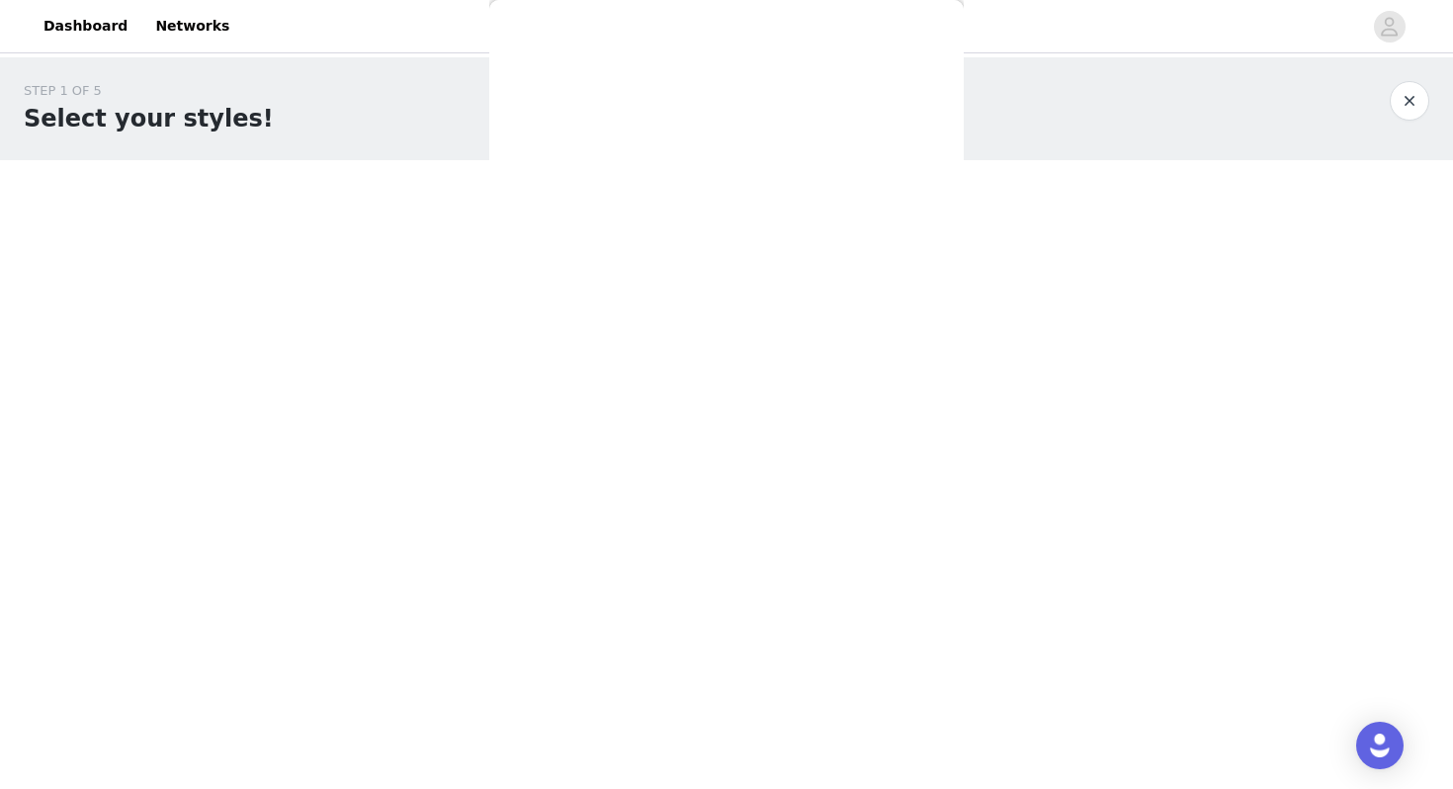
scroll to position [0, 0]
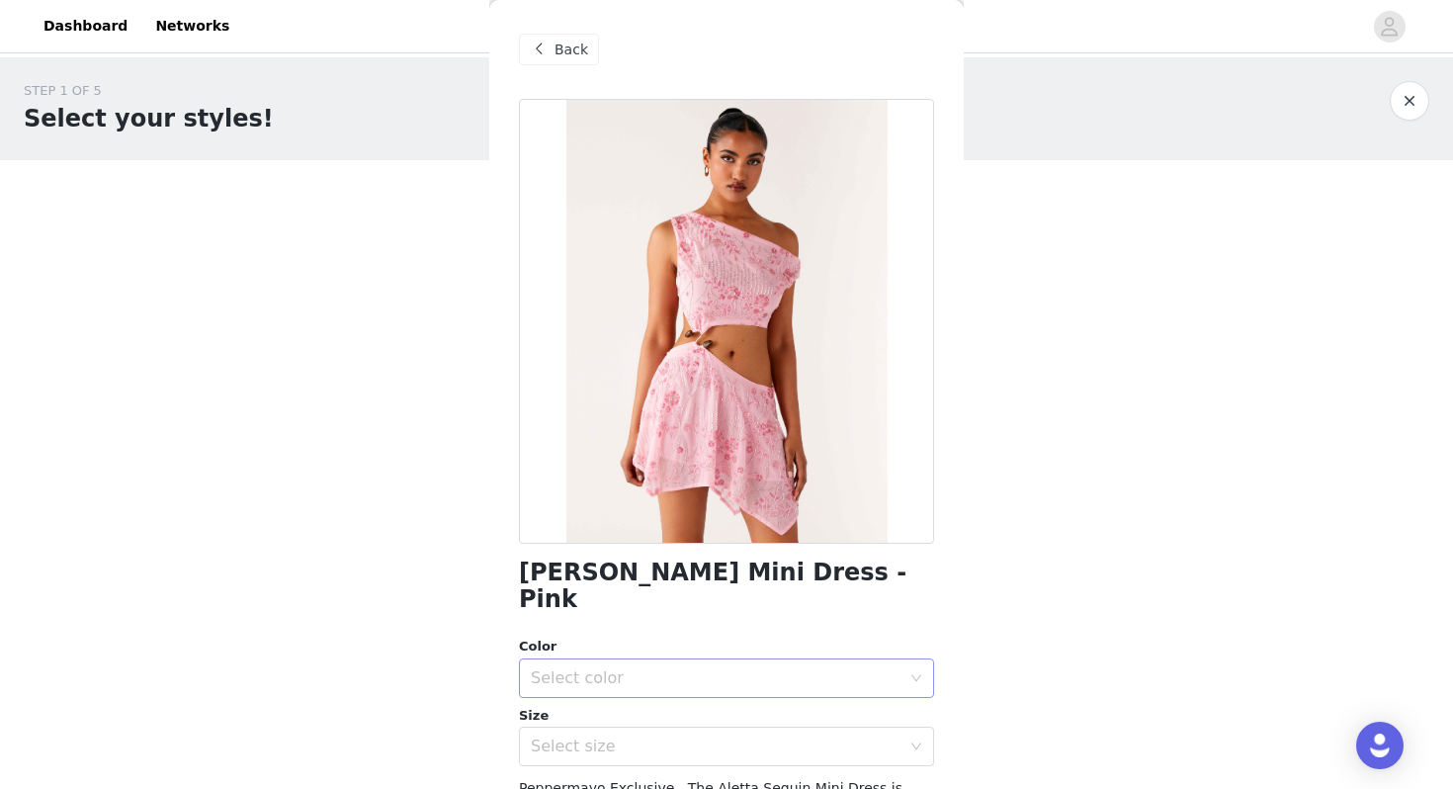
click at [651, 668] on div "Select color" at bounding box center [716, 678] width 370 height 20
click at [646, 659] on div "Select color" at bounding box center [720, 678] width 379 height 38
click at [646, 668] on div "Select color" at bounding box center [716, 678] width 370 height 20
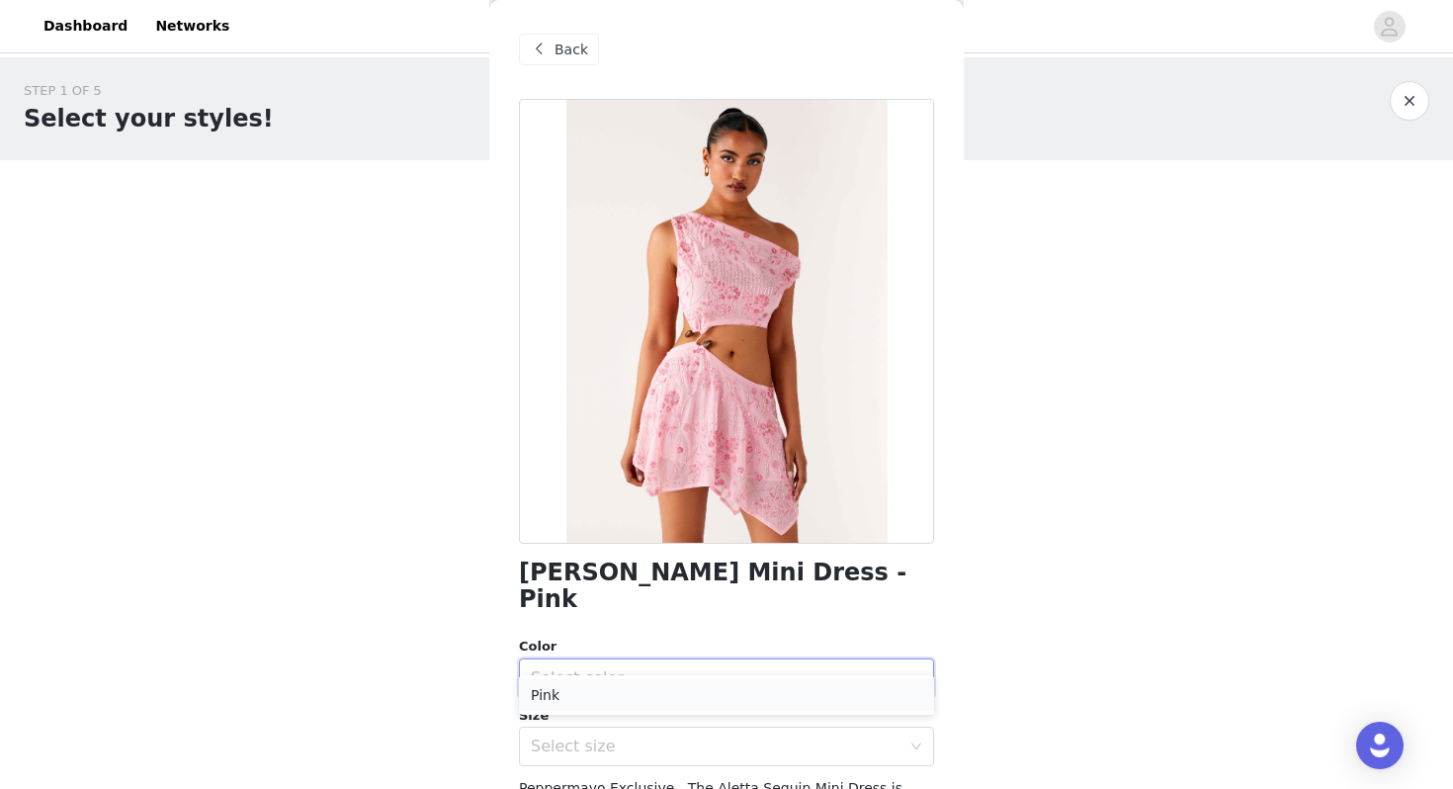
click at [637, 702] on li "Pink" at bounding box center [726, 695] width 415 height 32
click at [639, 736] on div "Select size" at bounding box center [716, 746] width 370 height 20
click at [622, 788] on li "AU 6" at bounding box center [726, 795] width 415 height 32
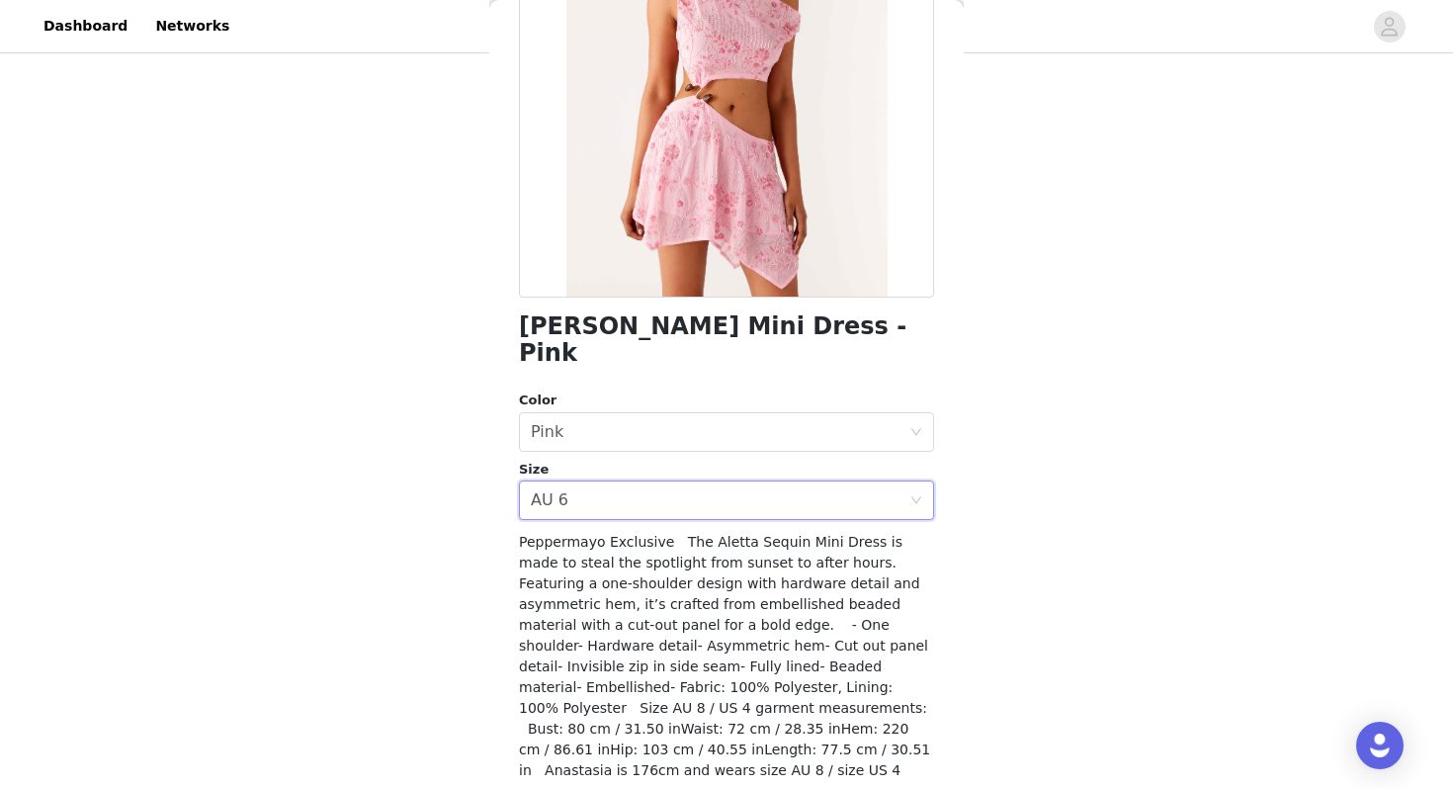
scroll to position [274, 0]
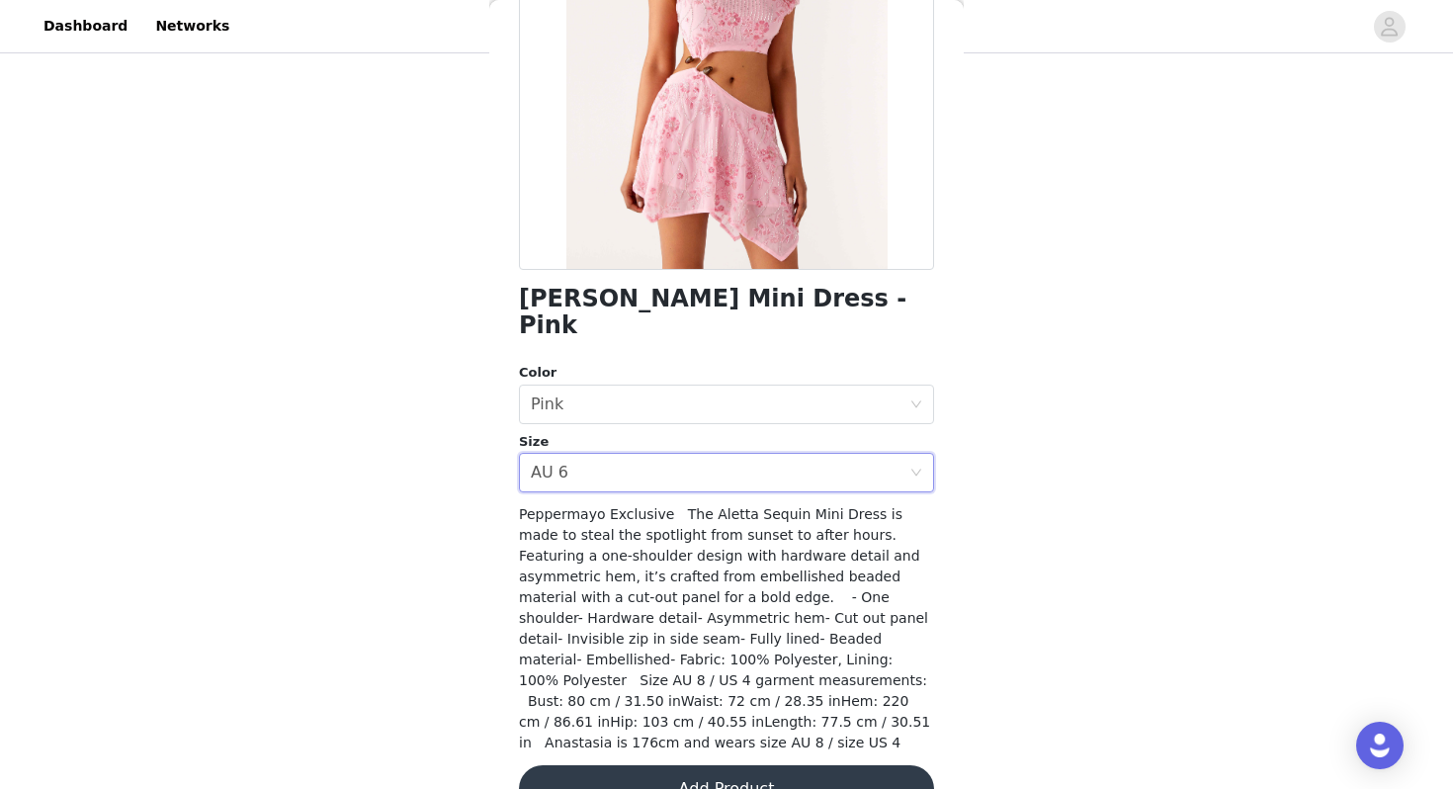
click at [690, 765] on button "Add Product" at bounding box center [726, 788] width 415 height 47
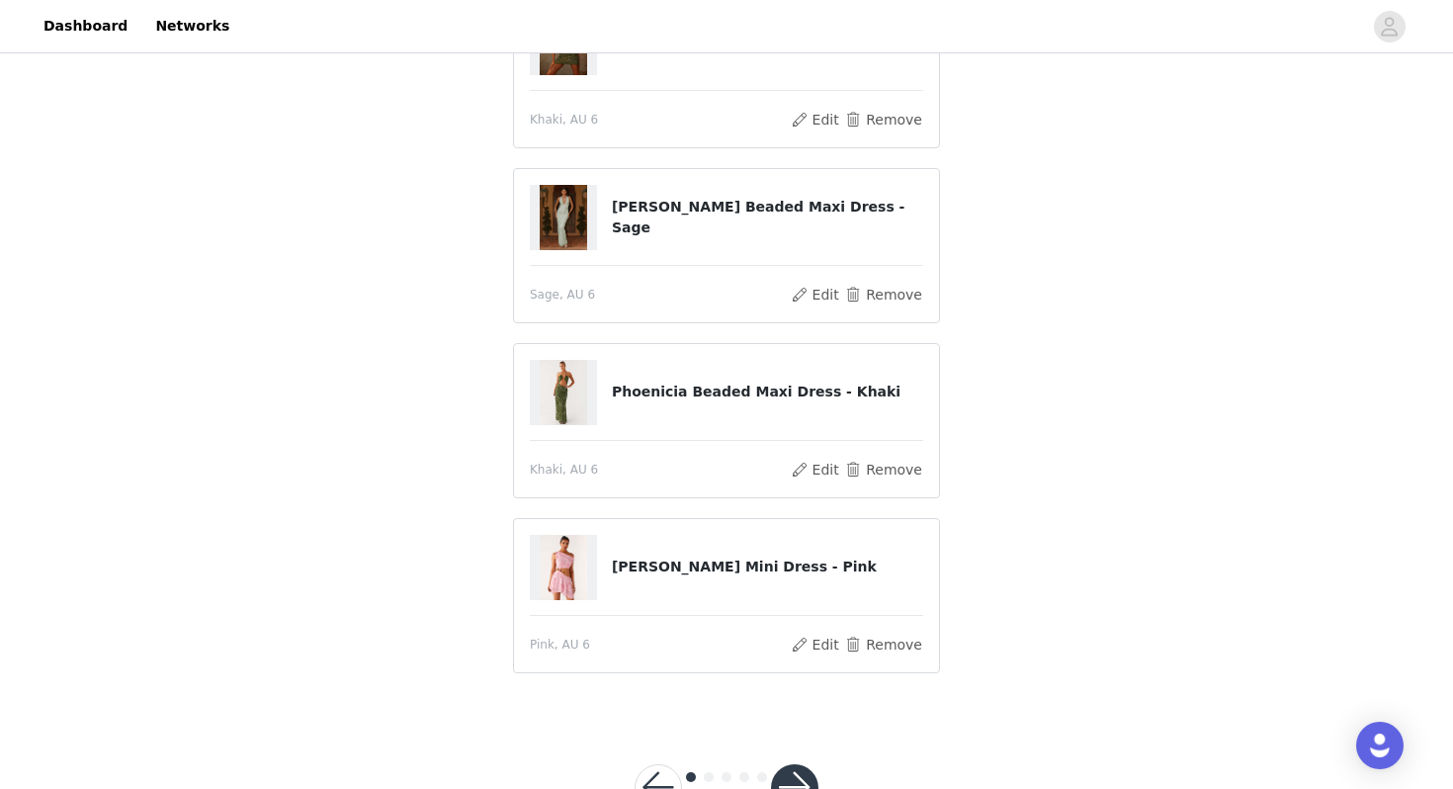
scroll to position [645, 0]
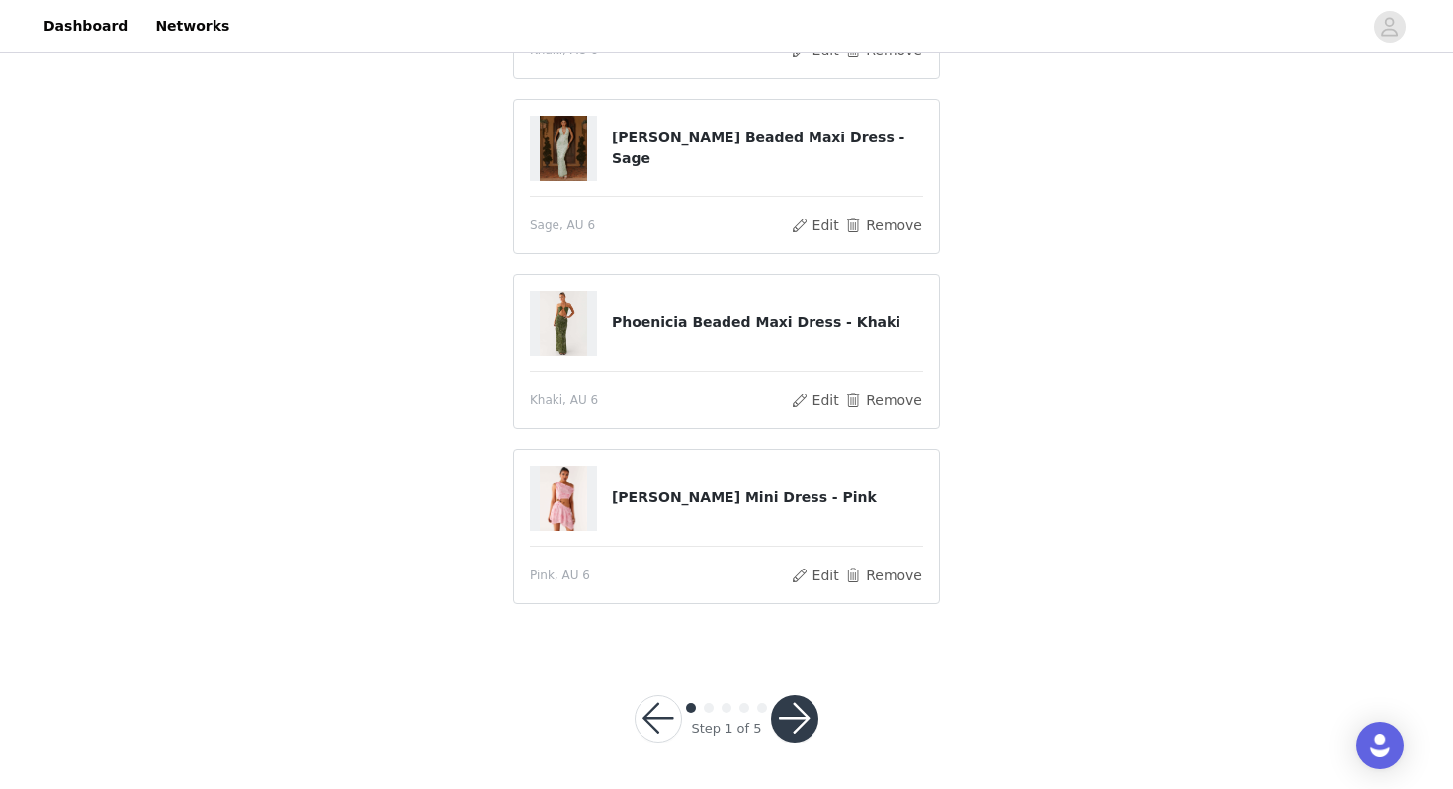
click at [789, 727] on button "button" at bounding box center [794, 718] width 47 height 47
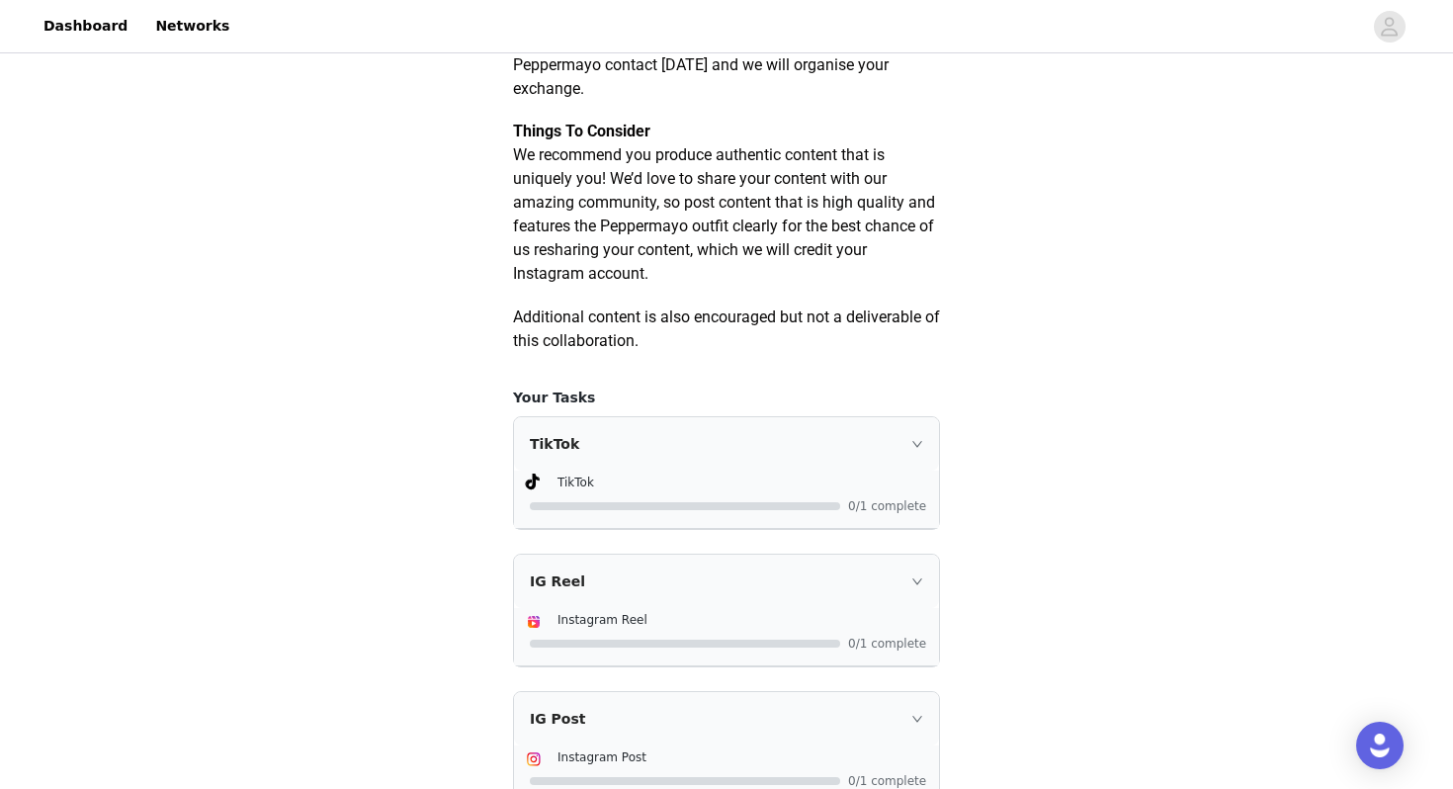
scroll to position [1190, 0]
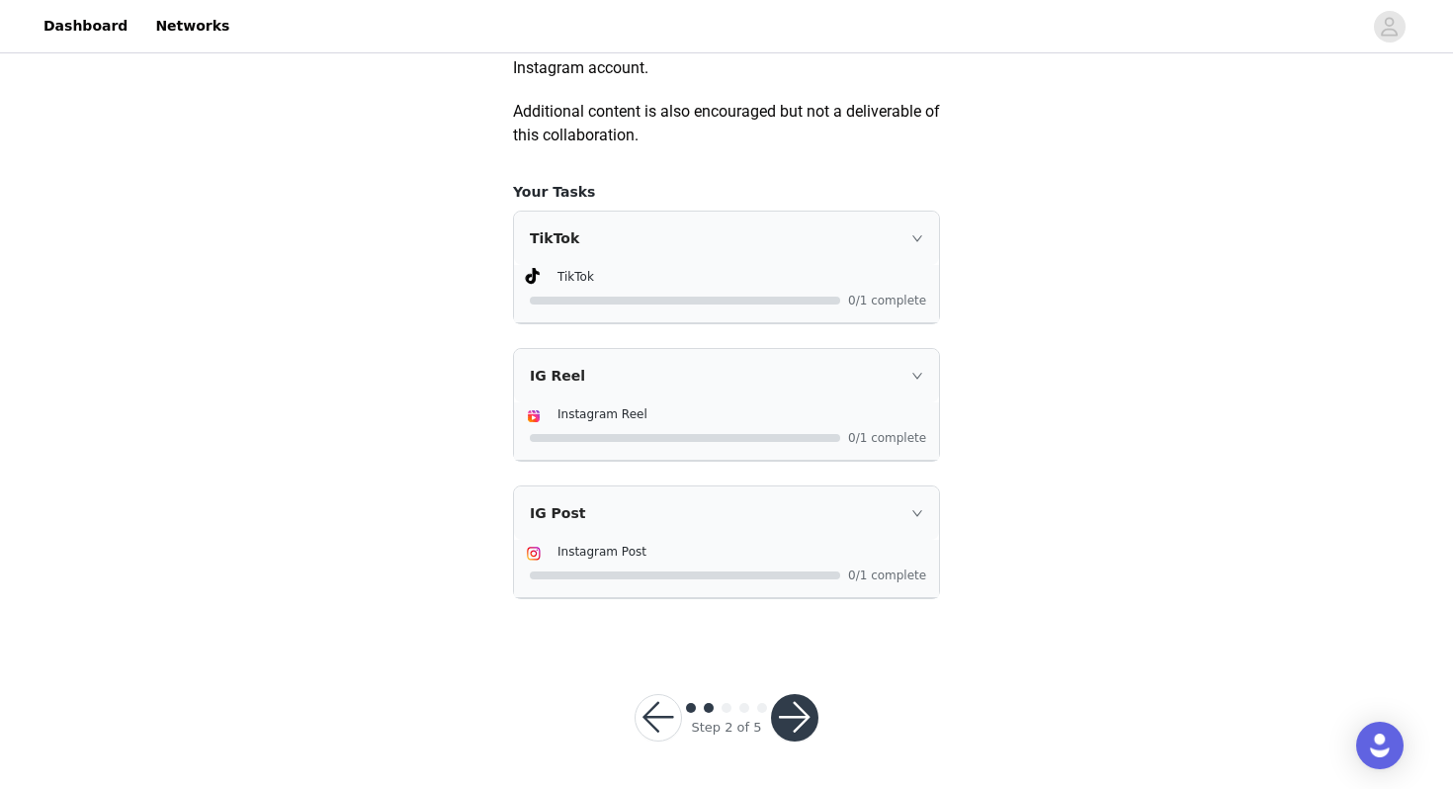
click at [794, 726] on button "button" at bounding box center [794, 717] width 47 height 47
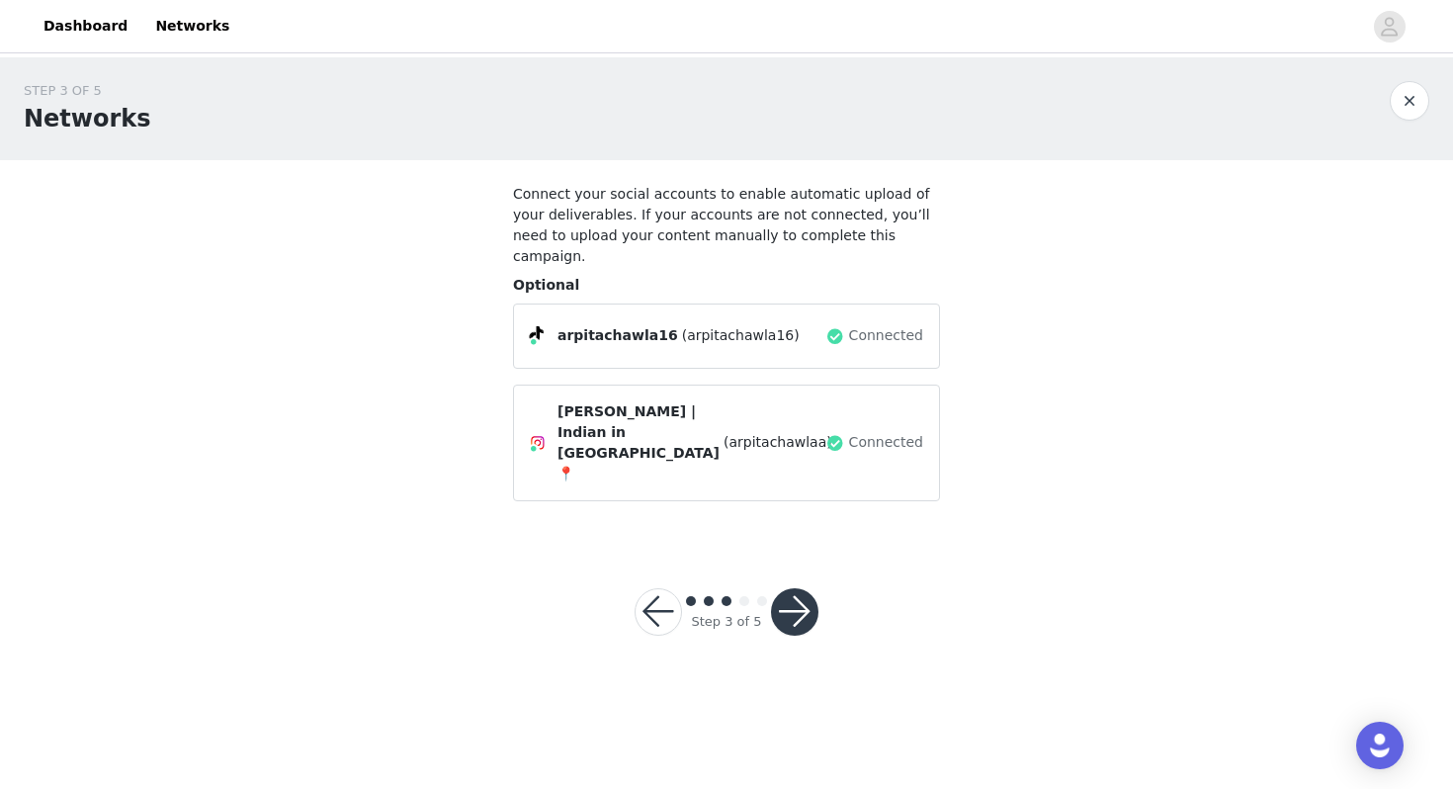
click at [807, 588] on button "button" at bounding box center [794, 611] width 47 height 47
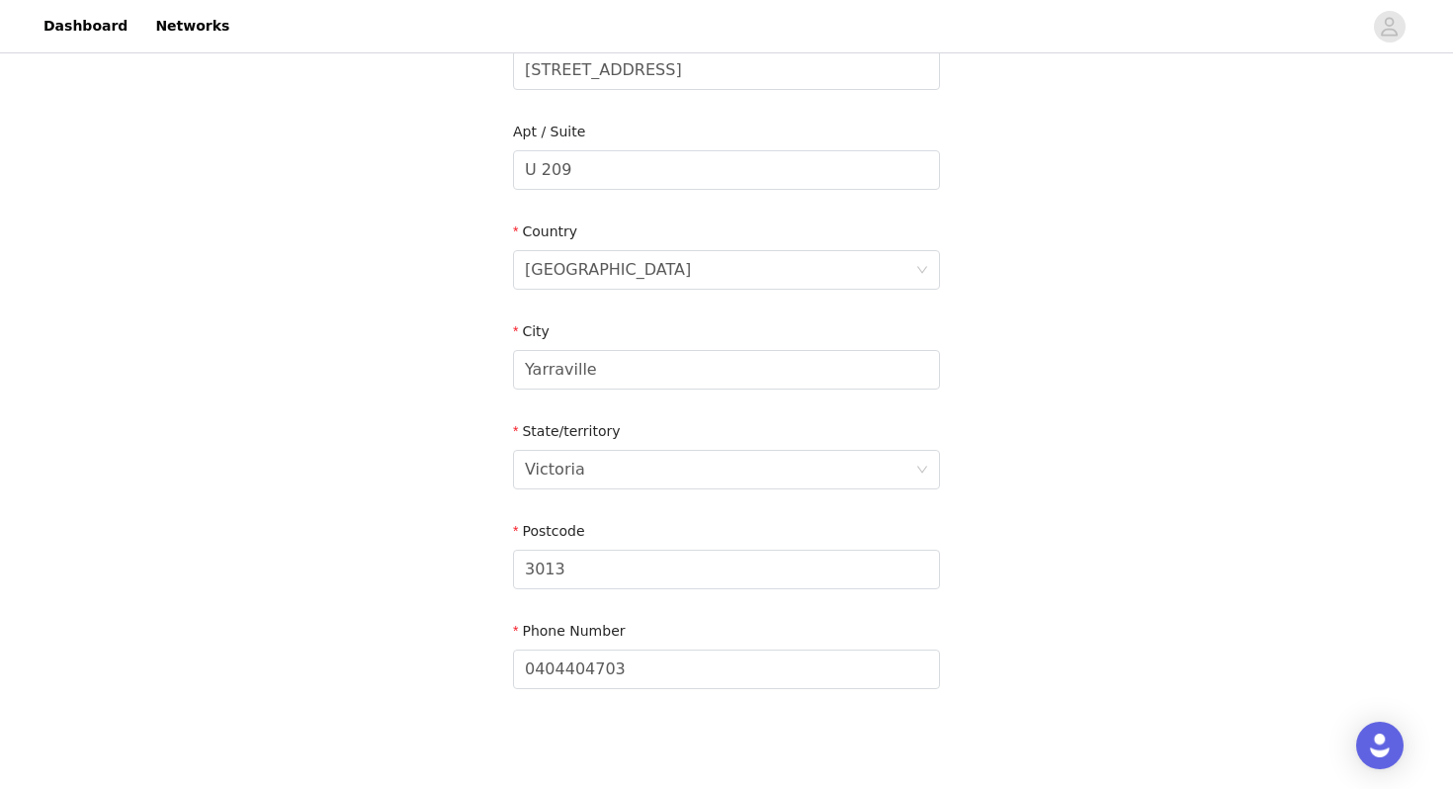
scroll to position [642, 0]
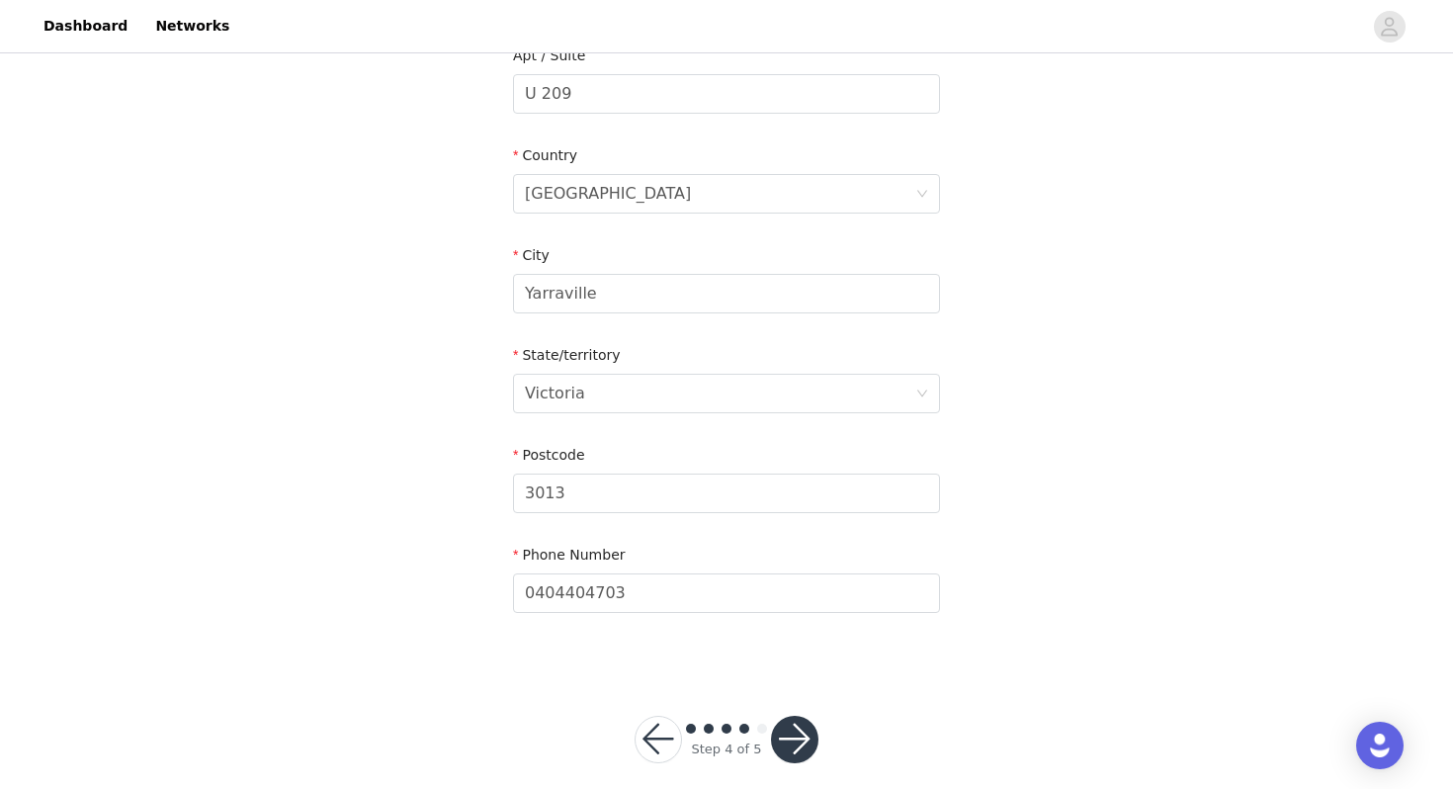
click at [798, 724] on button "button" at bounding box center [794, 739] width 47 height 47
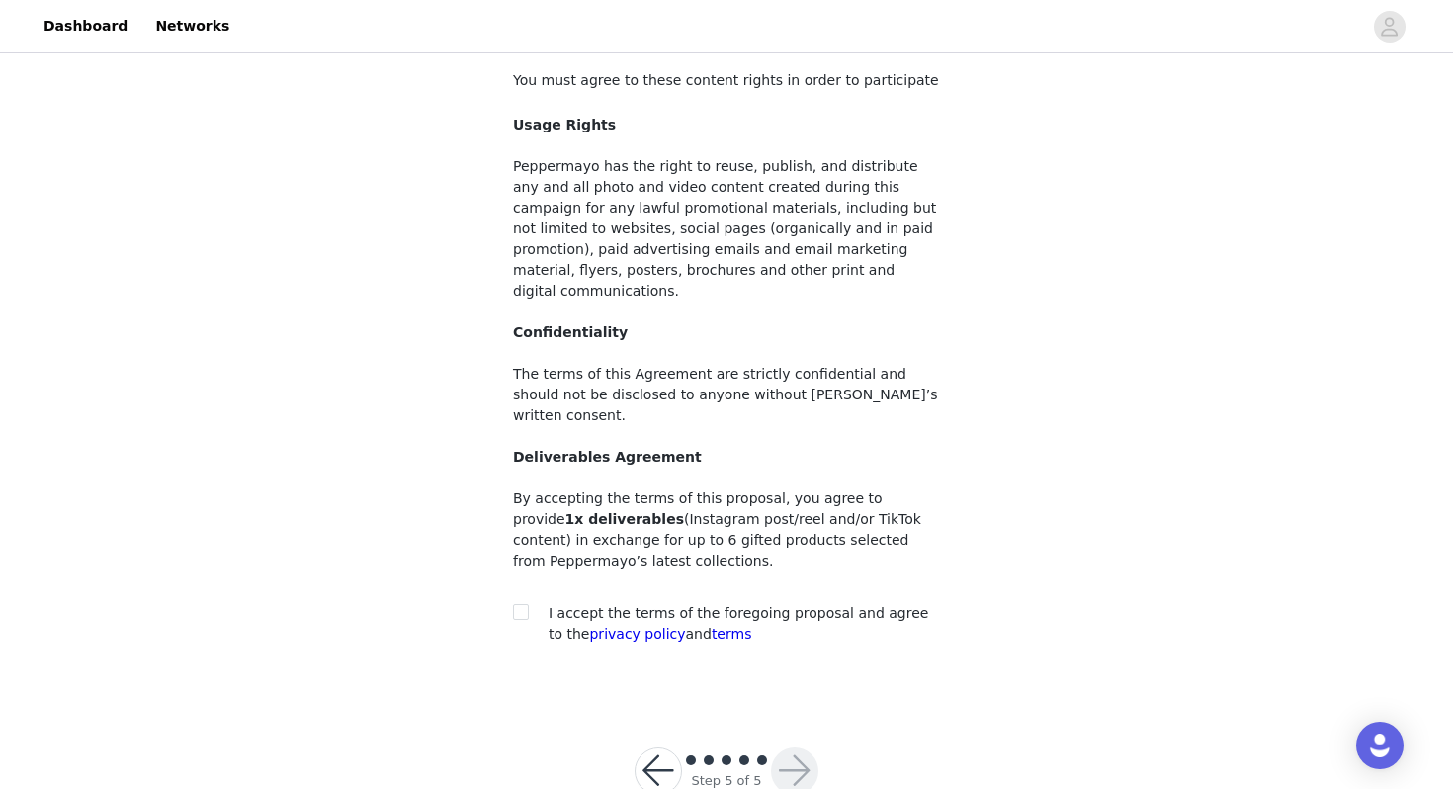
scroll to position [125, 0]
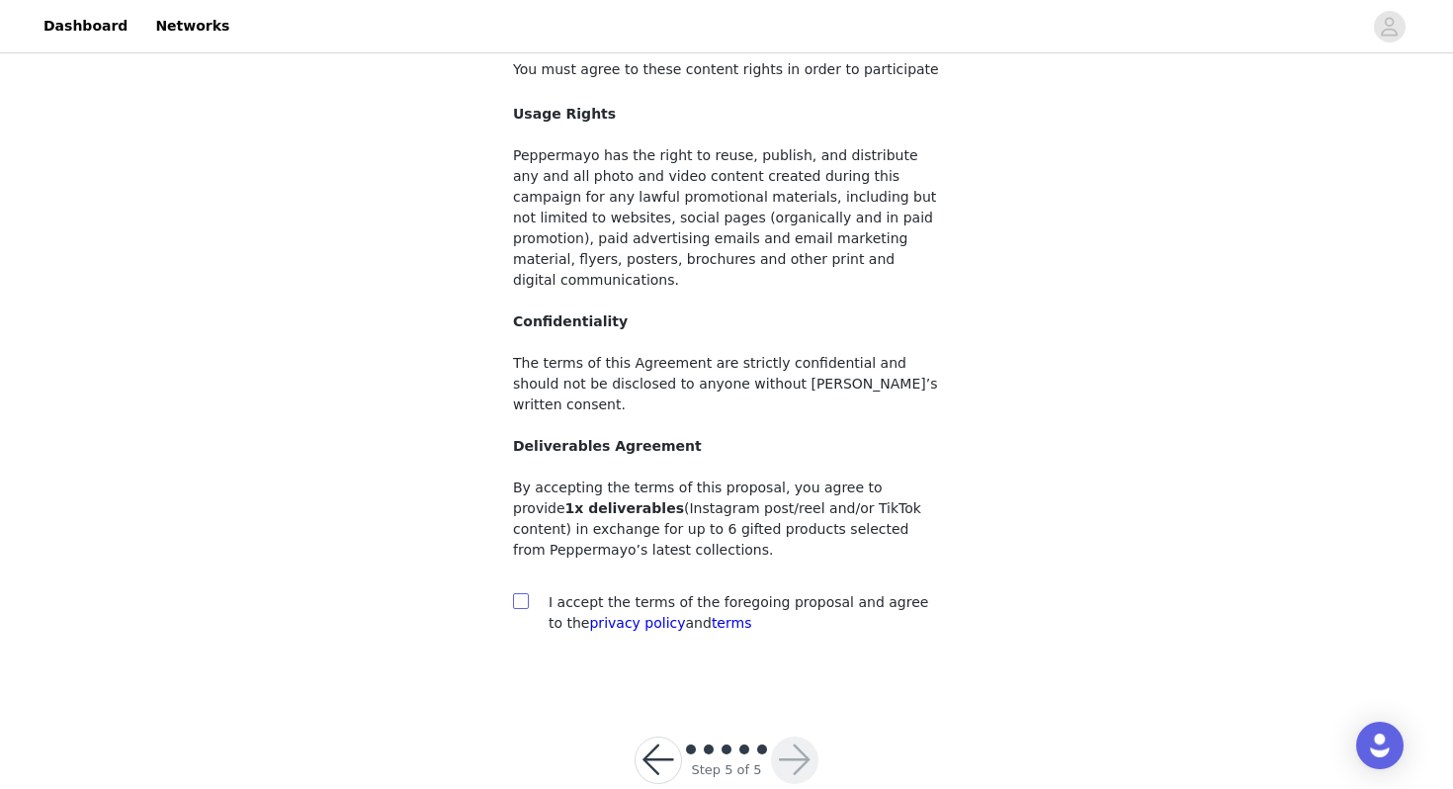
click at [526, 593] on input "checkbox" at bounding box center [520, 600] width 14 height 14
checkbox input "true"
click at [775, 736] on button "button" at bounding box center [794, 759] width 47 height 47
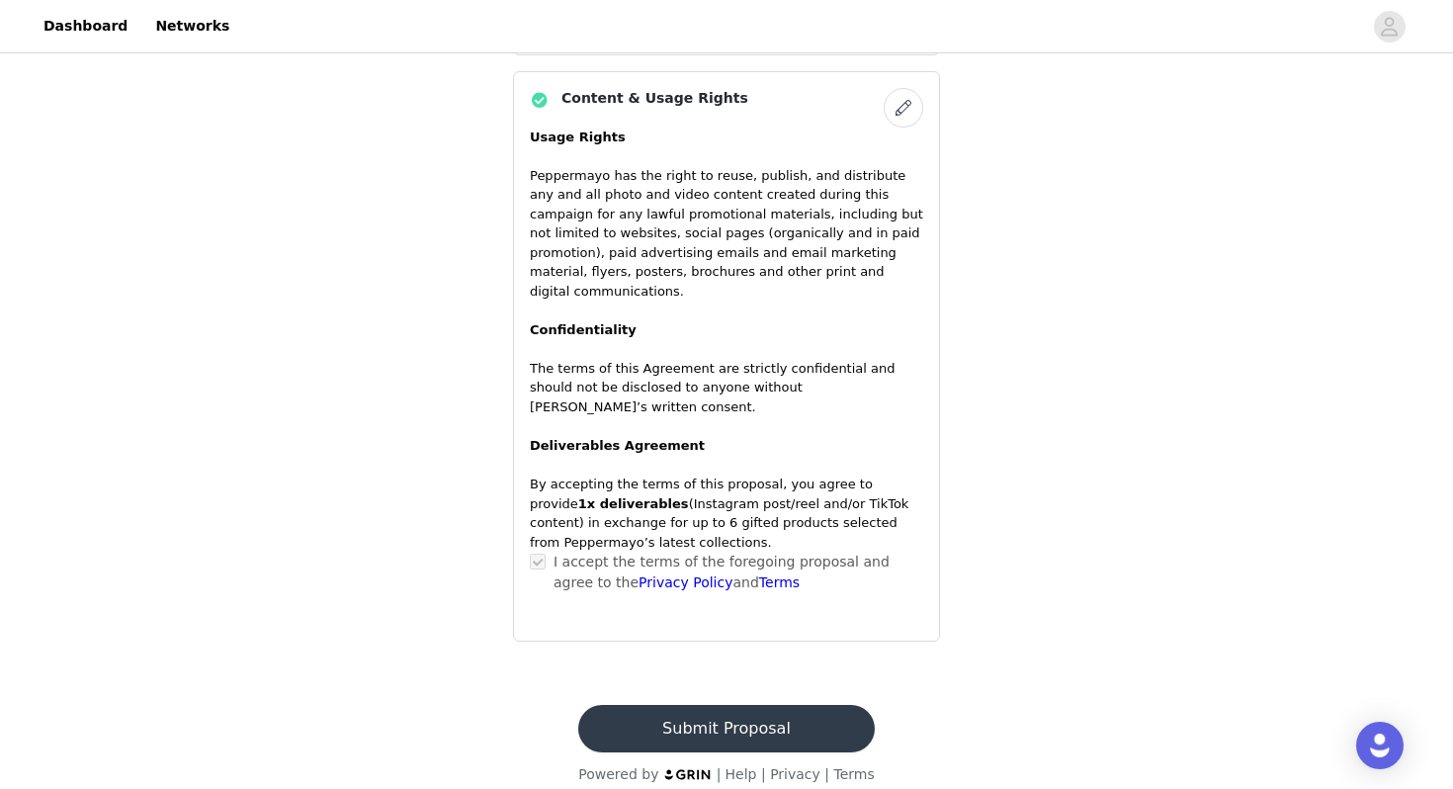
click at [770, 708] on button "Submit Proposal" at bounding box center [726, 728] width 296 height 47
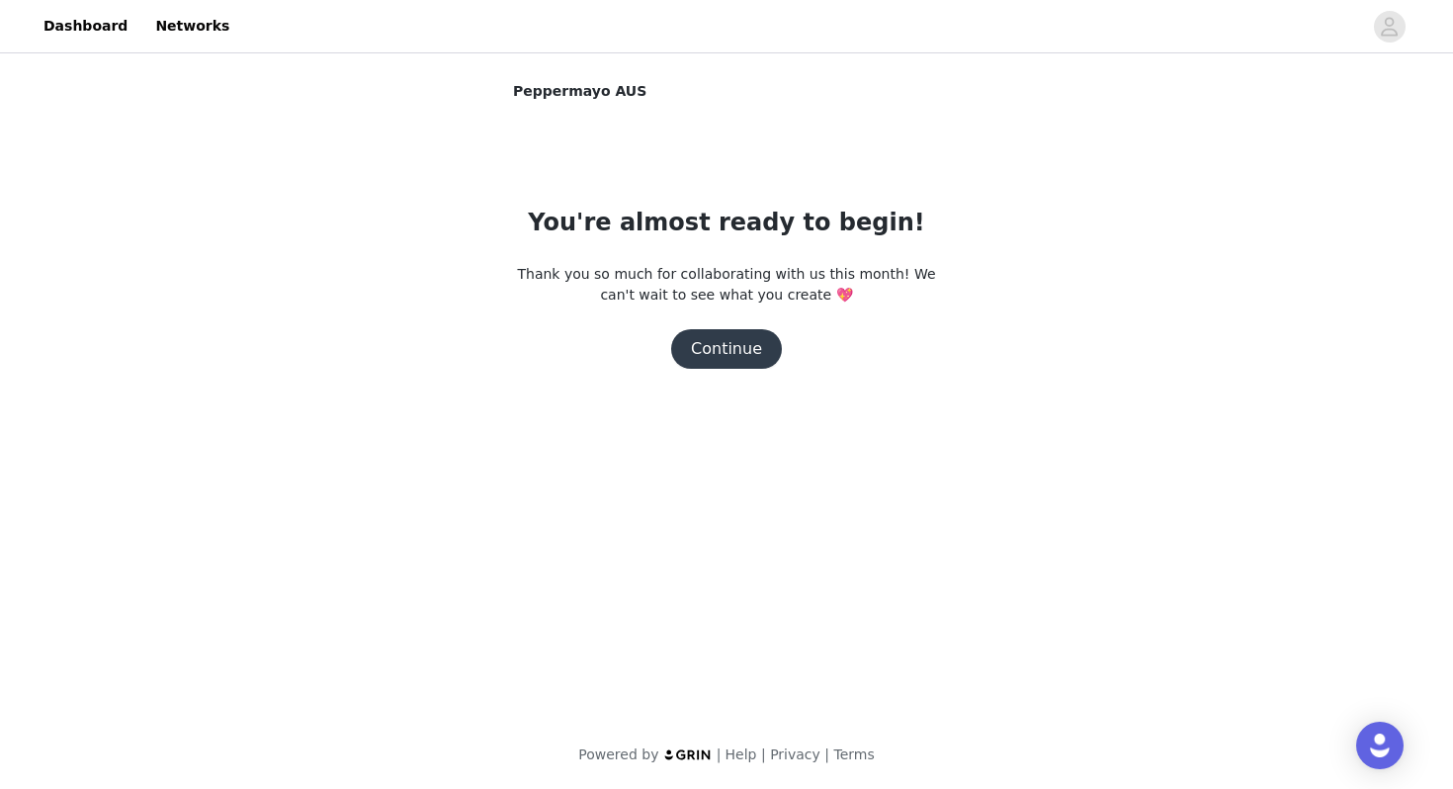
click at [753, 343] on button "Continue" at bounding box center [726, 349] width 111 height 40
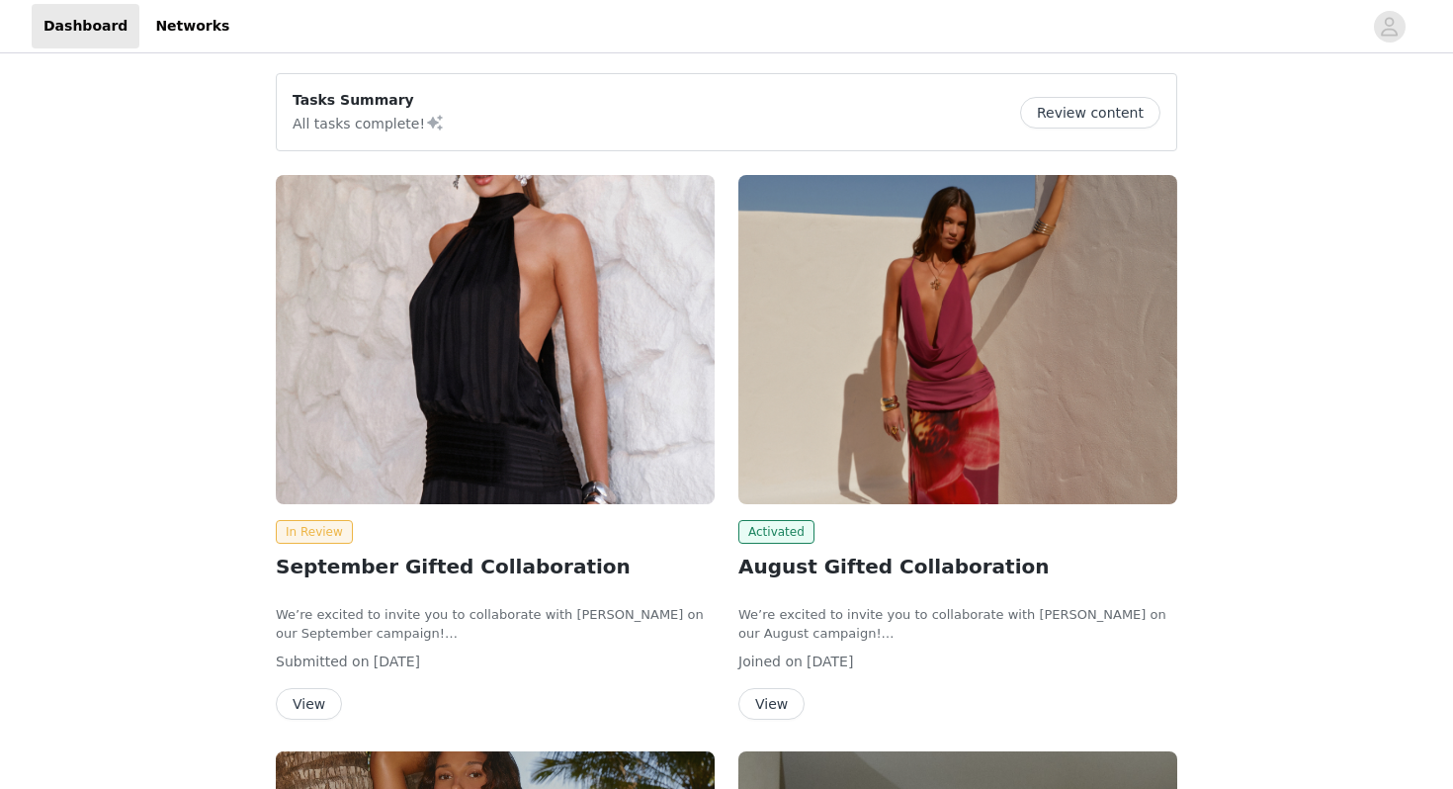
click at [770, 705] on button "View" at bounding box center [771, 704] width 66 height 32
